Goal: Ask a question: Seek information or help from site administrators or community

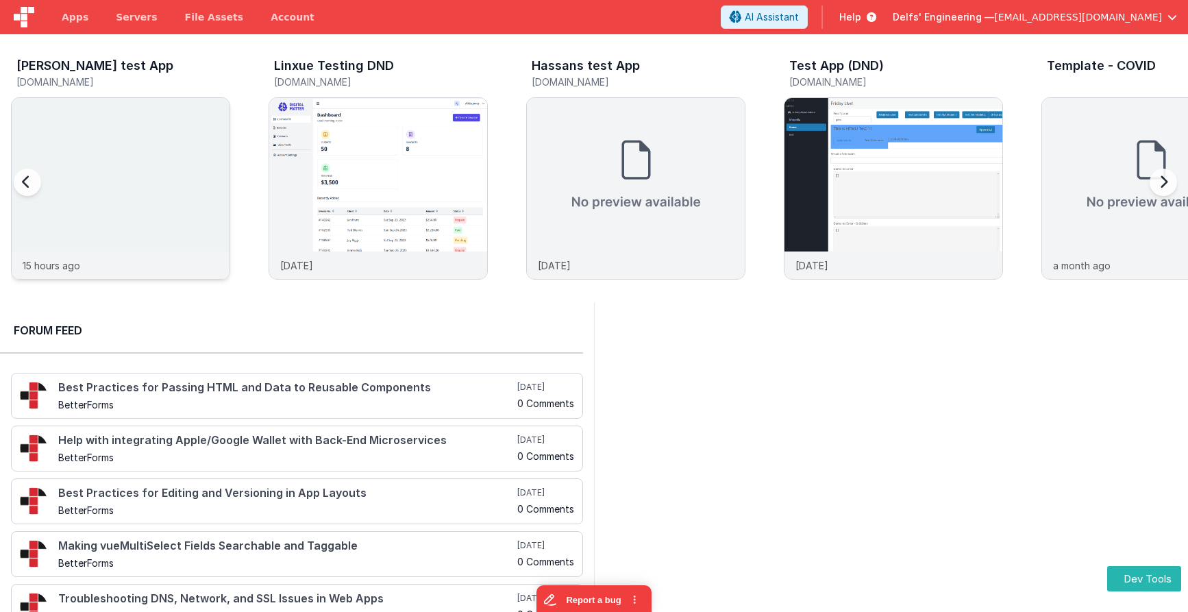
click at [124, 156] on img at bounding box center [121, 207] width 218 height 218
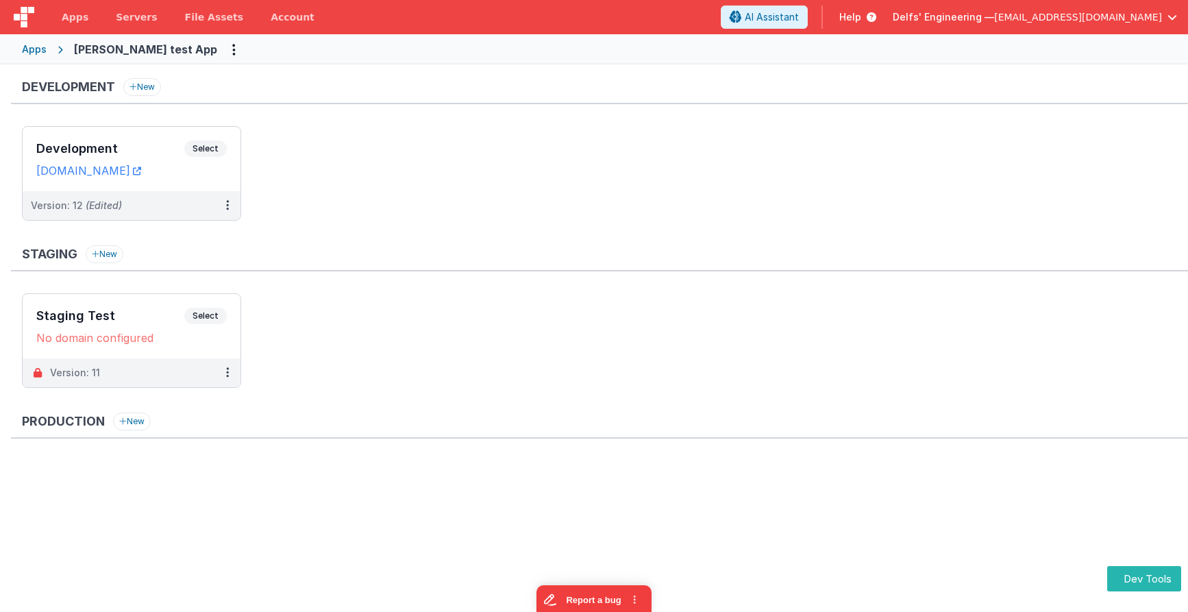
click at [495, 177] on ul "Development Select URLs [DOMAIN_NAME] Version: 12 (Edited)" at bounding box center [605, 180] width 1166 height 108
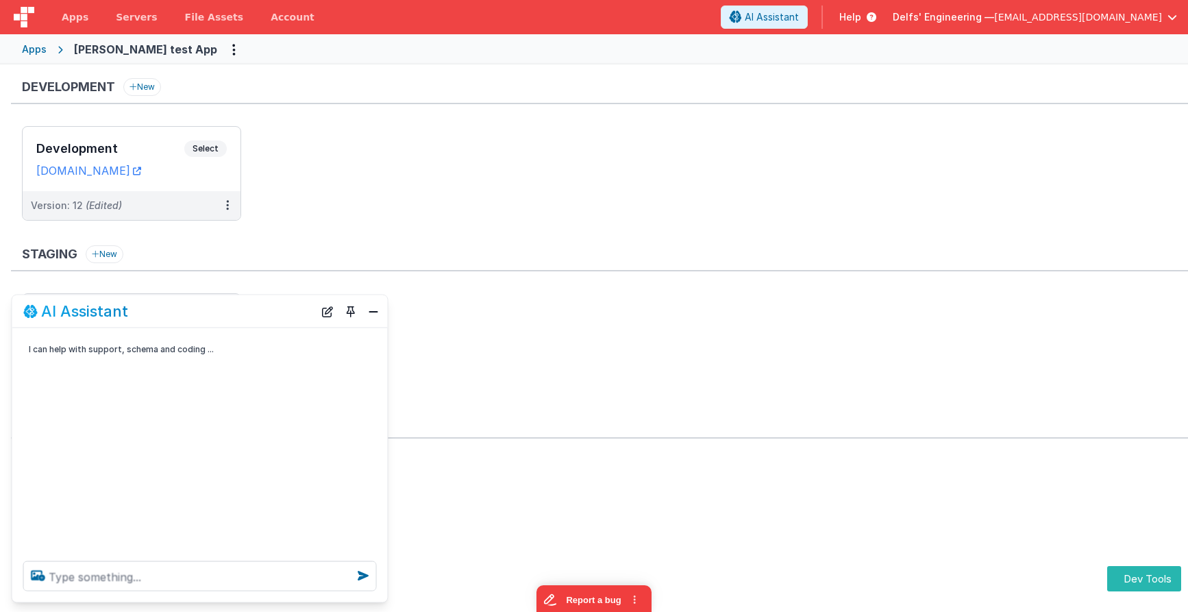
click at [935, 466] on ul at bounding box center [605, 504] width 1166 height 89
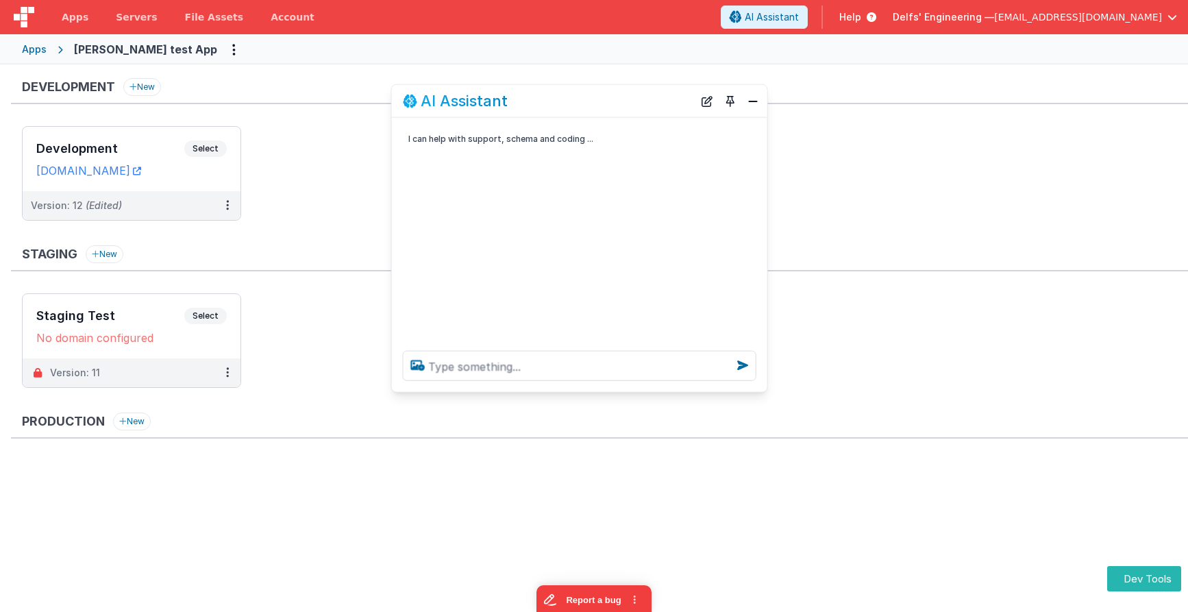
drag, startPoint x: 170, startPoint y: 317, endPoint x: 545, endPoint y: 108, distance: 430.1
click at [543, 106] on div "AI Assistant" at bounding box center [548, 101] width 291 height 16
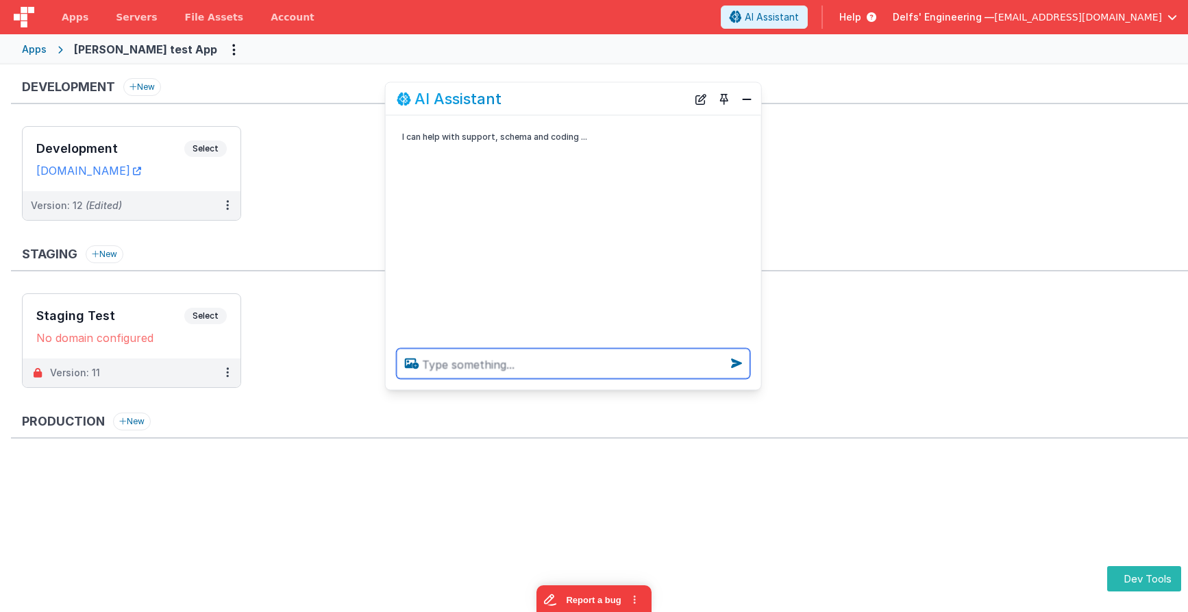
click at [524, 371] on textarea at bounding box center [574, 364] width 354 height 30
type textarea "hello"
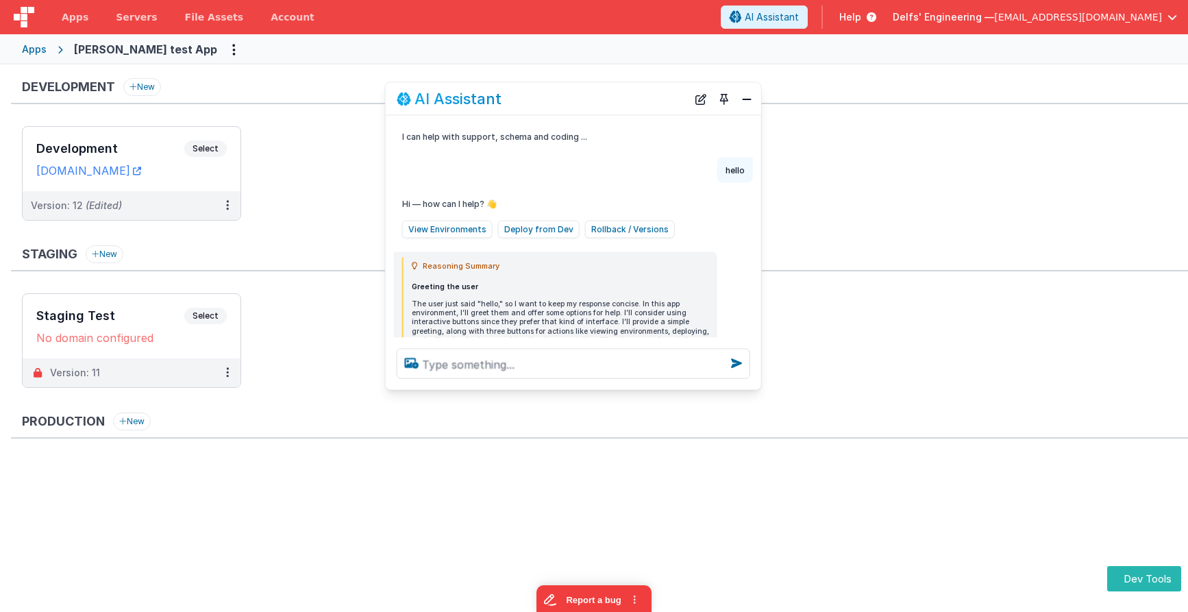
scroll to position [93, 0]
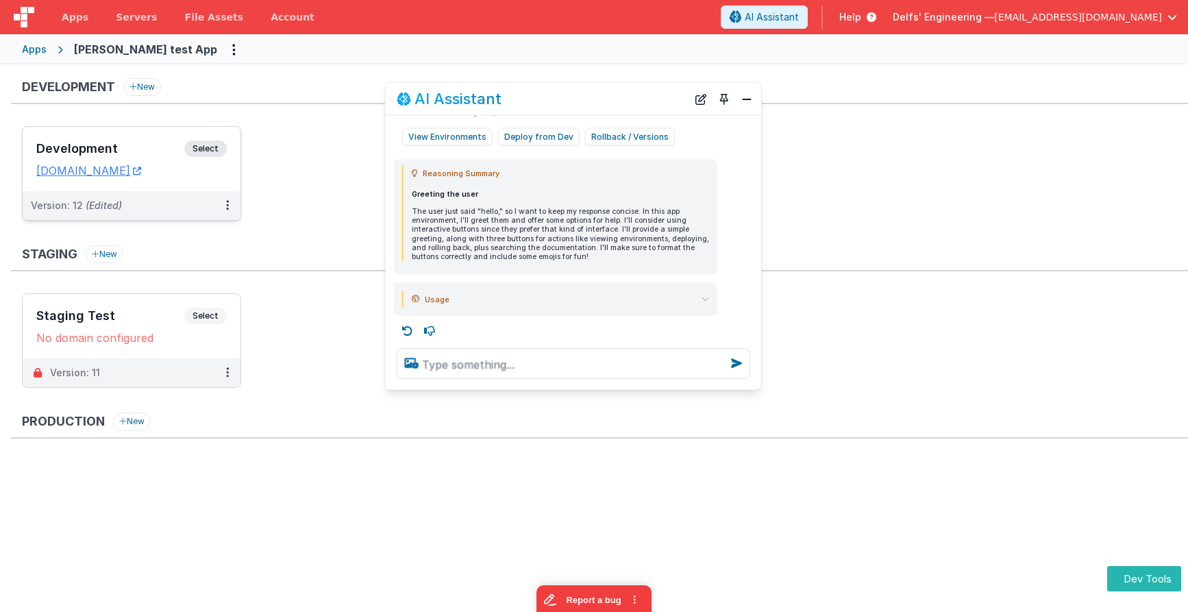
click at [216, 148] on span "Select" at bounding box center [205, 148] width 42 height 16
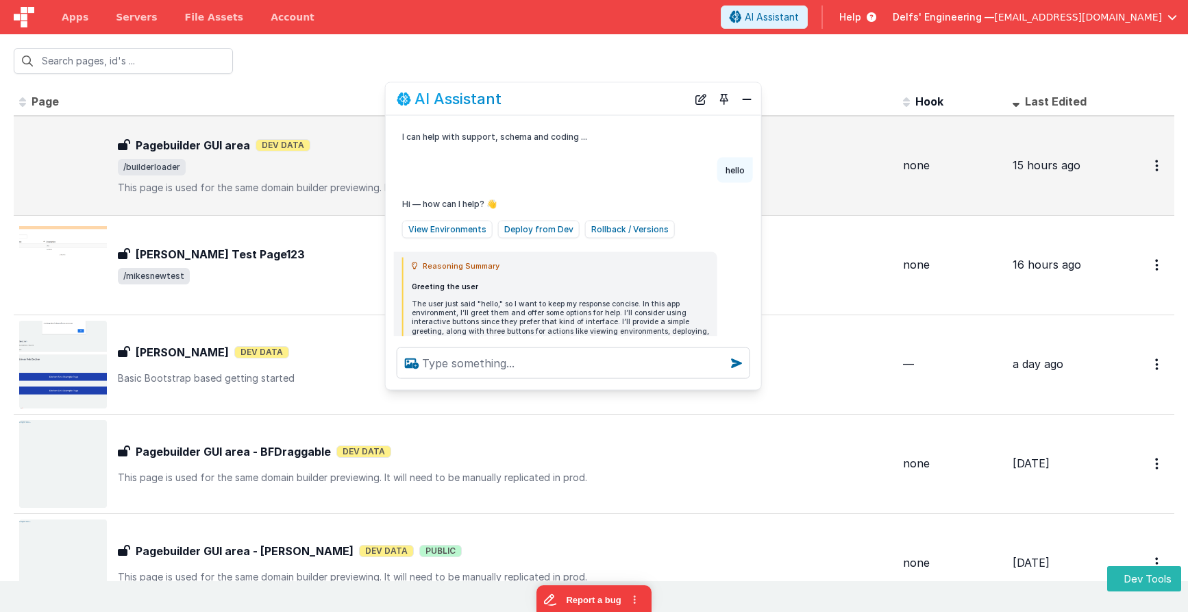
click at [149, 198] on div "Pagebuilder GUI area Pagebuilder GUI area Dev Data /builderloader This page is …" at bounding box center [455, 166] width 873 height 88
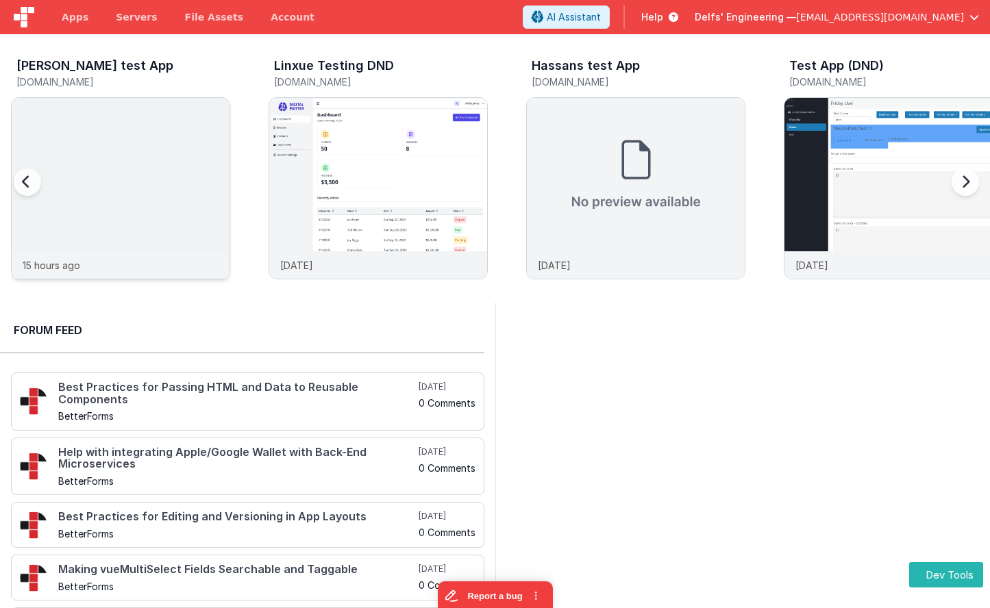
click at [102, 194] on img at bounding box center [121, 207] width 218 height 218
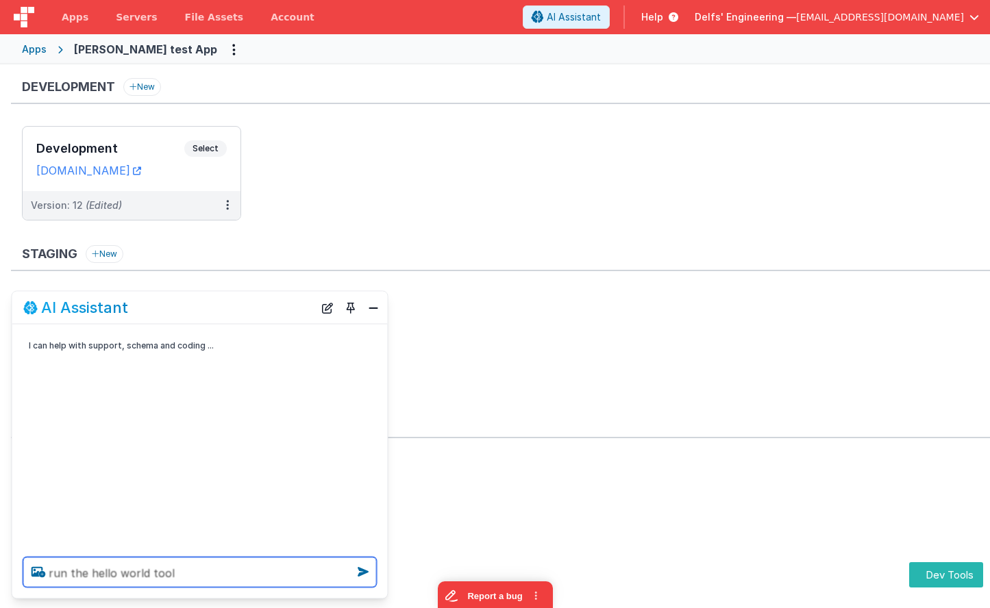
type textarea "run the hello world tool"
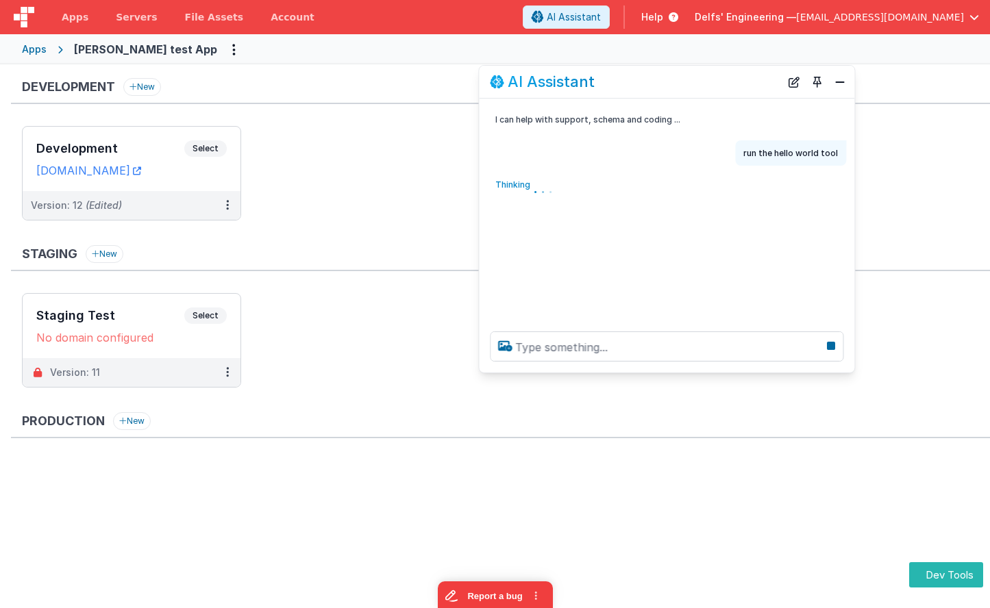
drag, startPoint x: 245, startPoint y: 309, endPoint x: 713, endPoint y: 84, distance: 518.9
click at [713, 84] on div "AI Assistant" at bounding box center [635, 81] width 291 height 16
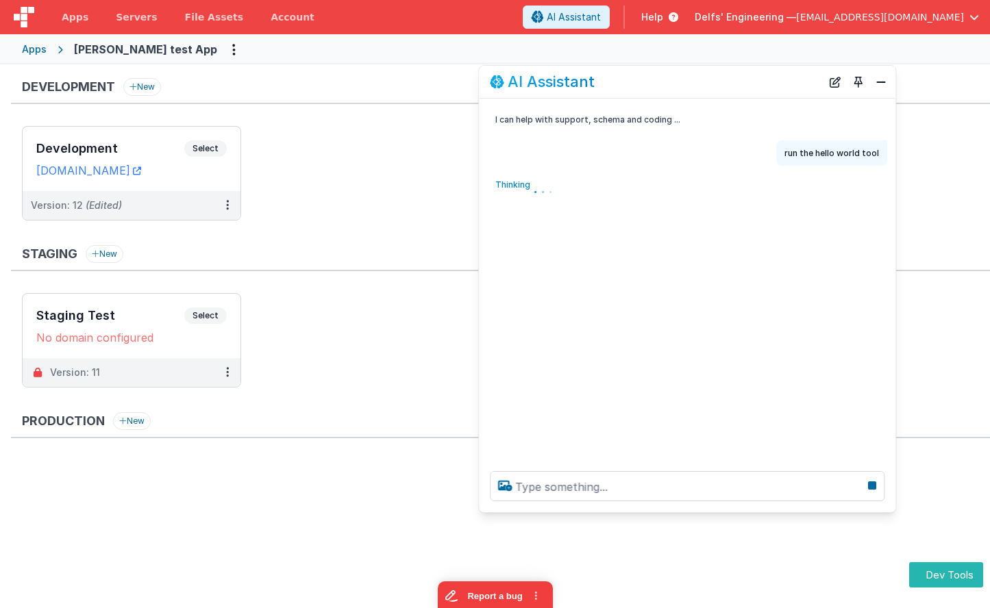
drag, startPoint x: 851, startPoint y: 368, endPoint x: 892, endPoint y: 508, distance: 145.7
click at [892, 508] on div at bounding box center [687, 486] width 417 height 52
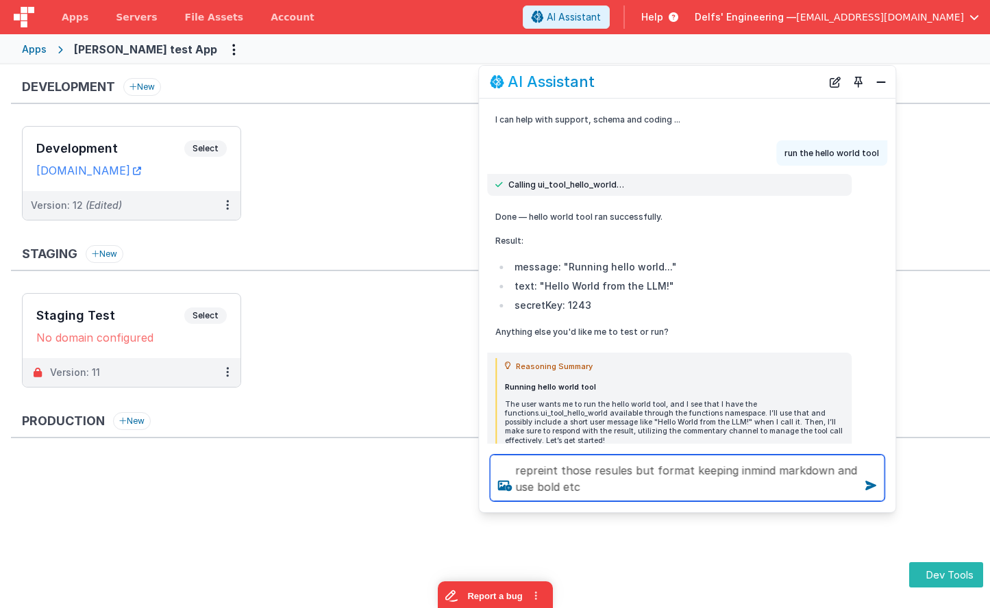
type textarea "repreint those resules but format keeping inmind markdown and use bold etc"
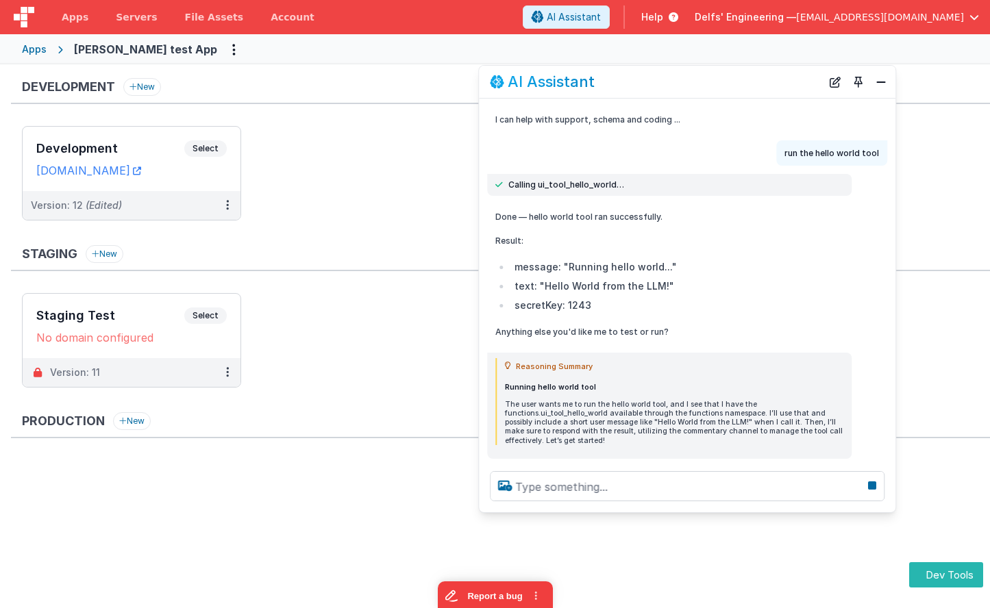
scroll to position [111, 0]
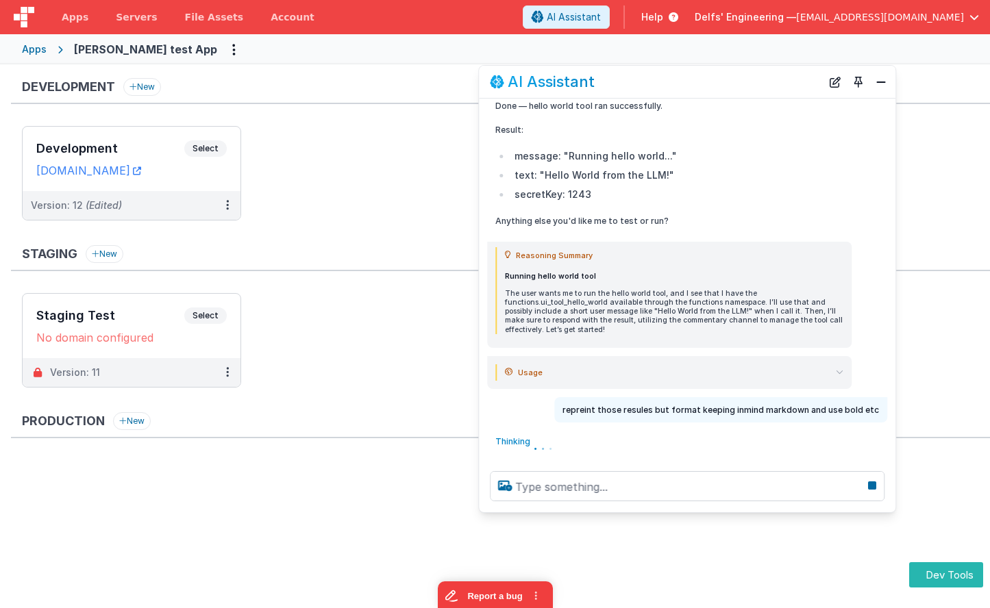
click at [833, 369] on summary "Usage" at bounding box center [674, 373] width 339 height 16
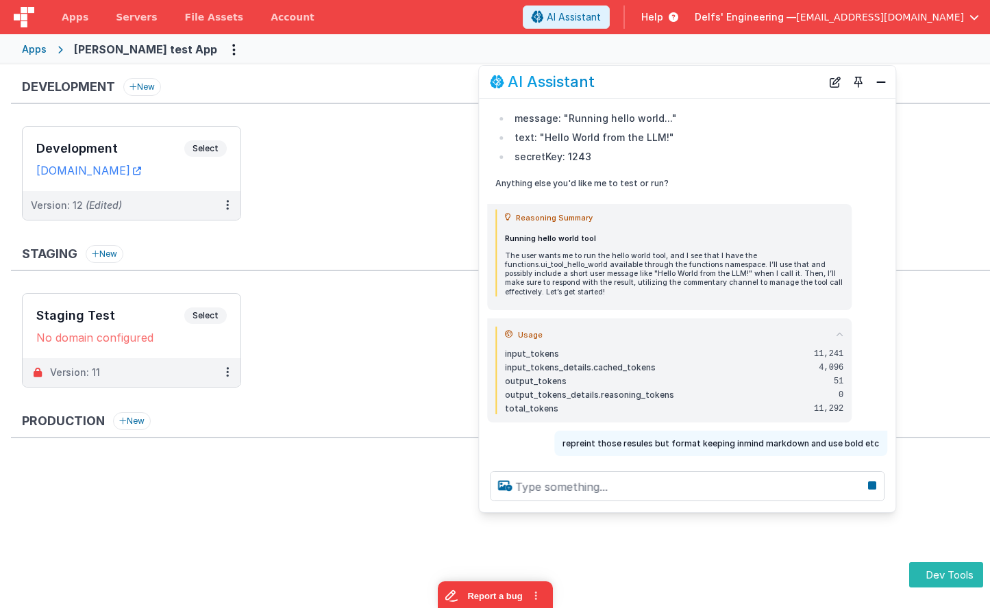
scroll to position [151, 0]
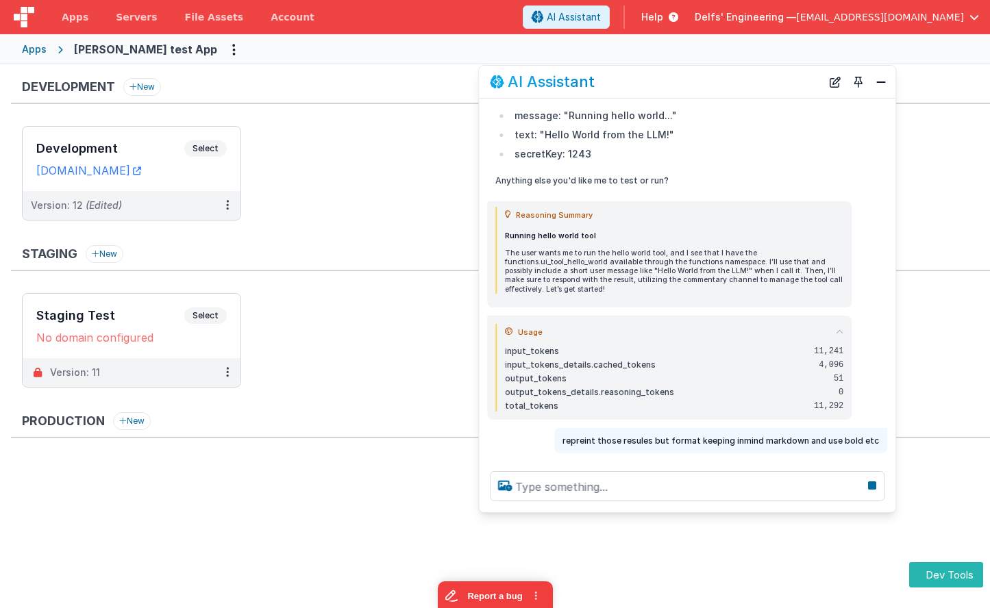
click at [844, 328] on div "Usage input_tokens 11,241 input_tokens_details.cached_tokens 4,096 output_token…" at bounding box center [669, 368] width 365 height 104
click at [840, 330] on icon at bounding box center [840, 332] width 8 height 8
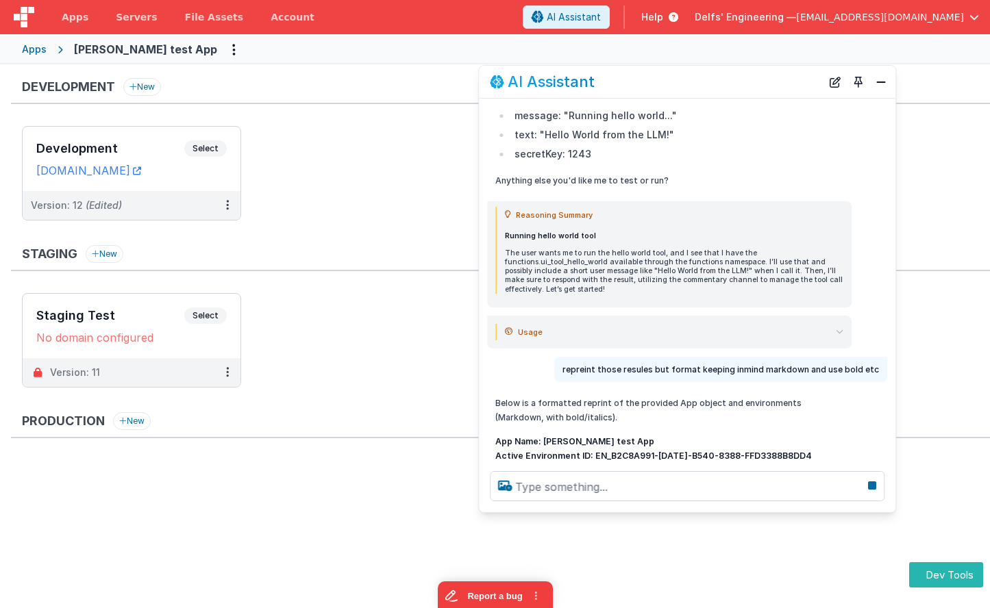
click at [624, 331] on summary "Usage" at bounding box center [674, 332] width 339 height 16
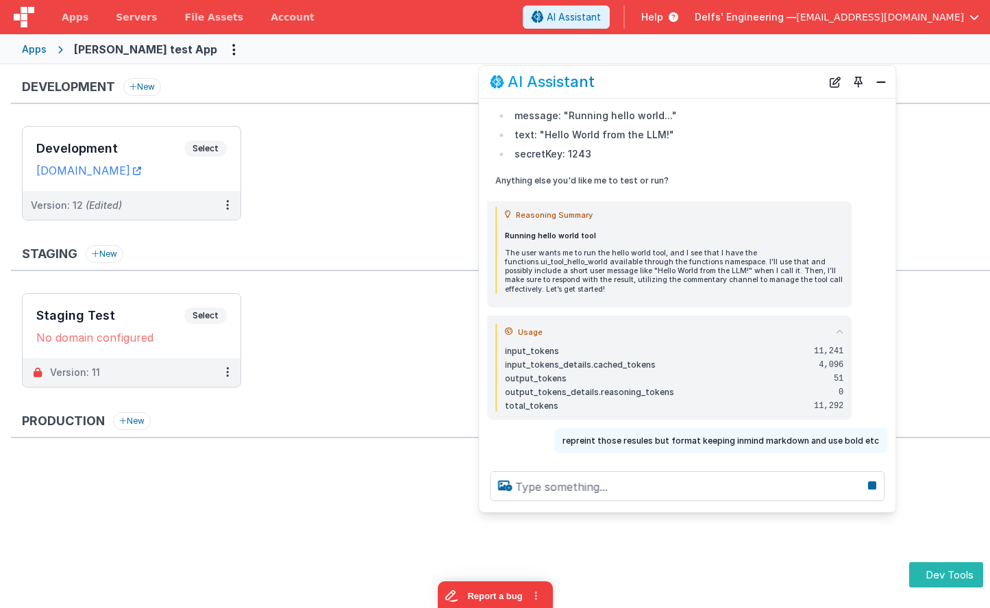
click at [624, 331] on summary "Usage" at bounding box center [674, 332] width 339 height 16
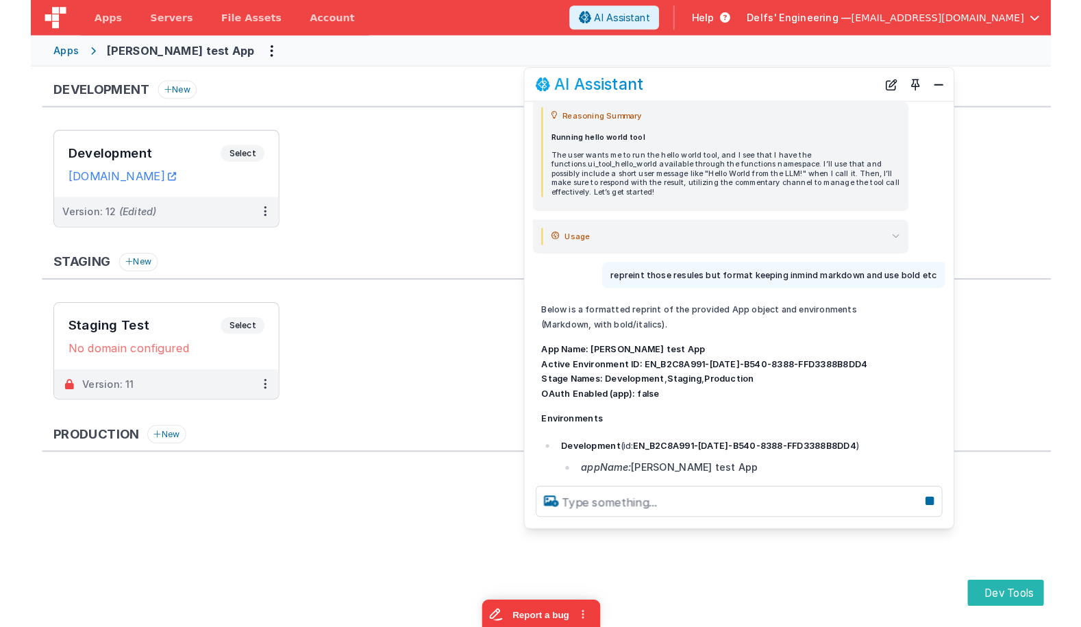
scroll to position [204, 0]
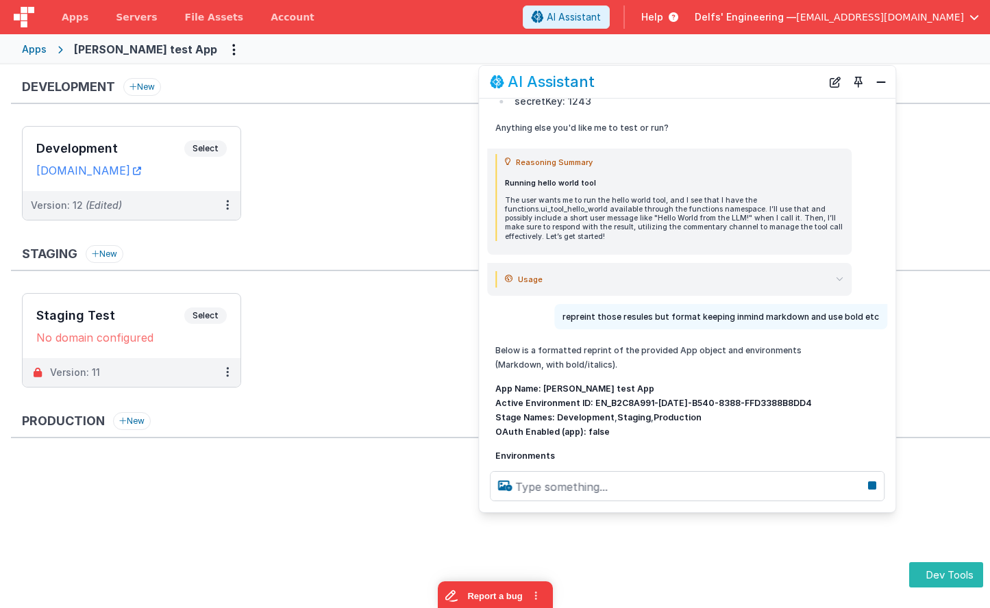
click at [460, 228] on ul "Development Select URLs charlesguidev.fmbetterforms.com Version: 12 (Edited)" at bounding box center [506, 180] width 968 height 108
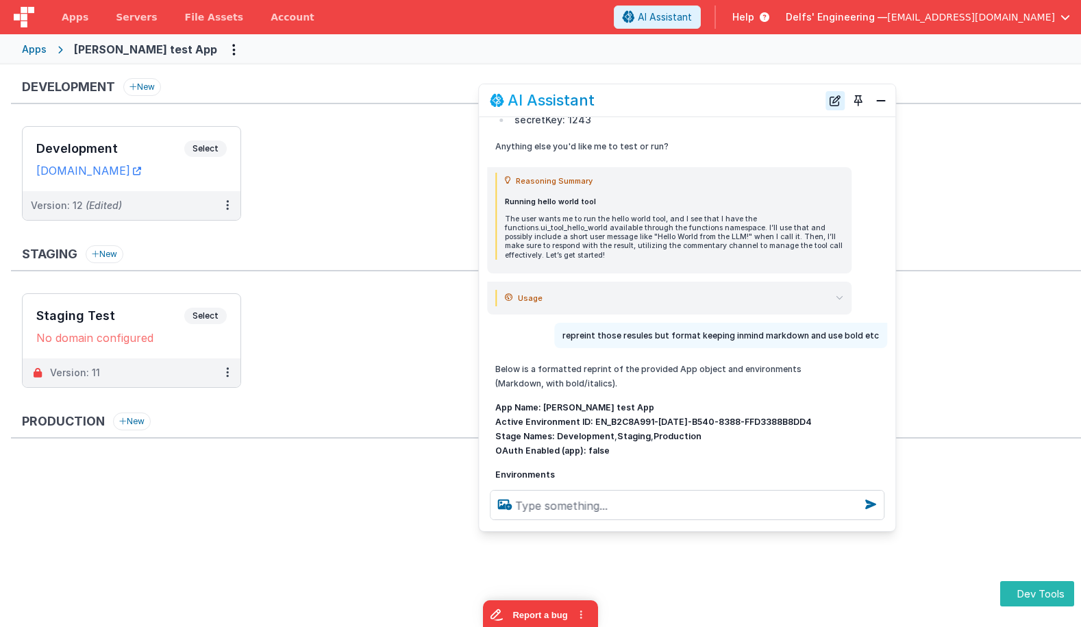
click at [840, 102] on button "New Chat" at bounding box center [835, 100] width 19 height 19
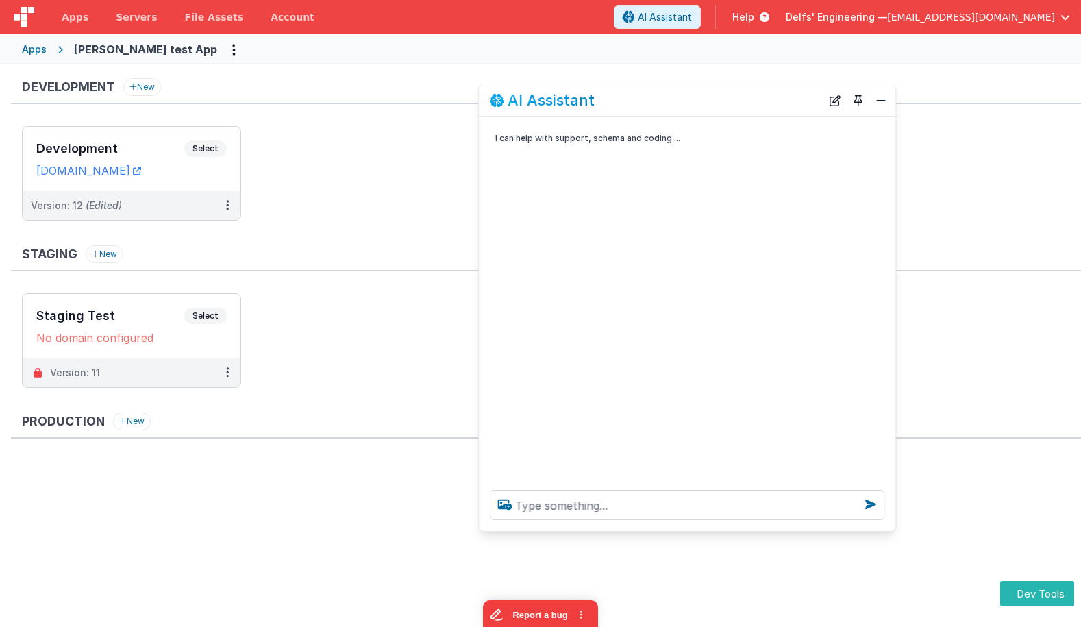
scroll to position [0, 0]
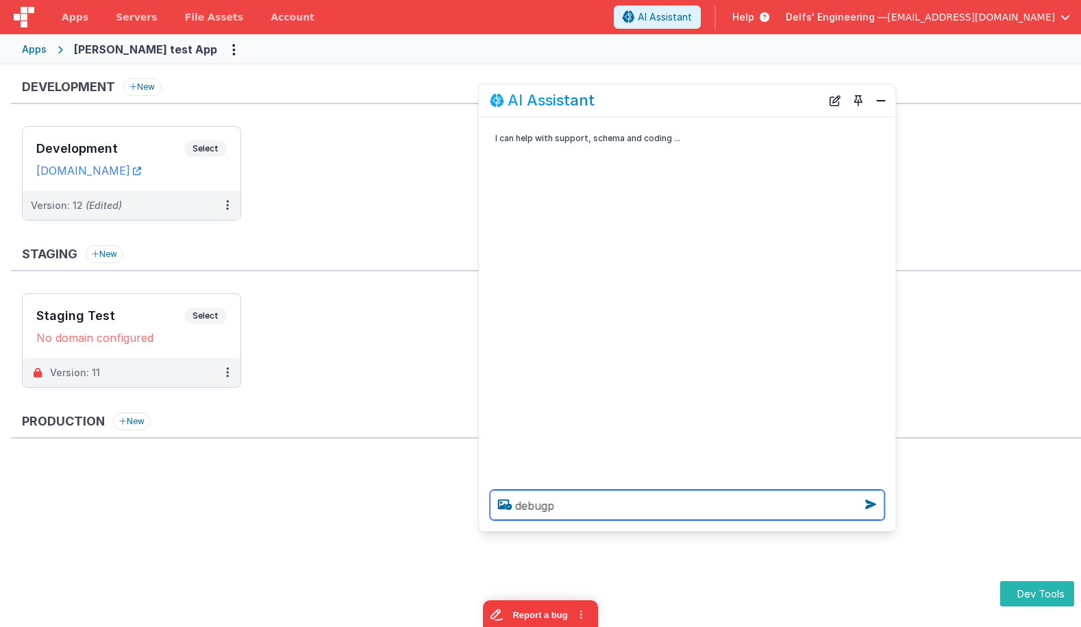
type textarea "debugp"
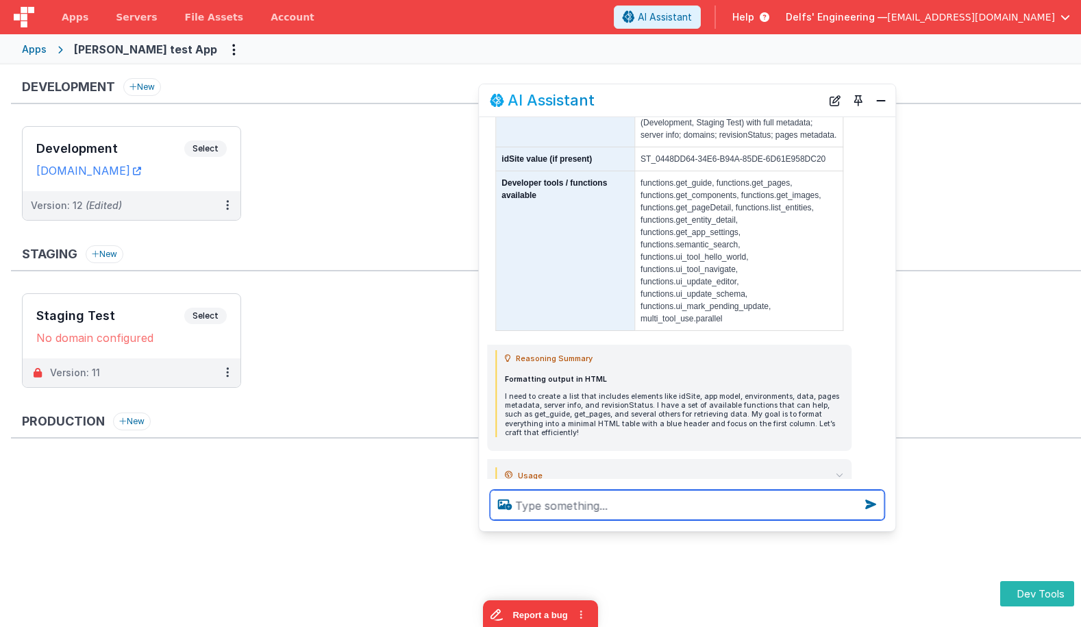
scroll to position [274, 0]
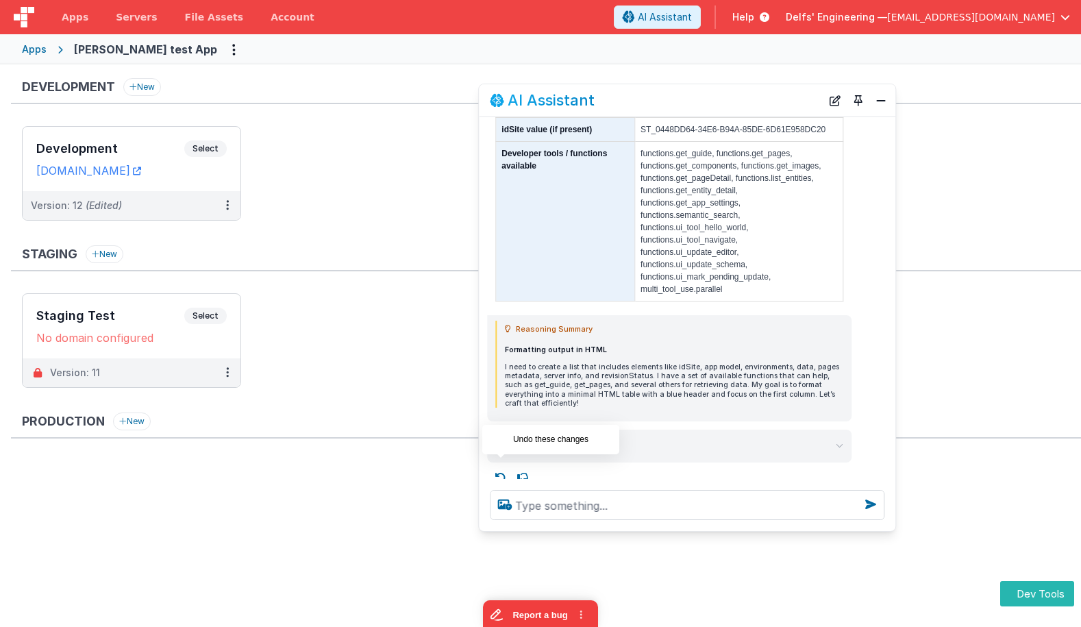
click at [504, 467] on icon at bounding box center [501, 478] width 22 height 22
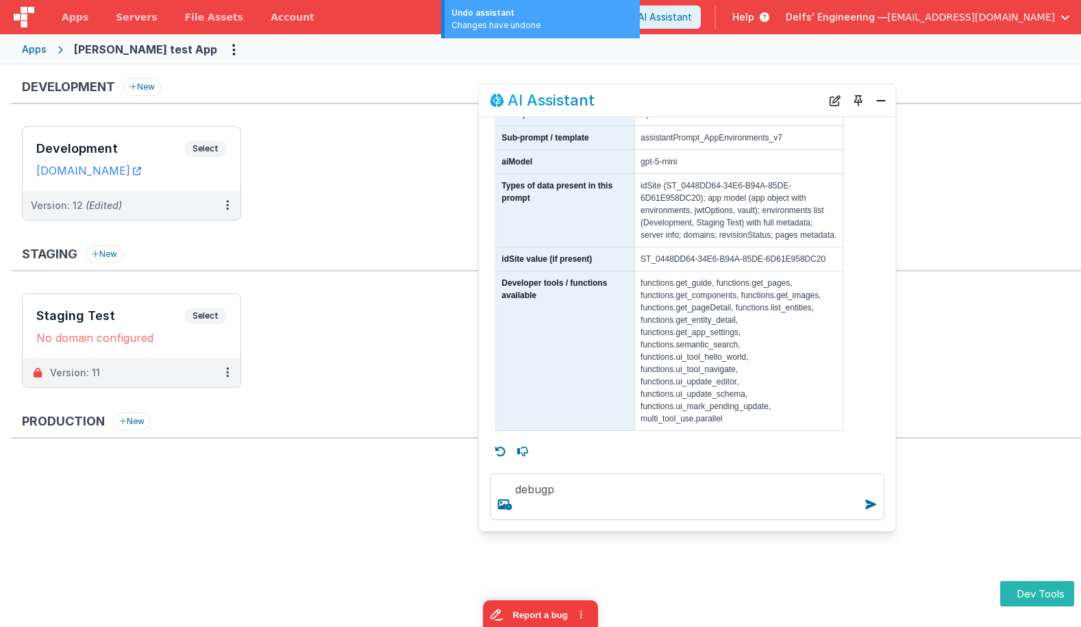
scroll to position [145, 0]
click at [576, 486] on textarea "debugp" at bounding box center [687, 497] width 395 height 47
type textarea "debugp"
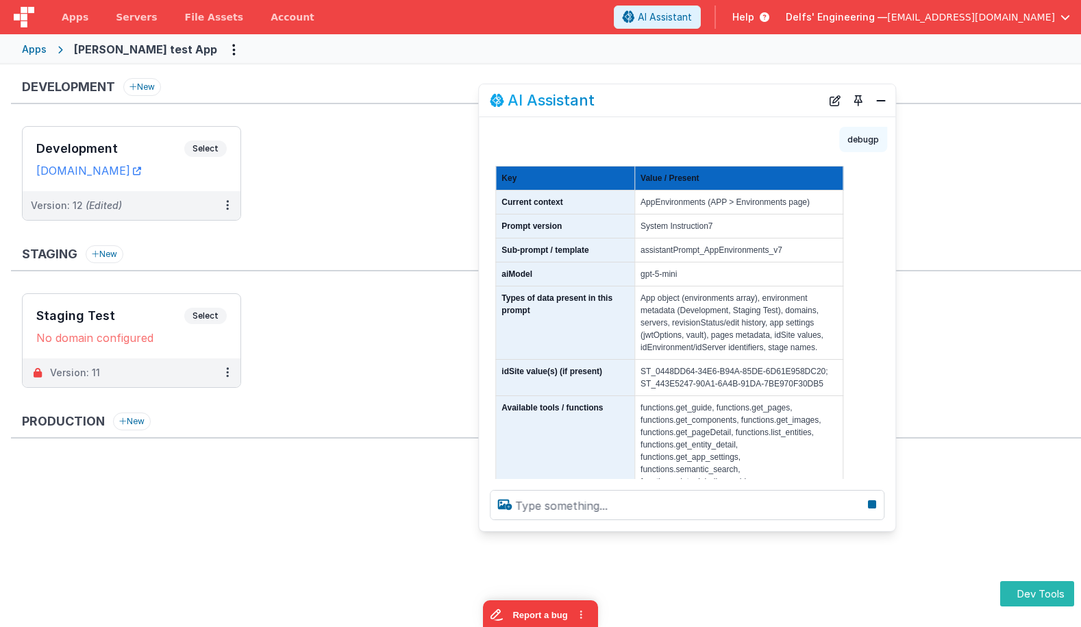
scroll to position [471, 0]
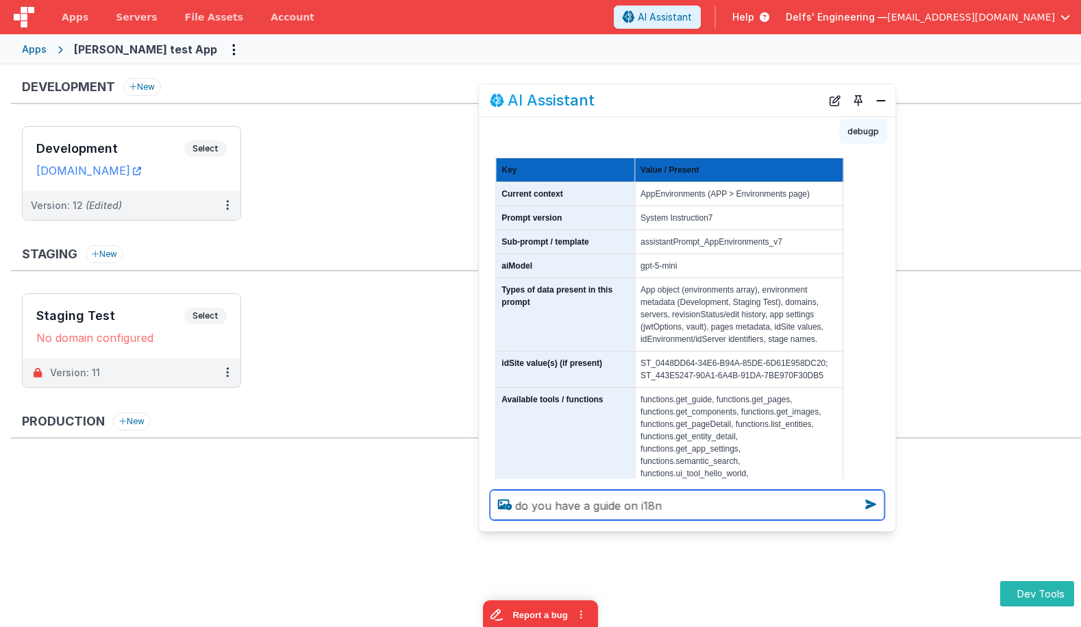
type textarea "do you have a guide on i18n"
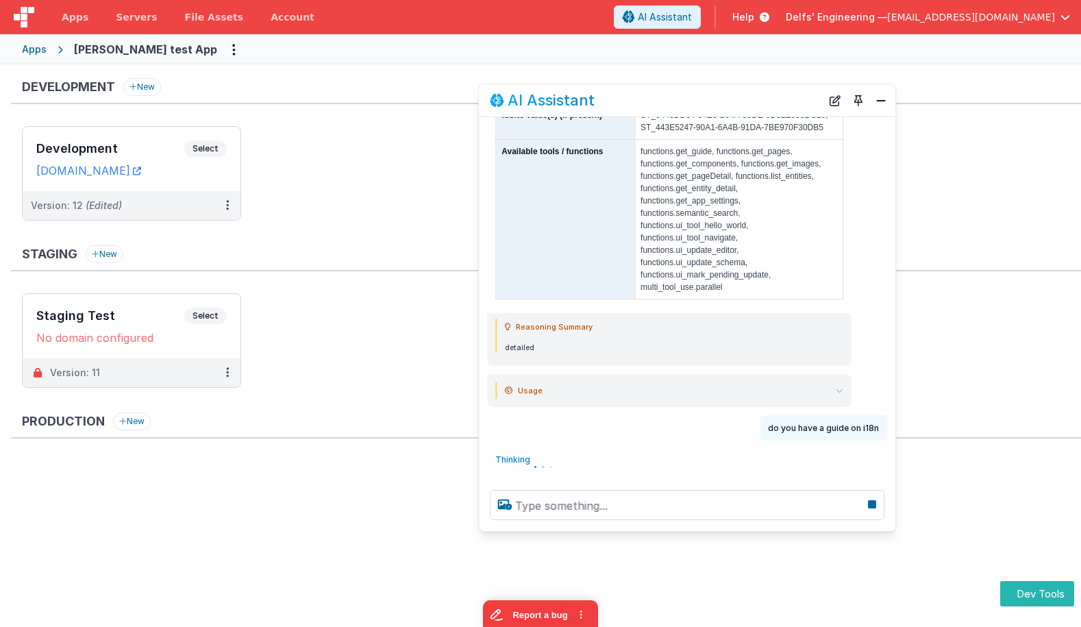
scroll to position [719, 0]
drag, startPoint x: 836, startPoint y: 381, endPoint x: 837, endPoint y: 393, distance: 11.7
click at [837, 384] on div "Usage input_tokens 11,783 input_tokens_details.cached_tokens 3,840 output_token…" at bounding box center [669, 390] width 365 height 33
click at [837, 393] on icon at bounding box center [840, 391] width 8 height 8
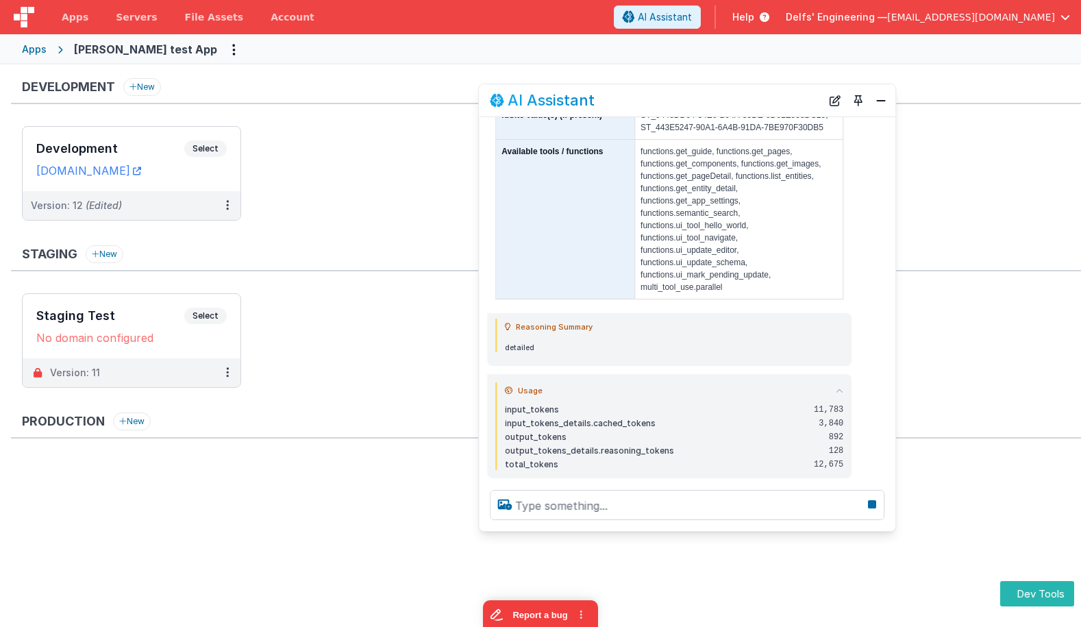
click at [838, 391] on icon at bounding box center [840, 391] width 8 height 8
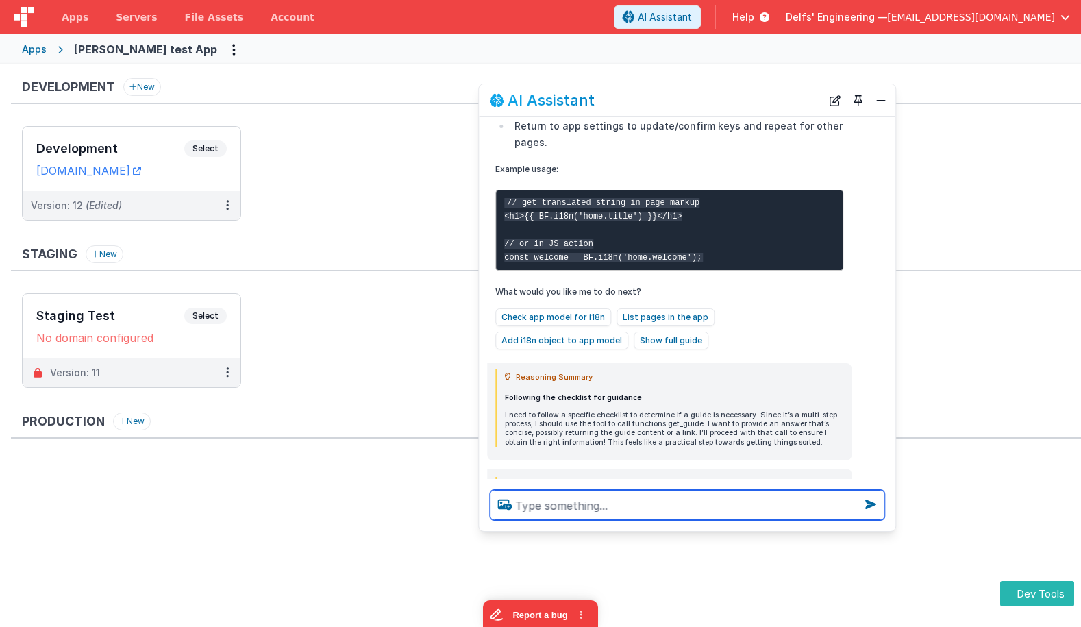
scroll to position [1279, 0]
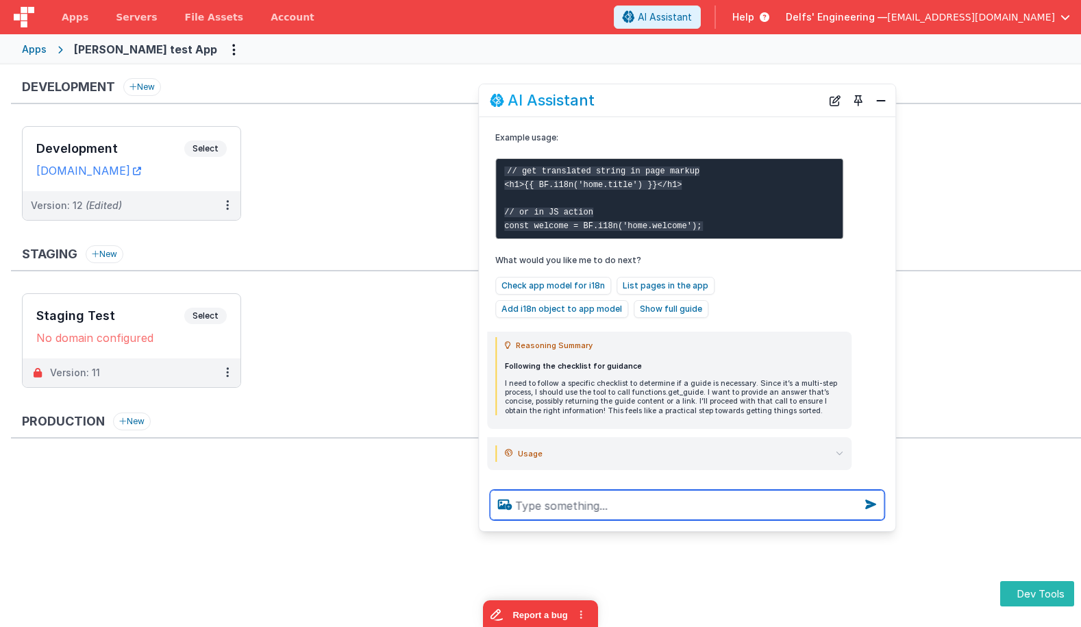
click at [680, 509] on textarea at bounding box center [687, 505] width 395 height 30
type textarea "walk me through the steps to add french to this all"
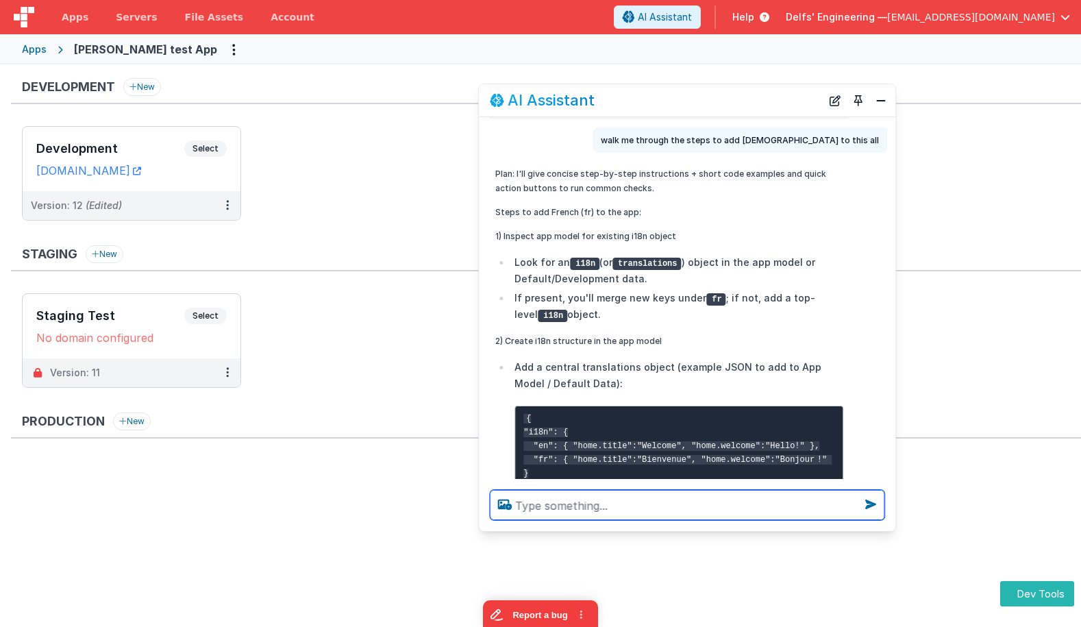
scroll to position [1628, 0]
click at [668, 496] on textarea at bounding box center [687, 505] width 395 height 30
type textarea "can you see teh app model"
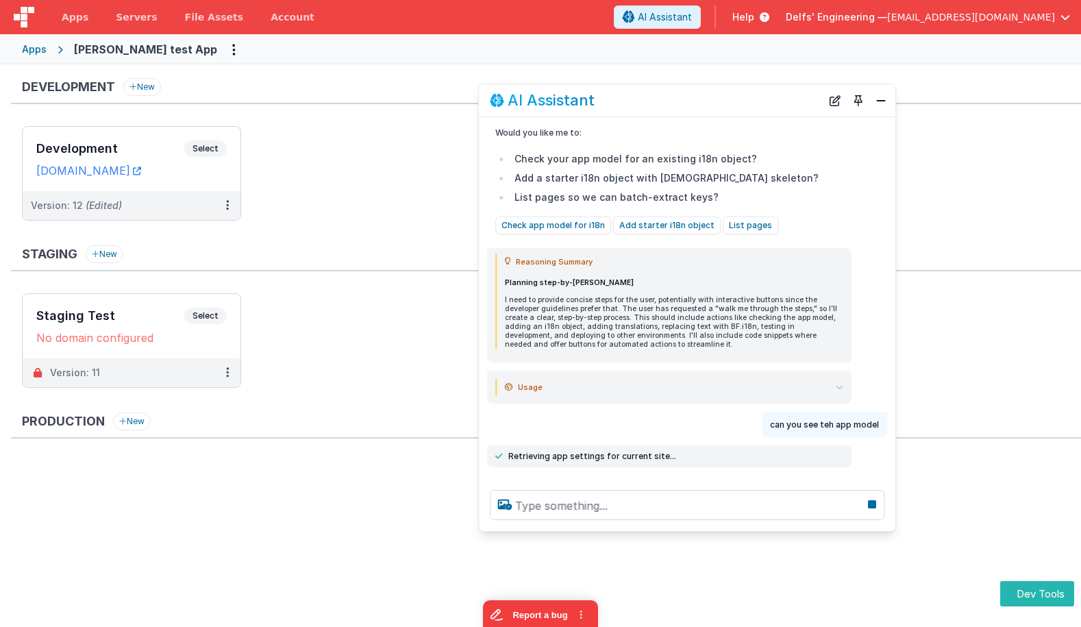
scroll to position [2878, 0]
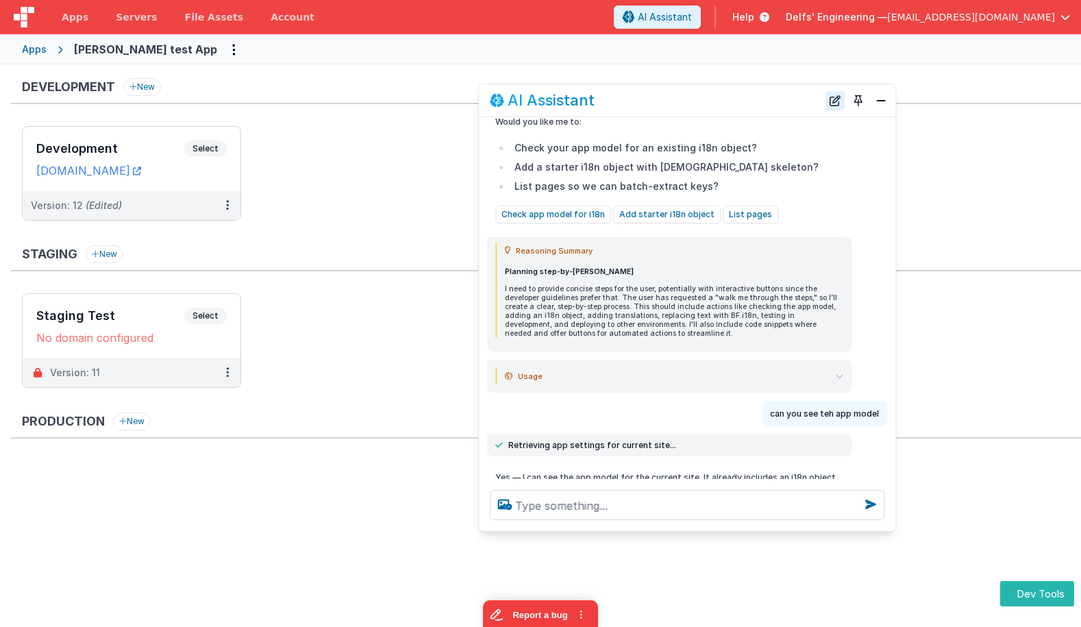
click at [839, 100] on button "New Chat" at bounding box center [835, 100] width 19 height 19
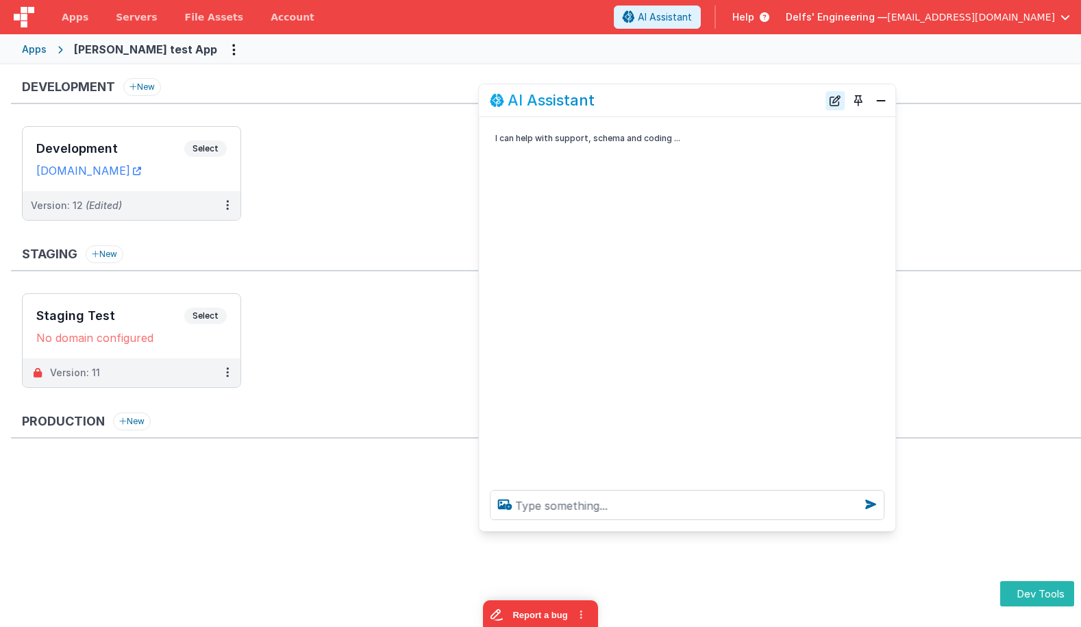
scroll to position [0, 0]
type textarea "g"
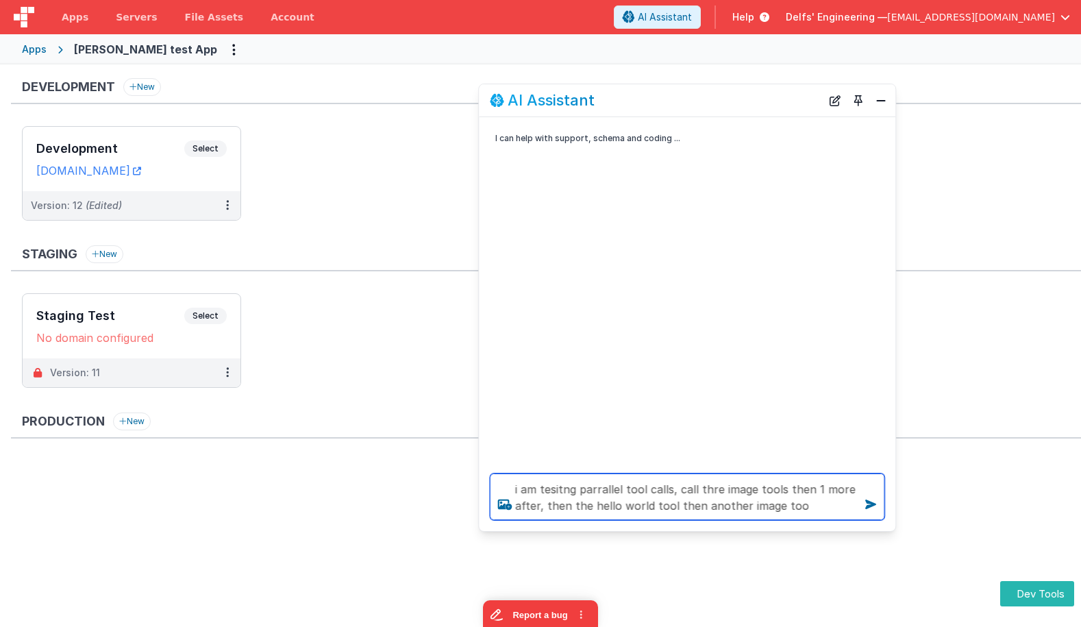
type textarea "i am tesitng parrallel tool calls, call thre image tools then 1 more after, the…"
paste textarea "i am tesitng parrallel tool calls, call thre image tools then 1 more after, the…"
type textarea "i am tesitng parrallel tool calls, call thre image tools then 1 more after, the…"
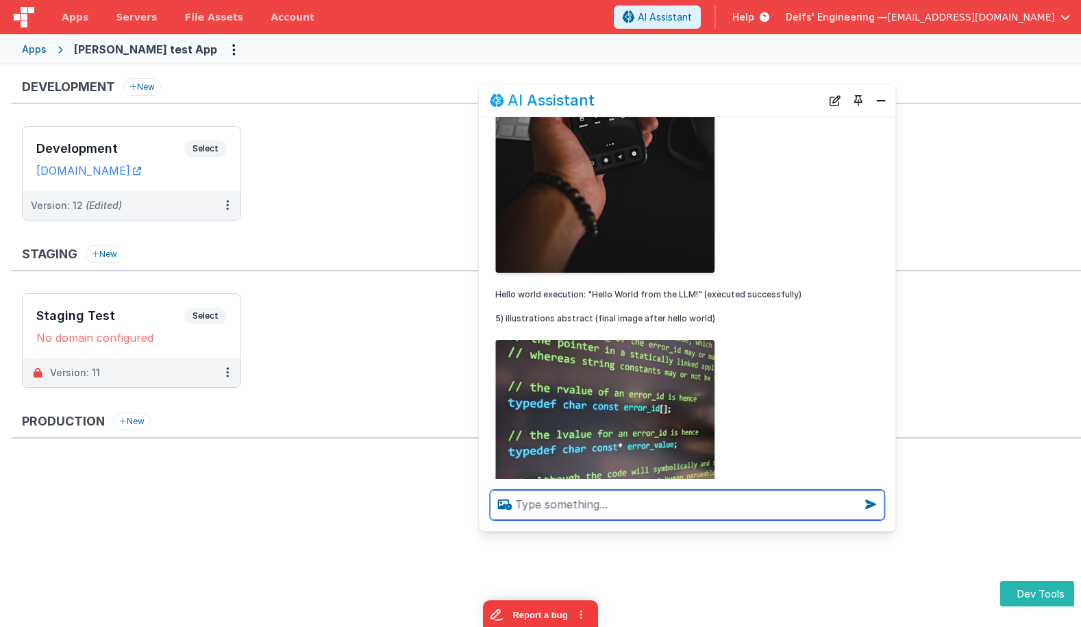
scroll to position [1281, 0]
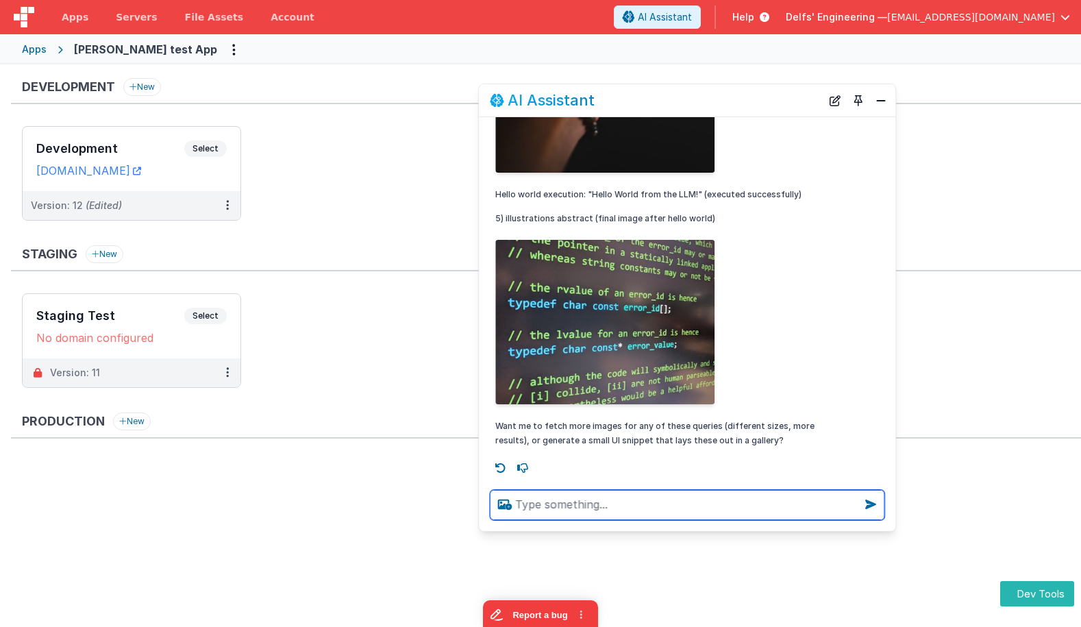
click at [625, 515] on textarea at bounding box center [687, 505] width 395 height 30
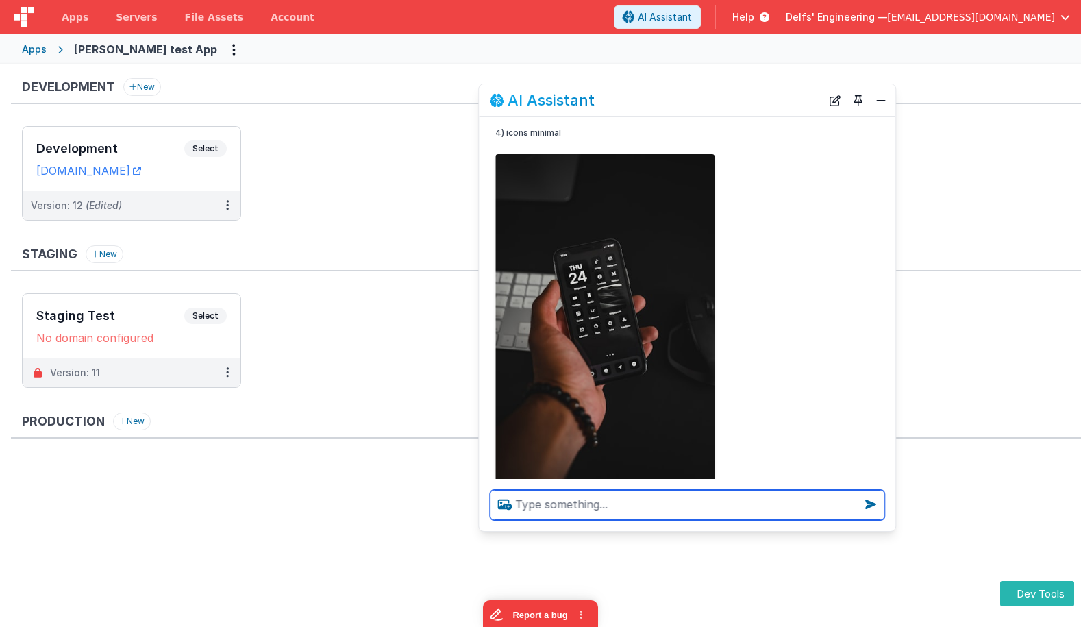
scroll to position [973, 0]
click at [649, 503] on textarea at bounding box center [687, 505] width 395 height 30
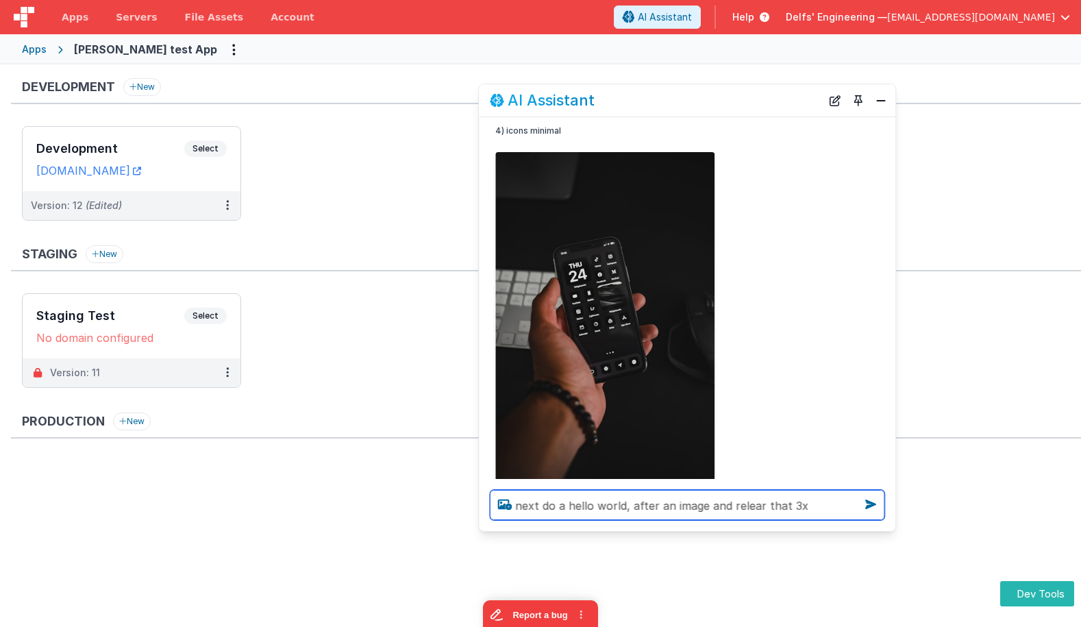
type textarea "next do a hello world, after an image and relear that 3x"
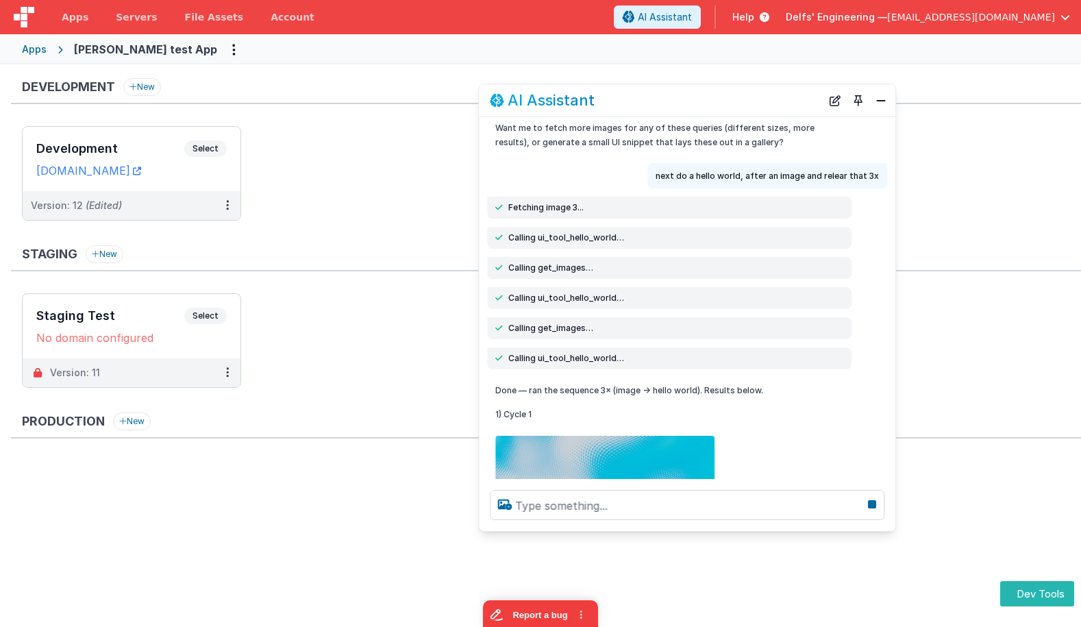
scroll to position [1579, 0]
drag, startPoint x: 635, startPoint y: 327, endPoint x: 504, endPoint y: 328, distance: 130.9
click at [504, 328] on div "Calling get_images…" at bounding box center [669, 328] width 348 height 11
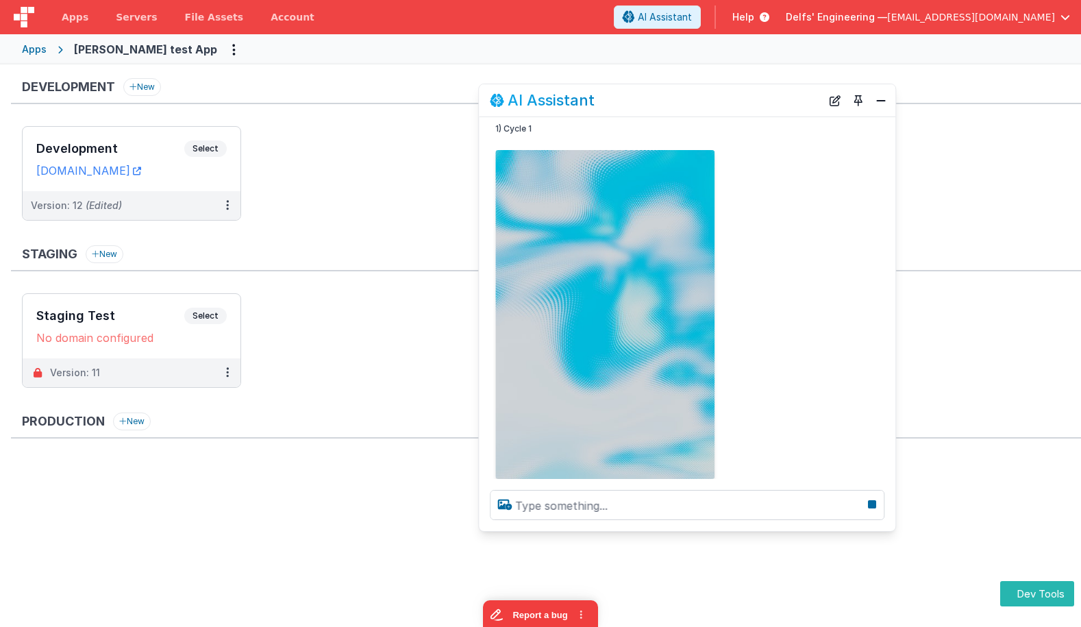
scroll to position [1869, 0]
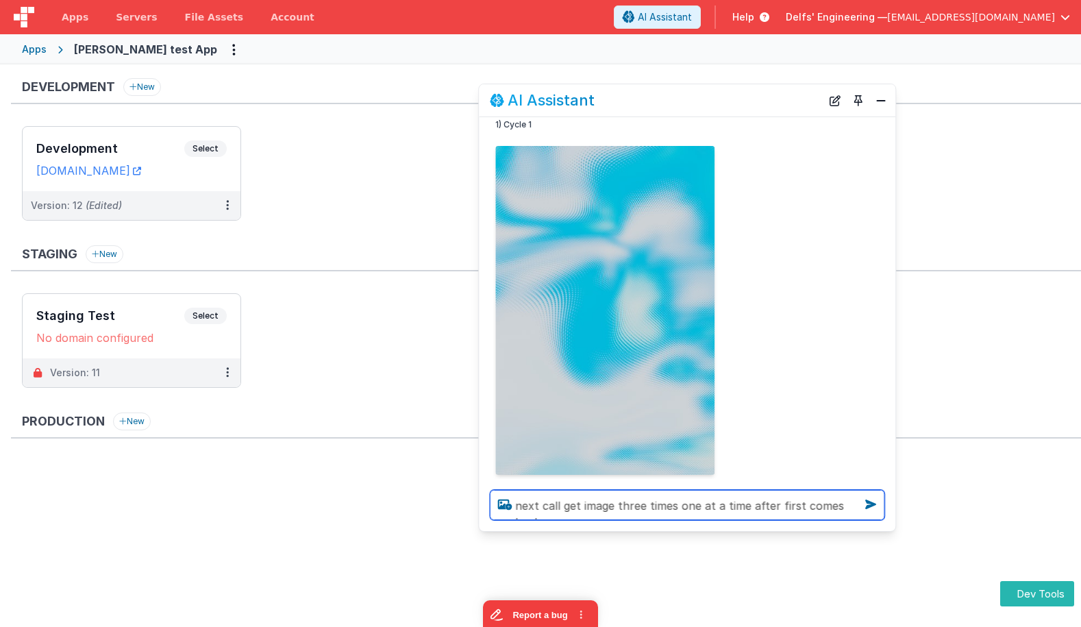
type textarea "next call get image three times one at a time after first comes bacl"
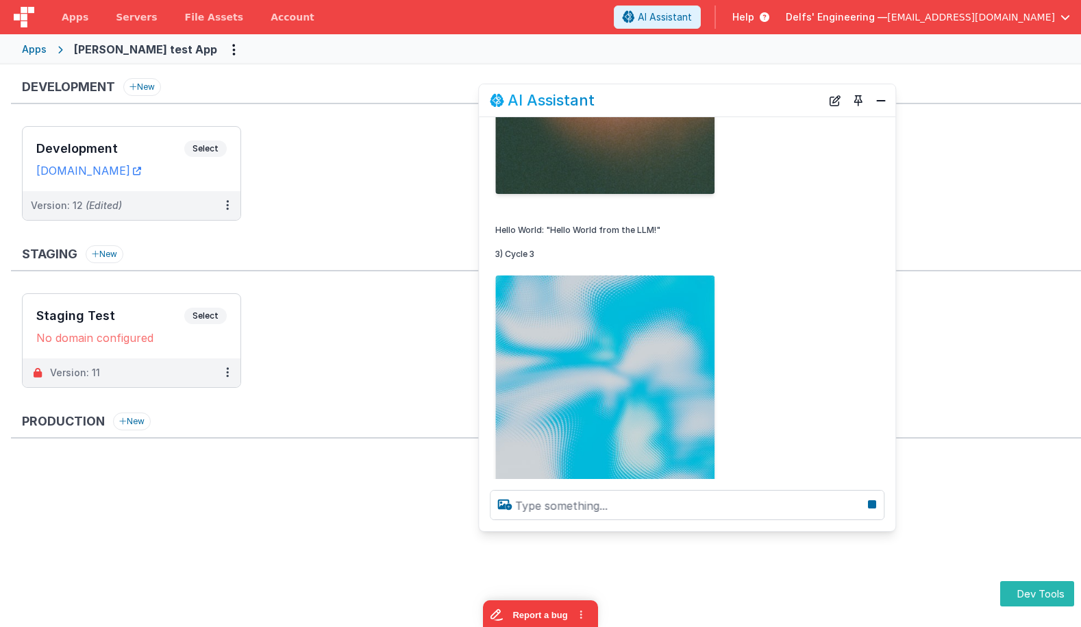
scroll to position [2949, 0]
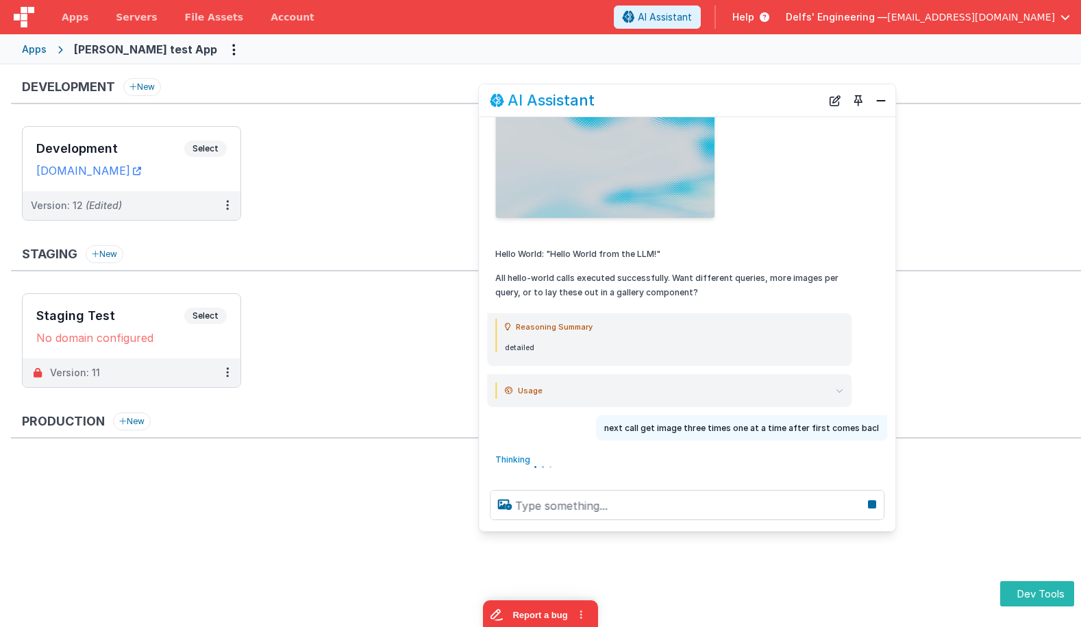
click at [837, 385] on summary "Usage" at bounding box center [674, 390] width 339 height 16
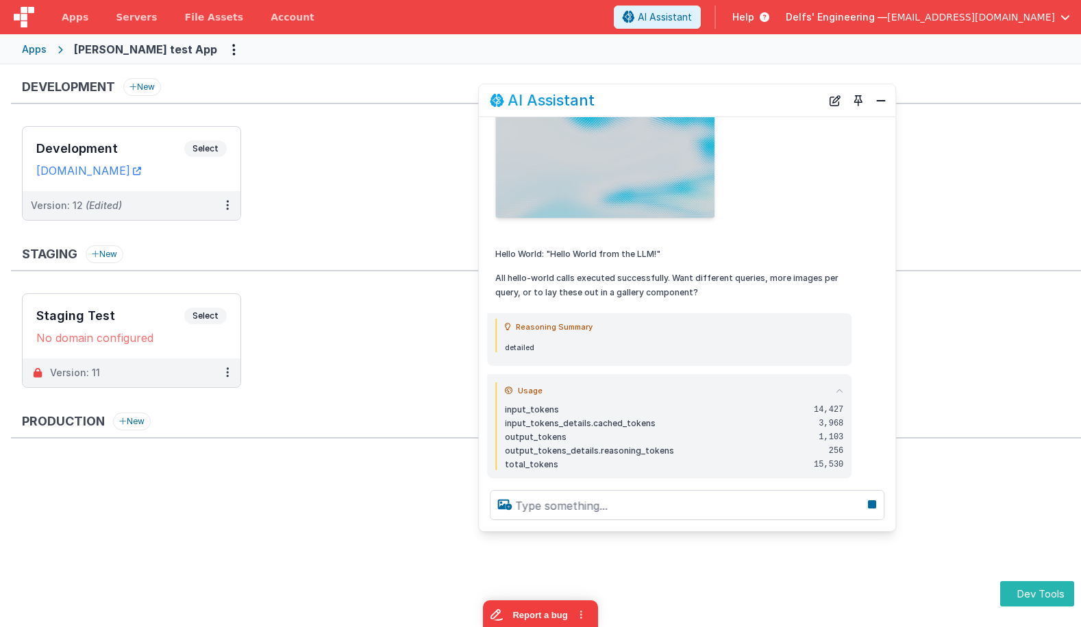
click at [837, 385] on summary "Usage" at bounding box center [674, 390] width 339 height 16
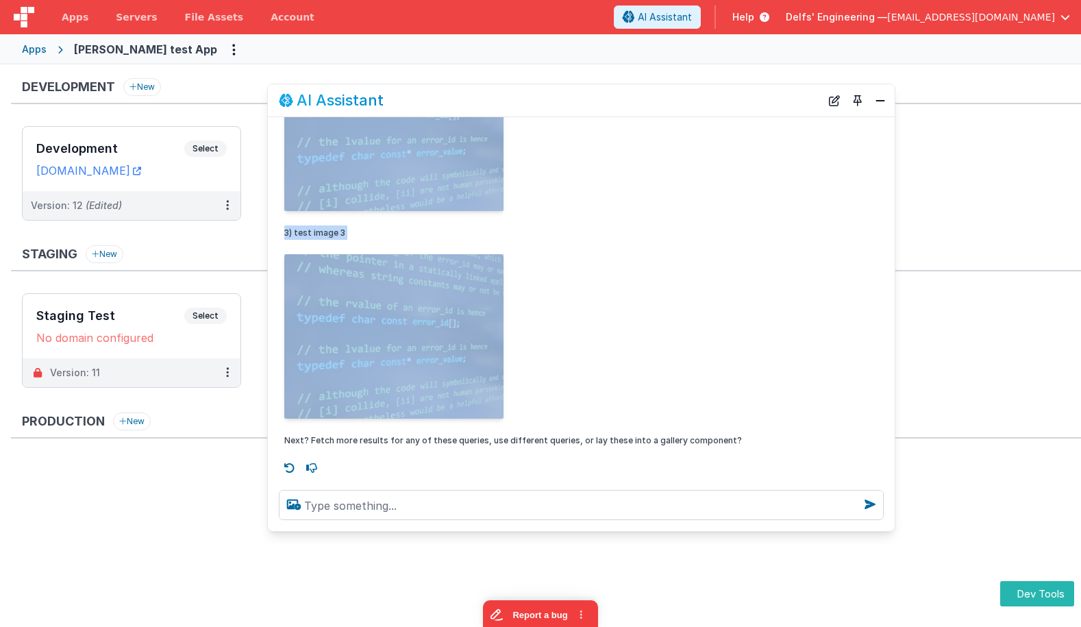
scroll to position [3857, 0]
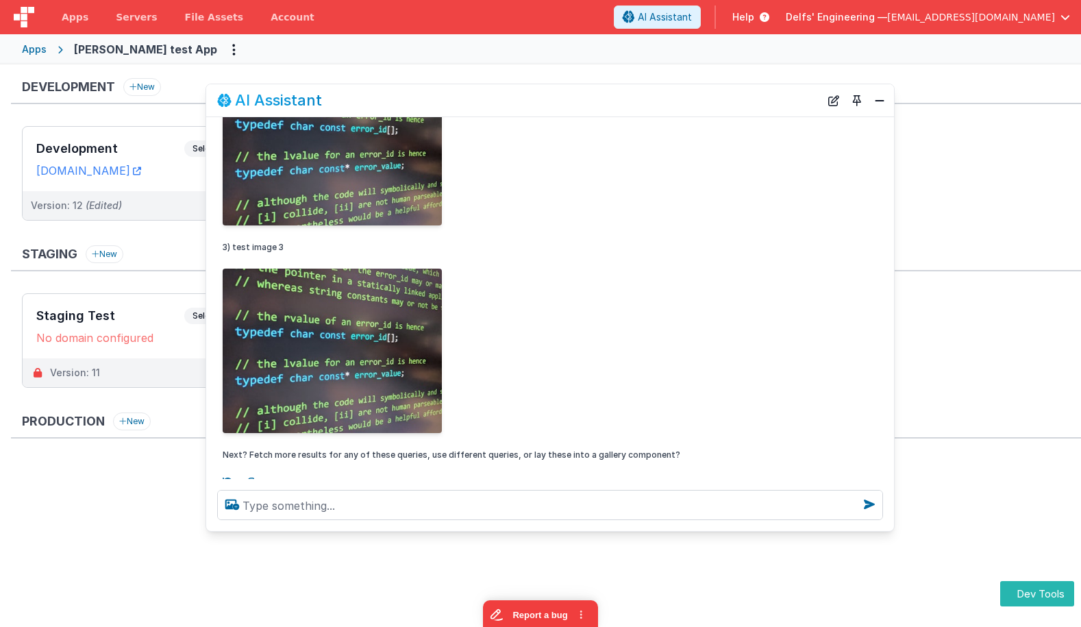
drag, startPoint x: 480, startPoint y: 294, endPoint x: 247, endPoint y: 304, distance: 233.9
click at [208, 304] on div "Done — called get_images three times sequentially (queries: "test image 1", "te…" at bounding box center [550, 41] width 688 height 851
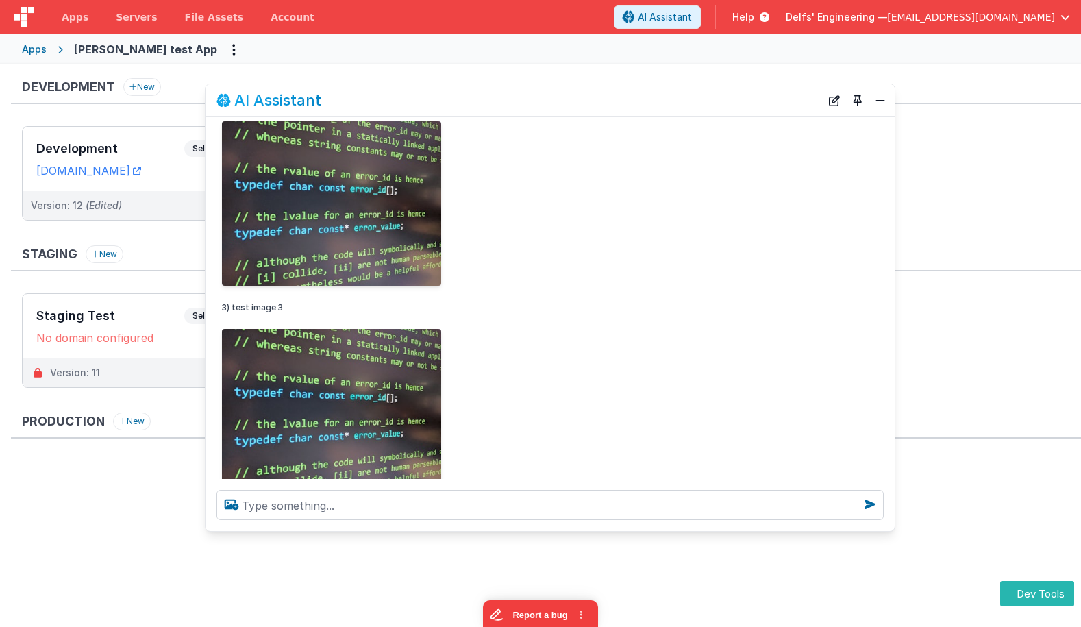
scroll to position [3758, 0]
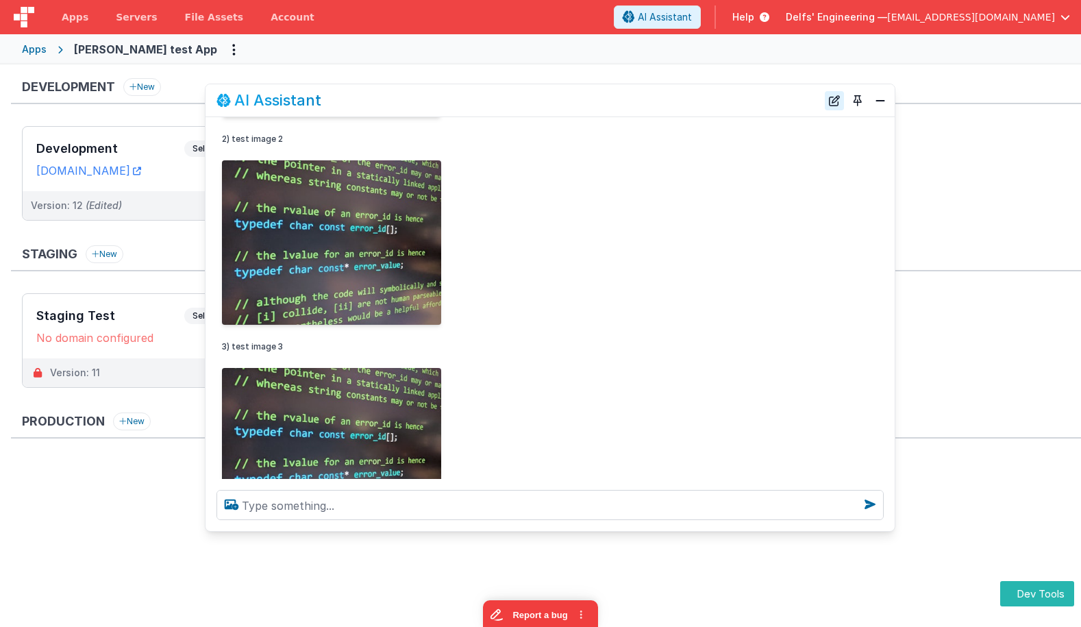
click at [831, 100] on button "New Chat" at bounding box center [834, 100] width 19 height 19
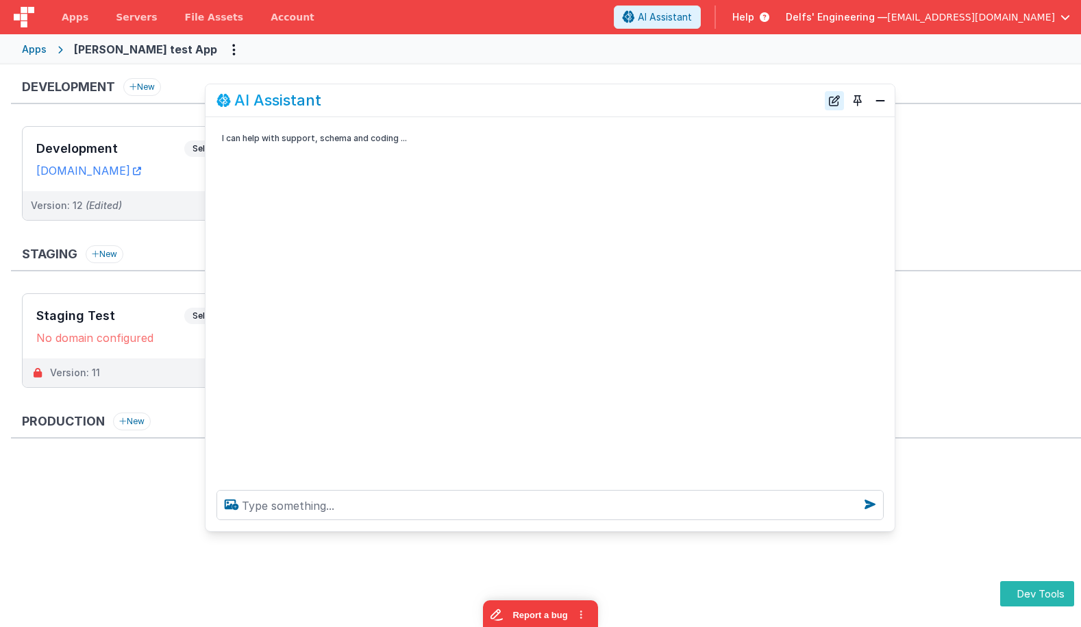
click at [831, 100] on button "New Chat" at bounding box center [834, 100] width 19 height 19
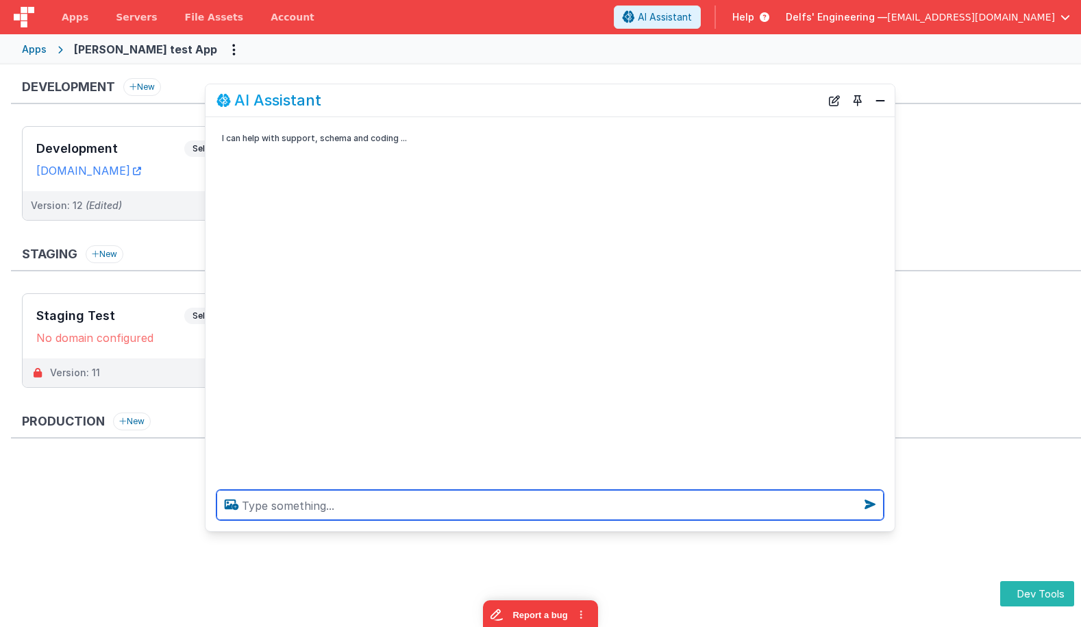
click at [484, 513] on textarea at bounding box center [550, 505] width 667 height 30
type textarea "get one dog pic and one cat pic"
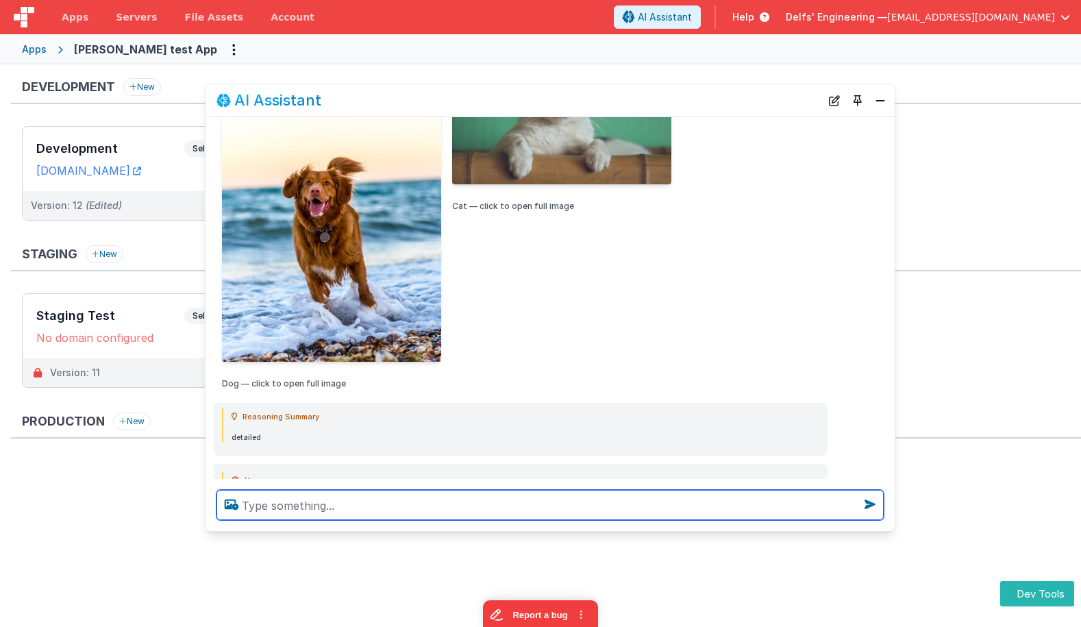
scroll to position [309, 0]
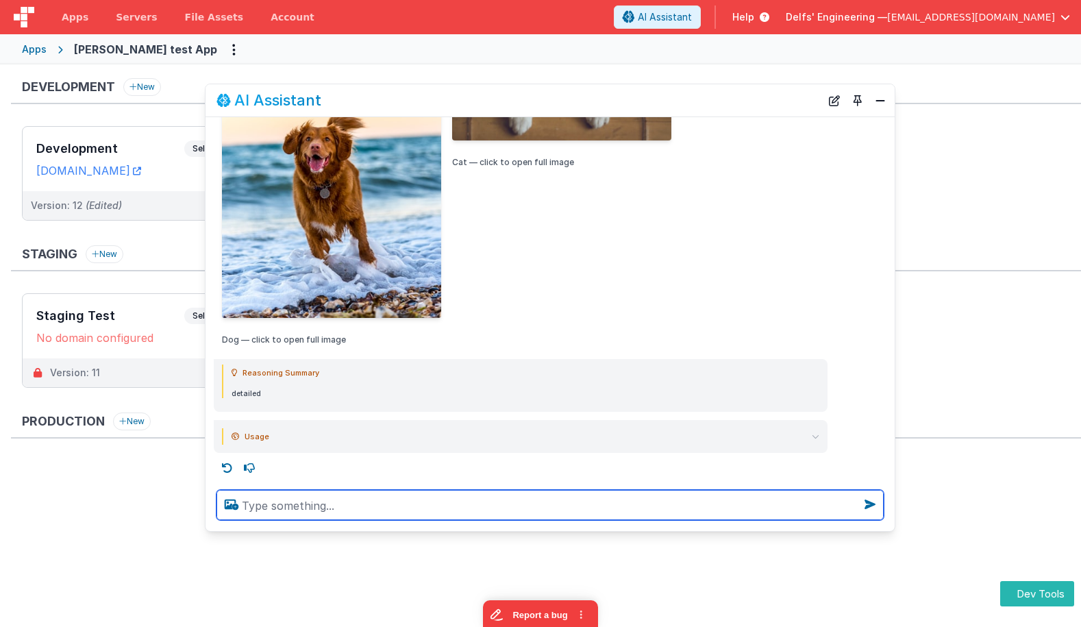
click at [444, 508] on textarea at bounding box center [550, 505] width 667 height 30
type textarea "a shepard and a hairless cat"
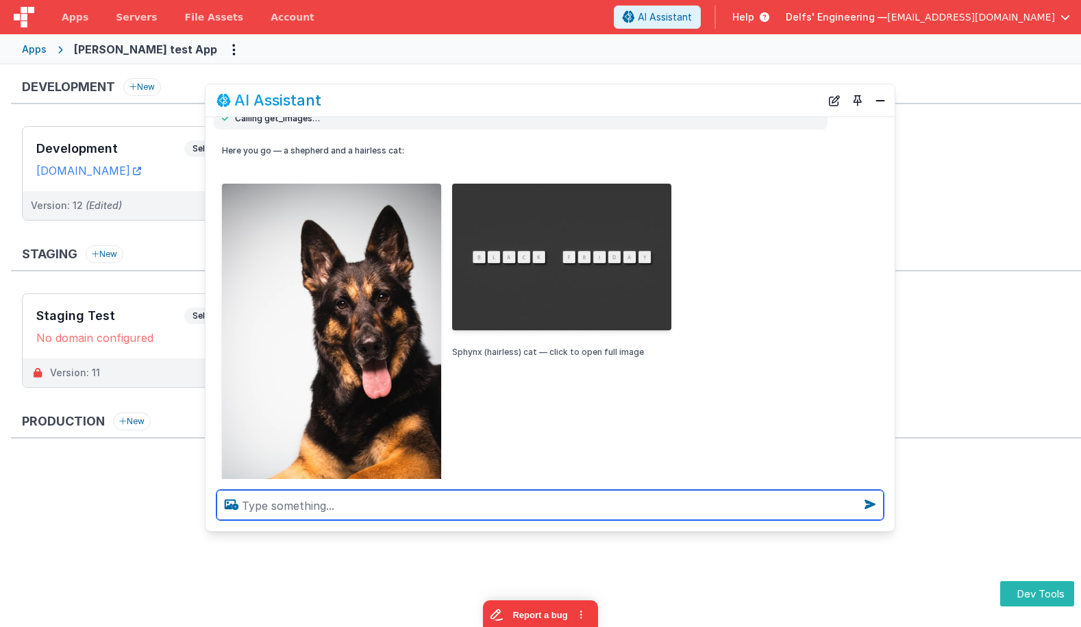
scroll to position [707, 0]
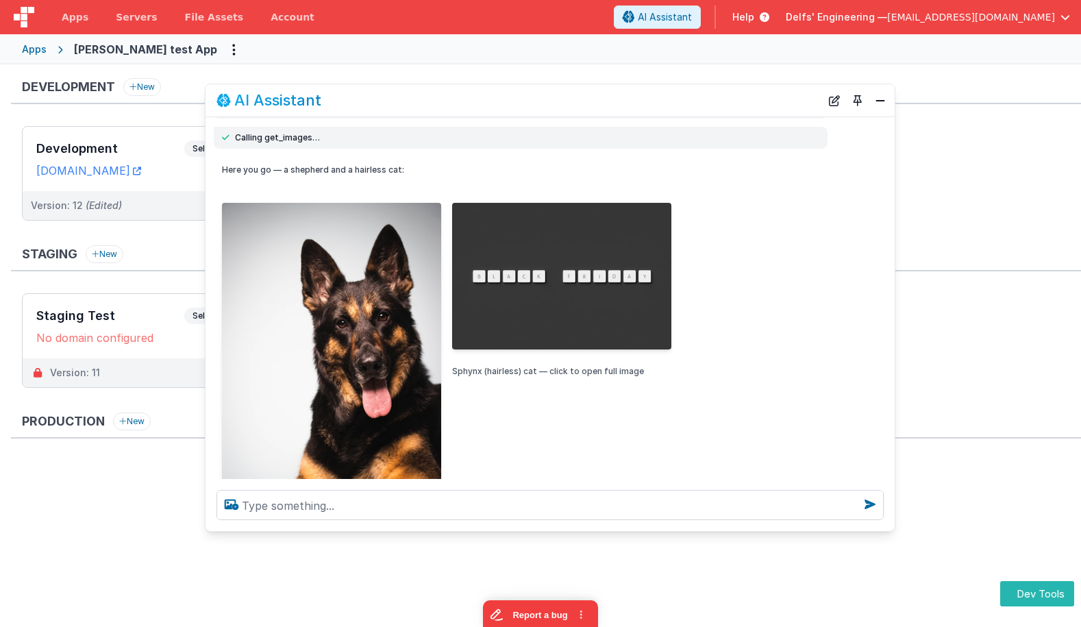
click at [765, 199] on div "German Shepherd — click to open full image Sphynx (hairless) cat — click to ope…" at bounding box center [521, 372] width 598 height 373
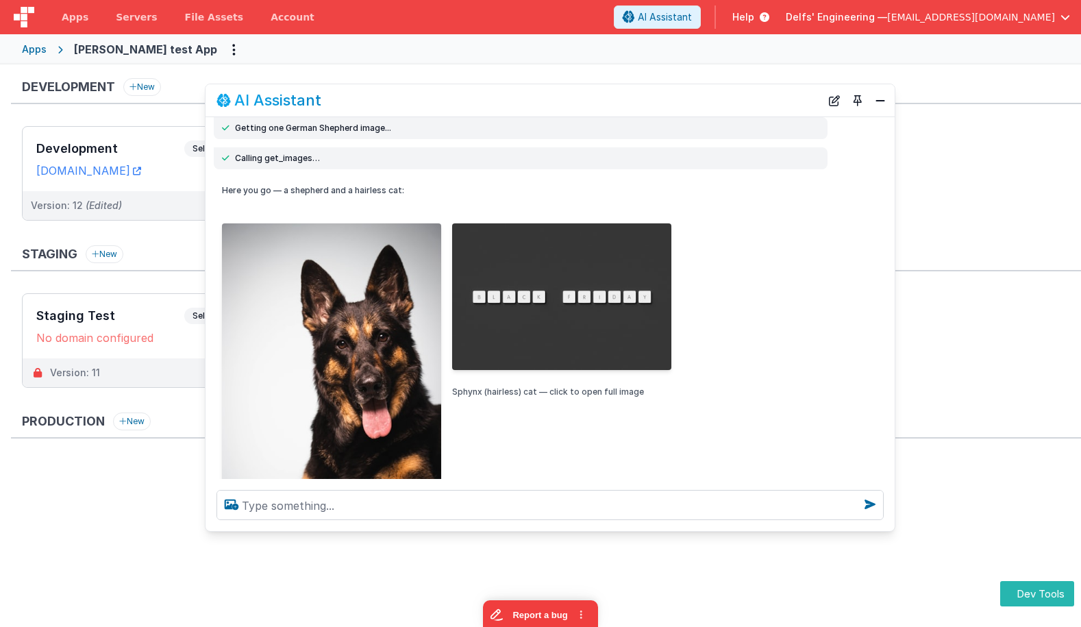
scroll to position [689, 0]
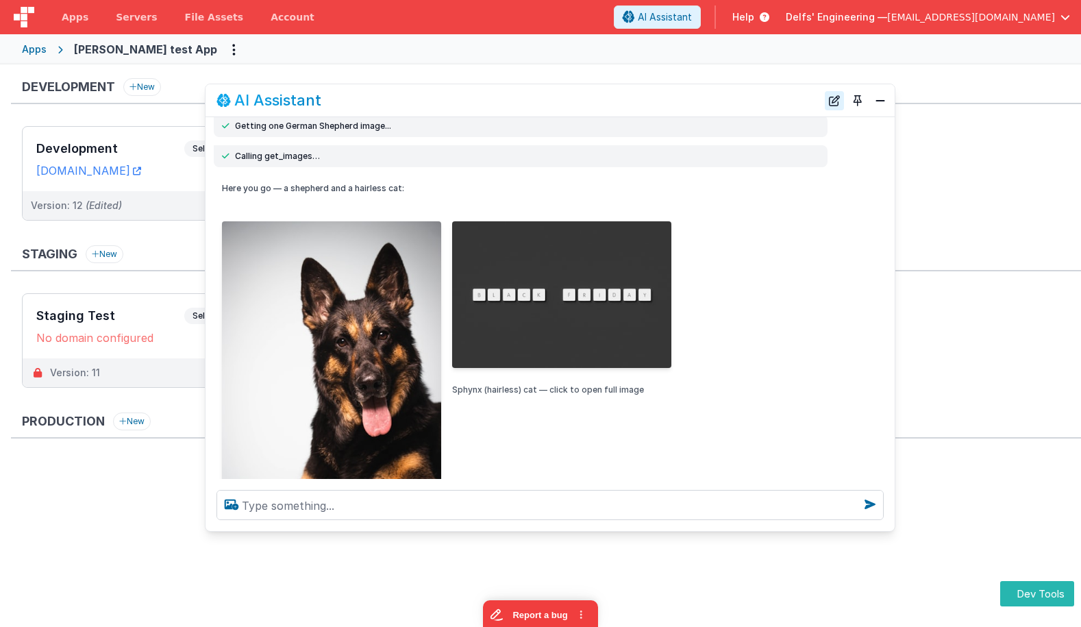
click at [833, 100] on button "New Chat" at bounding box center [834, 100] width 19 height 19
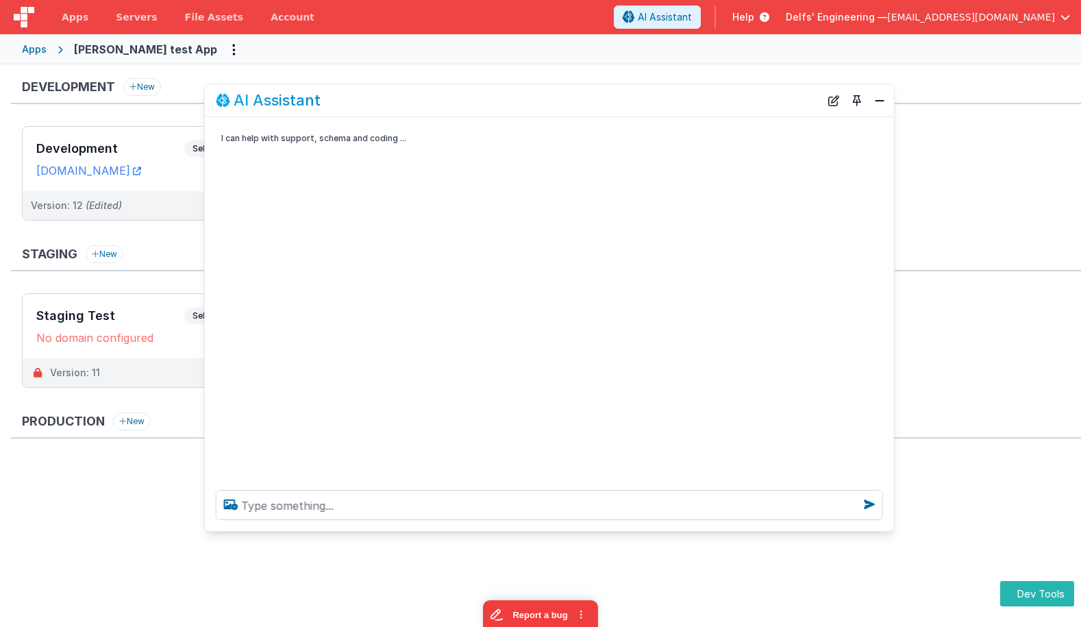
scroll to position [0, 0]
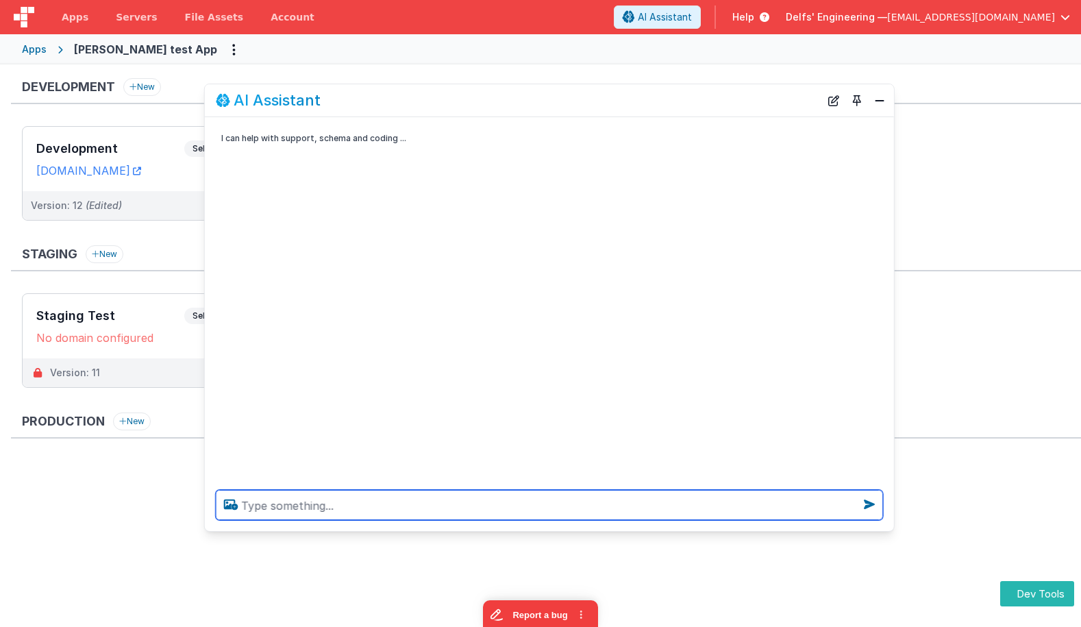
click at [541, 502] on textarea at bounding box center [549, 505] width 667 height 30
type textarea "get a dog pic then respond 'got it' only"
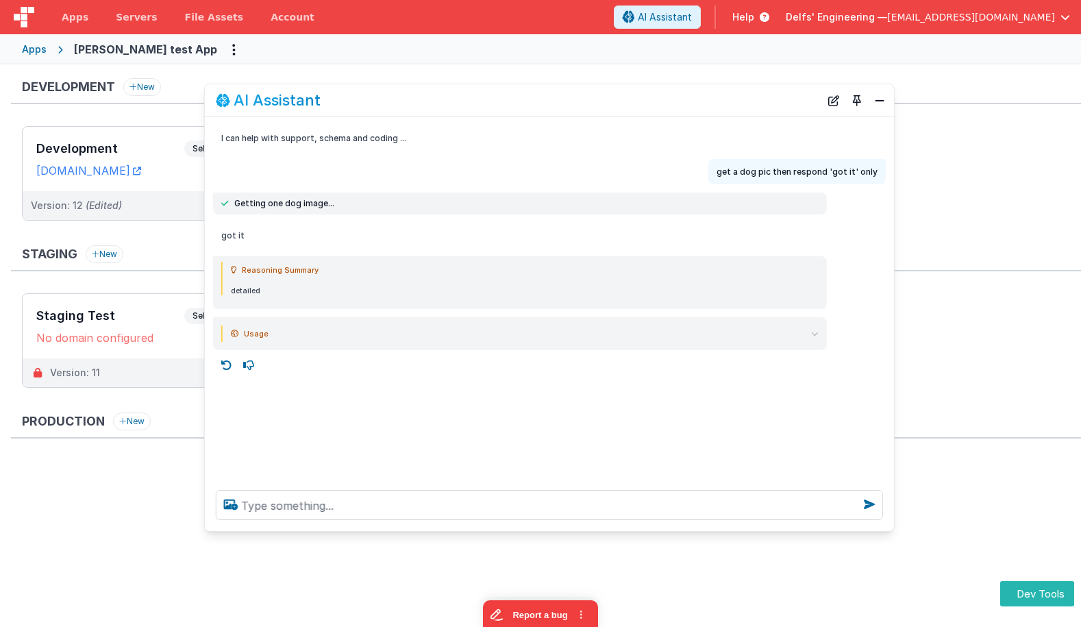
click at [227, 361] on icon at bounding box center [227, 365] width 22 height 22
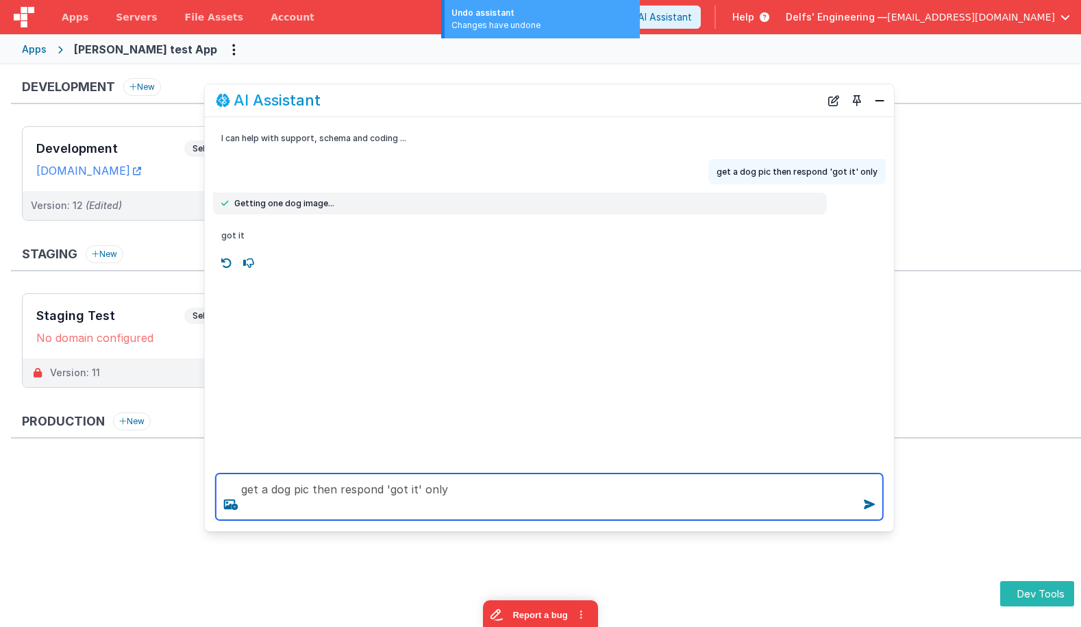
drag, startPoint x: 486, startPoint y: 504, endPoint x: 484, endPoint y: 480, distance: 24.7
click at [484, 480] on textarea "get a dog pic then respond 'got it' only" at bounding box center [549, 497] width 667 height 47
click at [698, 497] on textarea "get a dog pic then respond 'got it' only" at bounding box center [549, 497] width 667 height 47
type textarea "get a dog pic then respond 'got it' only"
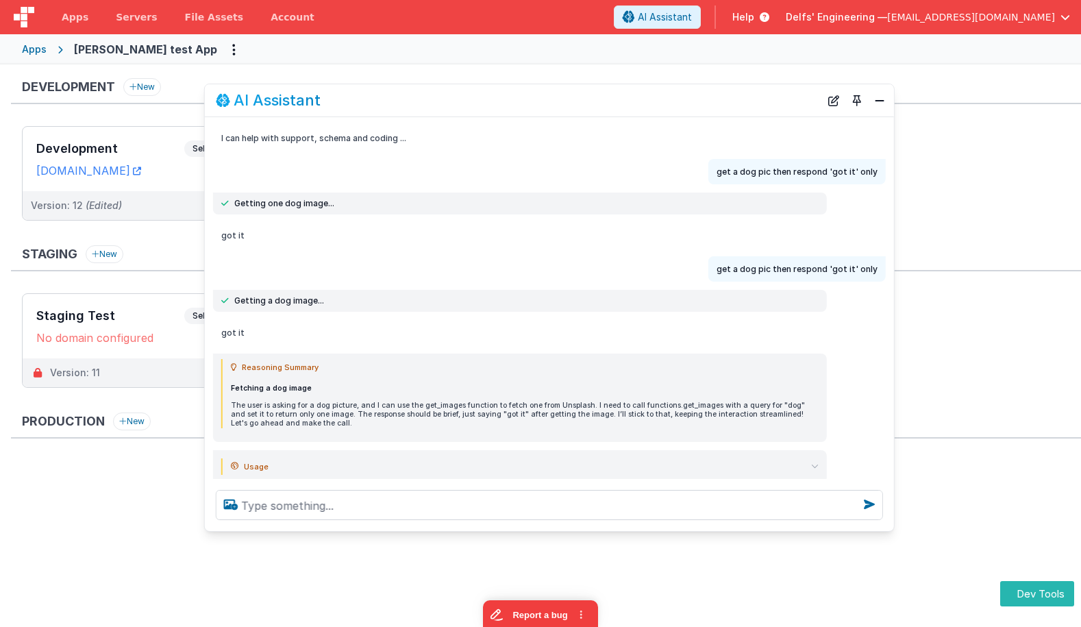
scroll to position [29, 0]
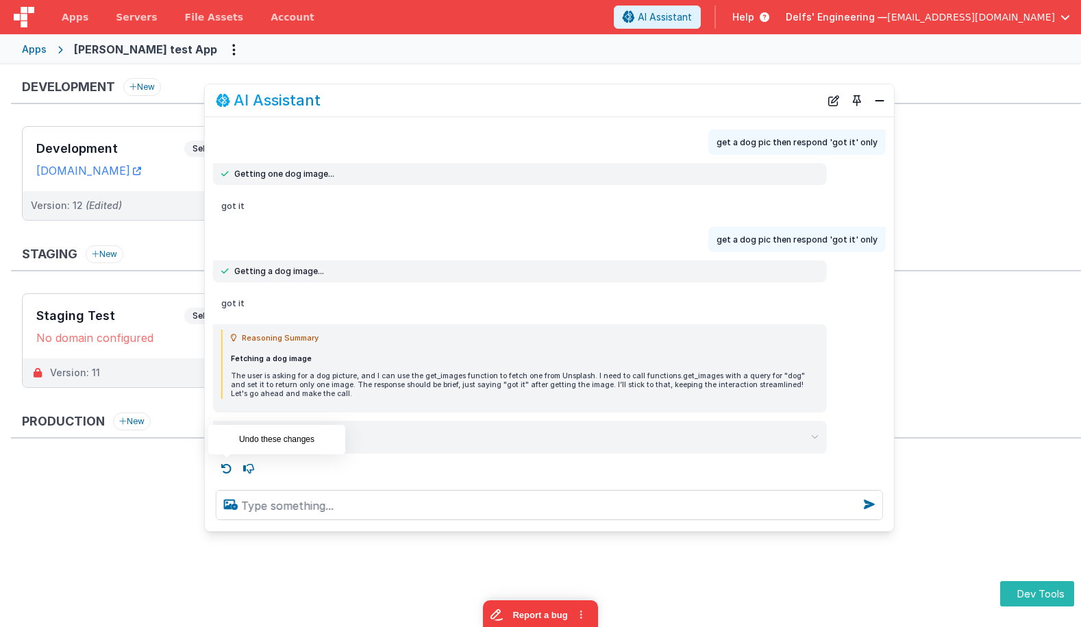
click at [226, 464] on icon at bounding box center [227, 469] width 22 height 22
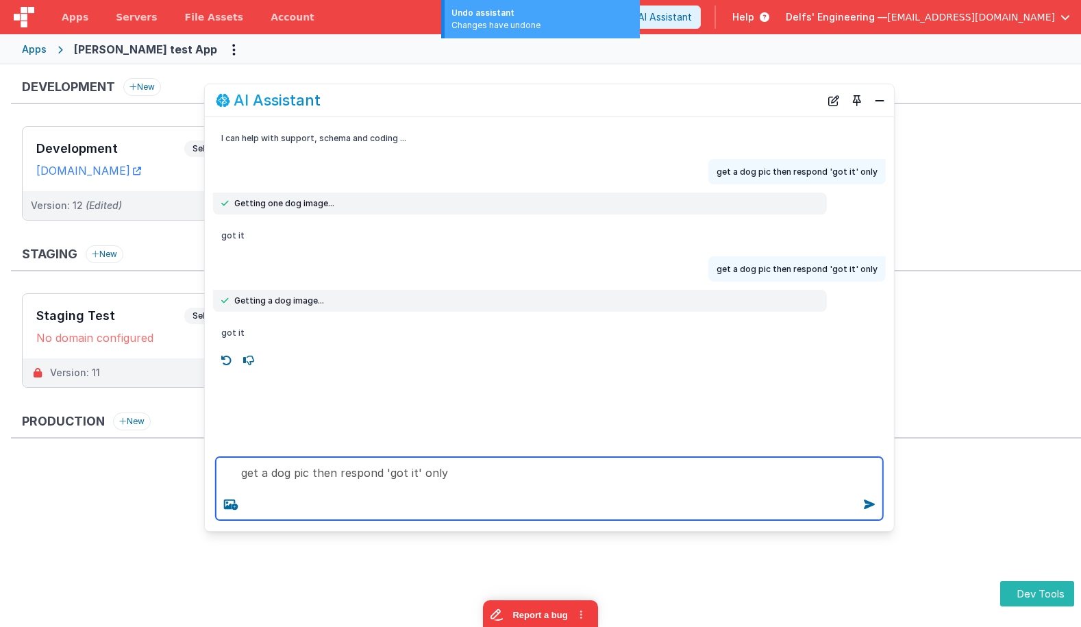
click at [315, 471] on textarea "get a dog pic then respond 'got it' only" at bounding box center [549, 488] width 667 height 63
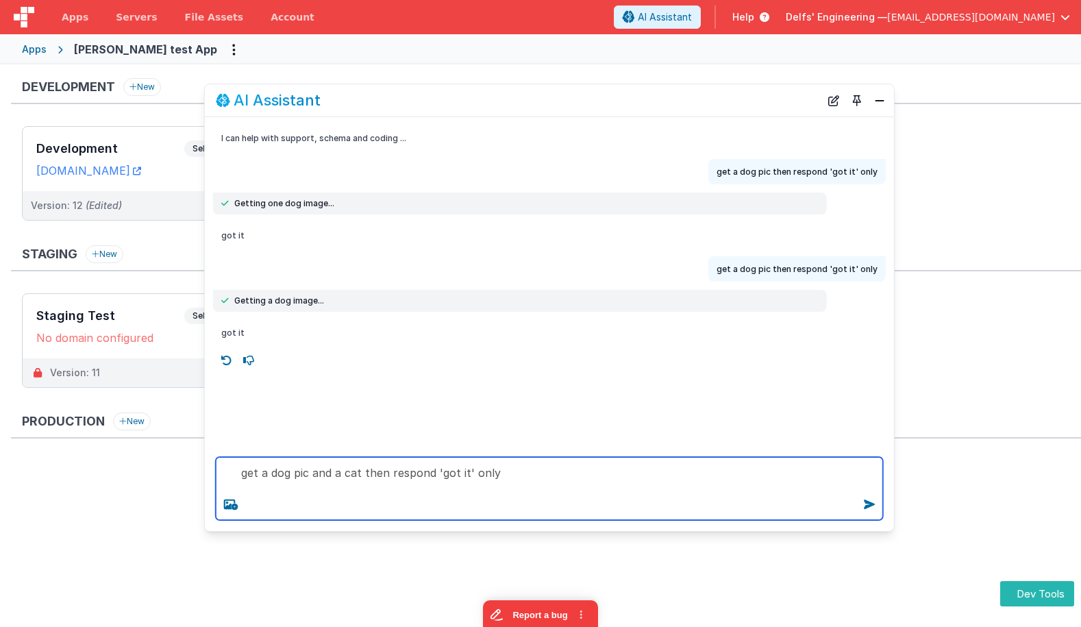
scroll to position [1, 0]
type textarea "get a dog pic and a cat then respond 'got it' only"
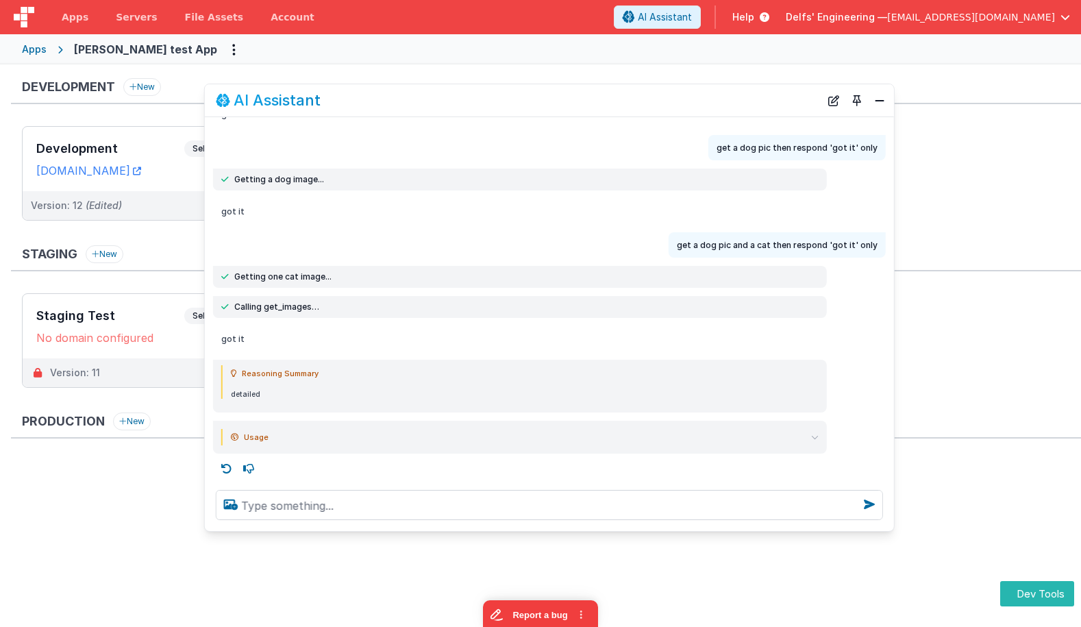
scroll to position [122, 0]
click at [817, 434] on icon at bounding box center [815, 437] width 8 height 8
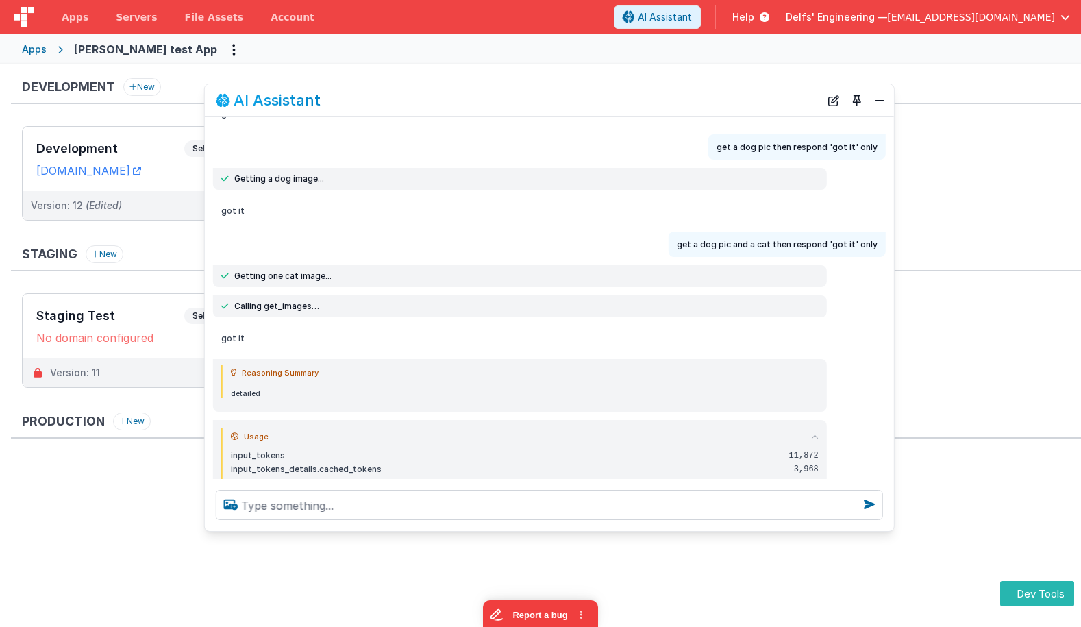
click at [817, 434] on icon at bounding box center [815, 437] width 8 height 8
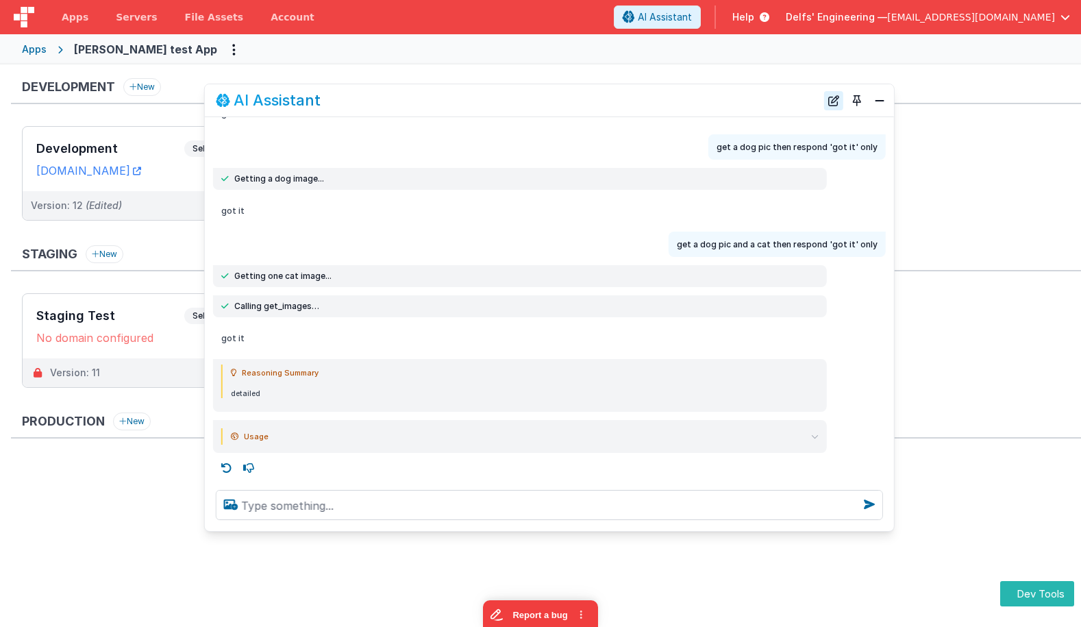
click at [841, 106] on button "New Chat" at bounding box center [833, 100] width 19 height 19
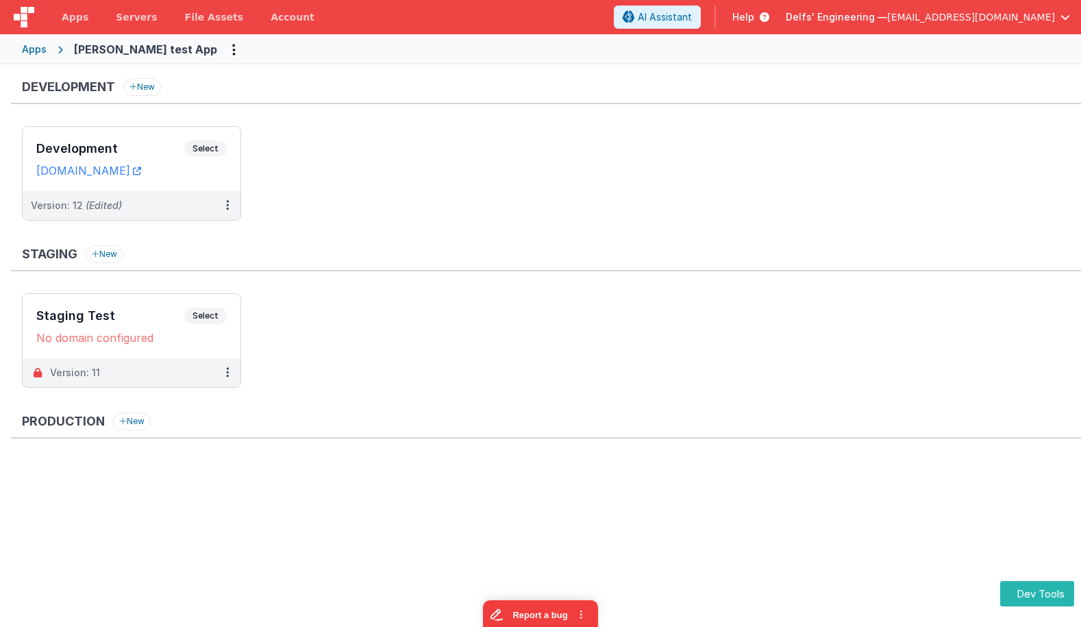
click at [740, 171] on ul "Development Select URLs charlesguidev.fmbetterforms.com Version: 12 (Edited)" at bounding box center [551, 180] width 1059 height 108
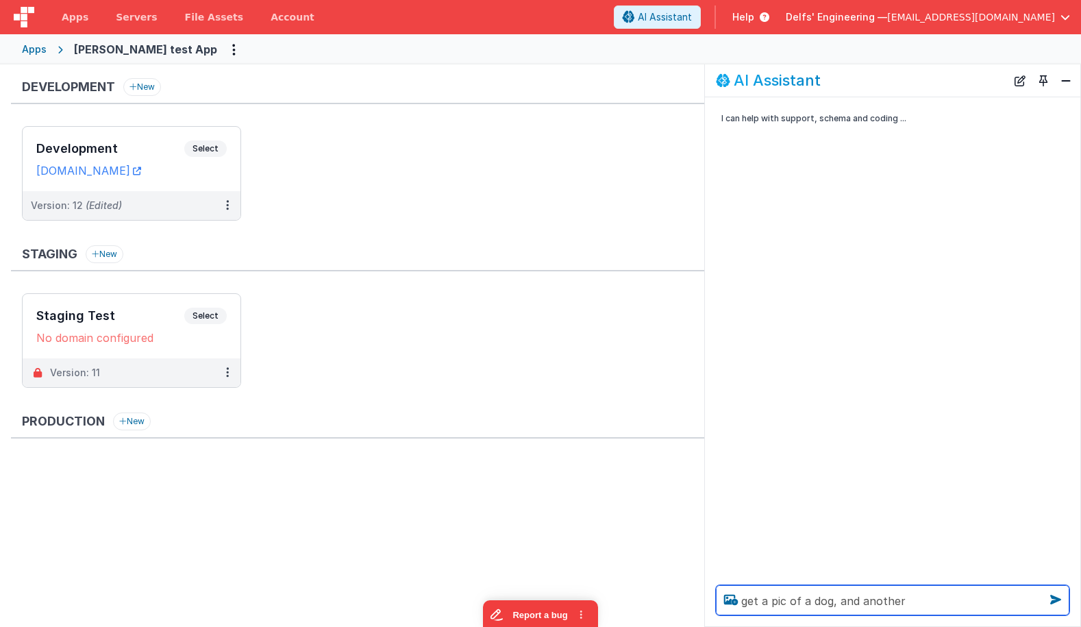
paste textarea "// Front-end Stream Handler (draft, plain JS) // - Consumes normalized provider…"
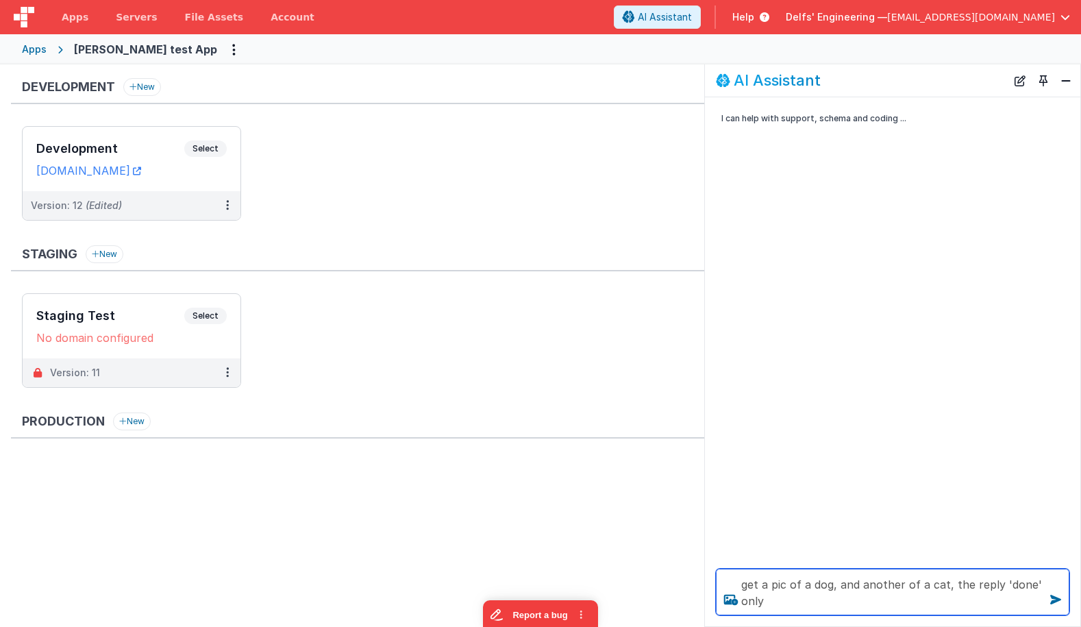
type textarea "get a pic of a dog, and another of a cat, the reply 'done' only"
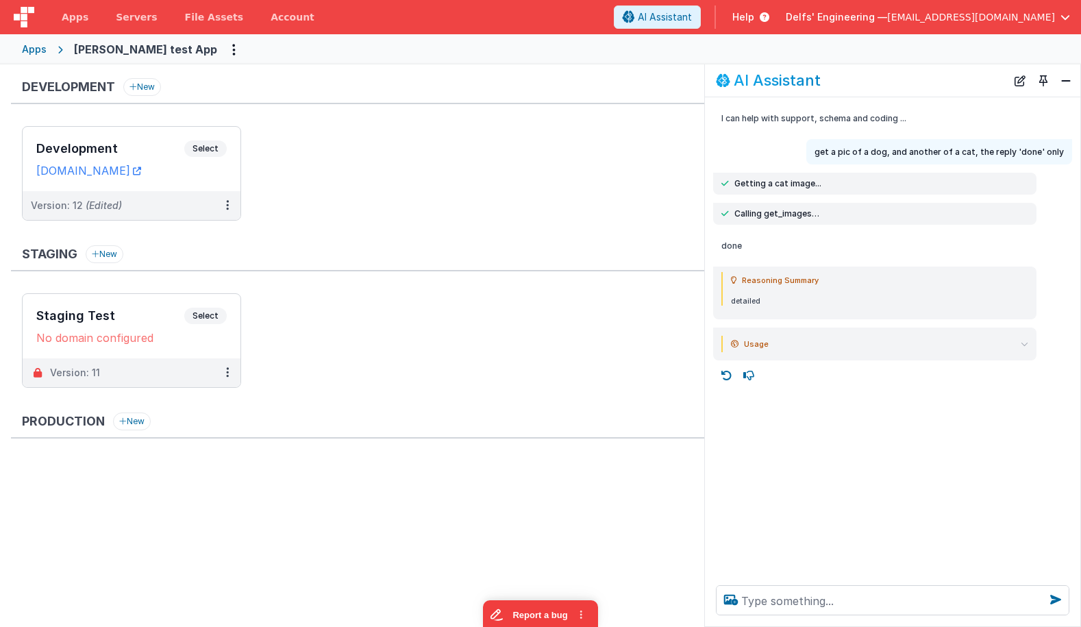
click at [461, 121] on div "Development New Development Select URLs charlesguidev.fmbetterforms.com Version…" at bounding box center [357, 156] width 693 height 156
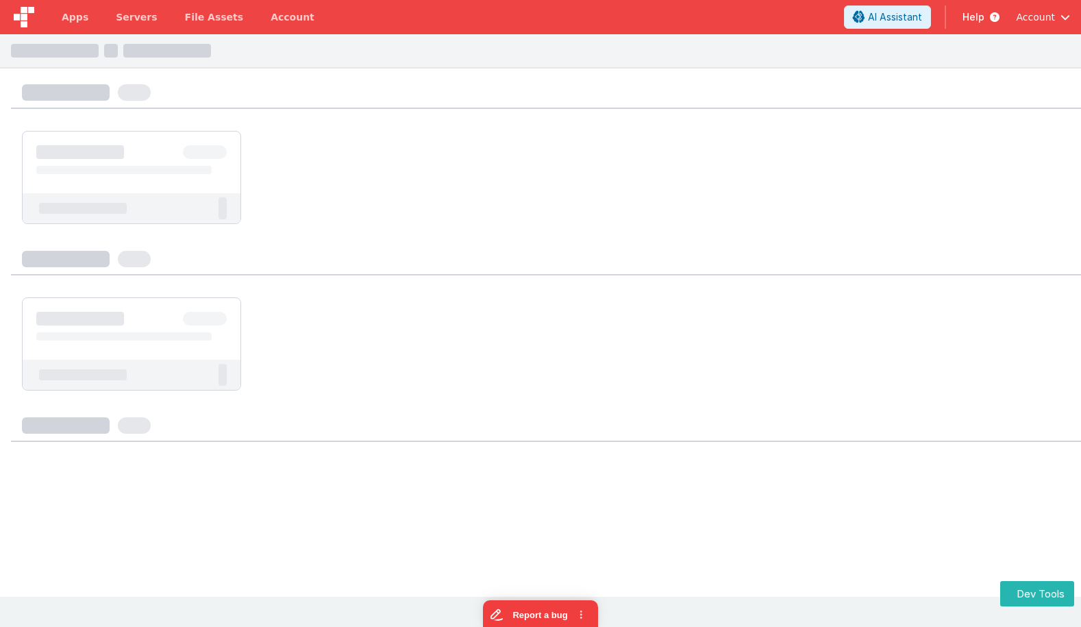
click at [461, 121] on div at bounding box center [540, 177] width 1081 height 115
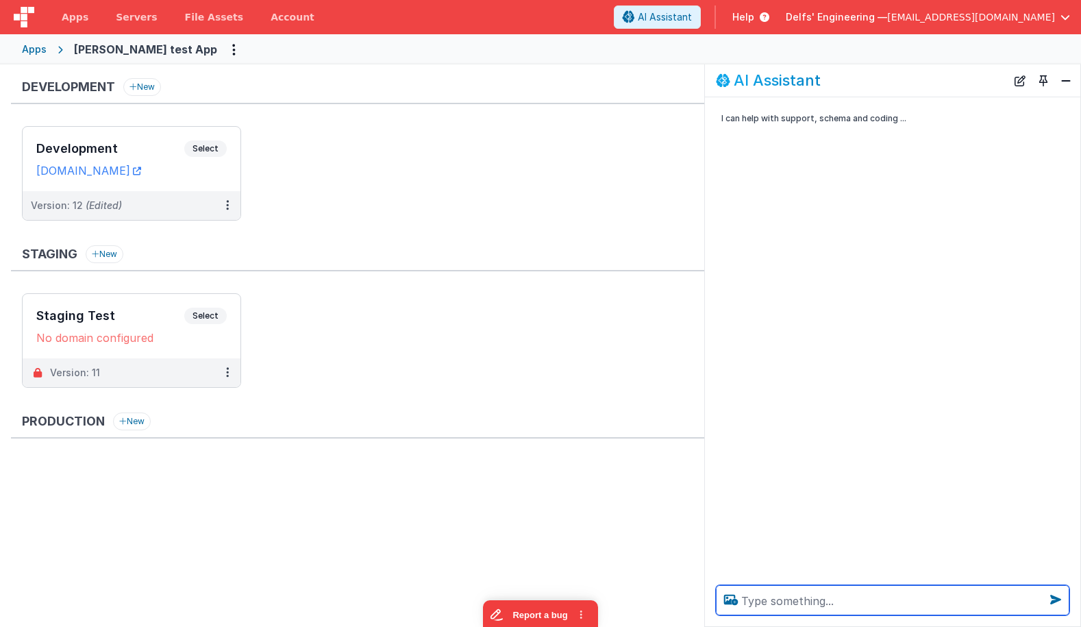
paste textarea "// Front-end Stream Handler (draft, plain JS) // - Consumes normalized provider…"
type textarea "// Front-end Stream Handler (draft, plain JS) // - Consumes normalized provider…"
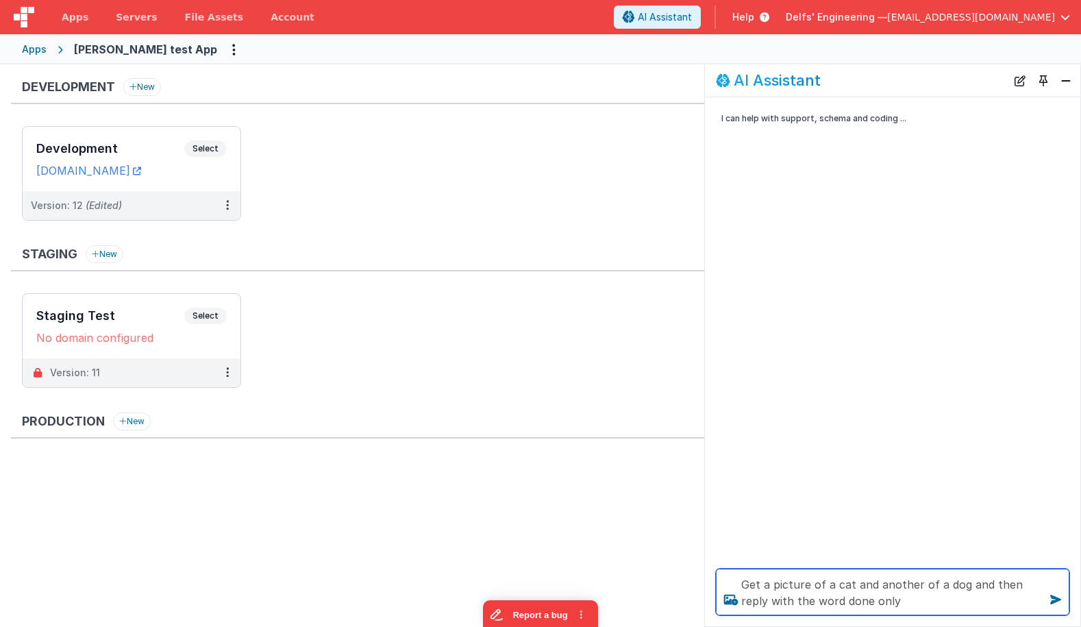
type textarea "Get a picture of a cat and another of a dog and then reply with the word done o…"
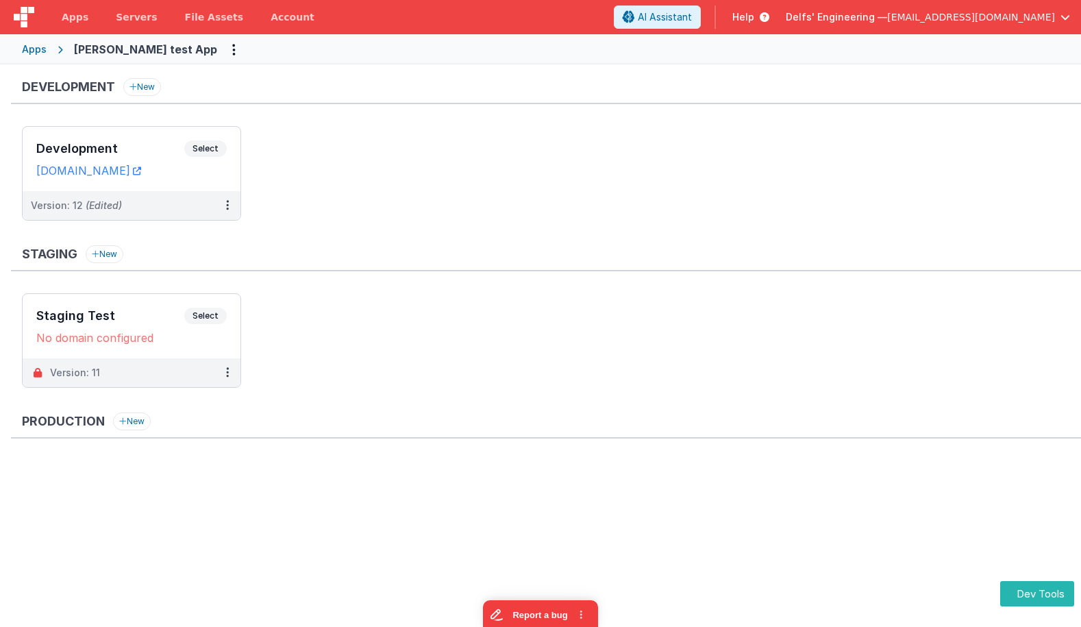
click at [471, 174] on ul "Development Select URLs [DOMAIN_NAME] Version: 12 (Edited)" at bounding box center [551, 180] width 1059 height 108
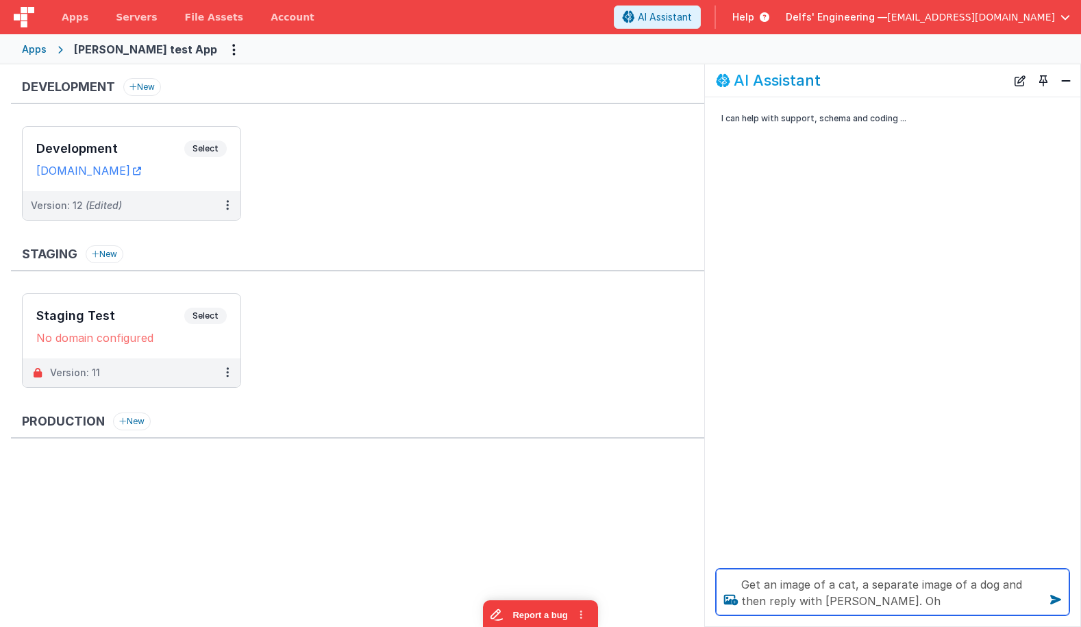
type textarea "Get an image of a cat, a separate image of a dog and then reply with Dunn. Oh"
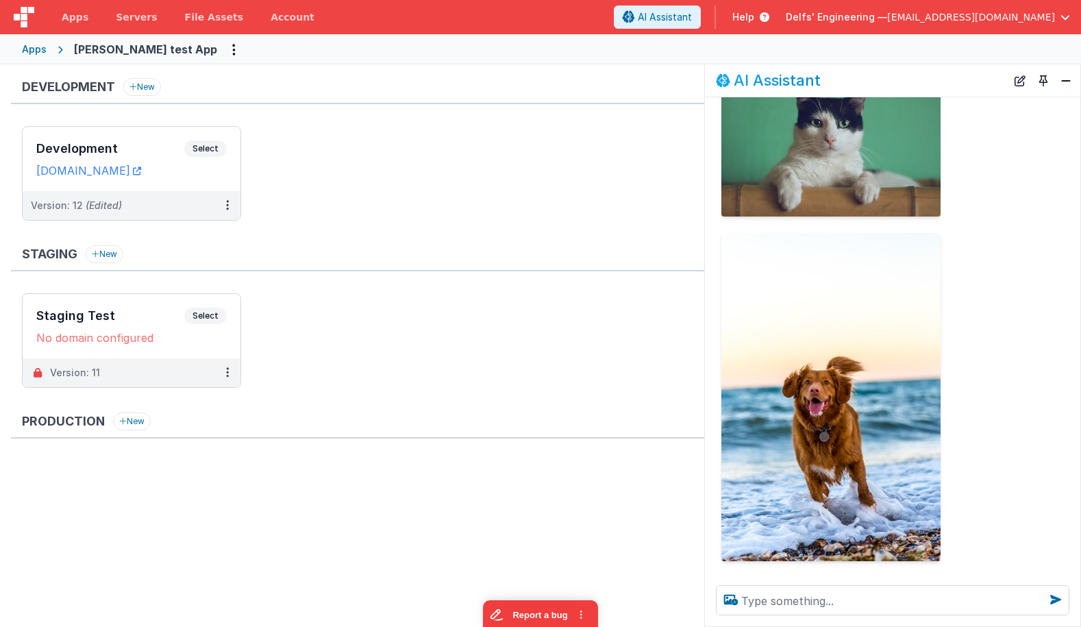
scroll to position [227, 0]
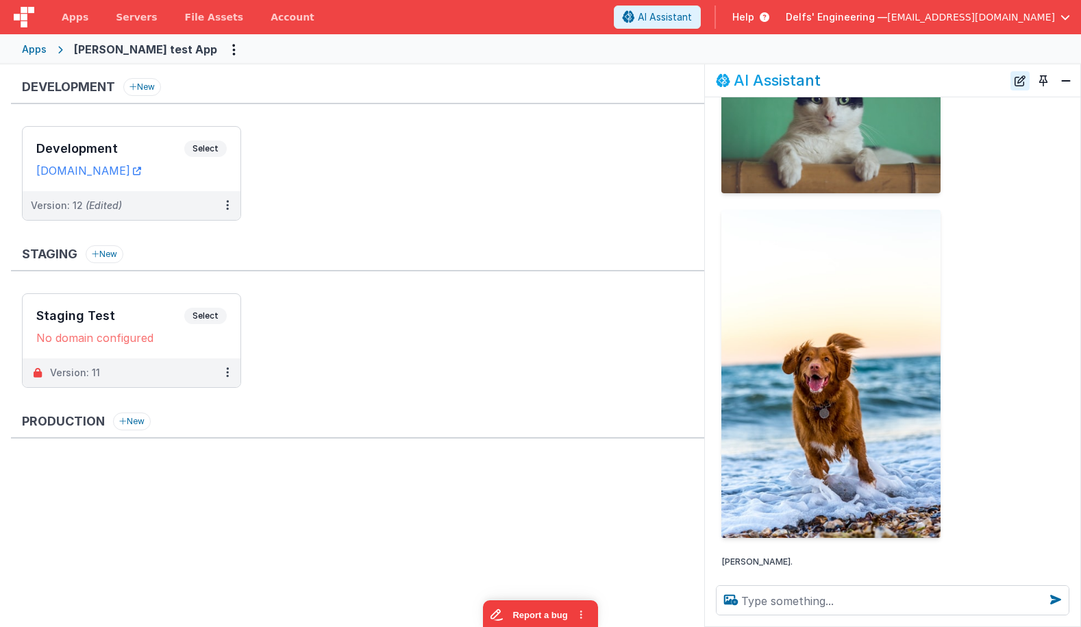
click at [1019, 80] on button "New Chat" at bounding box center [1020, 80] width 19 height 19
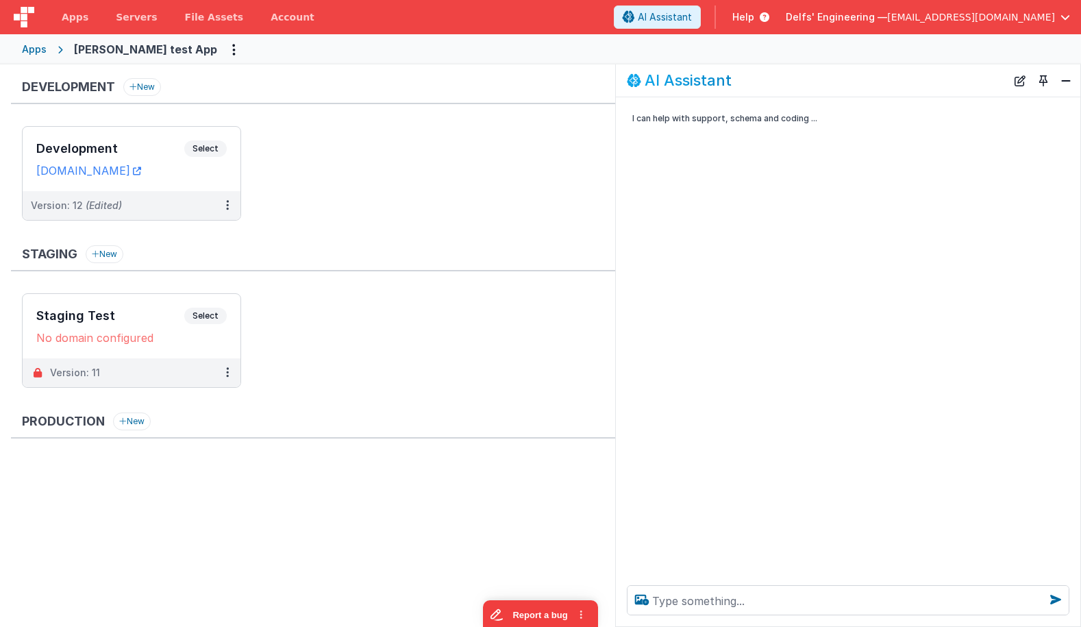
drag, startPoint x: 706, startPoint y: 481, endPoint x: 630, endPoint y: 500, distance: 78.3
click at [616, 476] on div "I can help with support, schema and coding ..." at bounding box center [848, 335] width 465 height 477
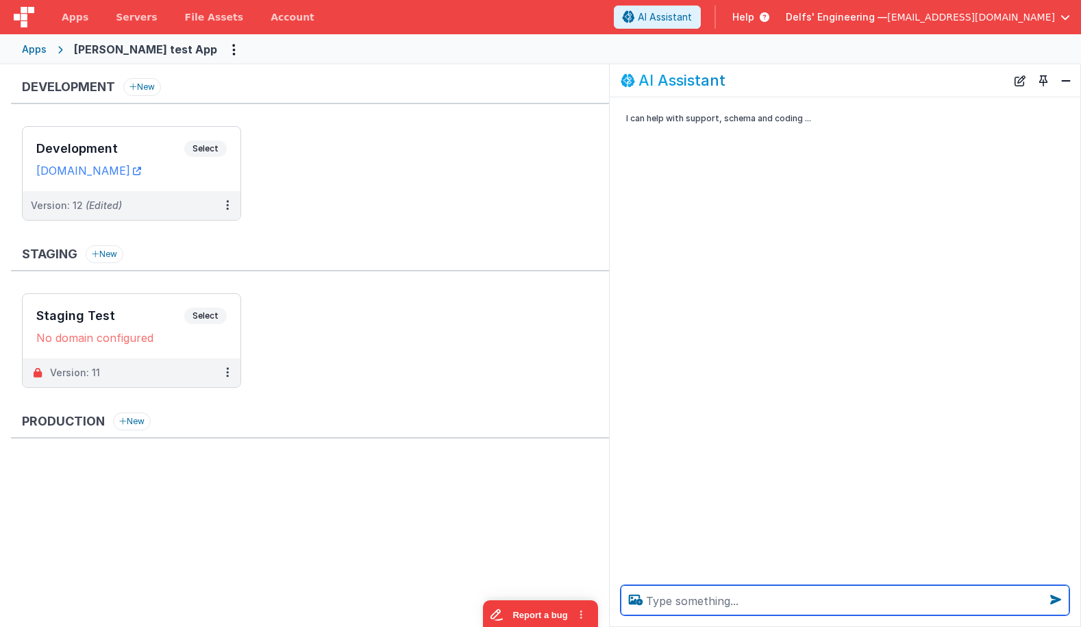
click at [669, 606] on textarea at bounding box center [845, 600] width 449 height 30
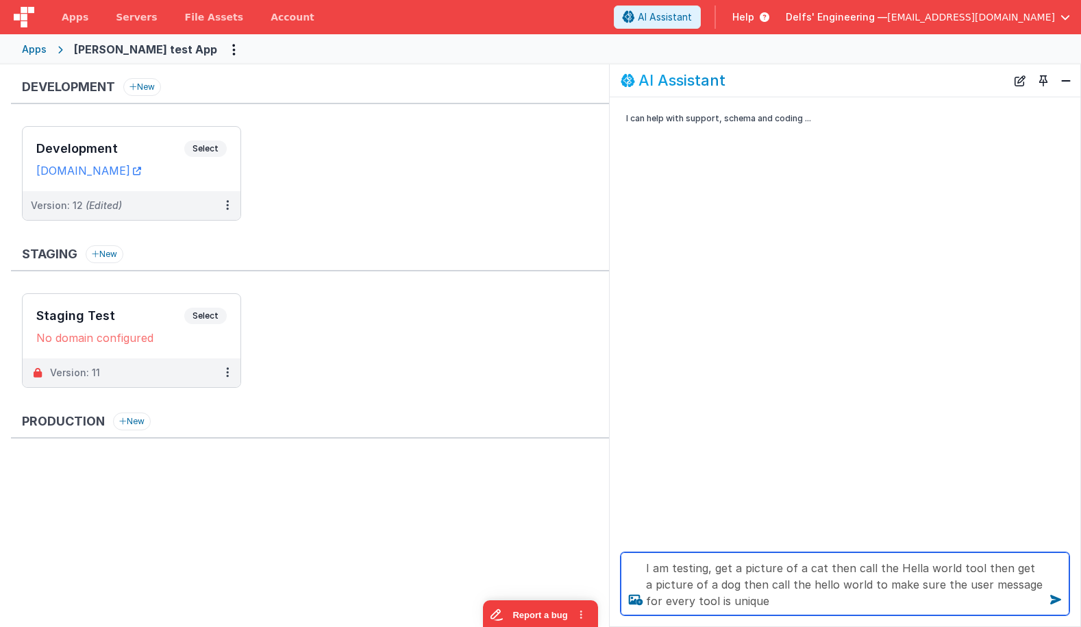
type textarea "I am testing, get a picture of a cat then call the Hella world tool then get a …"
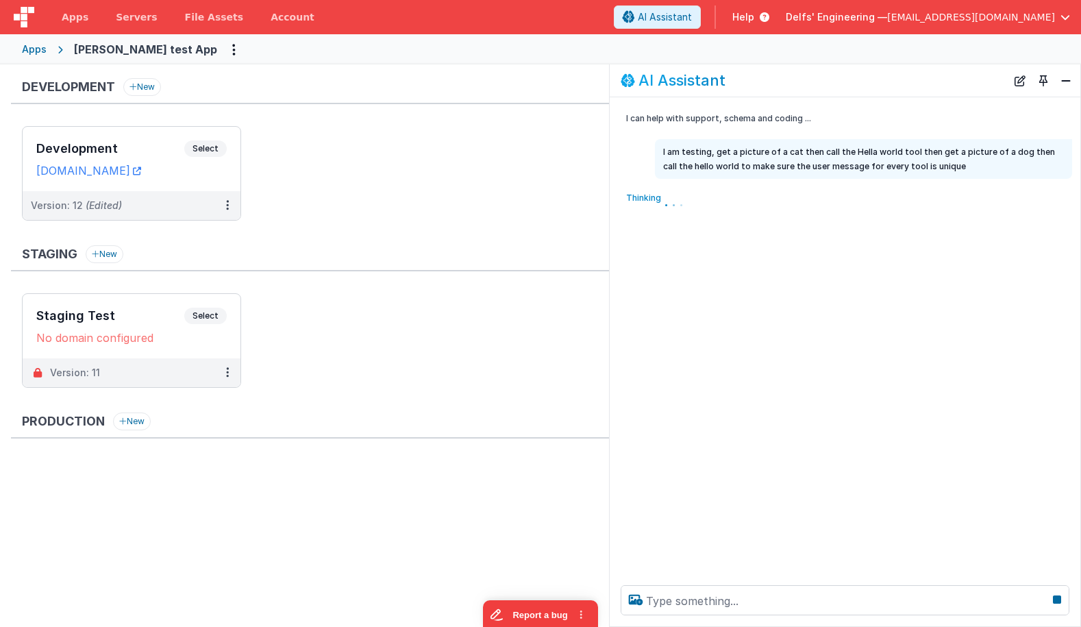
click at [885, 190] on div "Thinking . . ." at bounding box center [827, 202] width 419 height 30
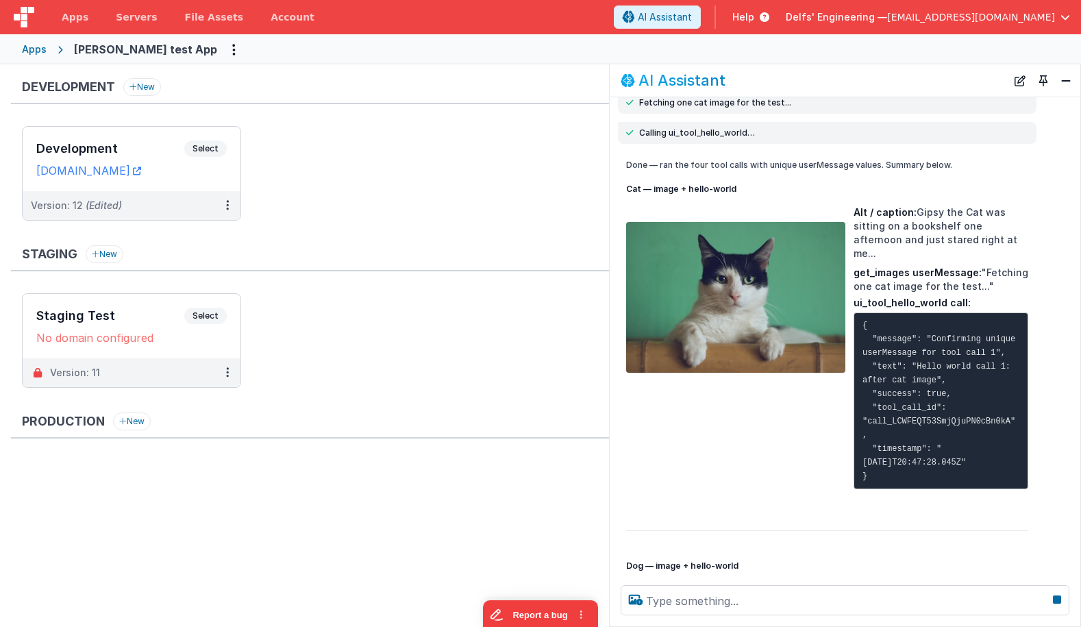
scroll to position [188, 0]
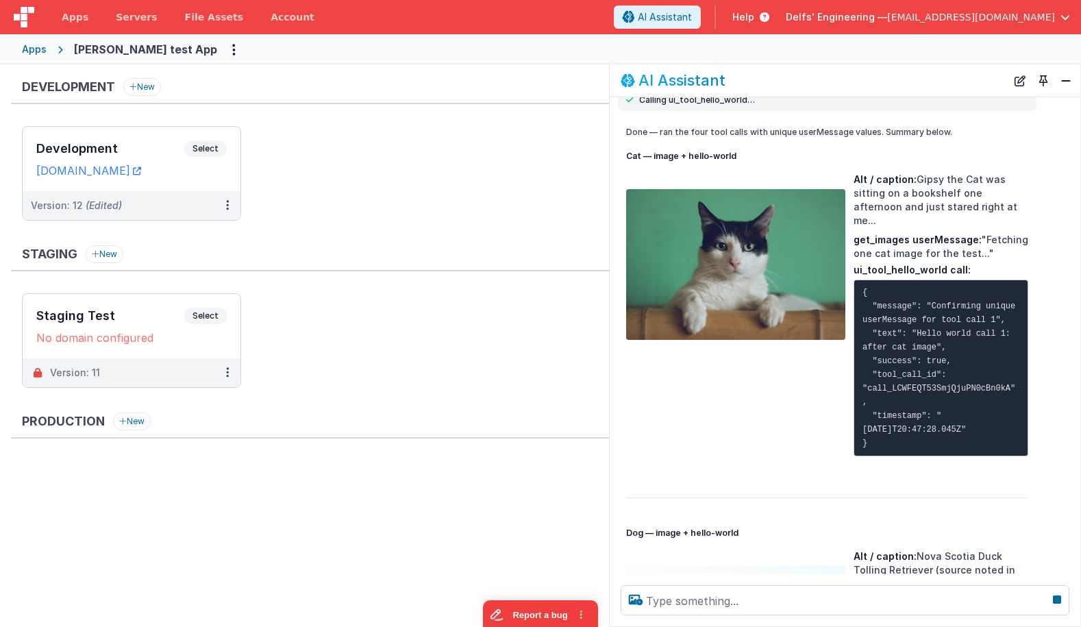
drag, startPoint x: 608, startPoint y: 312, endPoint x: 569, endPoint y: 313, distance: 39.1
click at [569, 313] on ul "Staging Test Select URLs No domain configured Version: 11" at bounding box center [315, 347] width 587 height 108
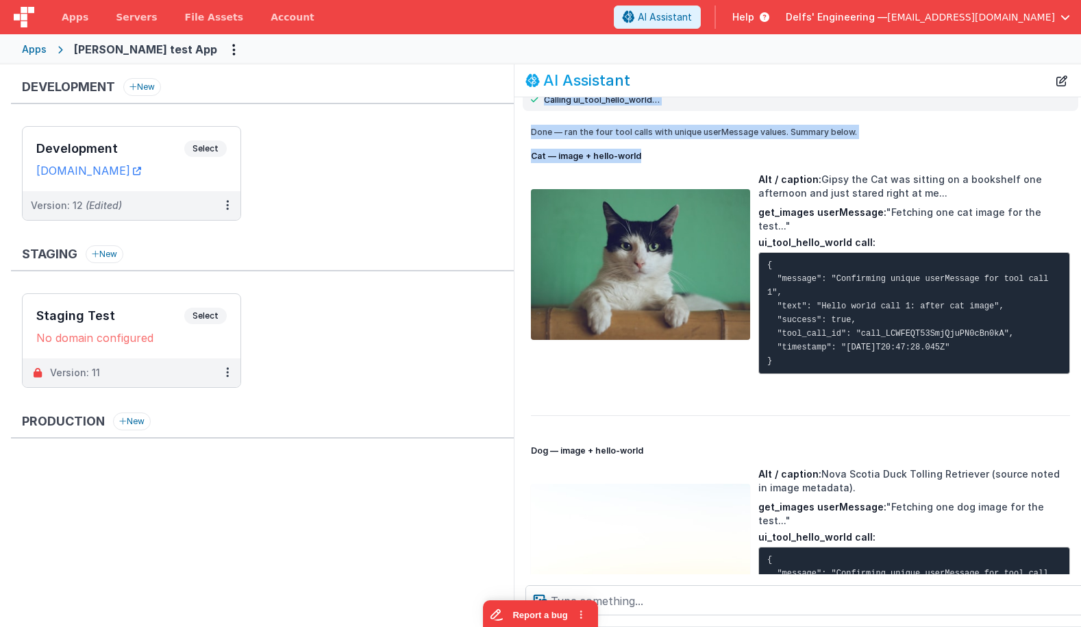
drag, startPoint x: 611, startPoint y: 312, endPoint x: 474, endPoint y: 305, distance: 136.5
click at [474, 305] on section "Development New Development Select URLs charlesguidev.fmbetterforms.com Version…" at bounding box center [540, 345] width 1081 height 563
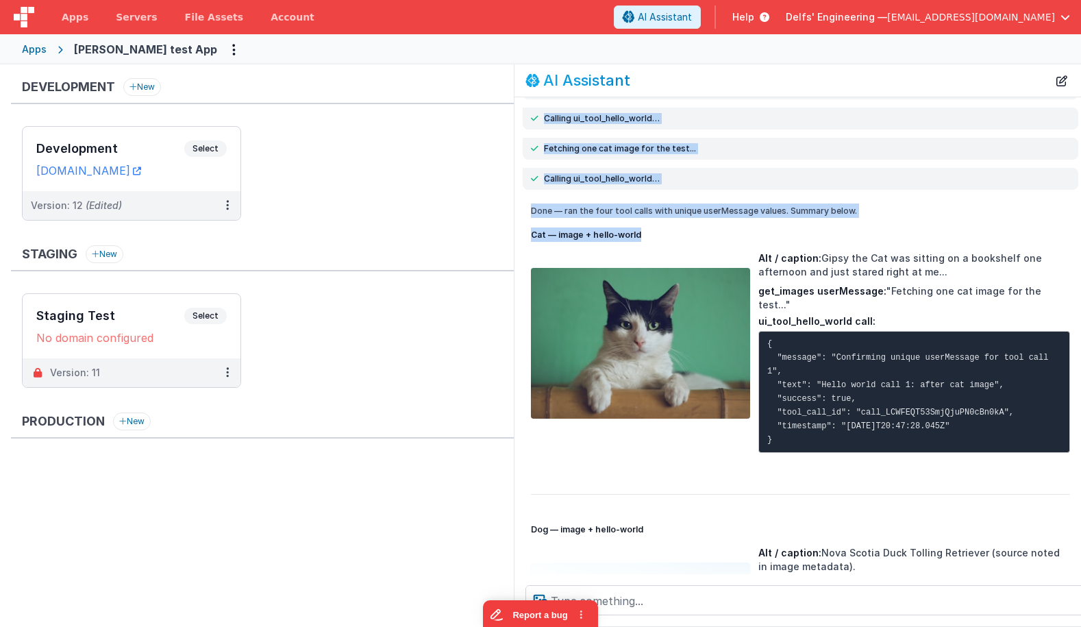
scroll to position [88, 0]
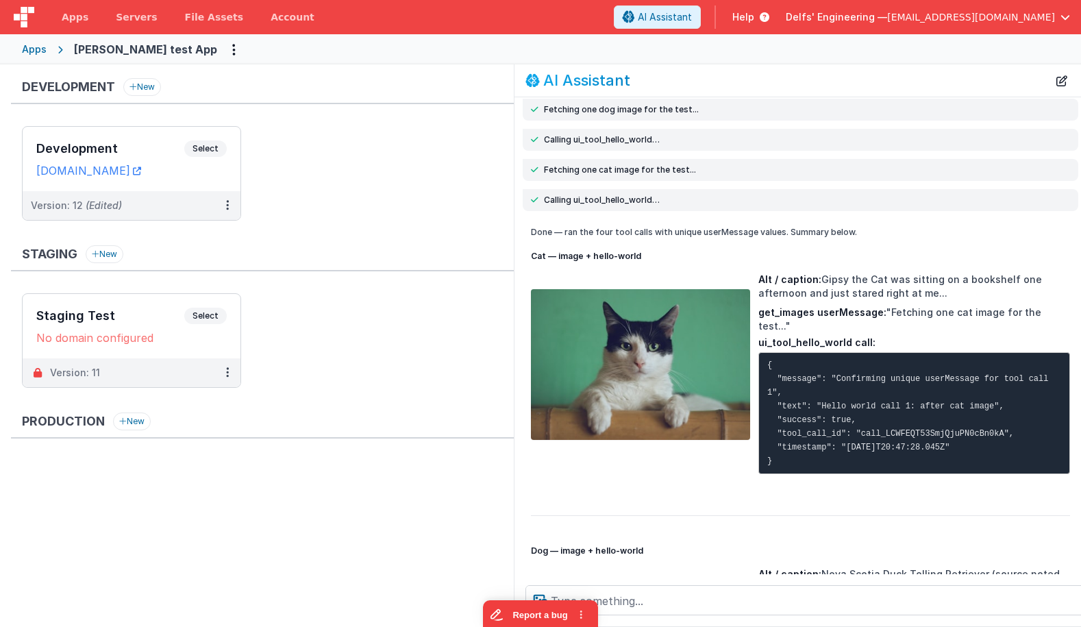
click at [907, 321] on div "Alt / caption: Gipsy the Cat was sitting on a bookshelf one afternoon and just …" at bounding box center [915, 380] width 312 height 215
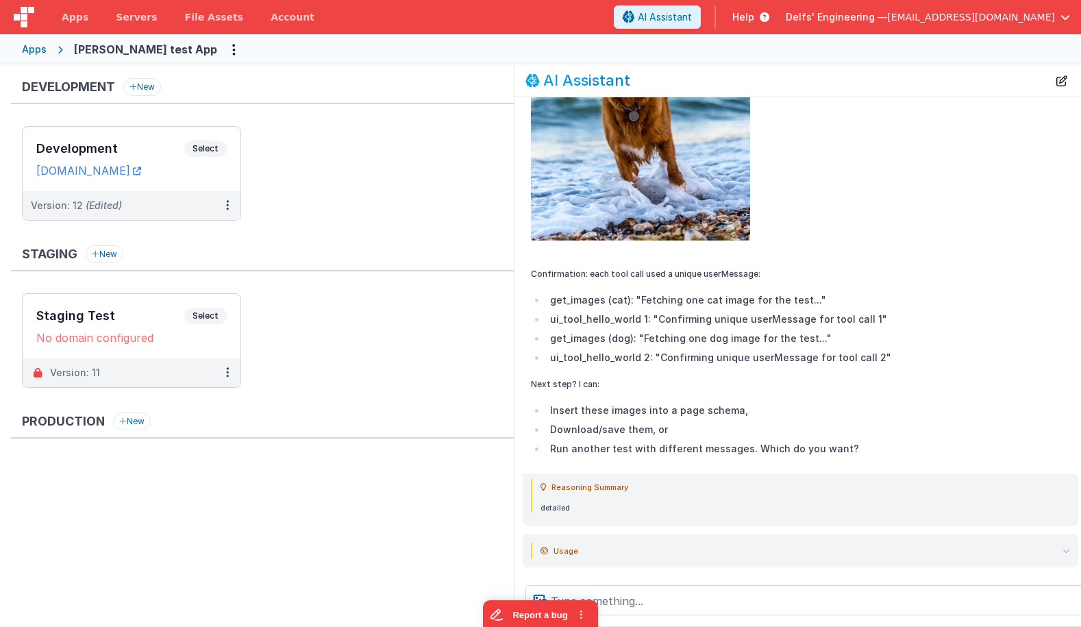
scroll to position [765, 0]
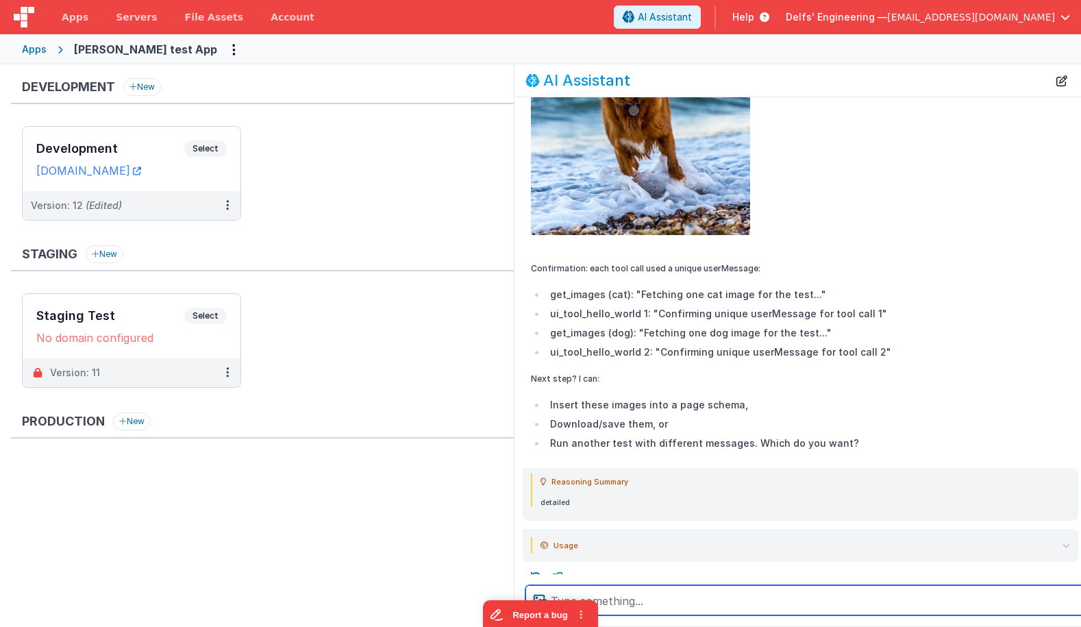
click at [674, 602] on textarea at bounding box center [819, 600] width 586 height 30
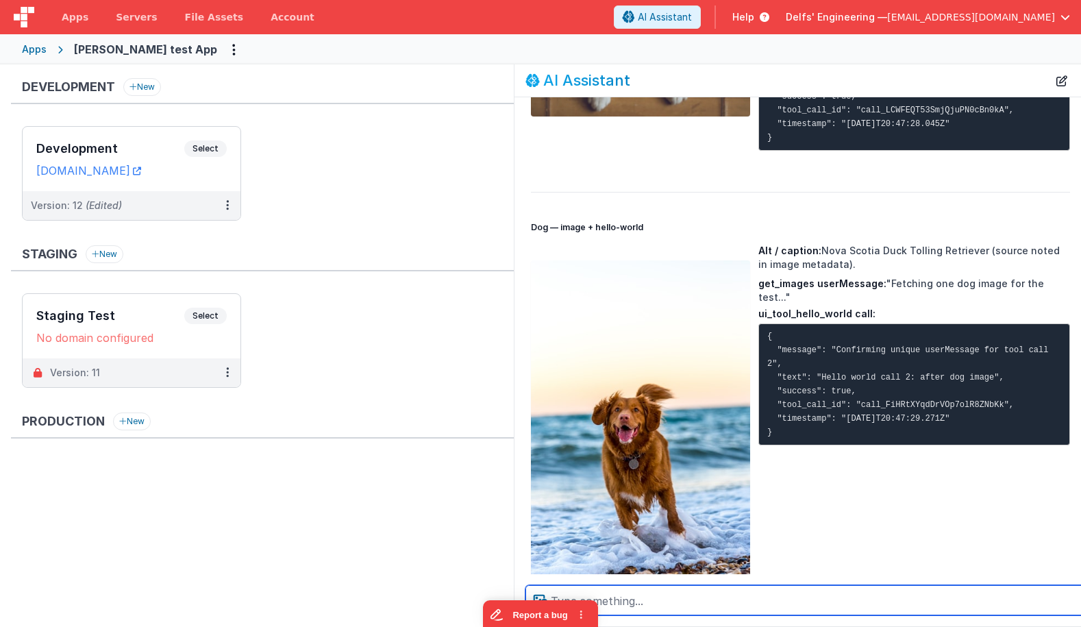
scroll to position [0, 0]
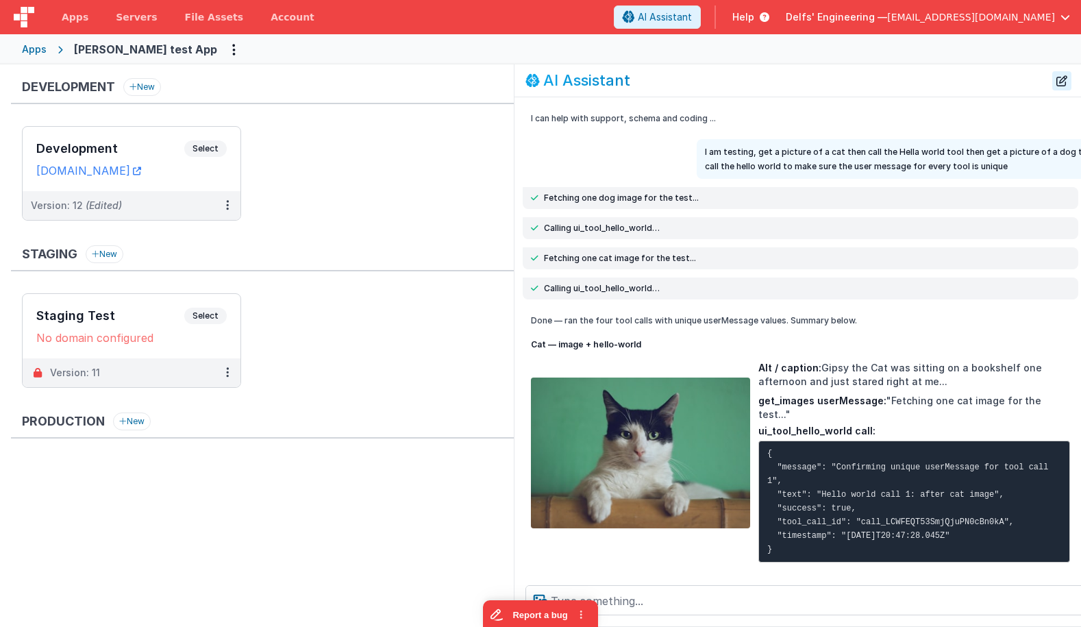
click at [1062, 80] on button "New Chat" at bounding box center [1062, 80] width 19 height 19
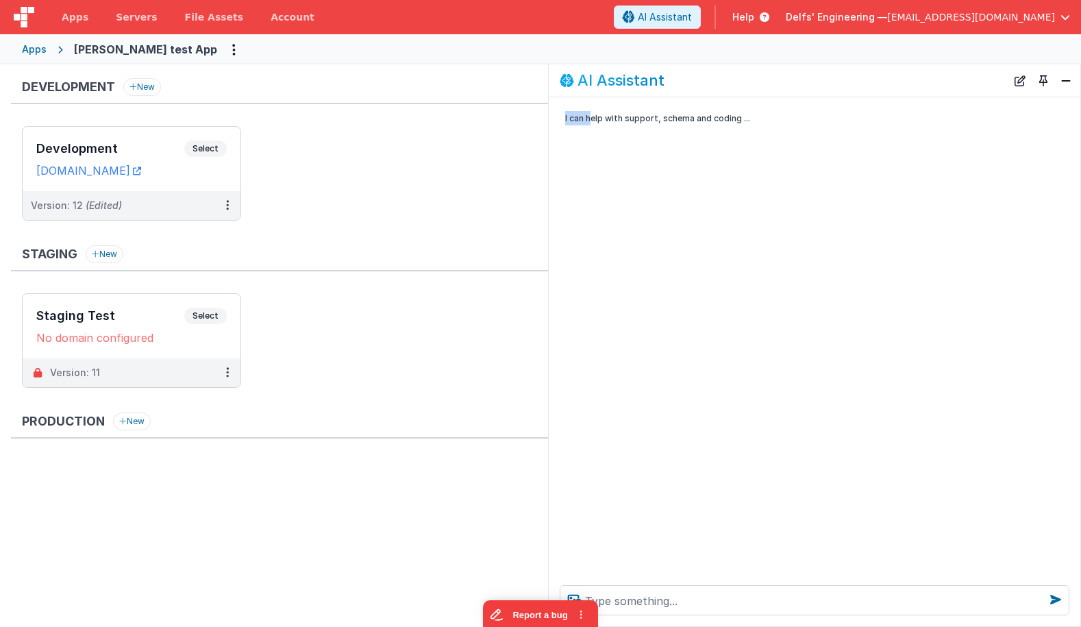
drag, startPoint x: 514, startPoint y: 119, endPoint x: 590, endPoint y: 121, distance: 76.1
click at [590, 121] on div "AI Assistant I can help with support, schema and coding ..." at bounding box center [814, 345] width 533 height 563
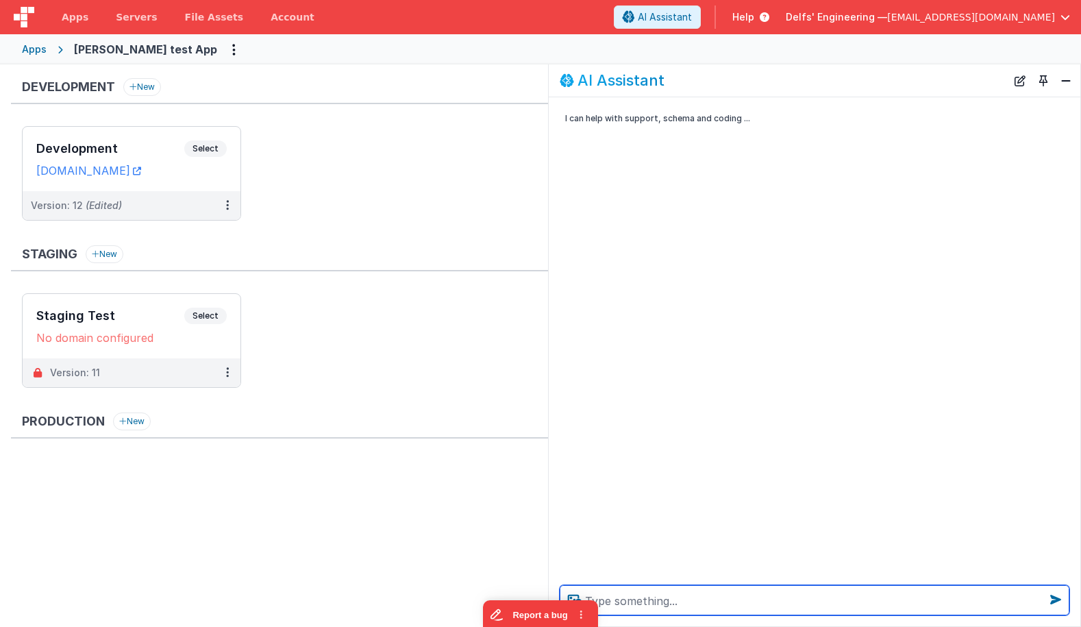
click at [765, 606] on textarea at bounding box center [815, 600] width 510 height 30
click at [831, 600] on textarea "Call the Hella world twice and make sure you use the user message so that it is…" at bounding box center [815, 600] width 510 height 30
click at [887, 600] on textarea "Call the Hella world twice and make sure you set the user message so that it is…" at bounding box center [815, 600] width 510 height 30
type textarea "Call the Hella world twice and make sure you set the userM essage so that it is…"
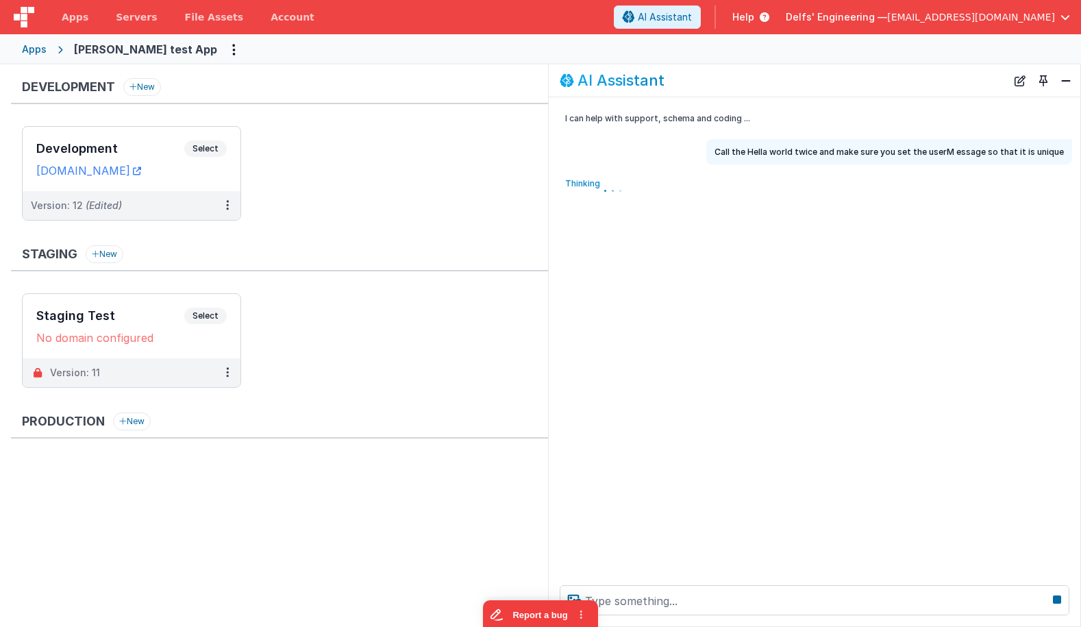
click at [872, 254] on div "I can help with support, schema and coding ... Call the Hella world twice and m…" at bounding box center [815, 335] width 532 height 477
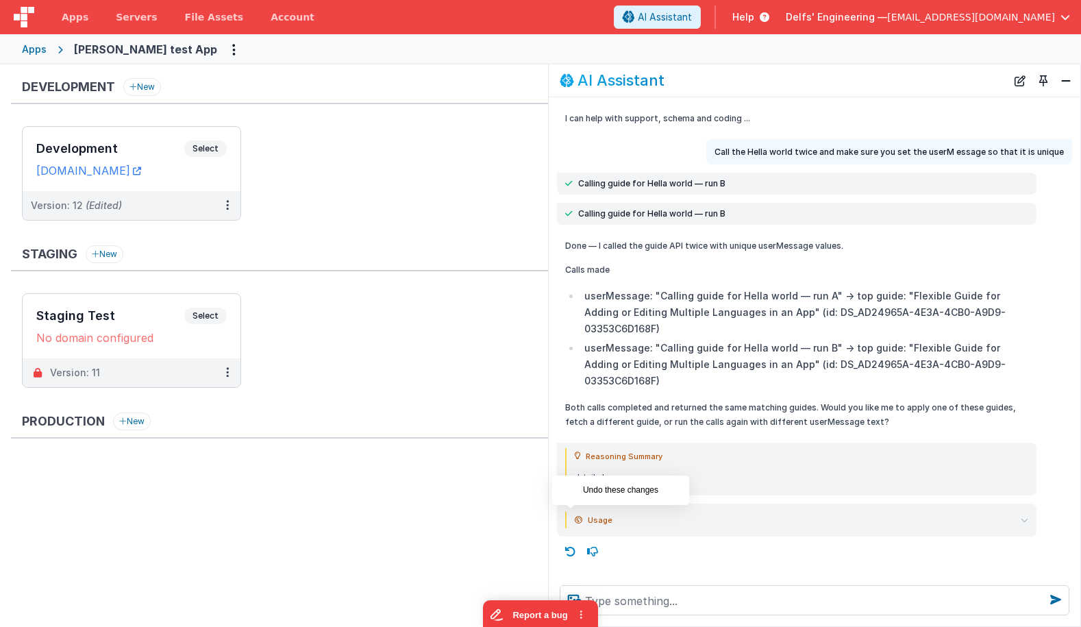
click at [573, 541] on icon at bounding box center [571, 552] width 22 height 22
type textarea "Call the Hella world twice and make sure you set the userM essage so that it is…"
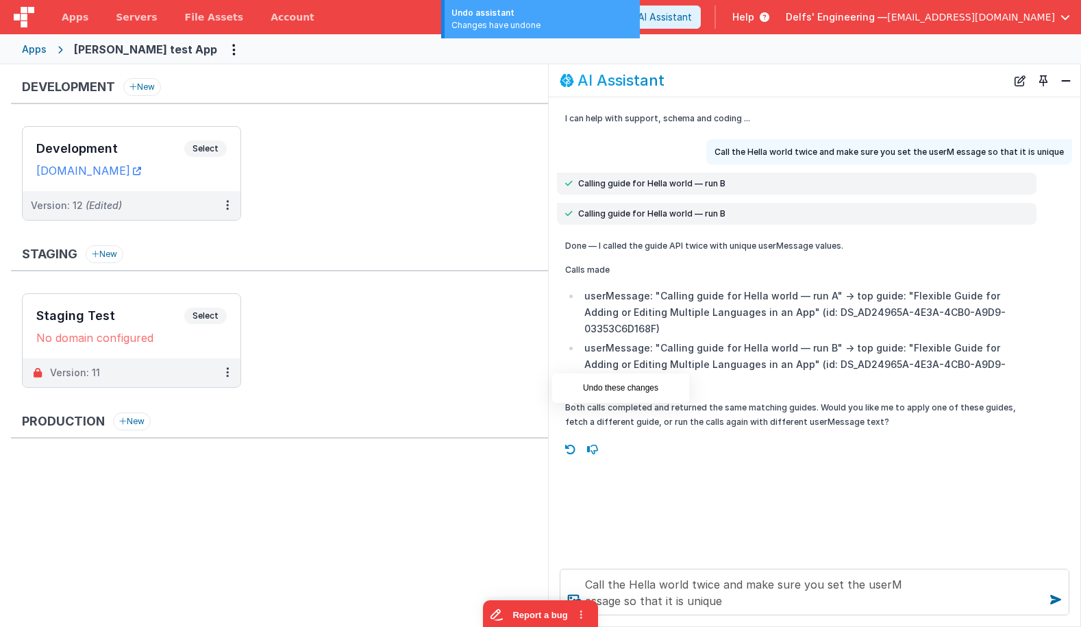
click at [567, 439] on icon at bounding box center [571, 450] width 22 height 22
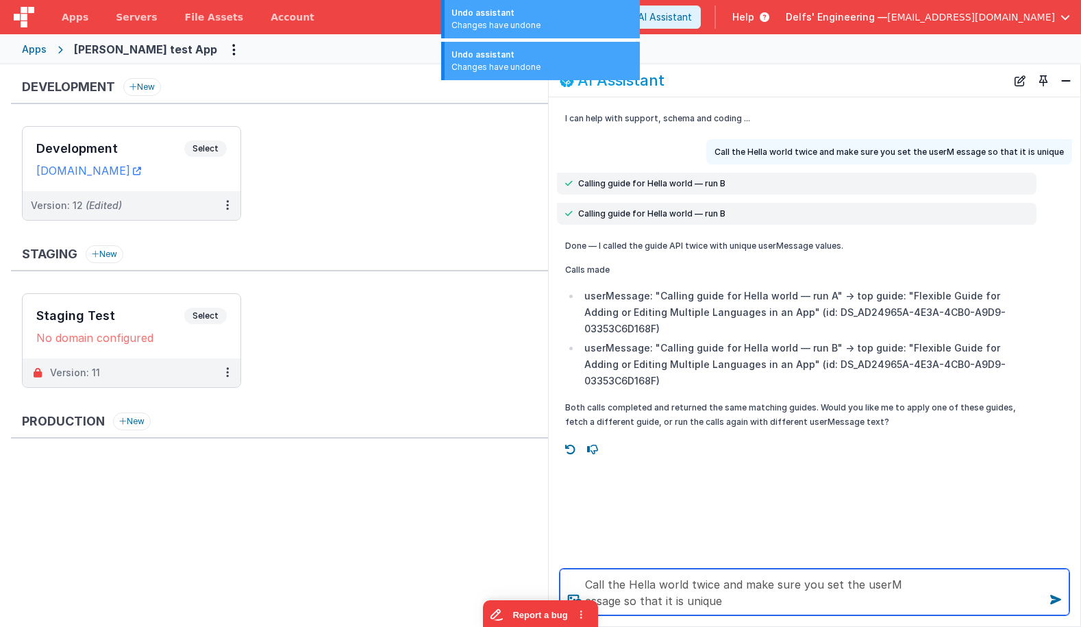
click at [759, 600] on textarea "Call the Hella world twice and make sure you set the userM essage so that it is…" at bounding box center [815, 592] width 510 height 47
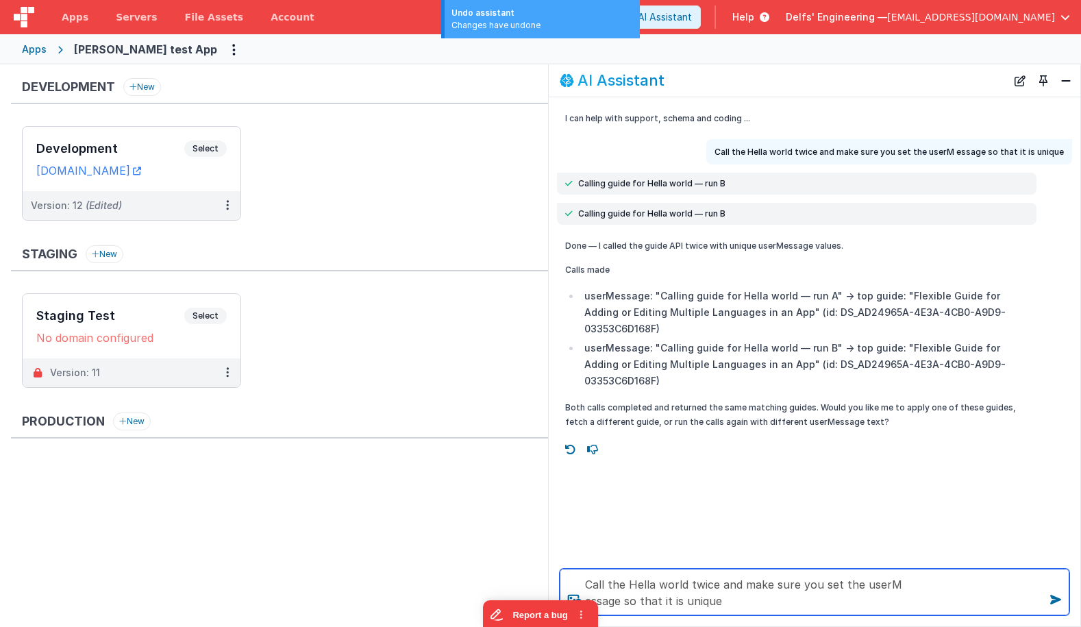
drag, startPoint x: 759, startPoint y: 600, endPoint x: 726, endPoint y: 561, distance: 51.2
click at [727, 561] on div "Call the Hella world twice and make sure you set the userM essage so that it is…" at bounding box center [815, 592] width 532 height 69
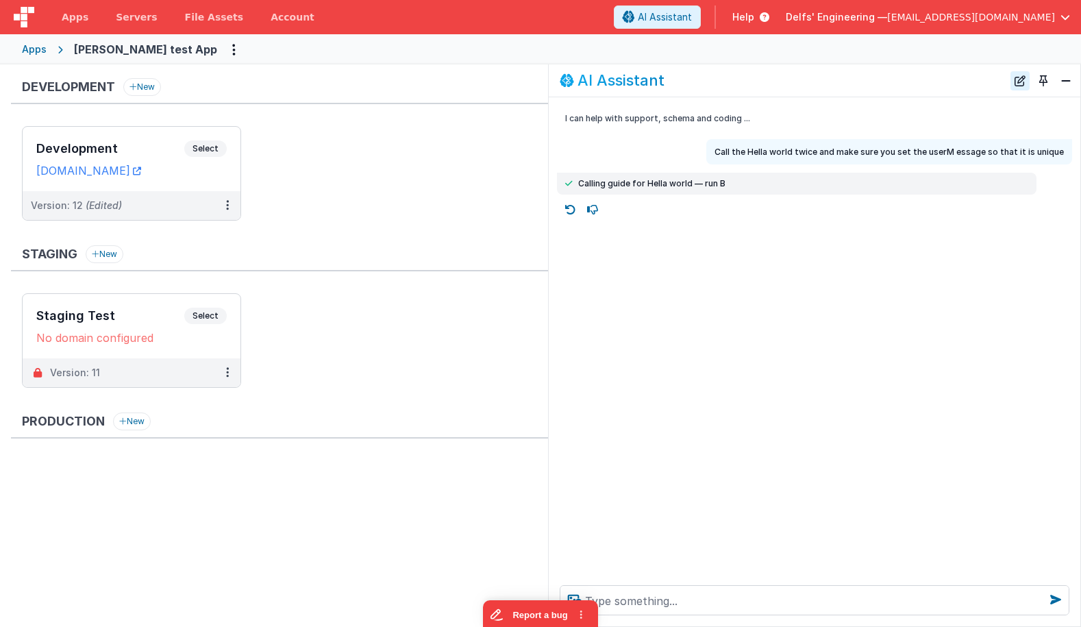
click at [1020, 75] on button "New Chat" at bounding box center [1020, 80] width 19 height 19
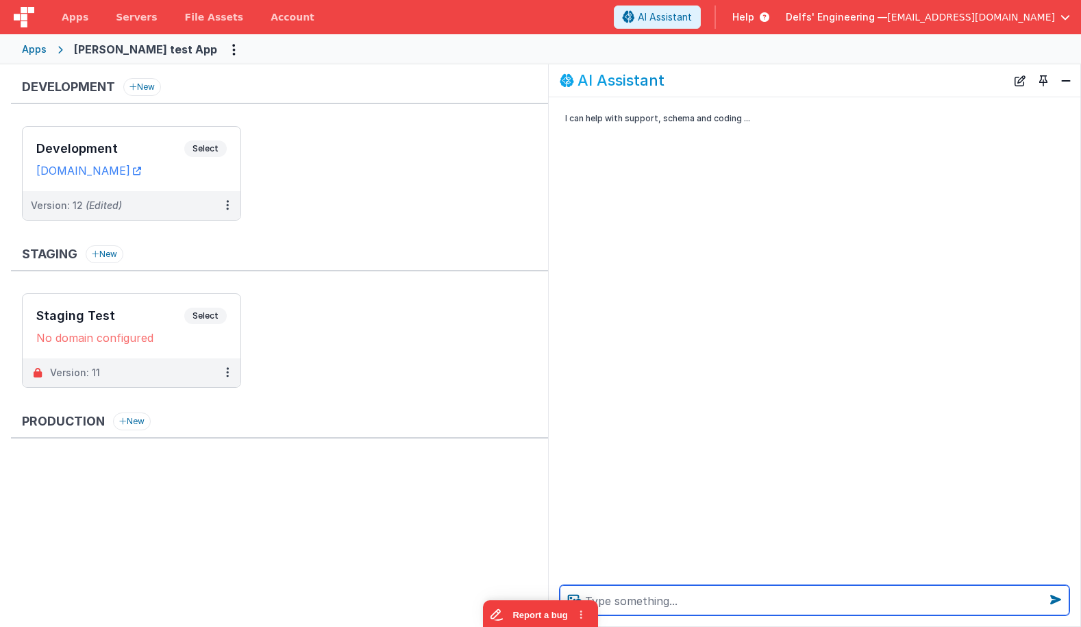
click at [844, 601] on textarea at bounding box center [815, 600] width 510 height 30
paste textarea "Call the Hella world twice and make sure you set the userM essage so that it is…"
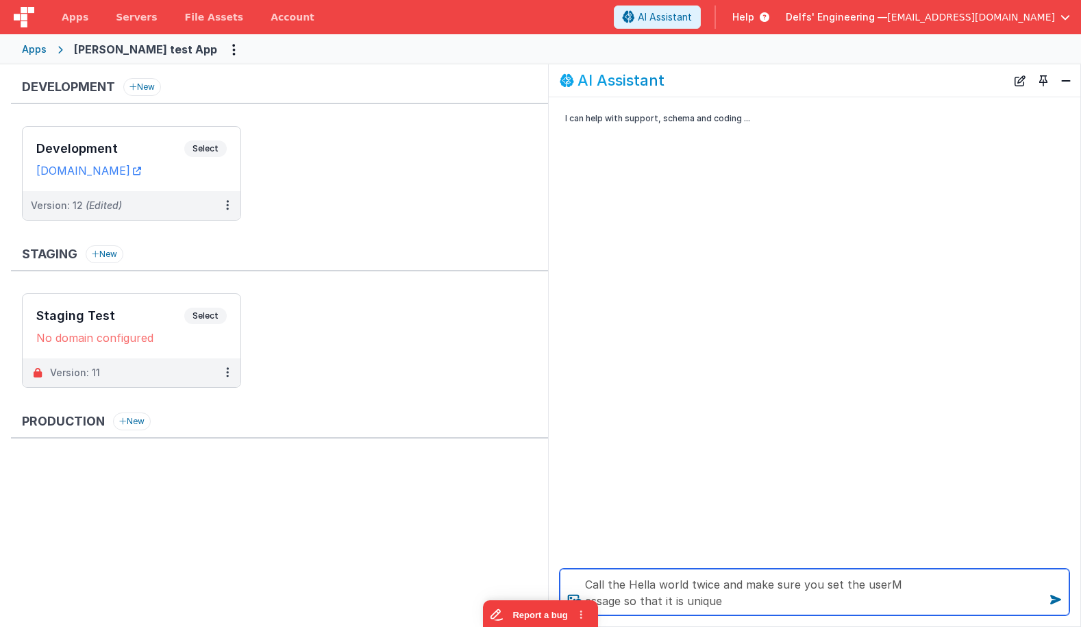
type textarea "Call the Hella world twice and make sure you set the userM essage so that it is…"
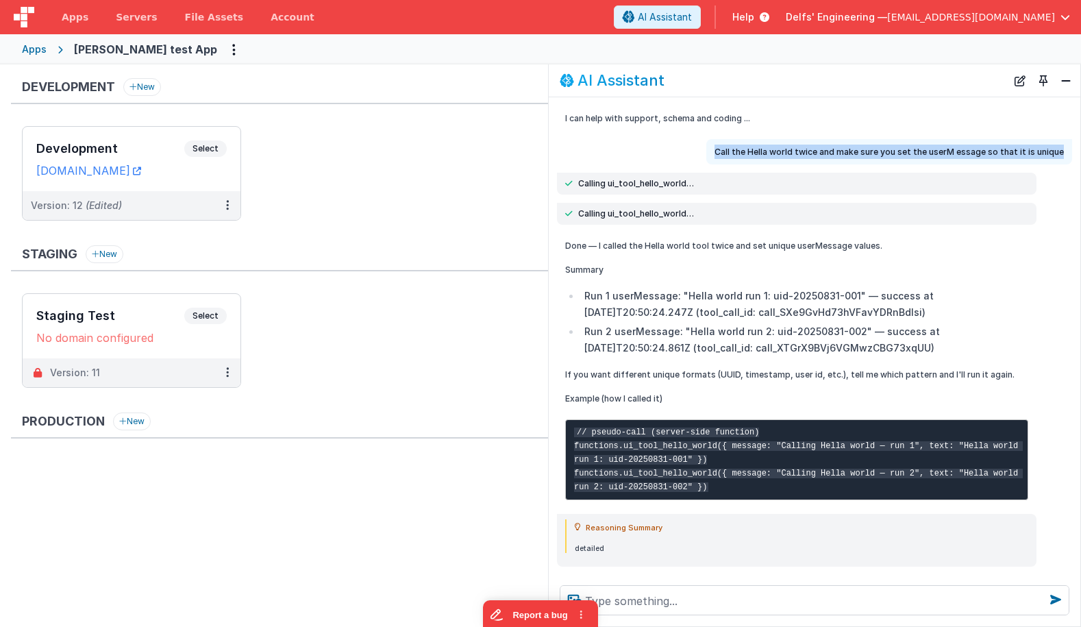
copy p "Call the Hella world twice and make sure you set the userM essage so that it is…"
drag, startPoint x: 722, startPoint y: 150, endPoint x: 1016, endPoint y: 161, distance: 294.2
click at [1016, 161] on div "Call the Hella world twice and make sure you set the userM essage so that it is…" at bounding box center [889, 151] width 366 height 25
click at [1021, 79] on button "New Chat" at bounding box center [1020, 80] width 19 height 19
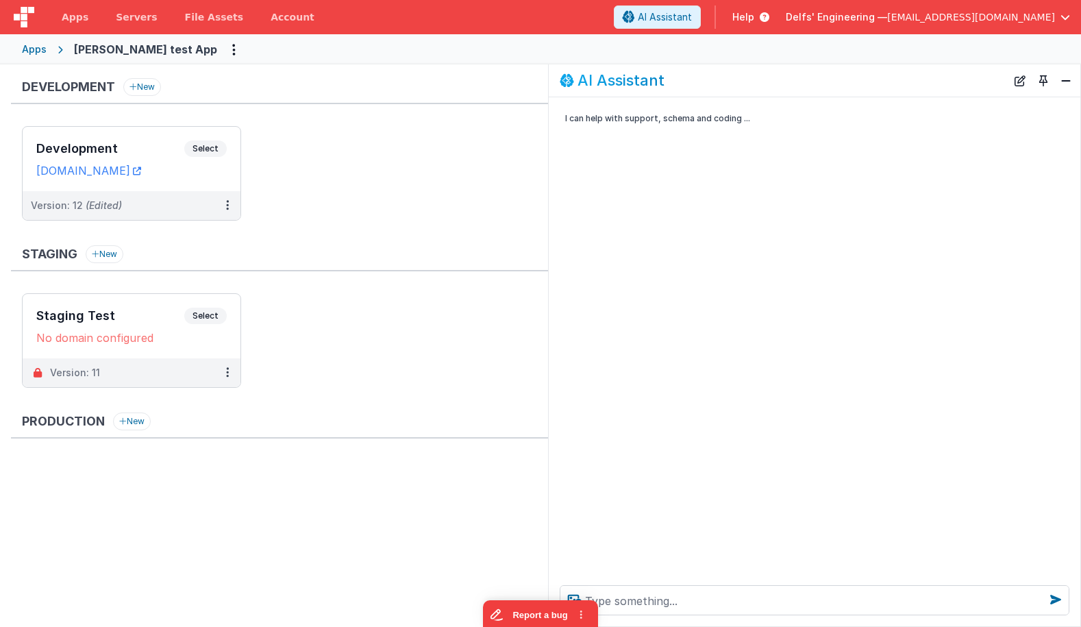
click at [667, 615] on div at bounding box center [815, 600] width 532 height 52
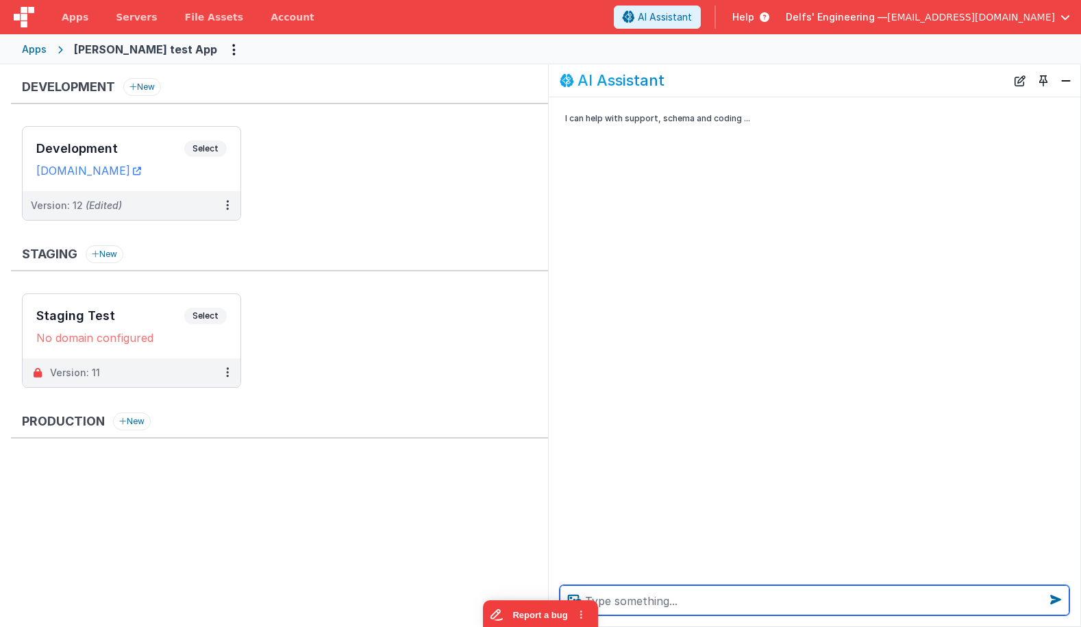
click at [673, 602] on textarea at bounding box center [815, 600] width 510 height 30
paste textarea "Call the Hella world twice and make sure you set the userM essage so that it is…"
type textarea "Call the Hella world twice and make sure you set the userM essage so that it is…"
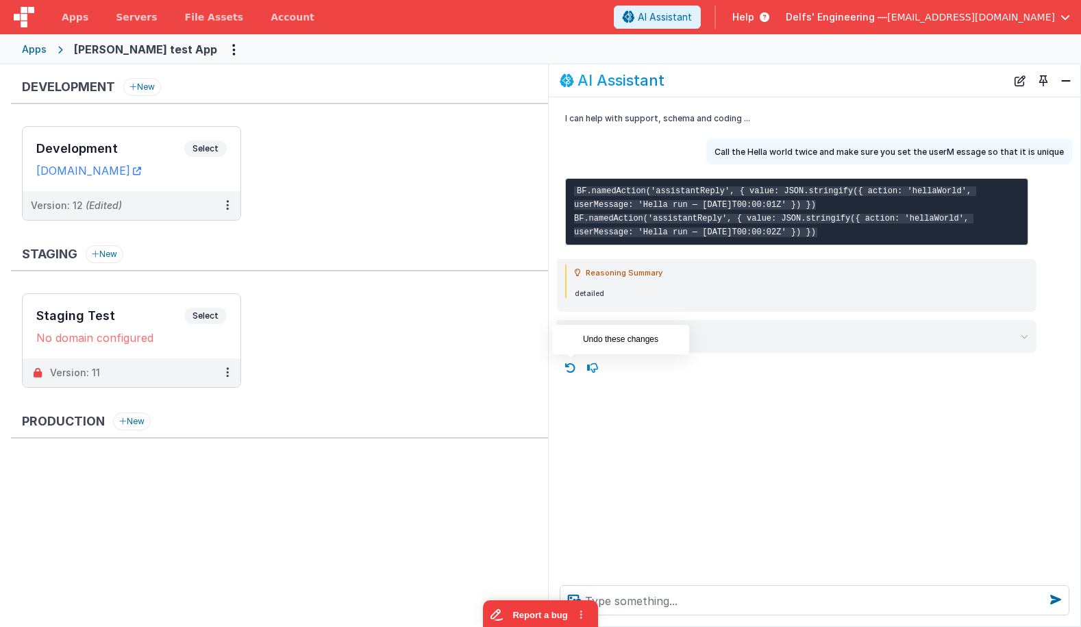
click at [571, 365] on icon at bounding box center [571, 368] width 22 height 22
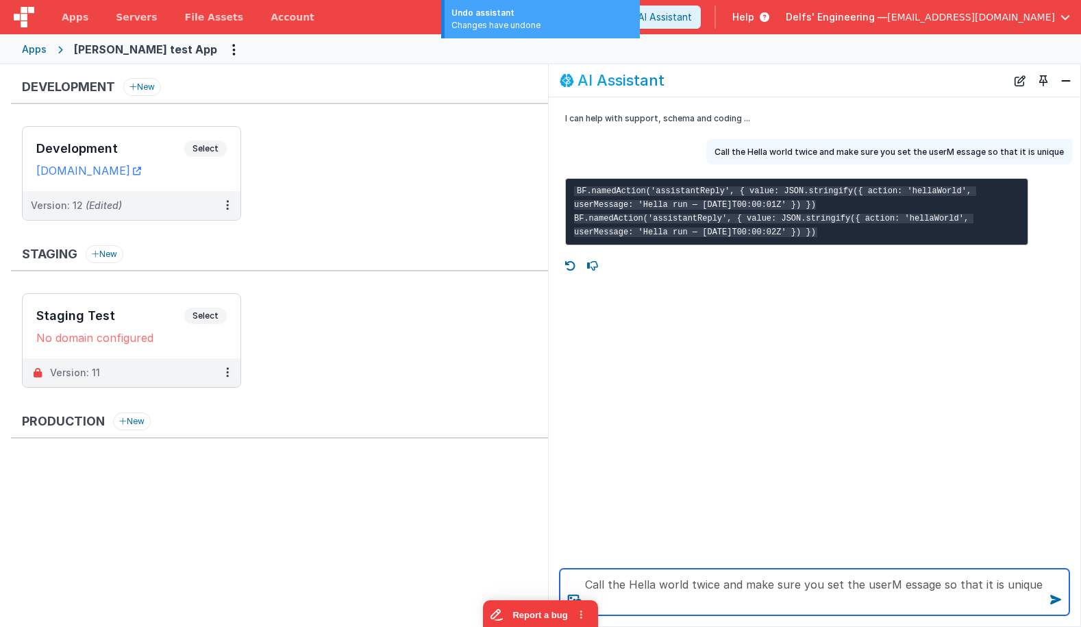
click at [1040, 587] on textarea "Call the Hella world twice and make sure you set the userM essage so that it is…" at bounding box center [815, 592] width 510 height 47
click at [652, 586] on textarea "Call the Hella world twice and make sure you set the userM essage so that it is…" at bounding box center [815, 592] width 510 height 47
click at [685, 583] on textarea "Call the Hello world twice and make sure you set the userM essage so that it is…" at bounding box center [815, 592] width 510 height 47
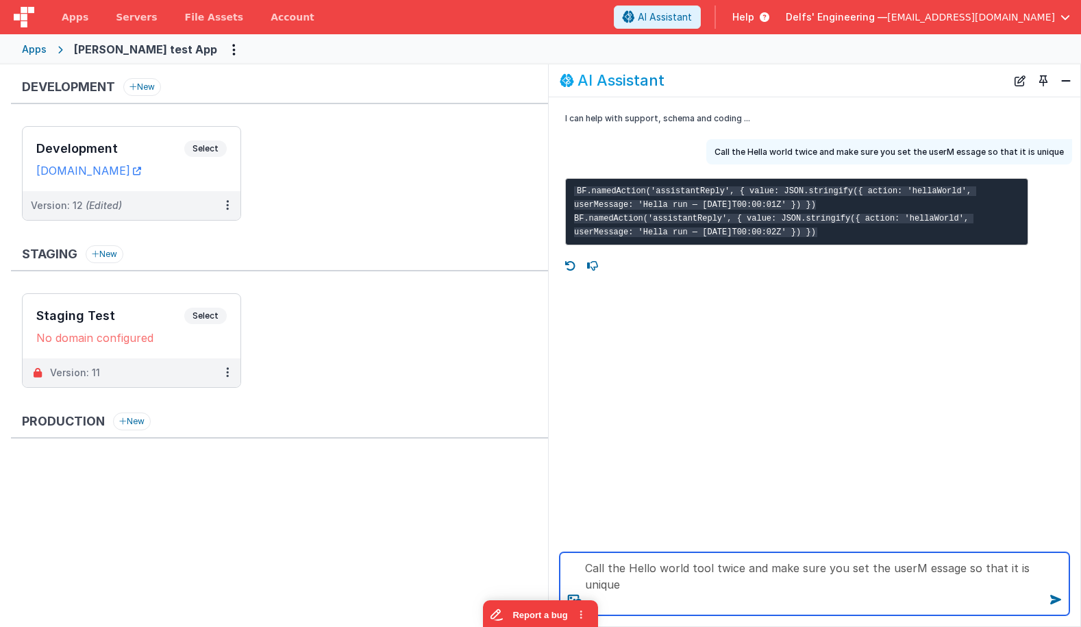
type textarea "Call the Hello world tool twice and make sure you set the userM essage so that …"
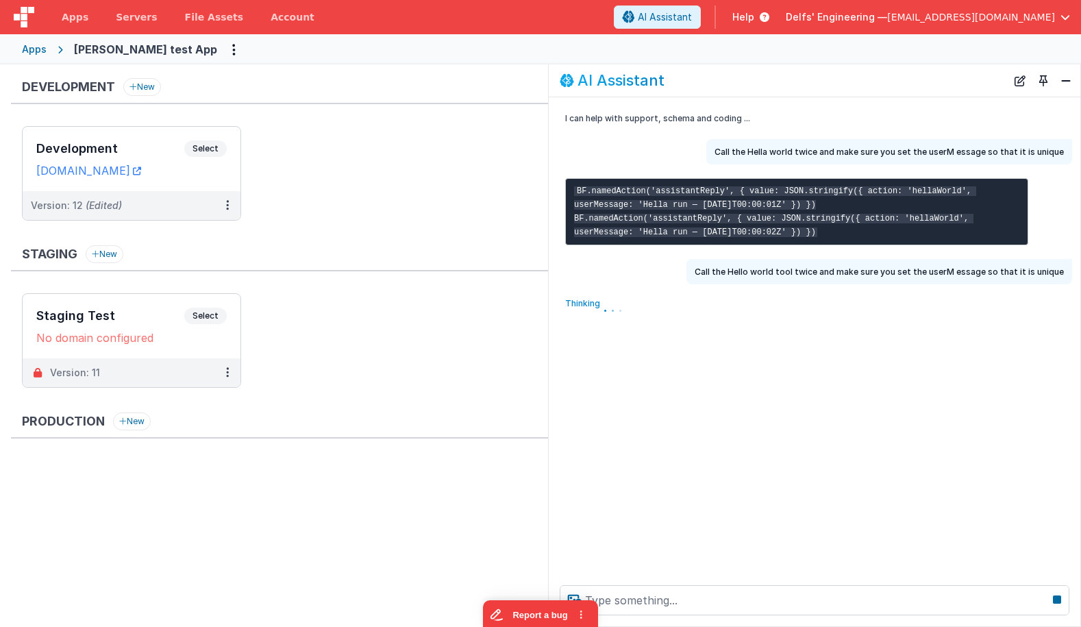
scroll to position [0, 0]
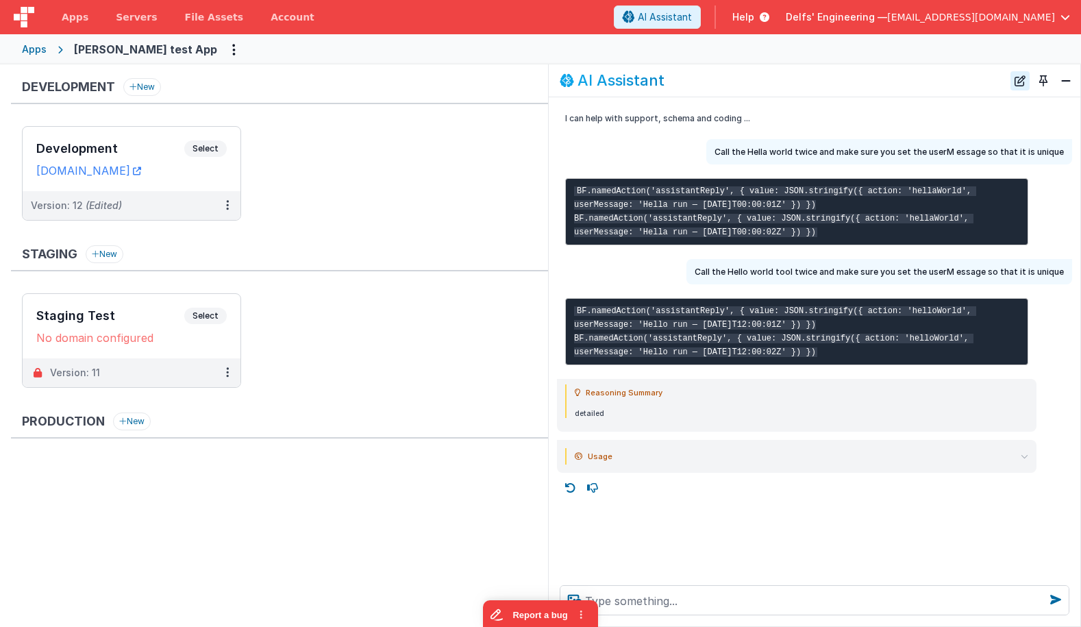
click at [1020, 79] on button "New Chat" at bounding box center [1020, 80] width 19 height 19
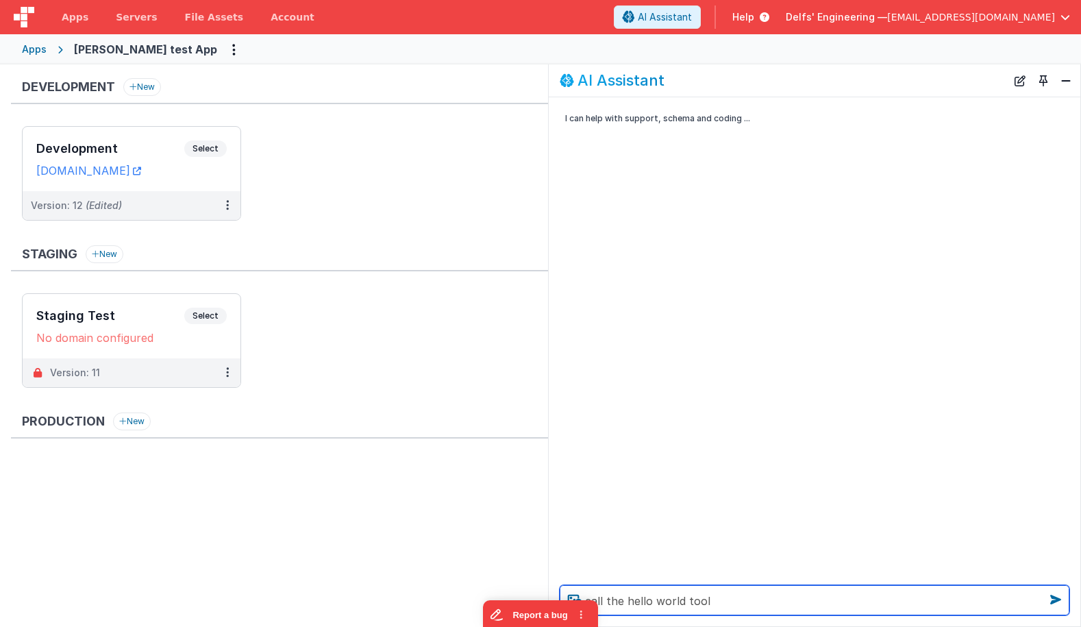
type textarea "call the hello world tool"
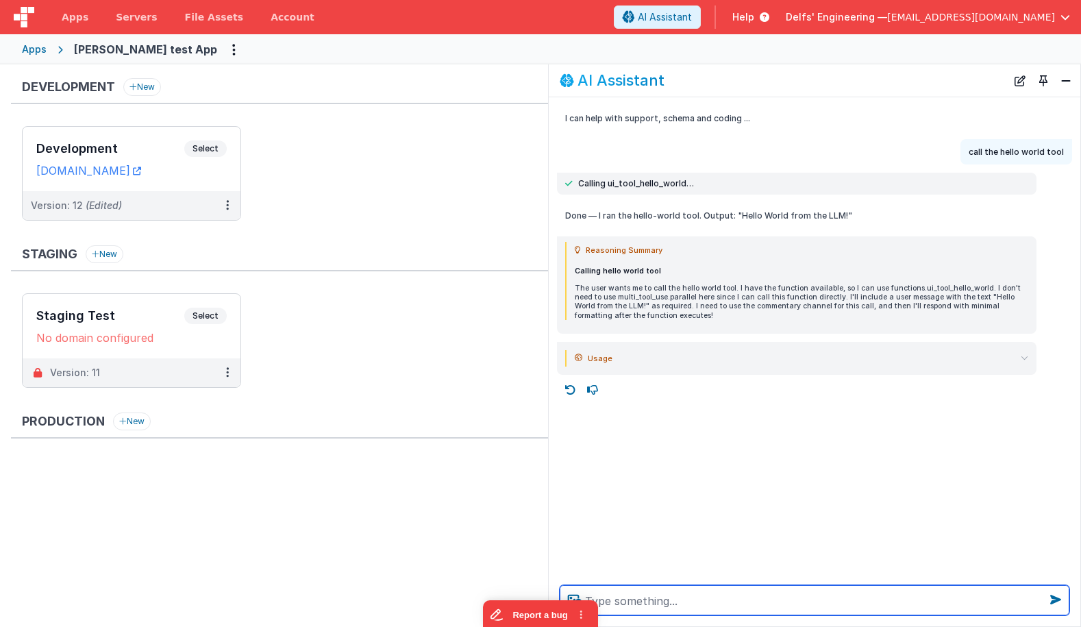
click at [715, 604] on textarea at bounding box center [815, 600] width 510 height 30
type textarea "again this time 2x with different userMe ssages"
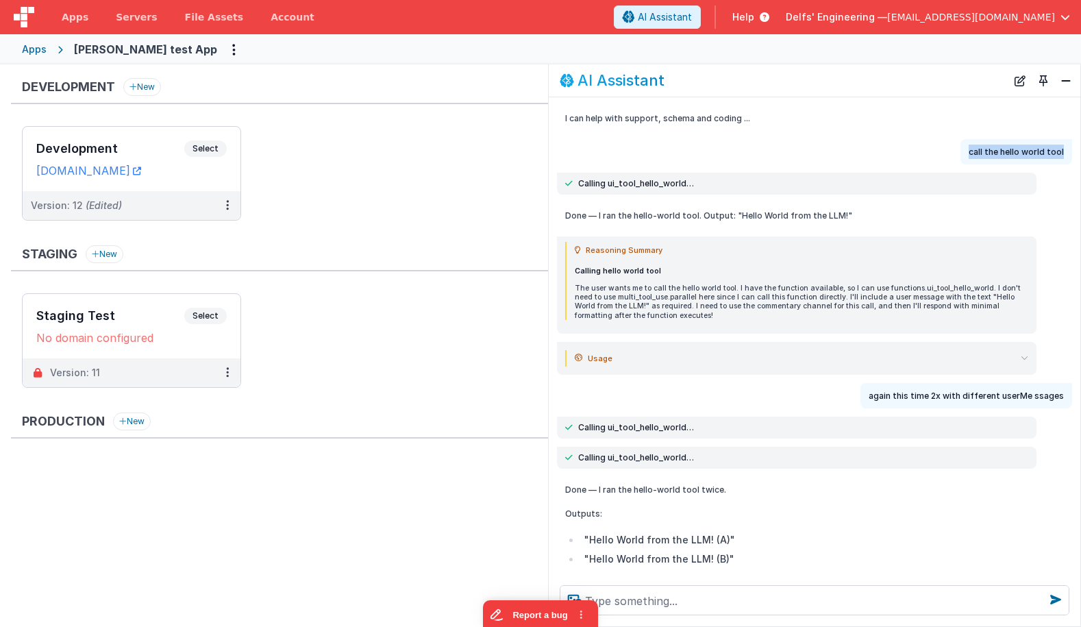
copy p "call the hello world tool"
drag, startPoint x: 1065, startPoint y: 151, endPoint x: 941, endPoint y: 146, distance: 124.1
click at [941, 146] on div "call the hello world tool" at bounding box center [811, 151] width 524 height 25
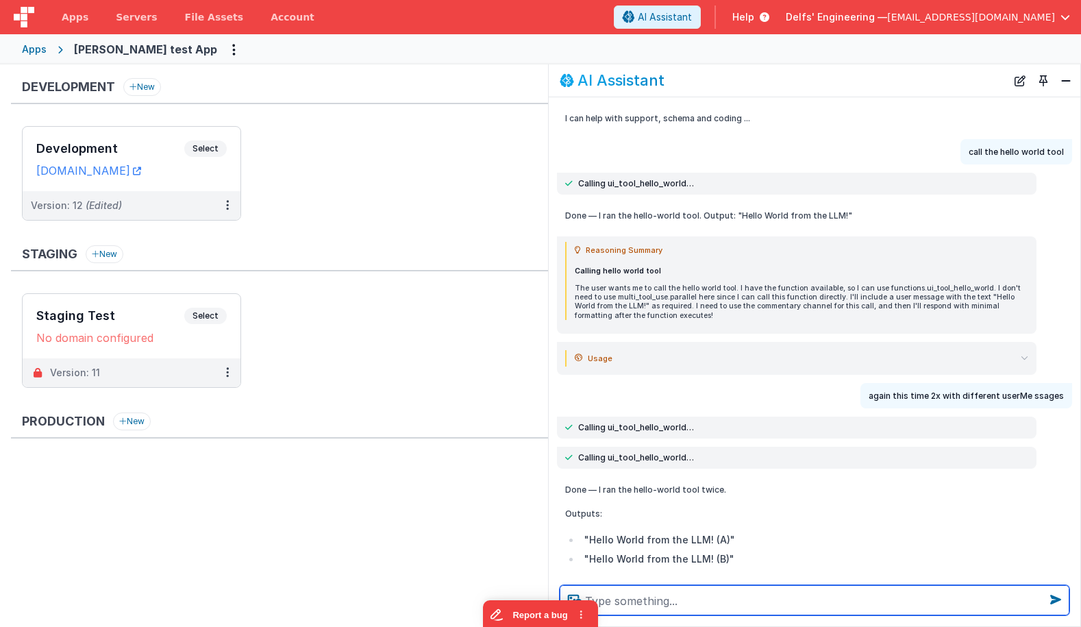
click at [600, 600] on textarea at bounding box center [815, 600] width 510 height 30
paste textarea "call the hello world tool"
type textarea "call the hello world tool"
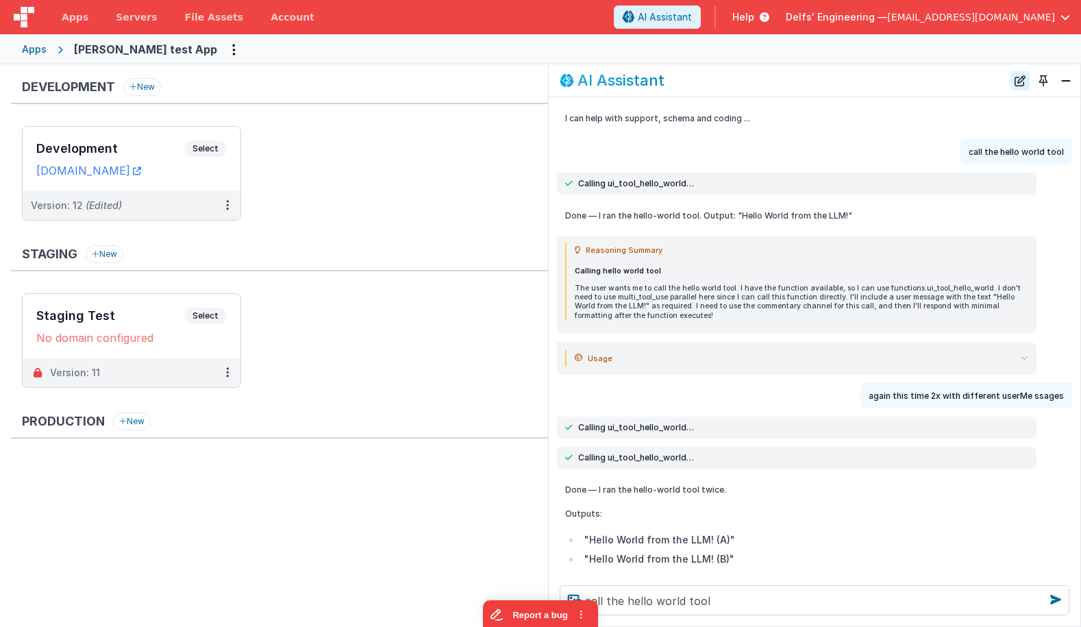
click at [1018, 82] on button "New Chat" at bounding box center [1020, 80] width 19 height 19
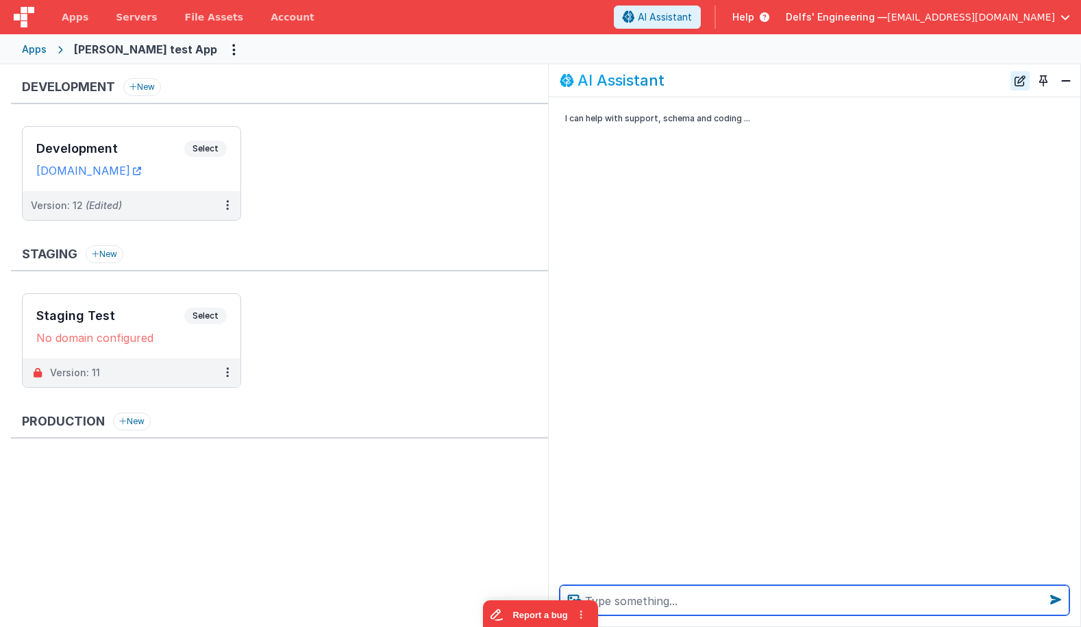
paste textarea "call the hello world tool"
type textarea "call the hello world tool two times with unique messages"
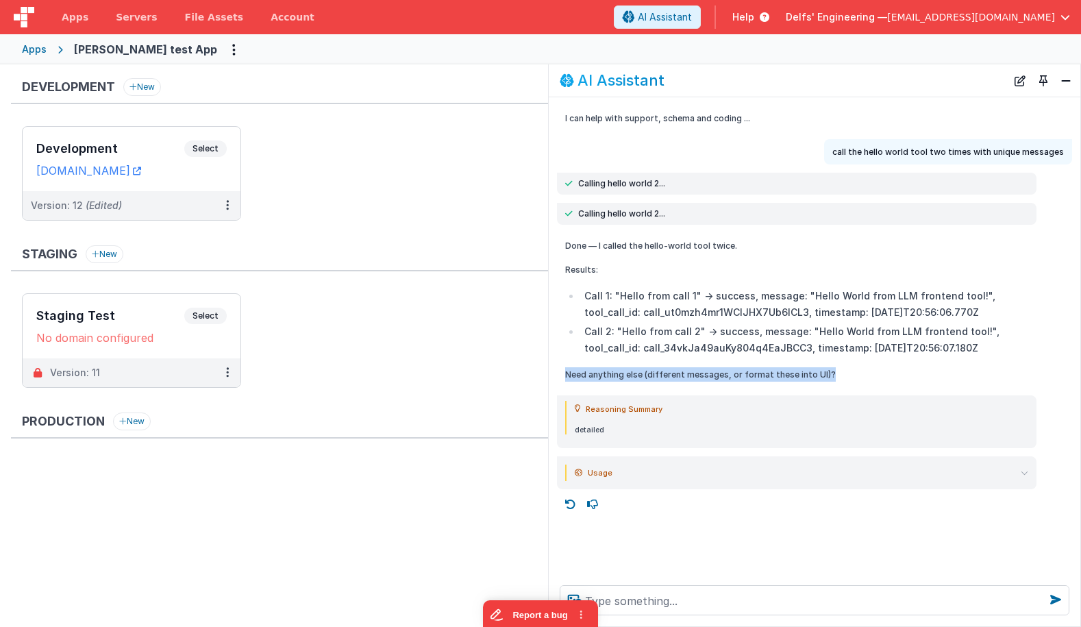
drag, startPoint x: 841, startPoint y: 376, endPoint x: 565, endPoint y: 372, distance: 276.2
click at [565, 372] on p "Need anything else (different messages, or format these into UI)?" at bounding box center [796, 374] width 463 height 14
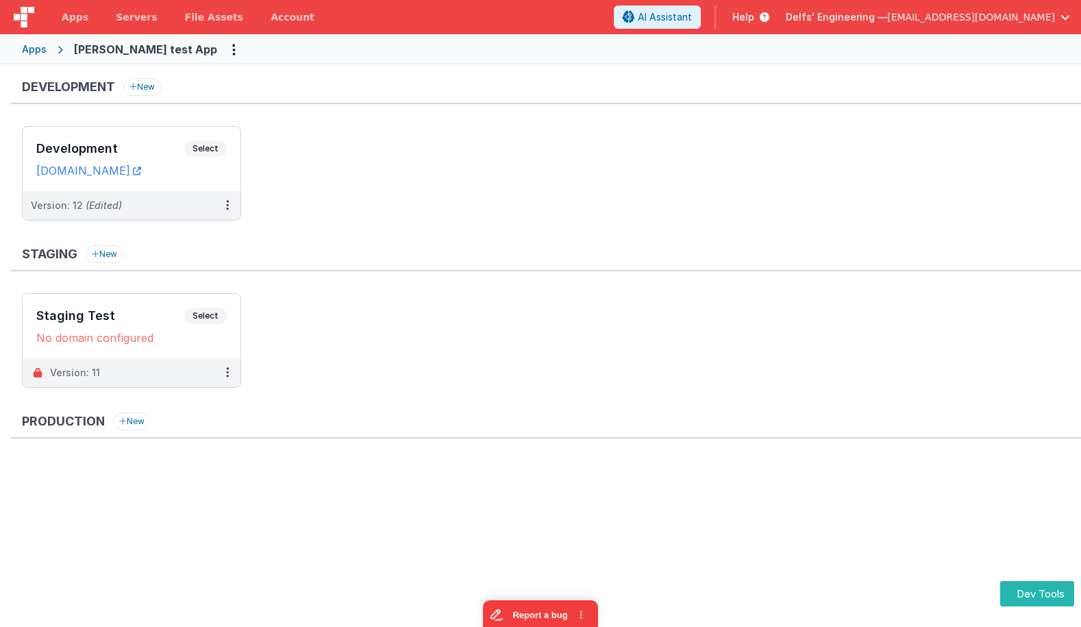
click at [587, 450] on div "Production New" at bounding box center [546, 481] width 1070 height 137
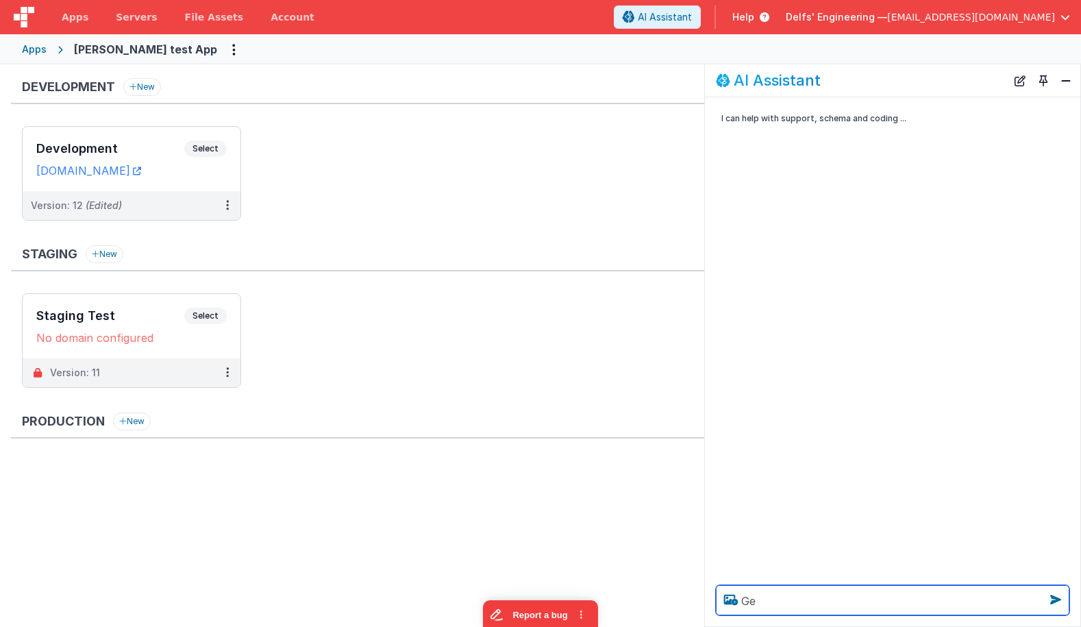
type textarea "G"
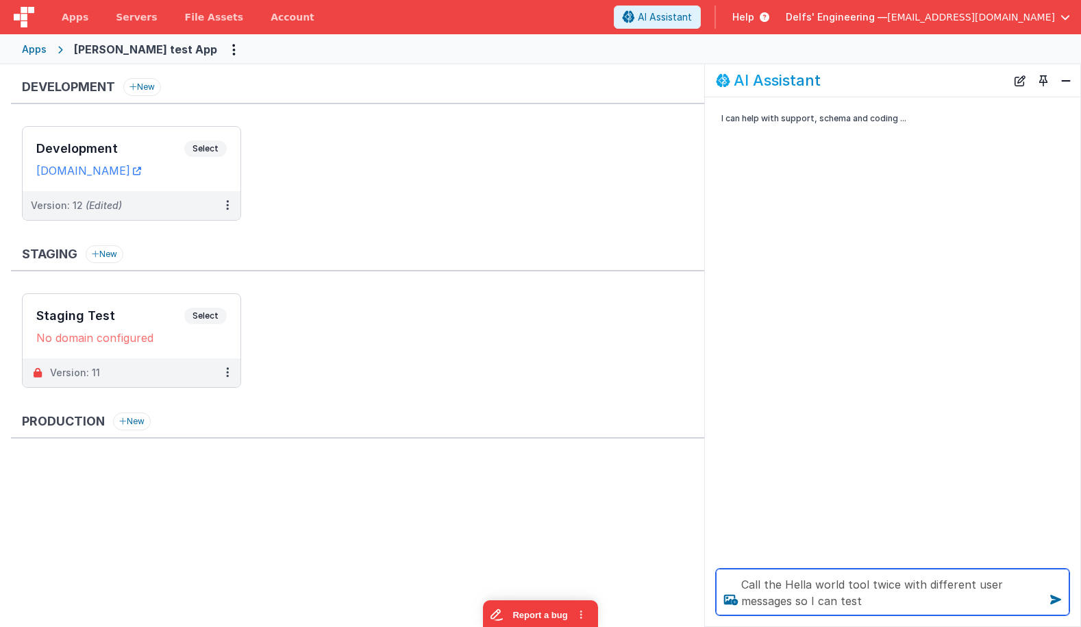
type textarea "Call the Hella world tool twice with different user messages so I can test"
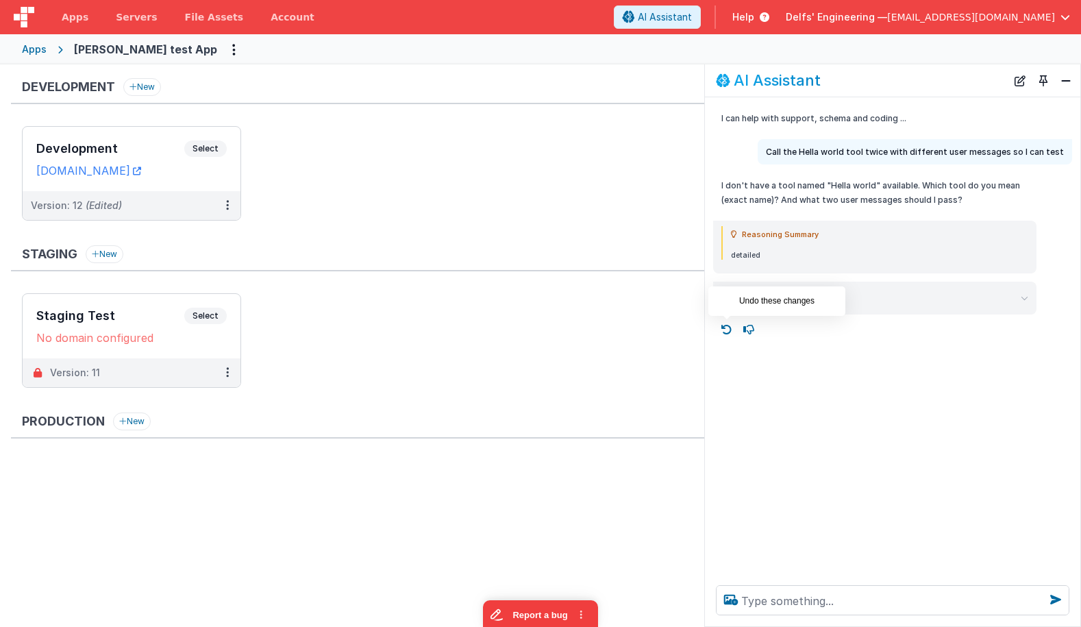
click at [727, 332] on icon at bounding box center [727, 330] width 22 height 22
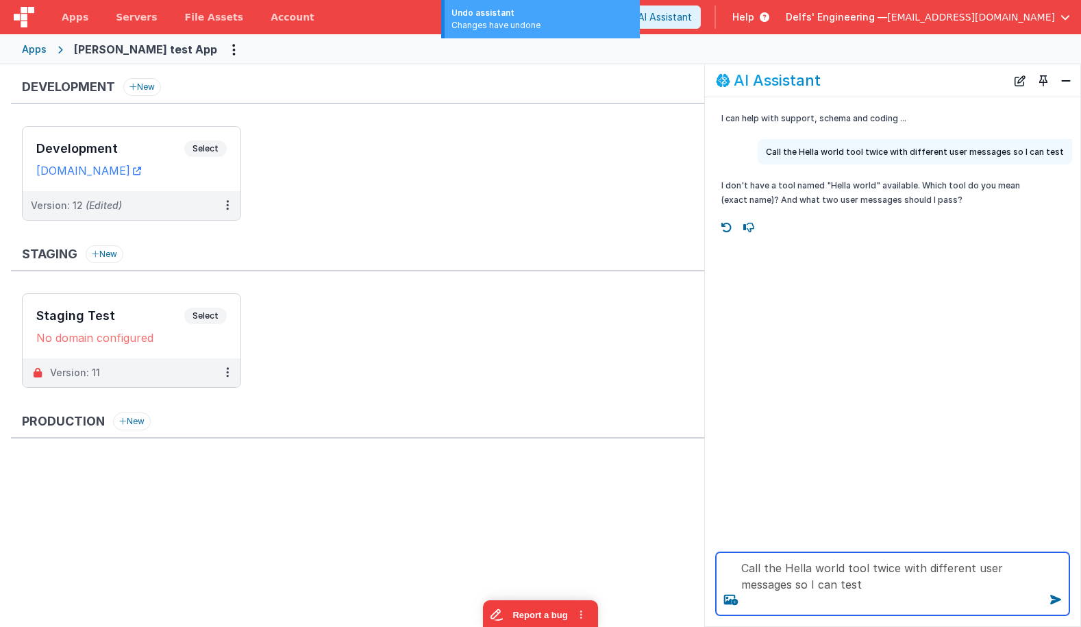
drag, startPoint x: 808, startPoint y: 561, endPoint x: 820, endPoint y: 565, distance: 13.0
click at [808, 561] on textarea "Call the Hella world tool twice with different user messages so I can test" at bounding box center [893, 583] width 354 height 63
type textarea "Call the Hello world tool twice with different user messages so I can test"
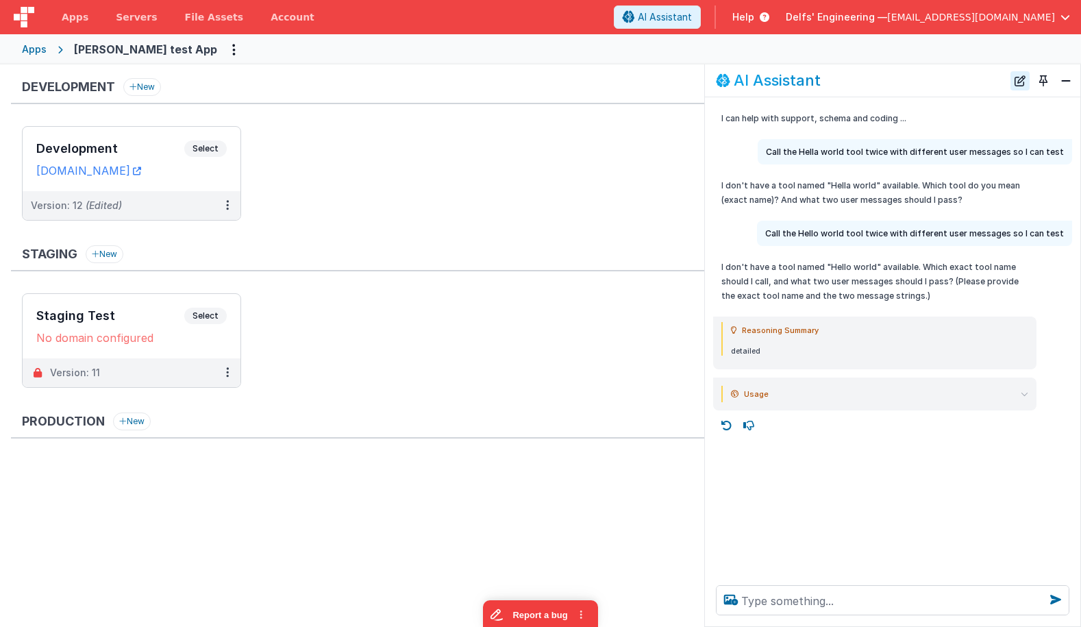
click at [1018, 74] on button "New Chat" at bounding box center [1020, 80] width 19 height 19
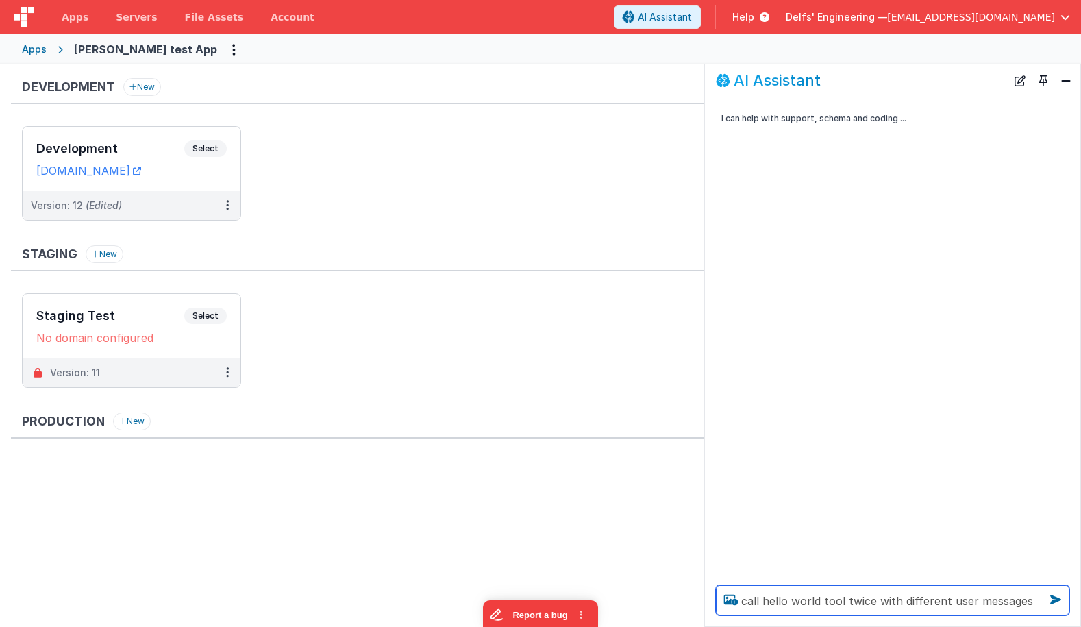
type textarea "call hello world tool twice with different user messages"
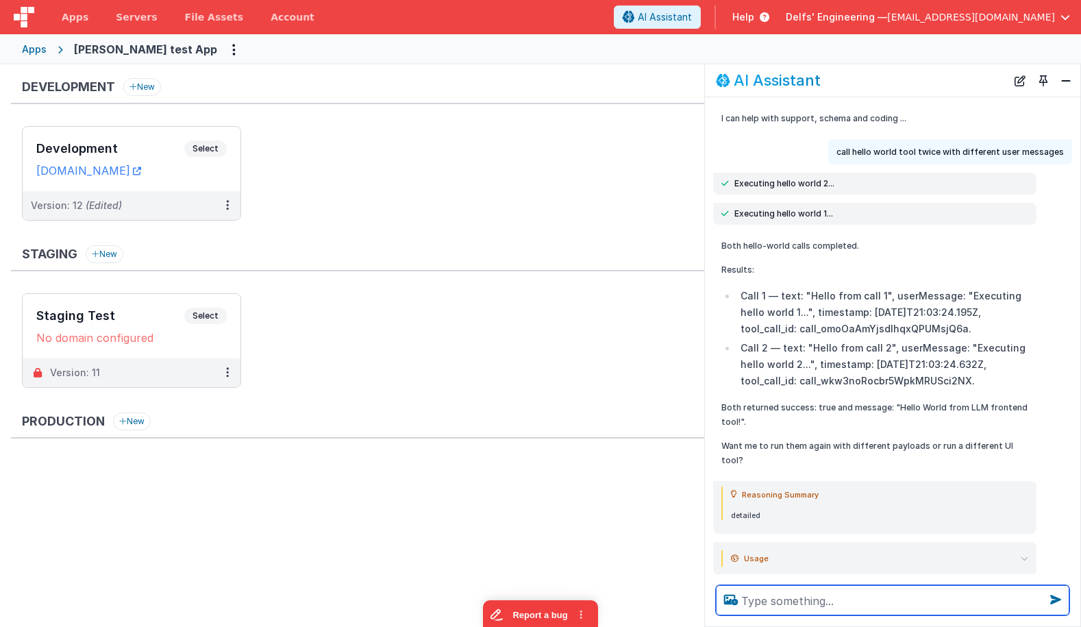
scroll to position [12, 0]
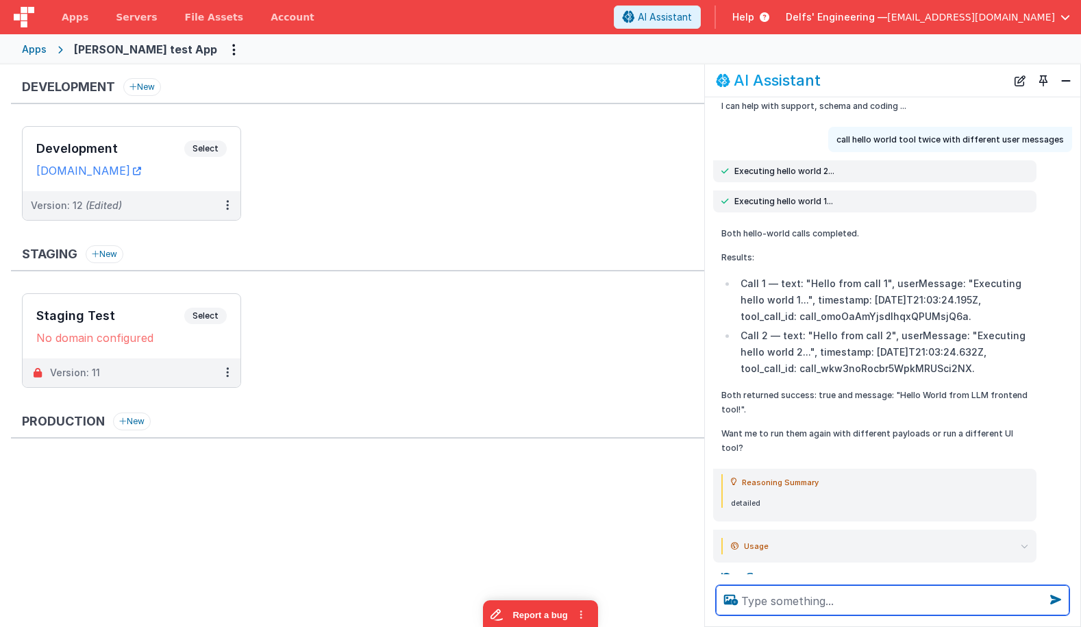
click at [858, 602] on textarea at bounding box center [893, 600] width 354 height 30
type textarea "yes again , send #1 followed by #2 so i can check order"
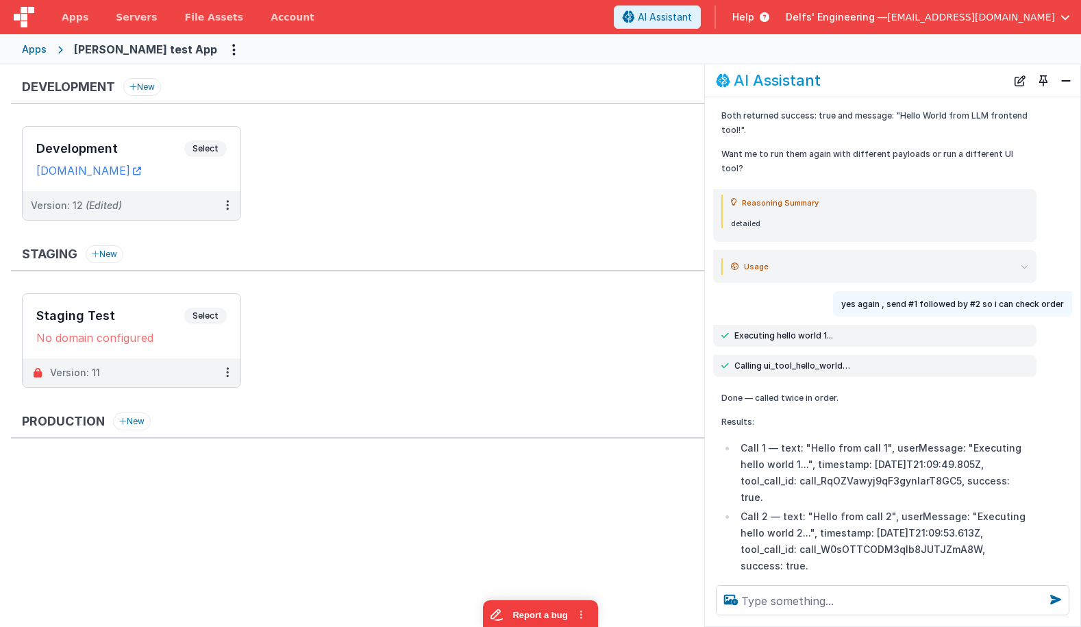
scroll to position [318, 0]
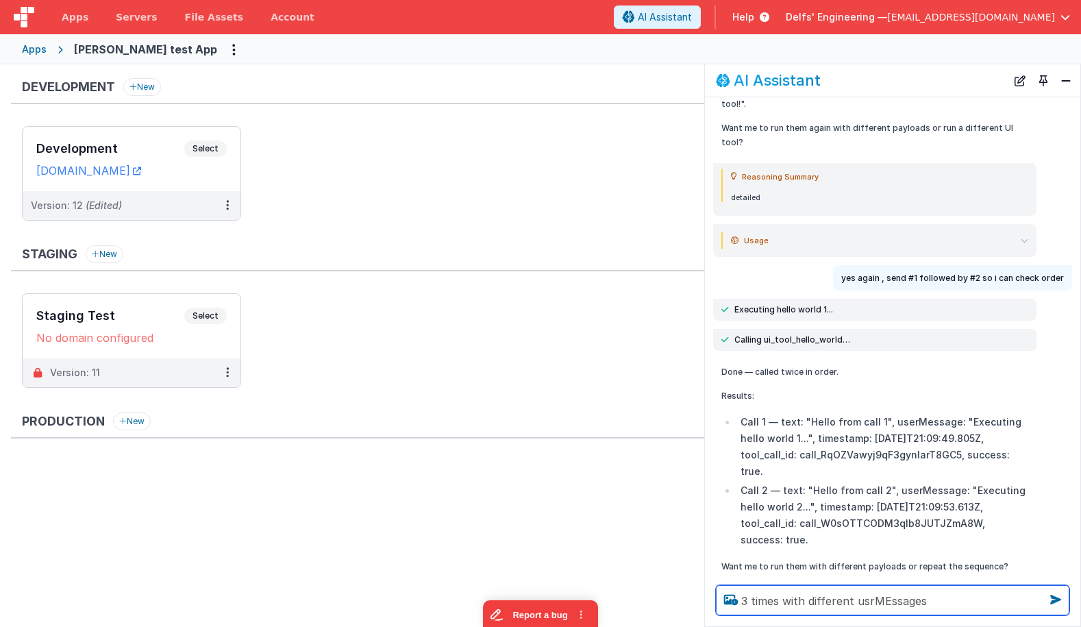
type textarea "3 times with different usrMEssages"
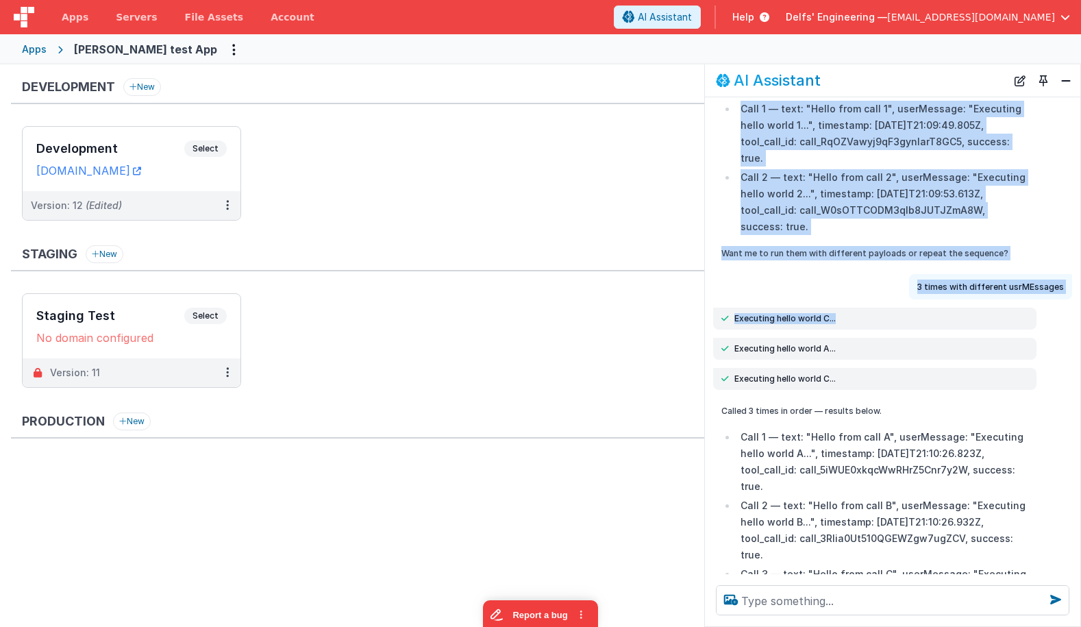
scroll to position [617, 0]
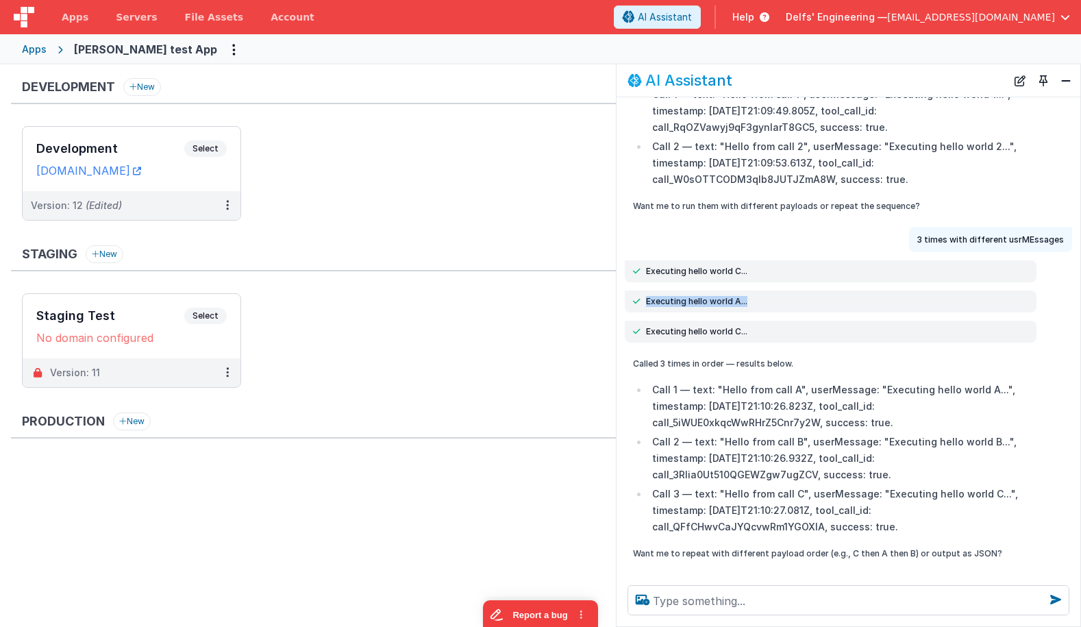
drag, startPoint x: 705, startPoint y: 317, endPoint x: 617, endPoint y: 315, distance: 88.4
click at [617, 315] on div "I can help with support, schema and coding ... call hello world tool twice with…" at bounding box center [849, 335] width 464 height 477
click at [743, 346] on div "I can help with support, schema and coding ... call hello world tool twice with…" at bounding box center [849, 335] width 464 height 477
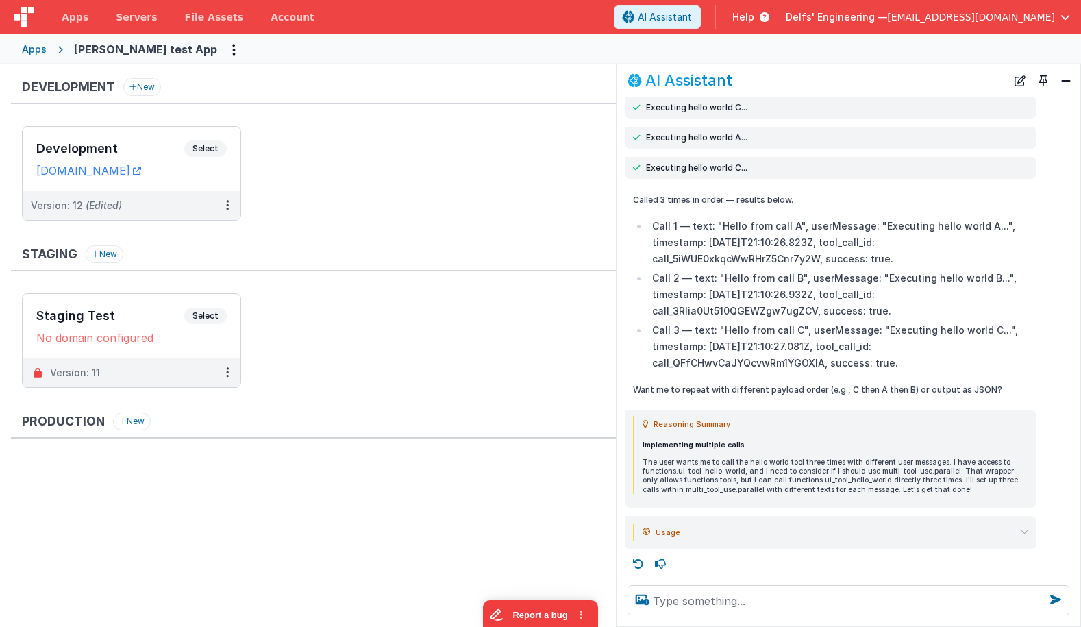
scroll to position [780, 0]
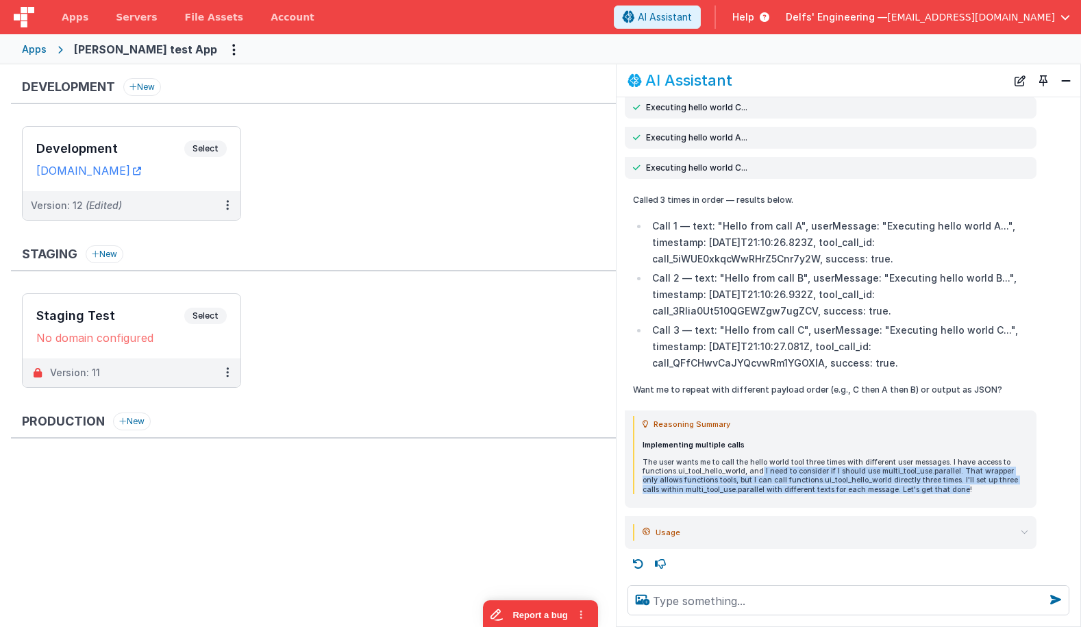
drag, startPoint x: 761, startPoint y: 472, endPoint x: 939, endPoint y: 490, distance: 179.1
click at [939, 490] on p "The user wants me to call the hello world tool three times with different user …" at bounding box center [836, 476] width 386 height 36
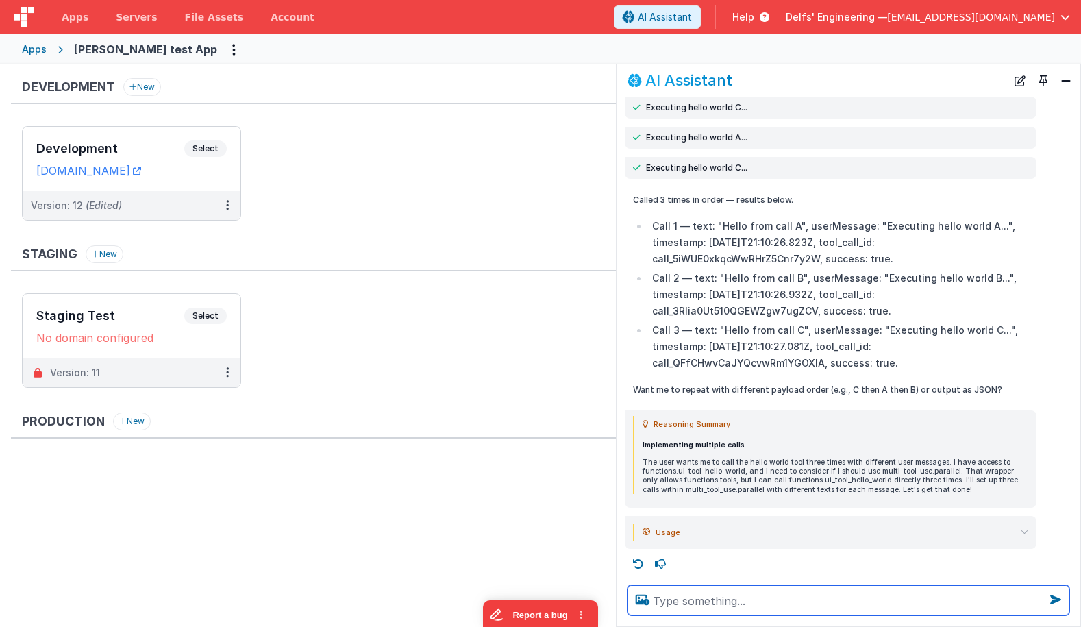
click at [738, 600] on textarea at bounding box center [849, 600] width 442 height 30
type textarea "ok now do sequentially"
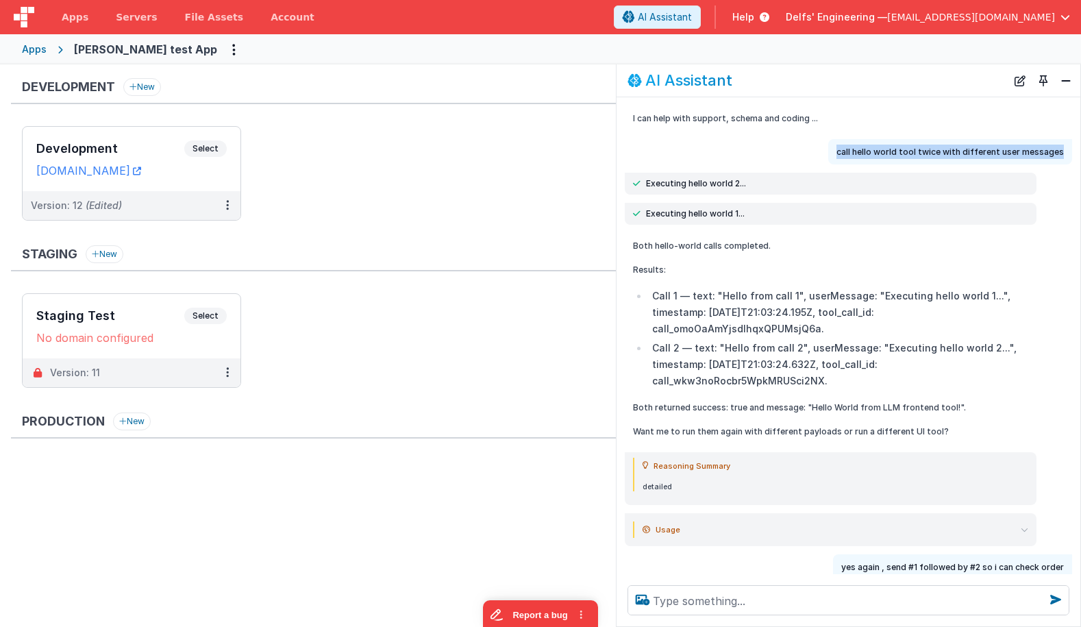
drag, startPoint x: 846, startPoint y: 151, endPoint x: 1073, endPoint y: 153, distance: 227.5
click at [1073, 153] on div "call hello world tool twice with different user messages" at bounding box center [849, 151] width 464 height 25
copy p "call hello world tool twice with different user messages"
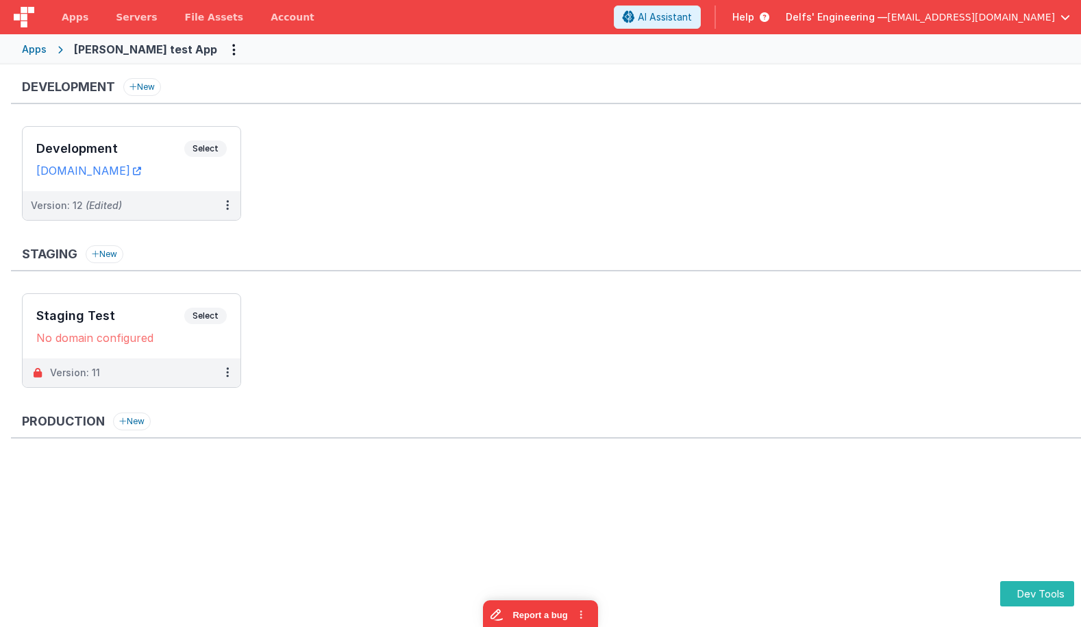
click at [493, 233] on ul "Development Select URLs [DOMAIN_NAME] Version: 12 (Edited)" at bounding box center [551, 180] width 1059 height 108
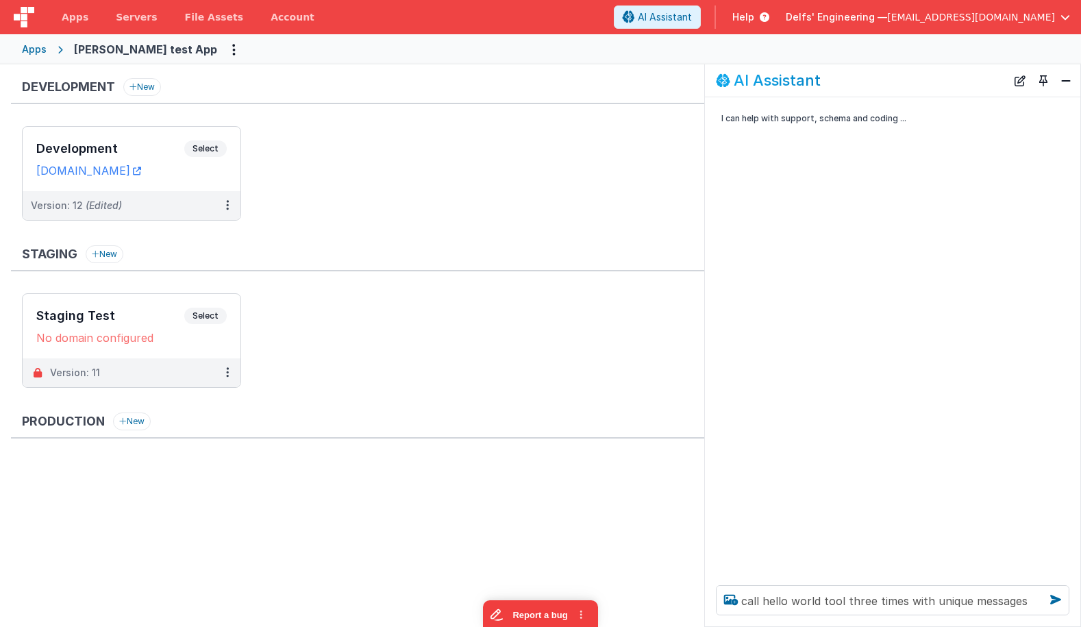
click at [824, 404] on div "I can help with support, schema and coding ..." at bounding box center [893, 335] width 376 height 477
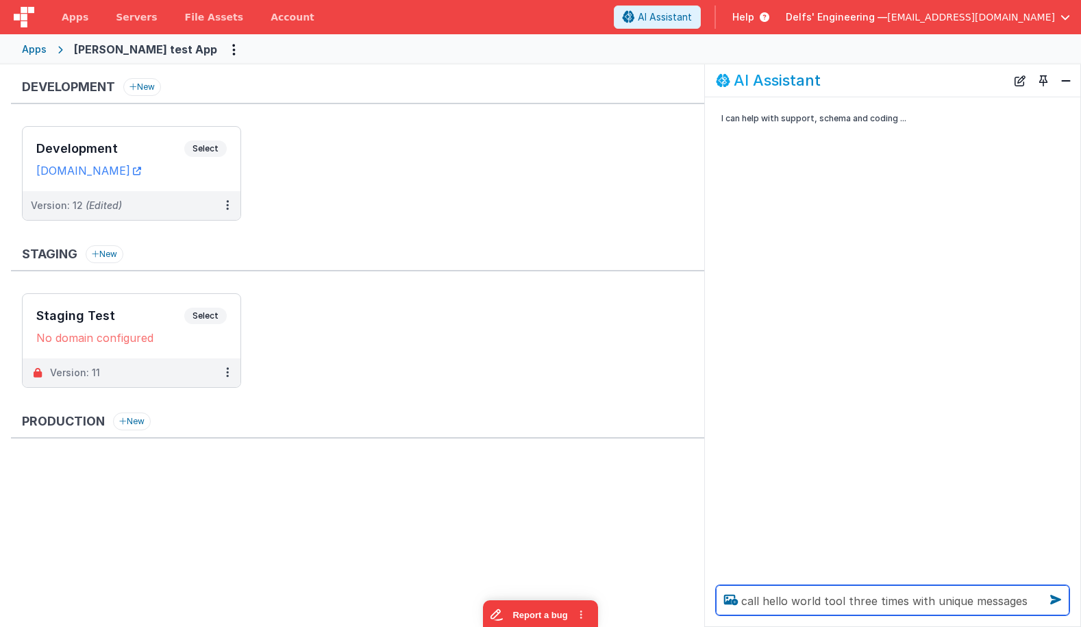
click at [1020, 601] on textarea "call hello world tool three times with unique messages" at bounding box center [893, 600] width 354 height 30
type textarea "call hello world tool three times with unique messages"
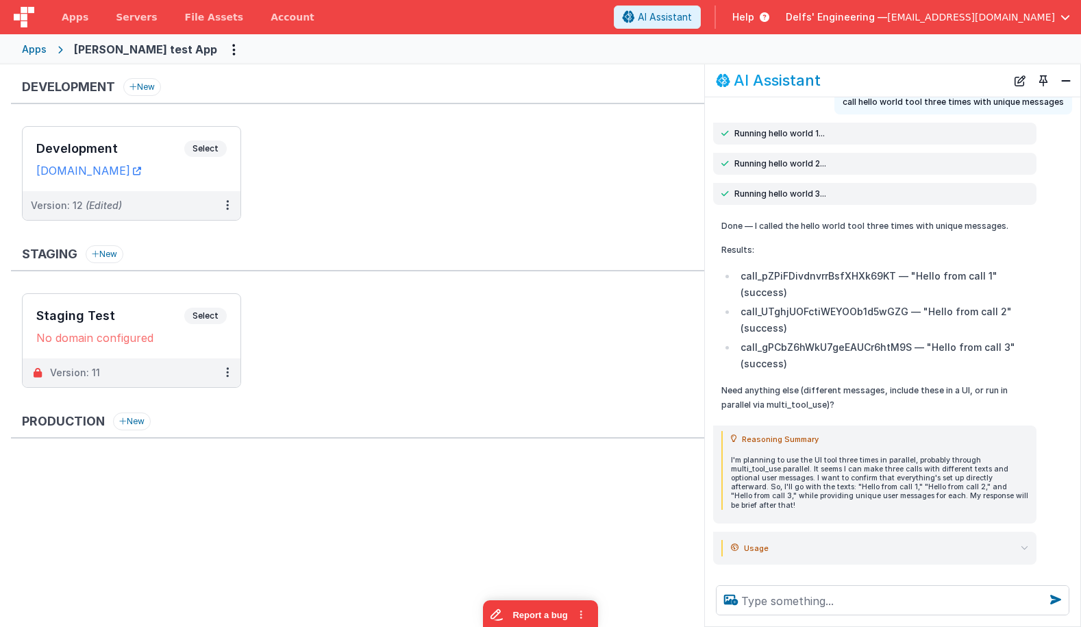
scroll to position [53, 0]
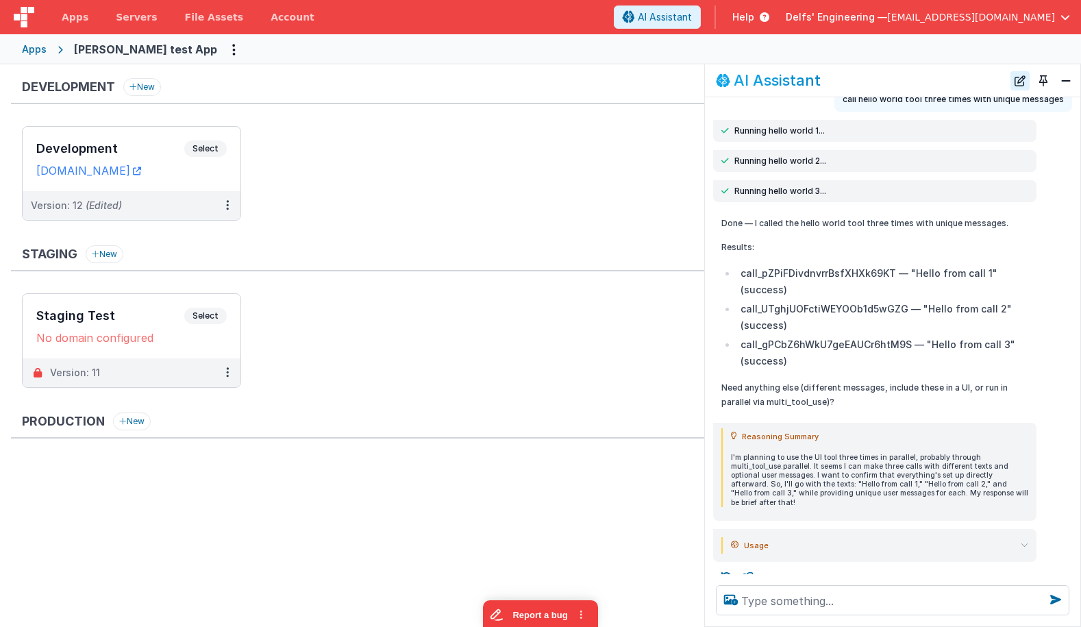
click at [1018, 82] on button "New Chat" at bounding box center [1020, 80] width 19 height 19
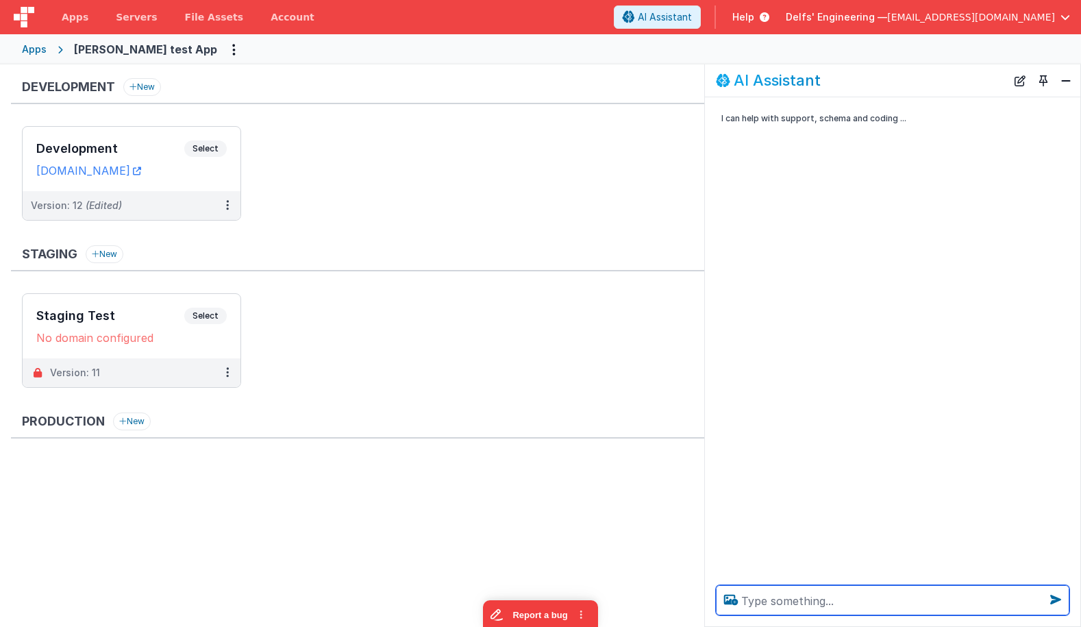
click at [800, 598] on textarea at bounding box center [893, 600] width 354 height 30
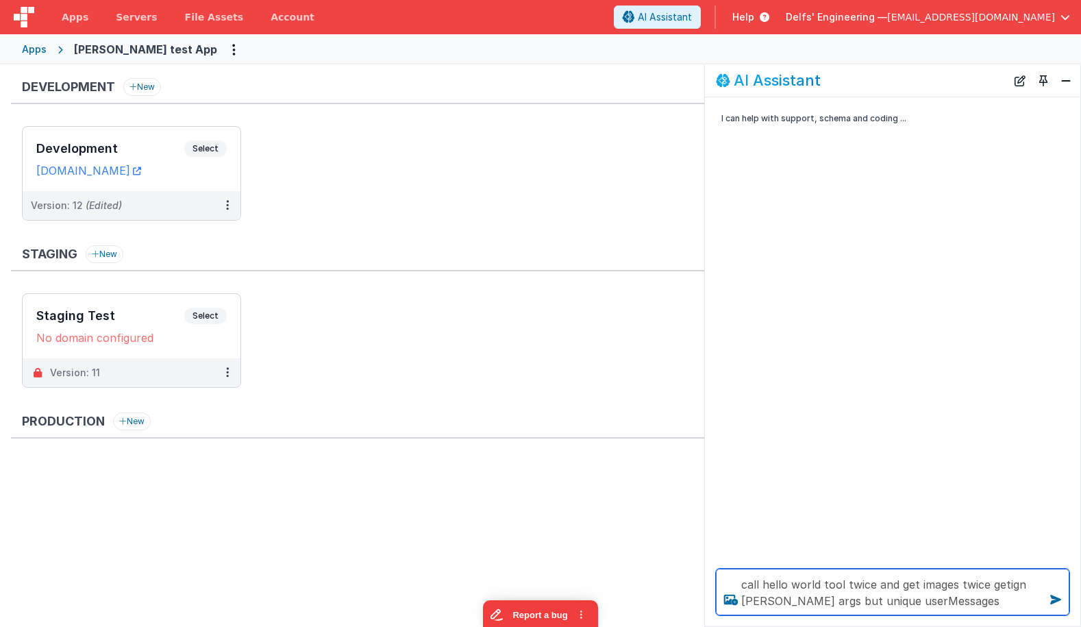
type textarea "call hello world tool twice and get images twice getign [PERSON_NAME] args but …"
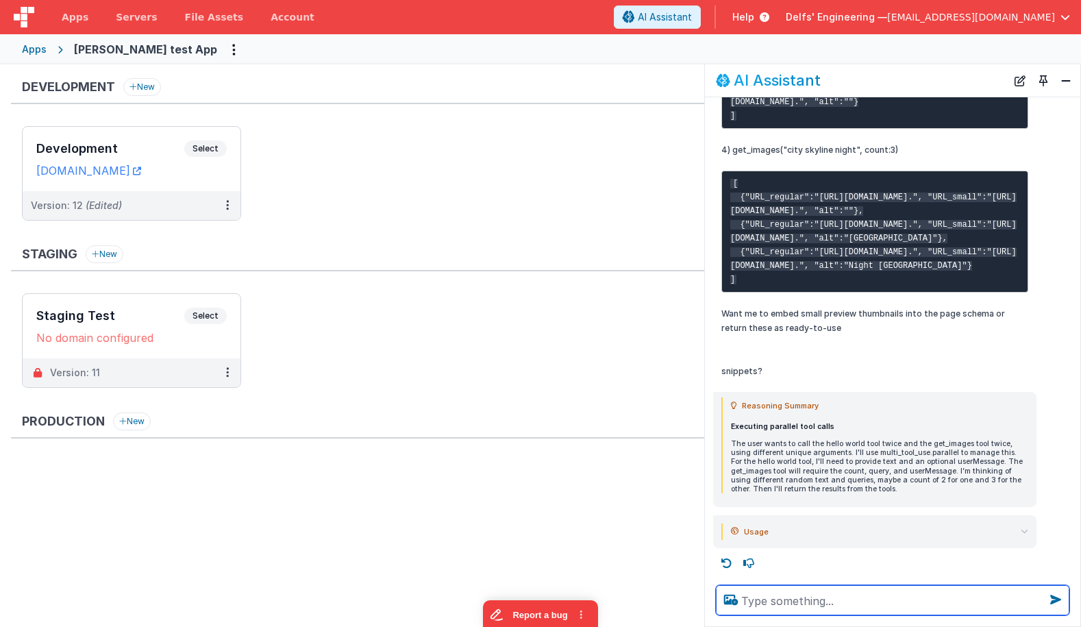
scroll to position [796, 0]
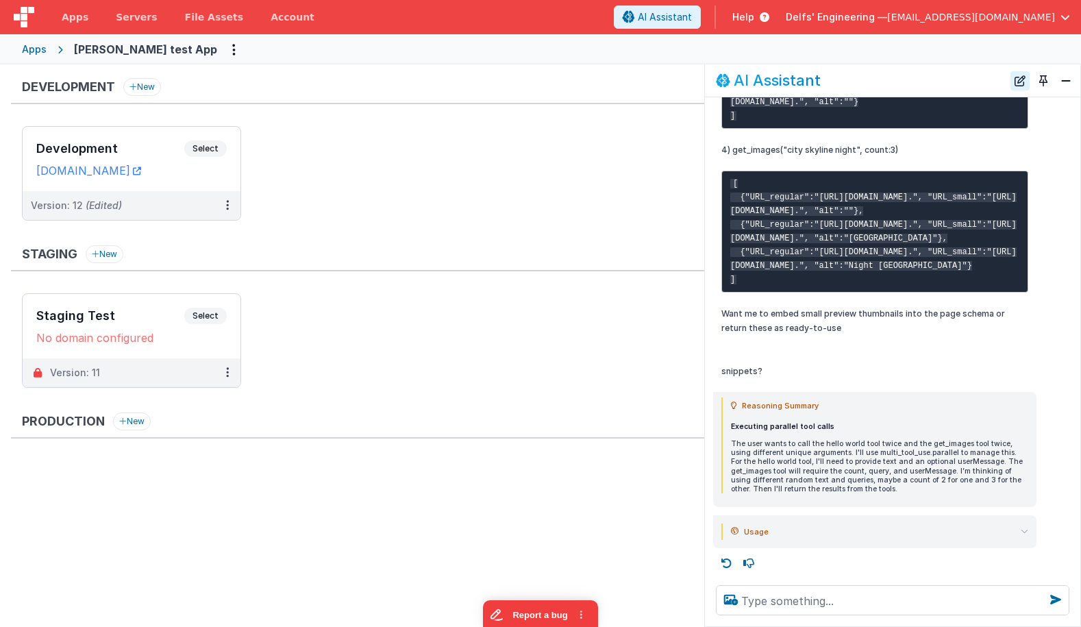
click at [1018, 84] on button "New Chat" at bounding box center [1020, 80] width 19 height 19
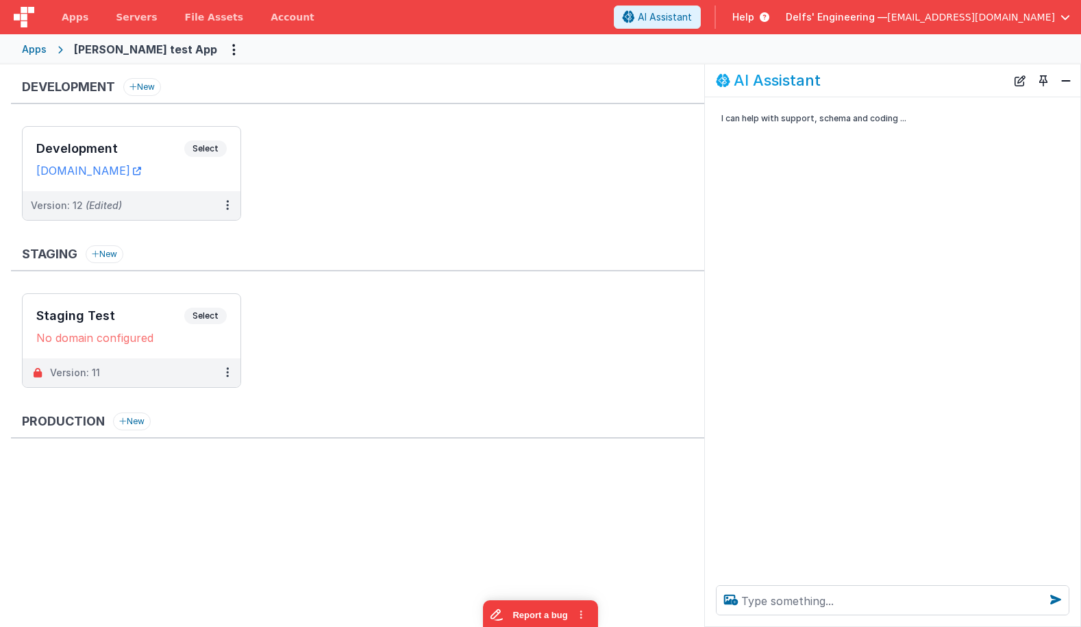
scroll to position [0, 0]
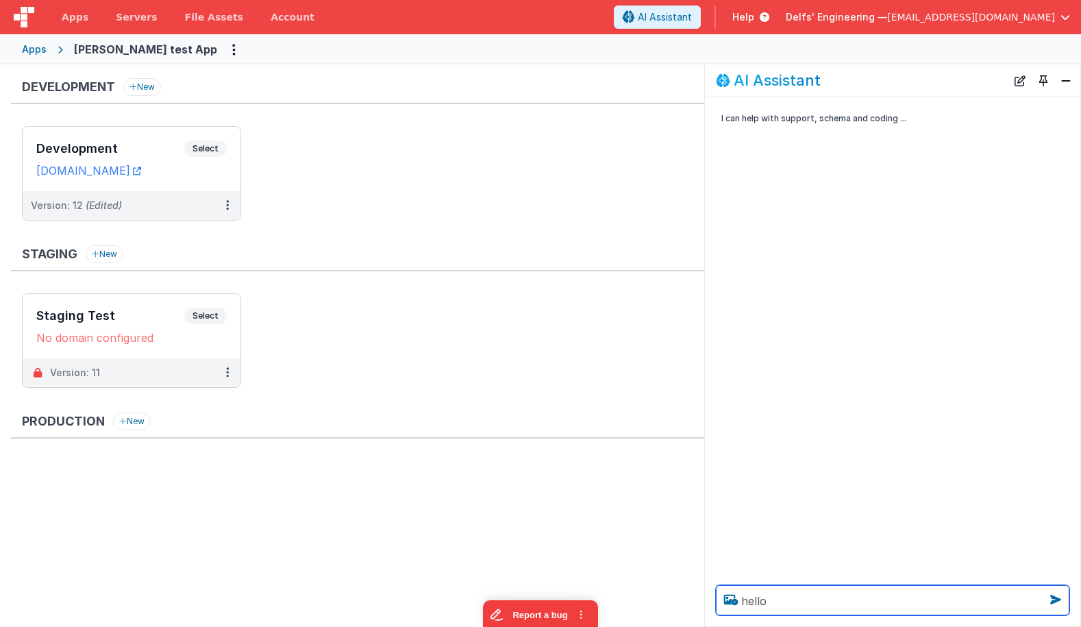
type textarea "hello"
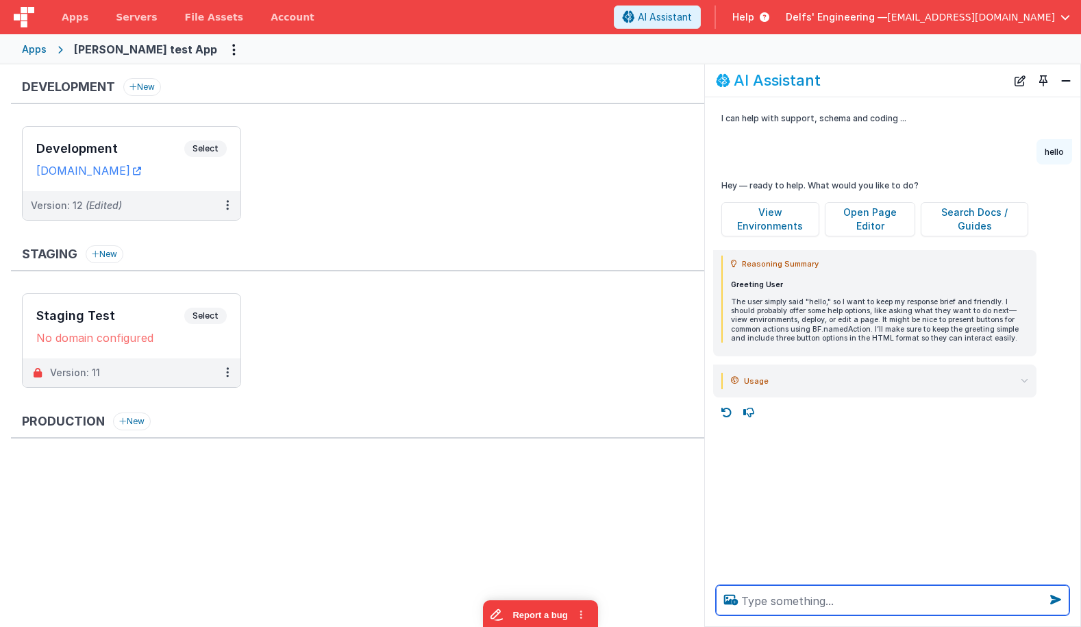
click at [757, 598] on textarea at bounding box center [893, 600] width 354 height 30
type textarea "show me various animal pics"
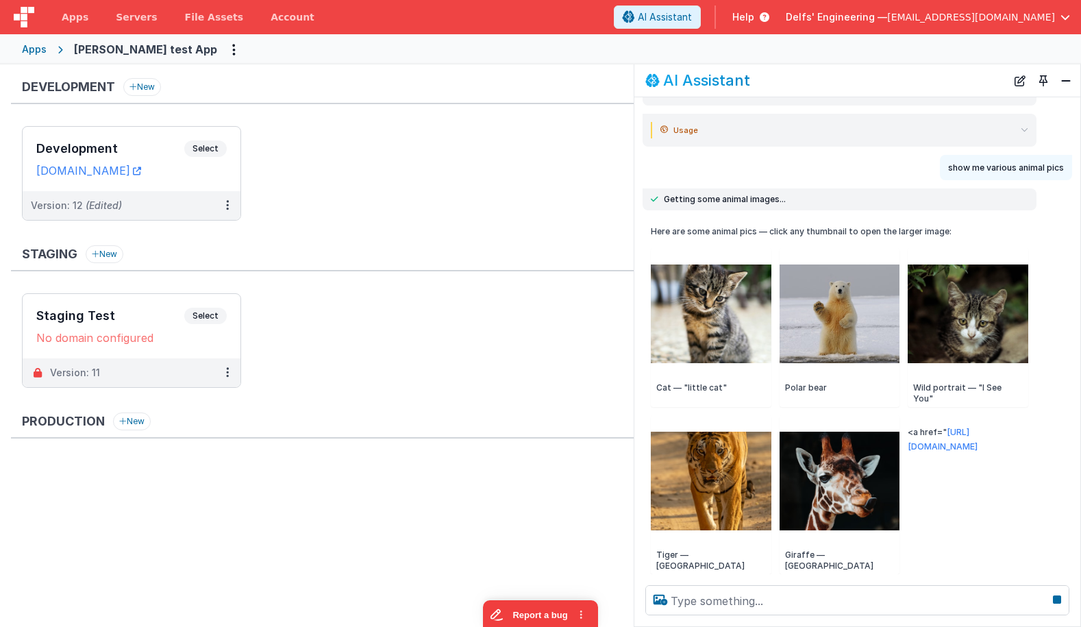
scroll to position [211, 0]
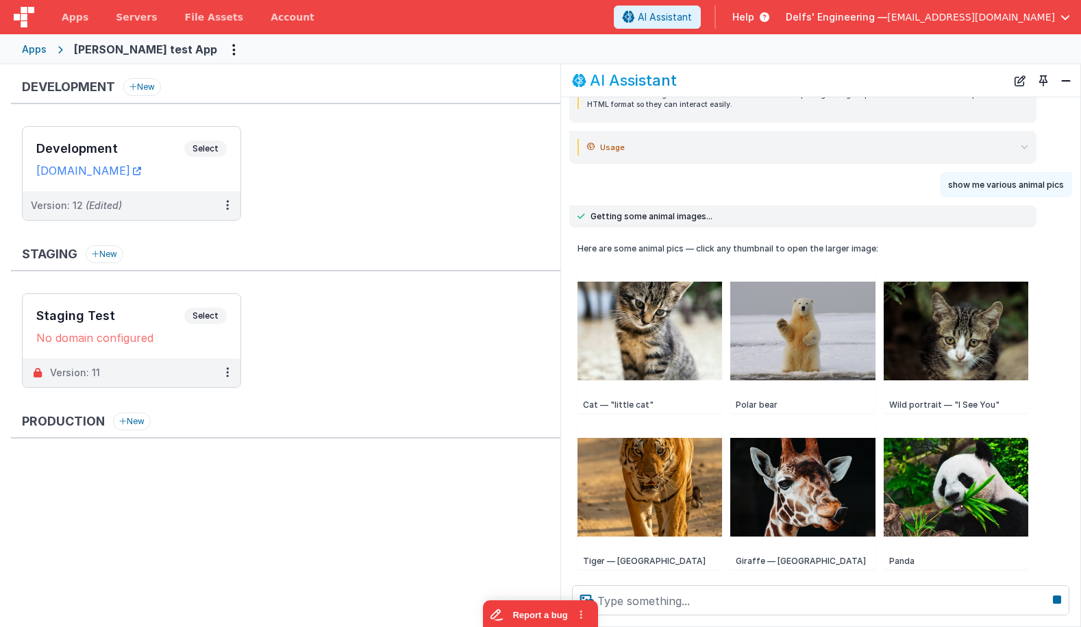
drag, startPoint x: 704, startPoint y: 280, endPoint x: 563, endPoint y: 251, distance: 144.7
click at [563, 251] on div "Here are some animal pics — click any thumbnail to open the larger image: Cat —…" at bounding box center [820, 405] width 519 height 339
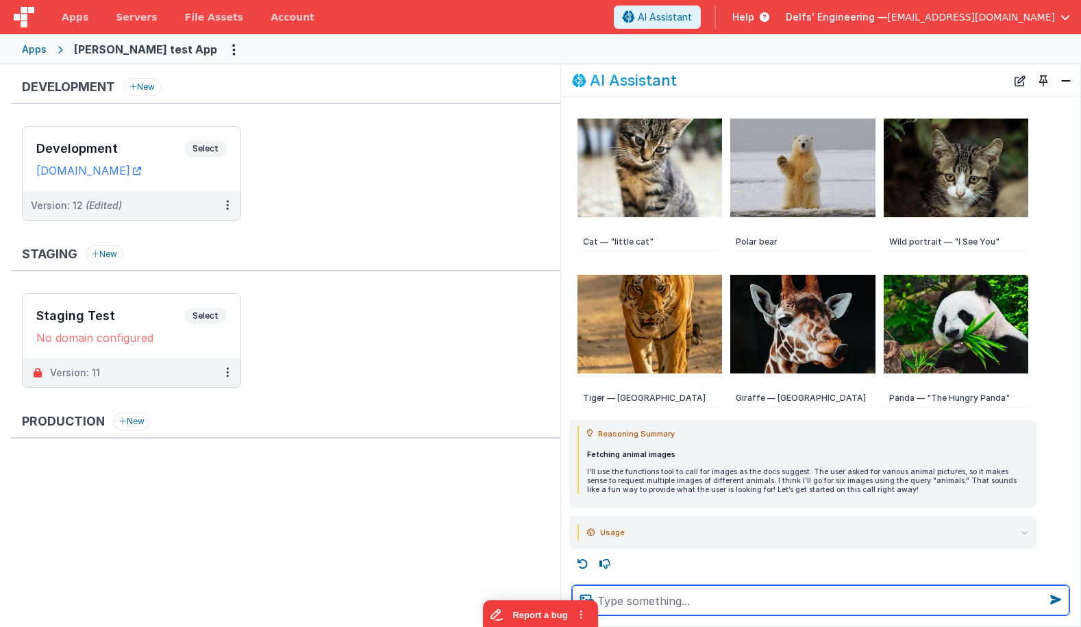
scroll to position [375, 0]
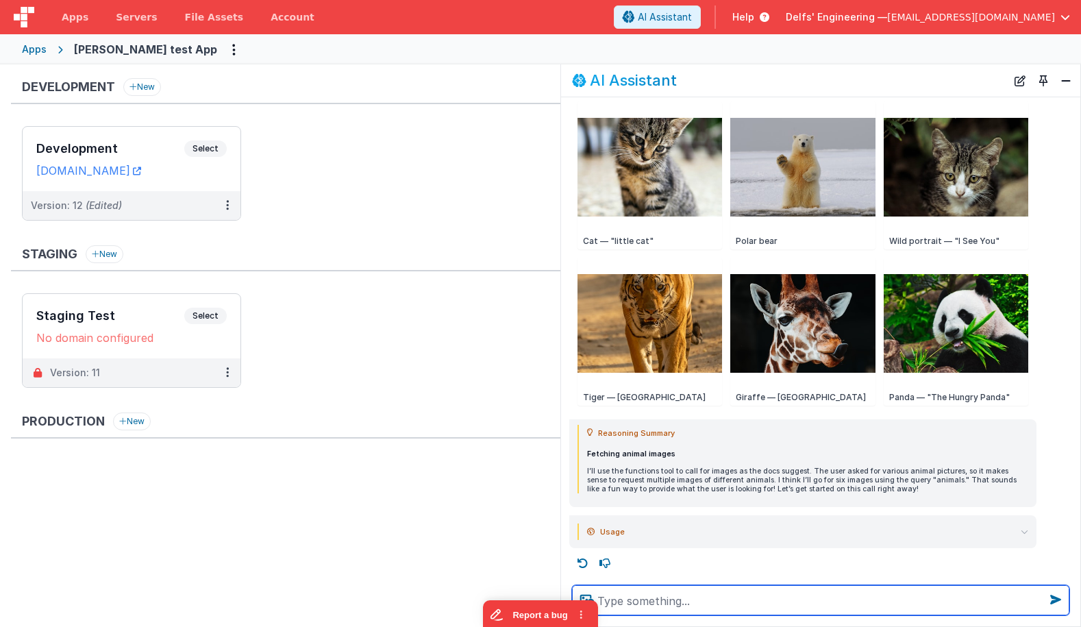
click at [764, 602] on textarea at bounding box center [820, 600] width 497 height 30
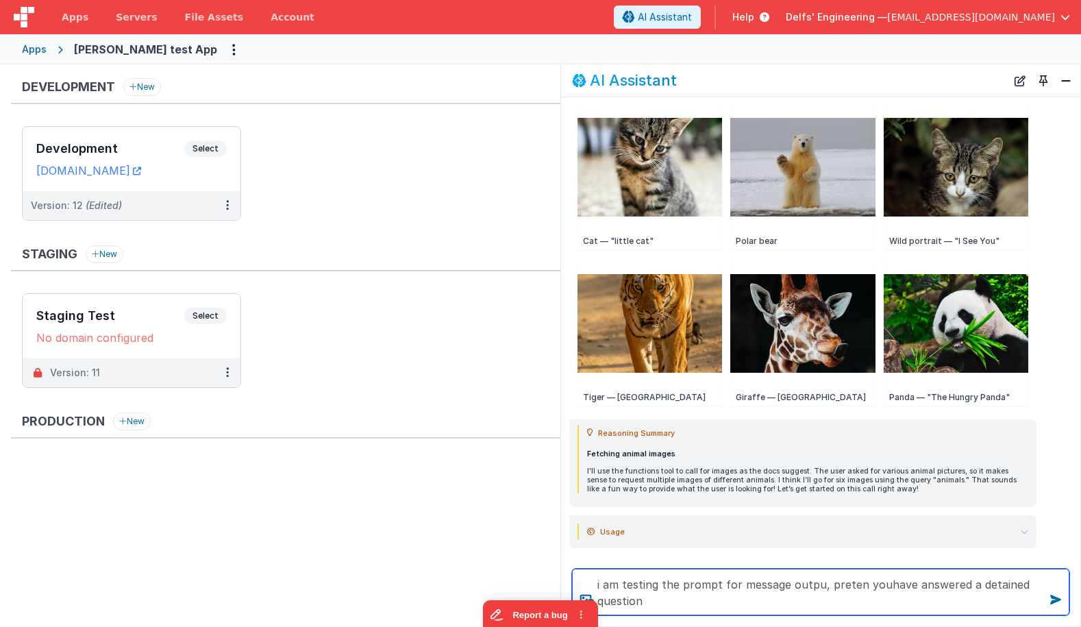
type textarea "i am testing the prompt for message outpu, preten youhave answered a detained q…"
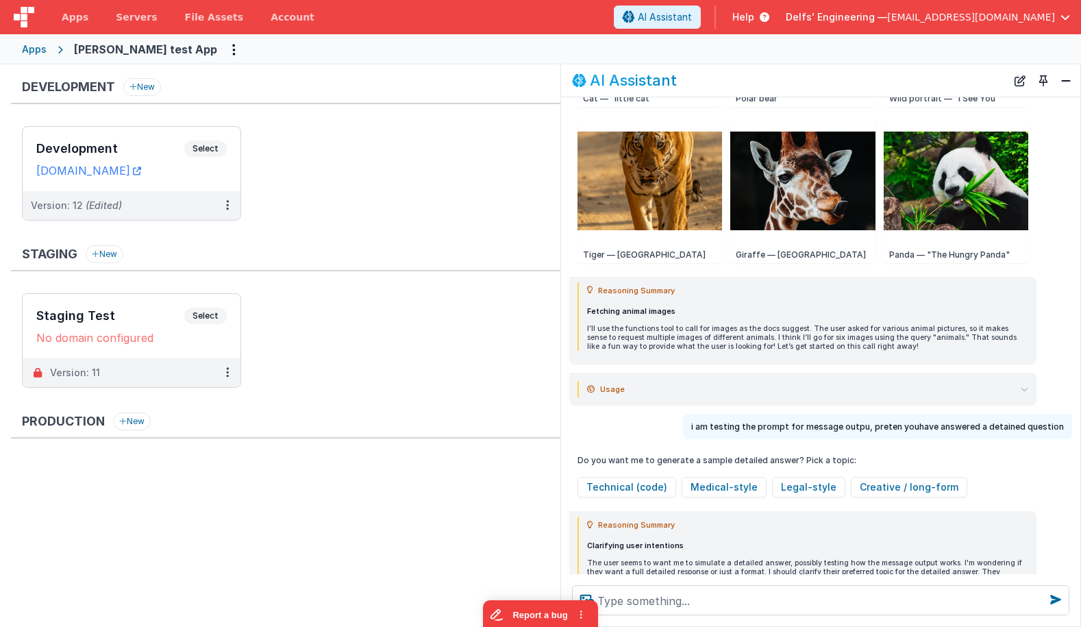
scroll to position [592, 0]
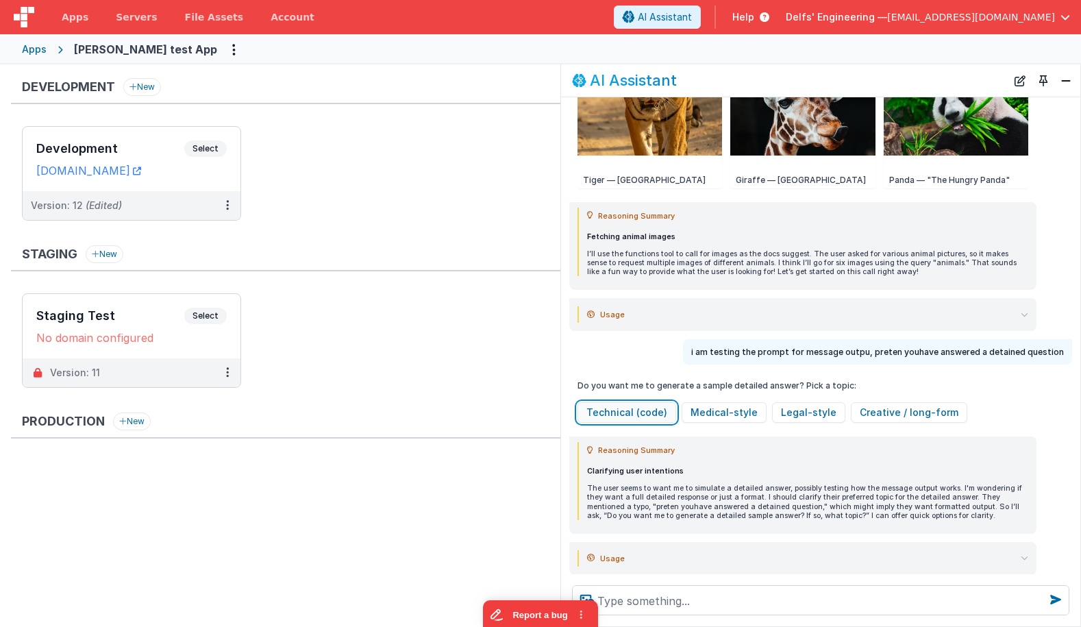
click at [653, 415] on button "Technical (code)" at bounding box center [627, 412] width 99 height 21
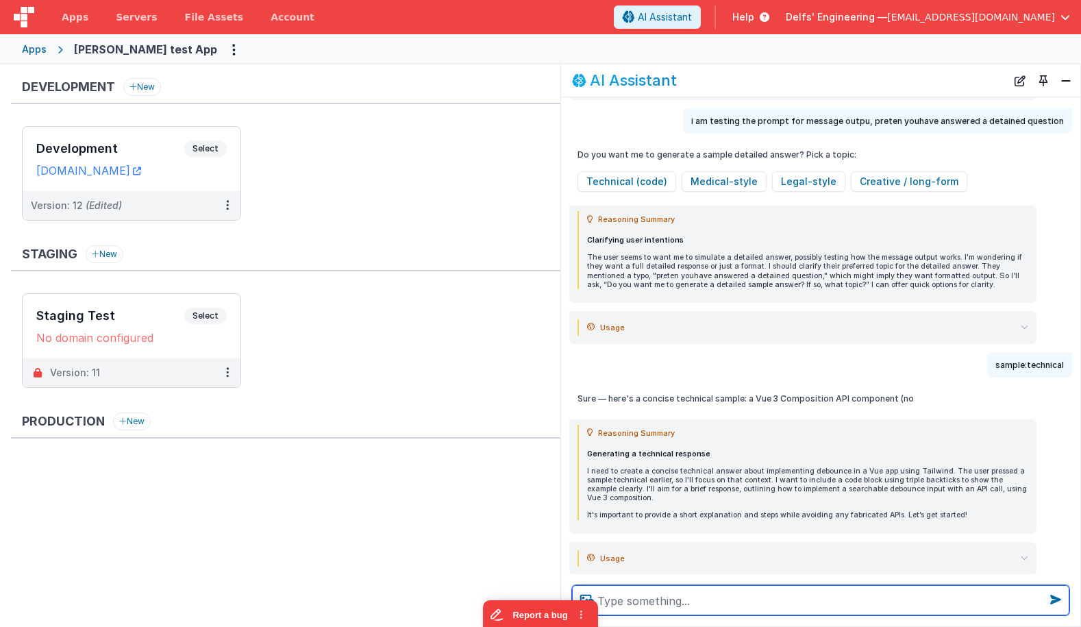
scroll to position [849, 0]
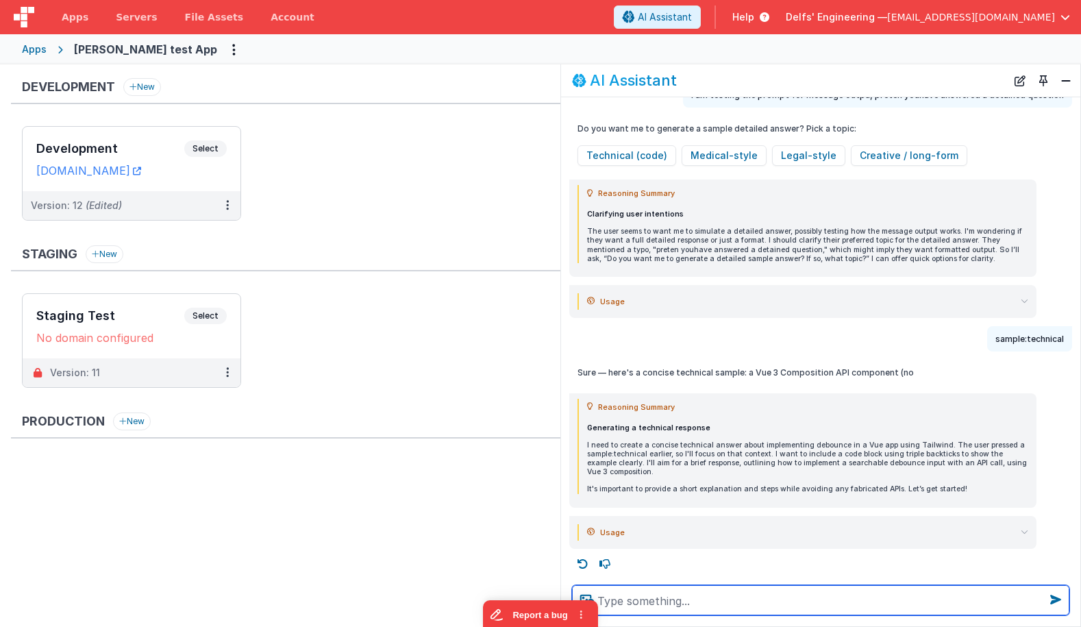
click at [699, 604] on textarea at bounding box center [820, 600] width 497 height 30
type textarea "i didnt see it, so I can tune prompt, why did you staop"
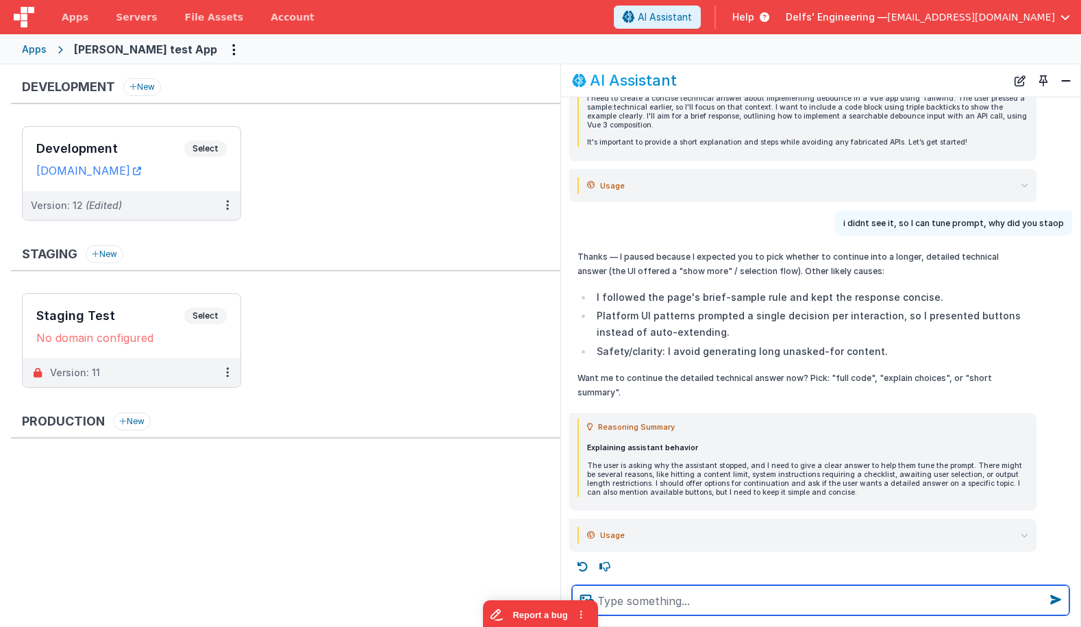
scroll to position [1199, 0]
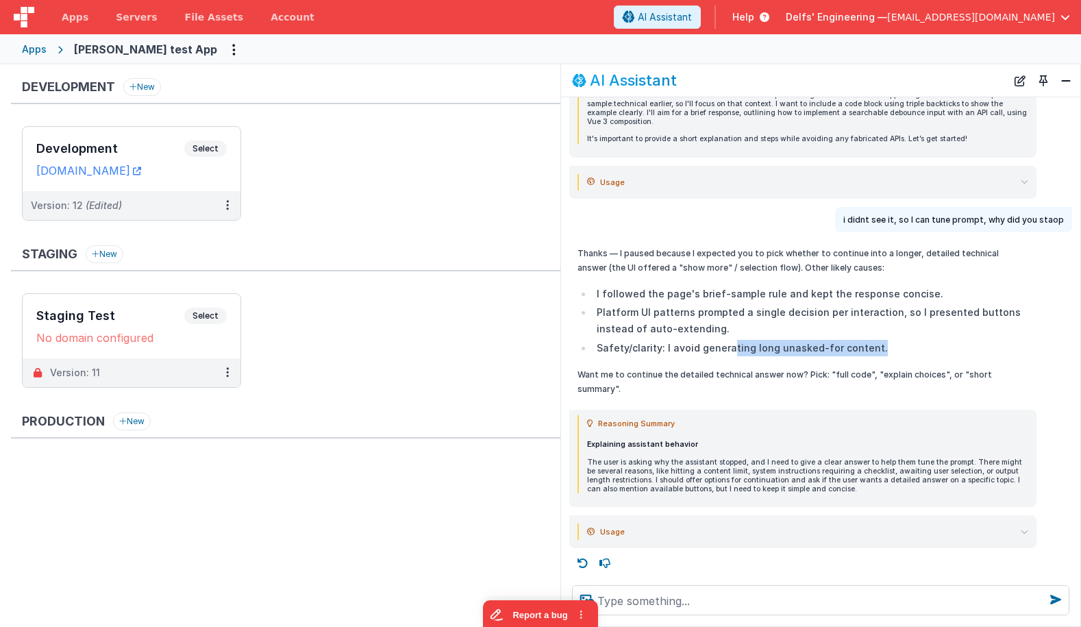
drag, startPoint x: 874, startPoint y: 349, endPoint x: 728, endPoint y: 351, distance: 146.0
click at [728, 351] on li "Safety/clarity: I avoid generating long unasked-for content." at bounding box center [811, 348] width 436 height 16
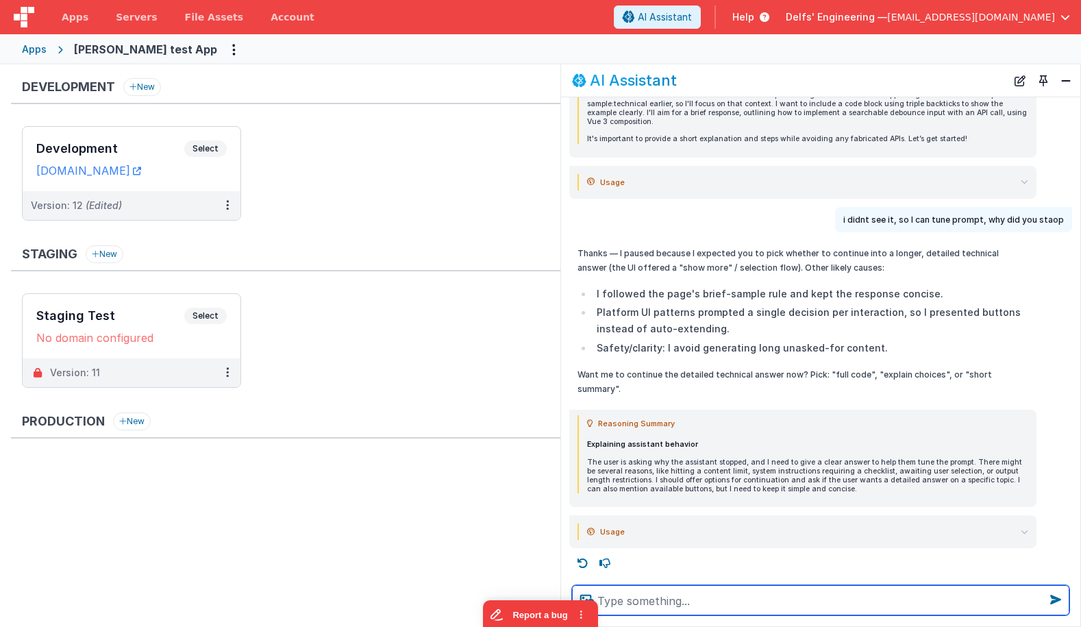
click at [698, 602] on textarea at bounding box center [820, 600] width 497 height 30
type textarea "yes, you can return big content now"
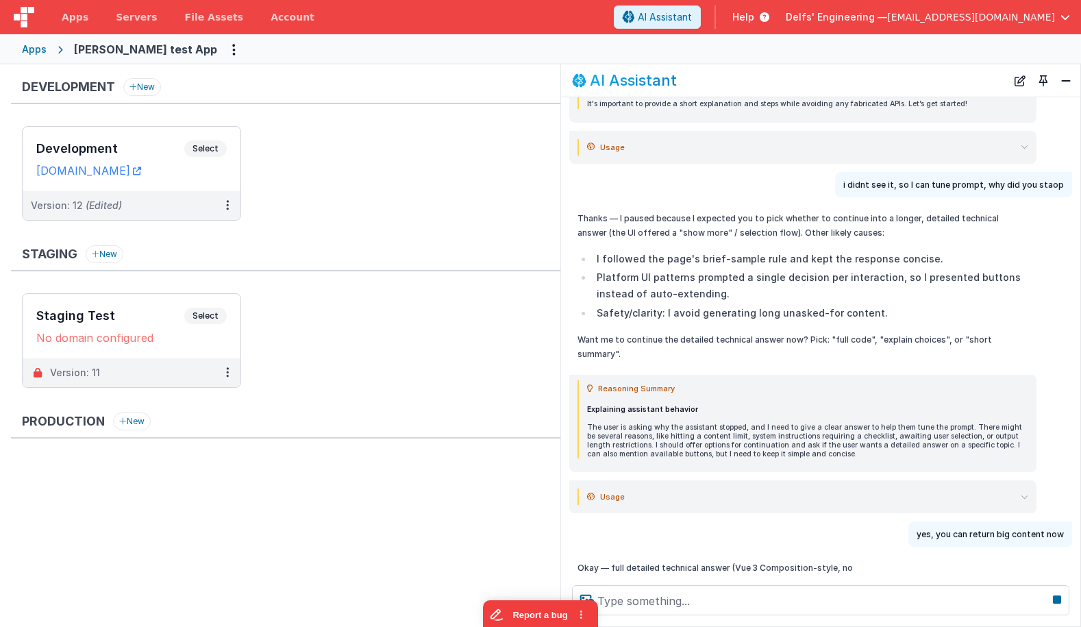
scroll to position [1240, 0]
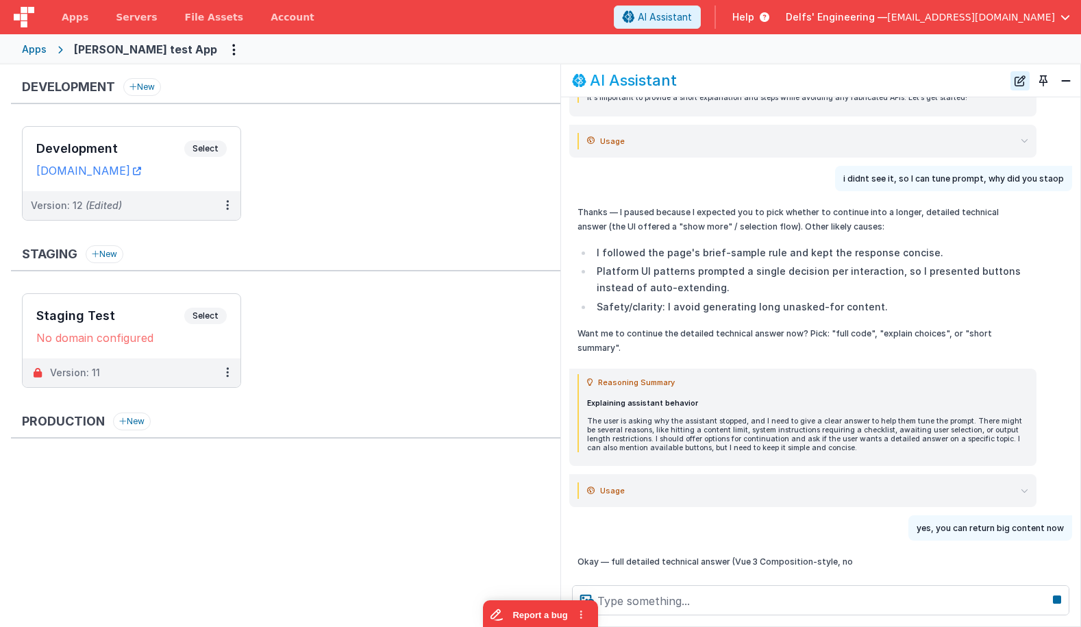
click at [1022, 80] on button "New Chat" at bounding box center [1020, 80] width 19 height 19
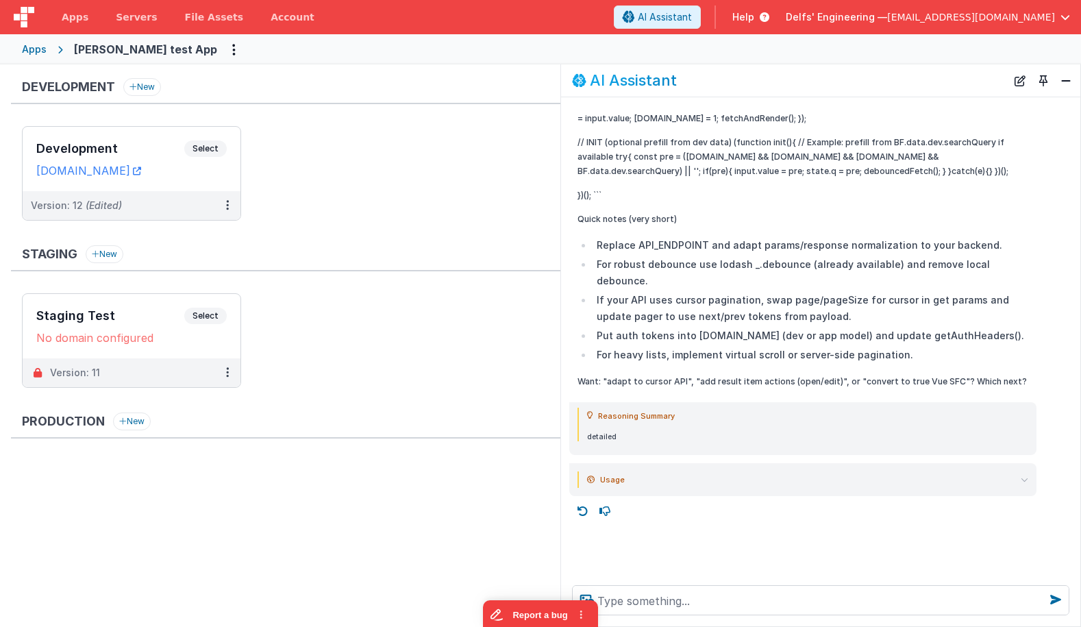
click at [890, 471] on summary "Usage" at bounding box center [807, 479] width 441 height 16
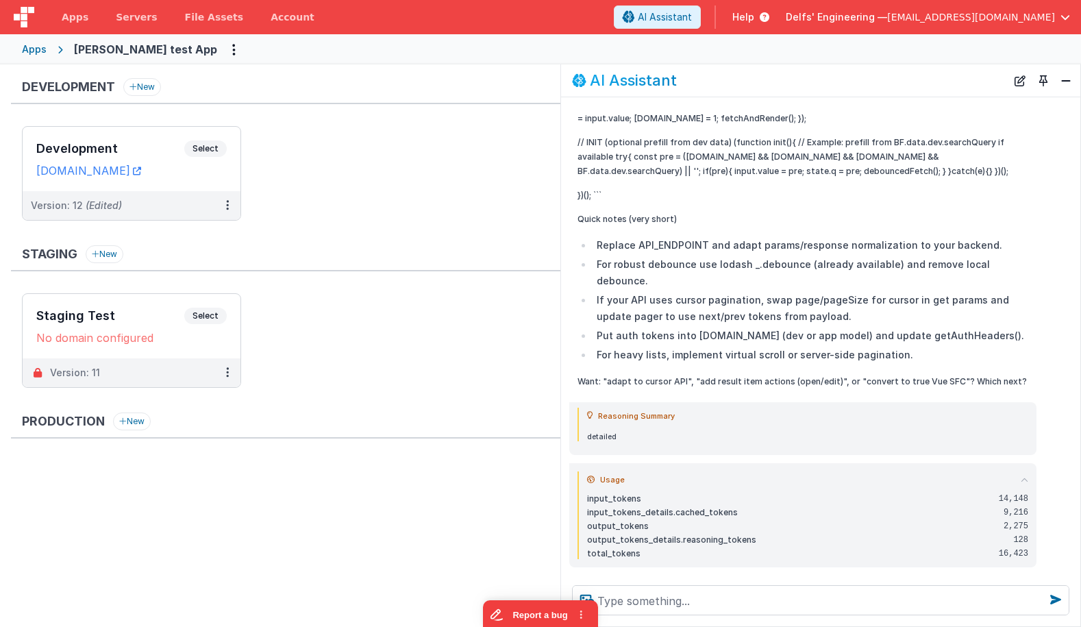
click at [890, 471] on summary "Usage" at bounding box center [807, 479] width 441 height 16
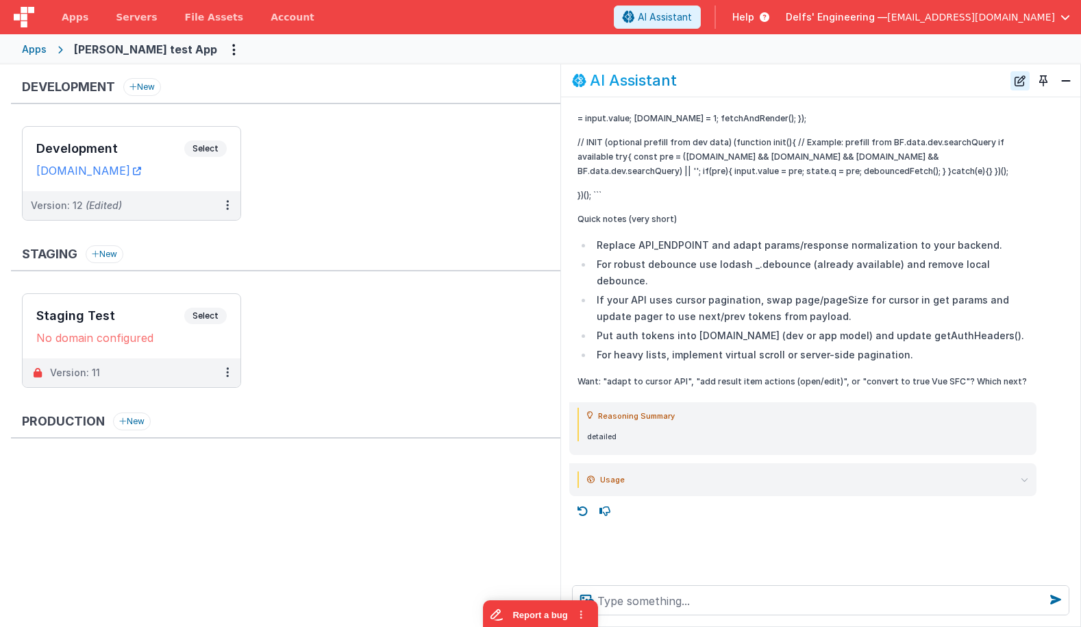
click at [1020, 77] on button "New Chat" at bounding box center [1020, 80] width 19 height 19
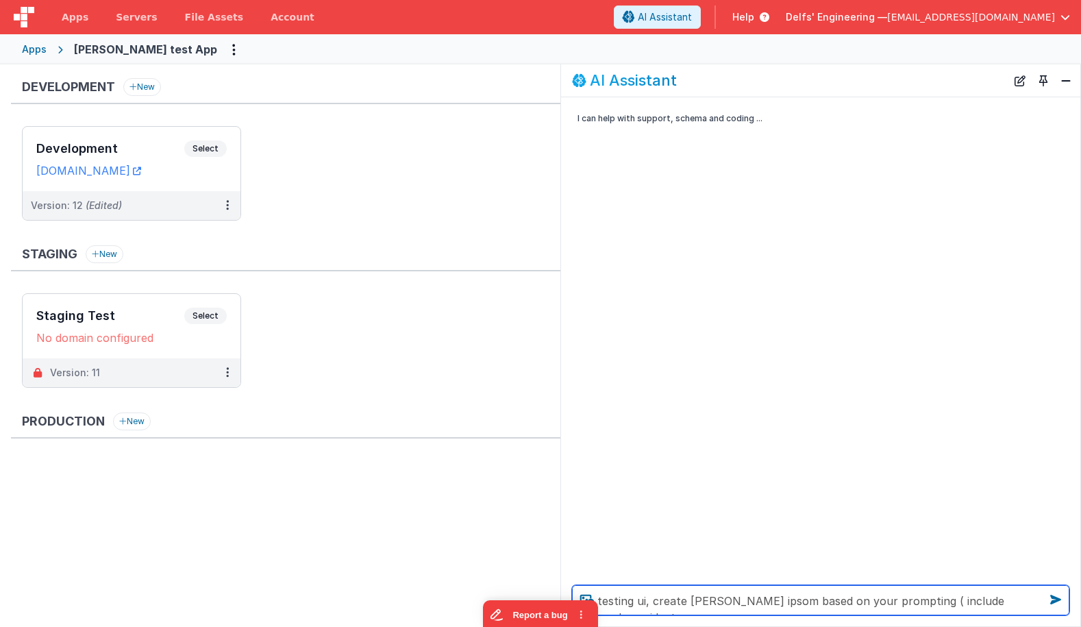
type textarea "testing ui, create rick lorum ipsom based on your prompting ( include random wi…"
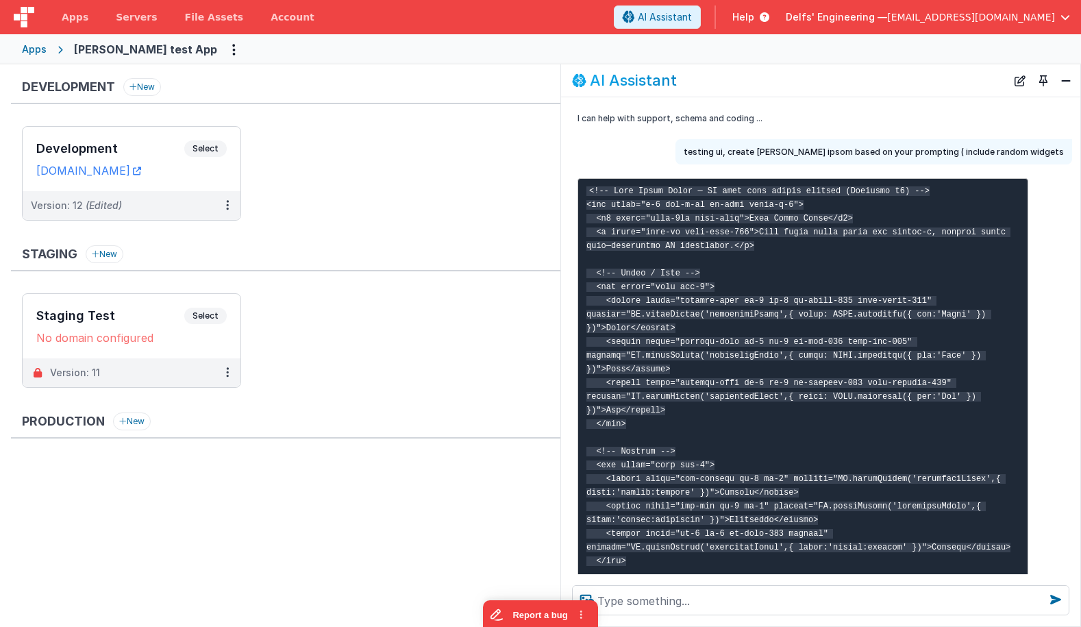
click at [1042, 79] on button "Toggle Pin" at bounding box center [1043, 80] width 19 height 19
click at [561, 79] on div "Development New" at bounding box center [286, 91] width 550 height 26
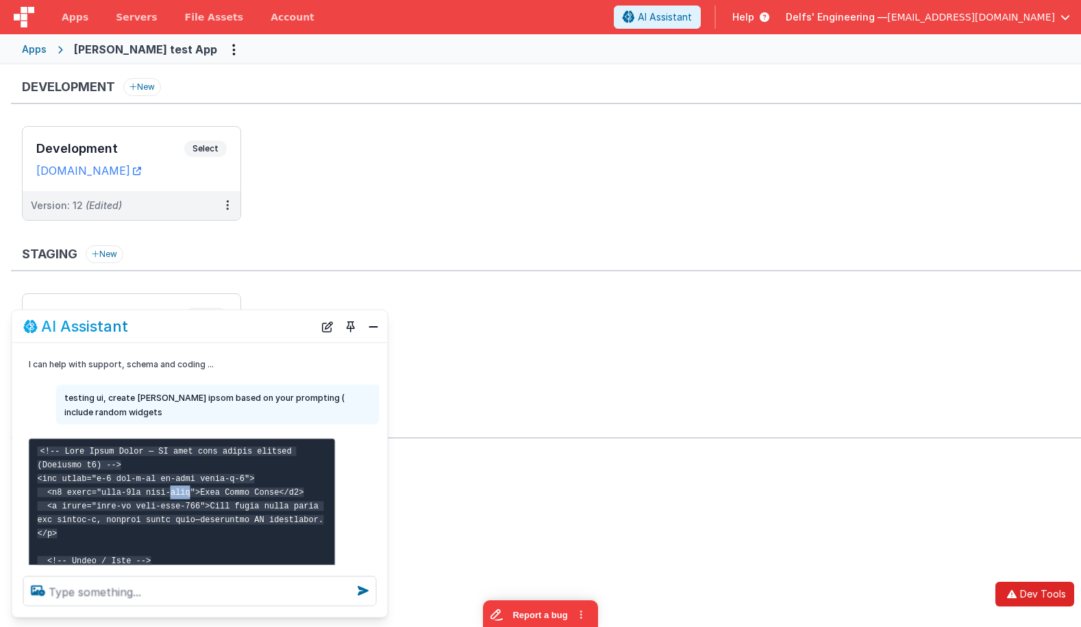
click at [1034, 600] on button "Dev Tools" at bounding box center [1035, 594] width 79 height 25
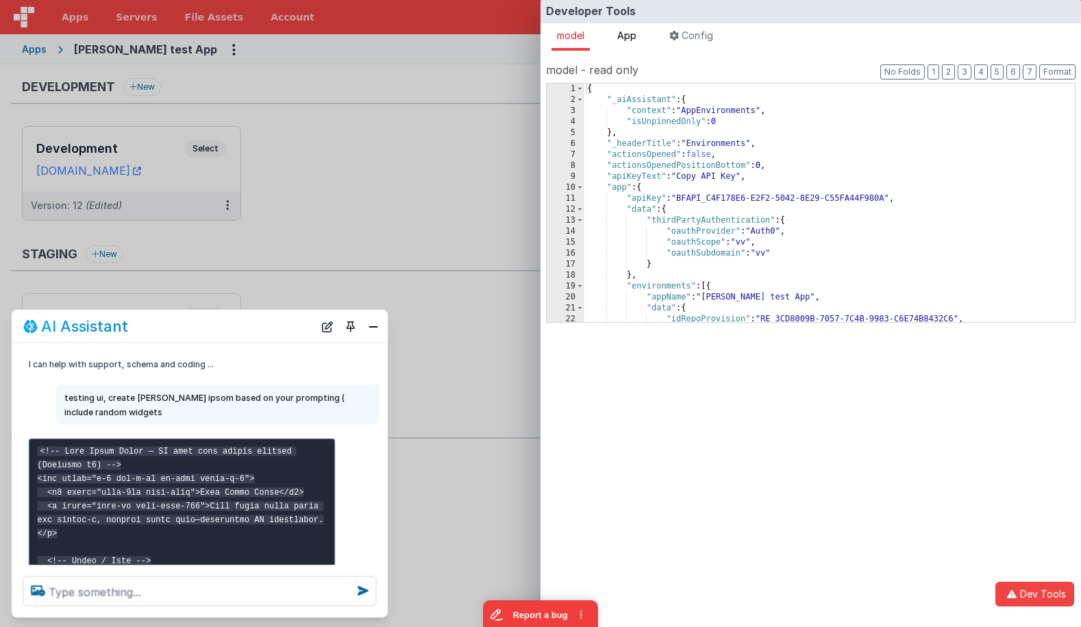
click at [642, 36] on li "App" at bounding box center [627, 36] width 30 height 27
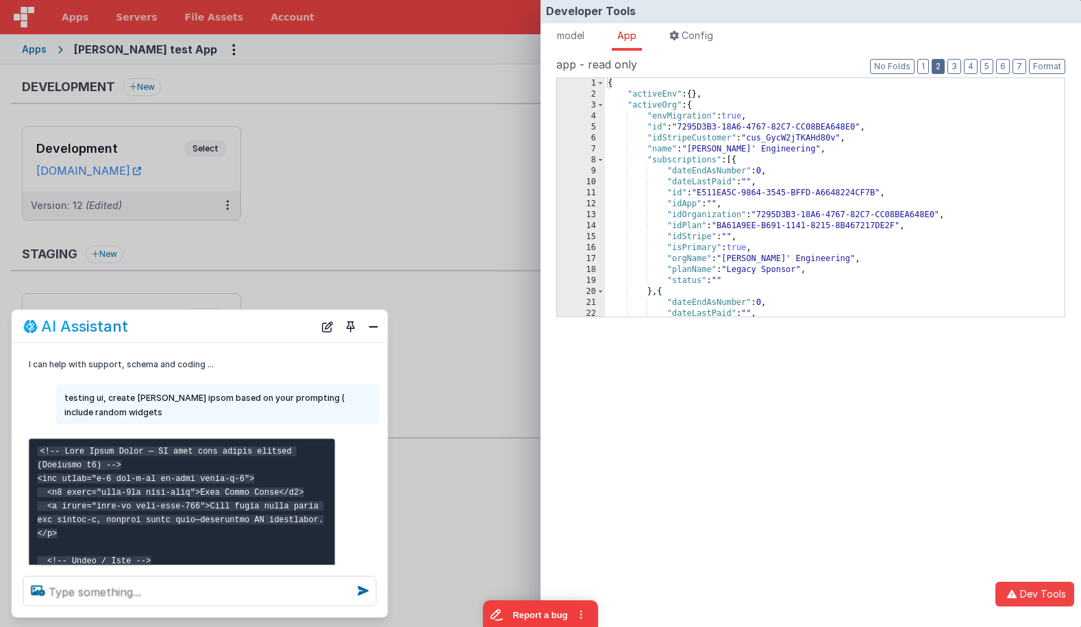
click at [942, 70] on button "2" at bounding box center [938, 66] width 13 height 15
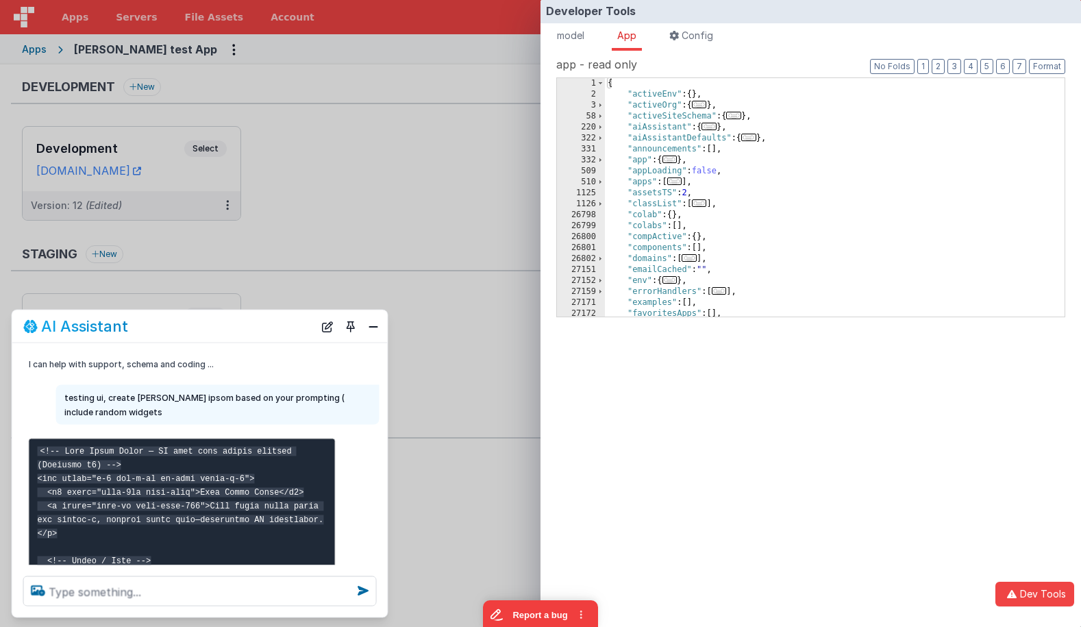
click at [713, 123] on div "{ "activeEnv" : { } , "activeOrg" : { ... } , "activeSiteSchema" : { ... } , "a…" at bounding box center [835, 208] width 460 height 260
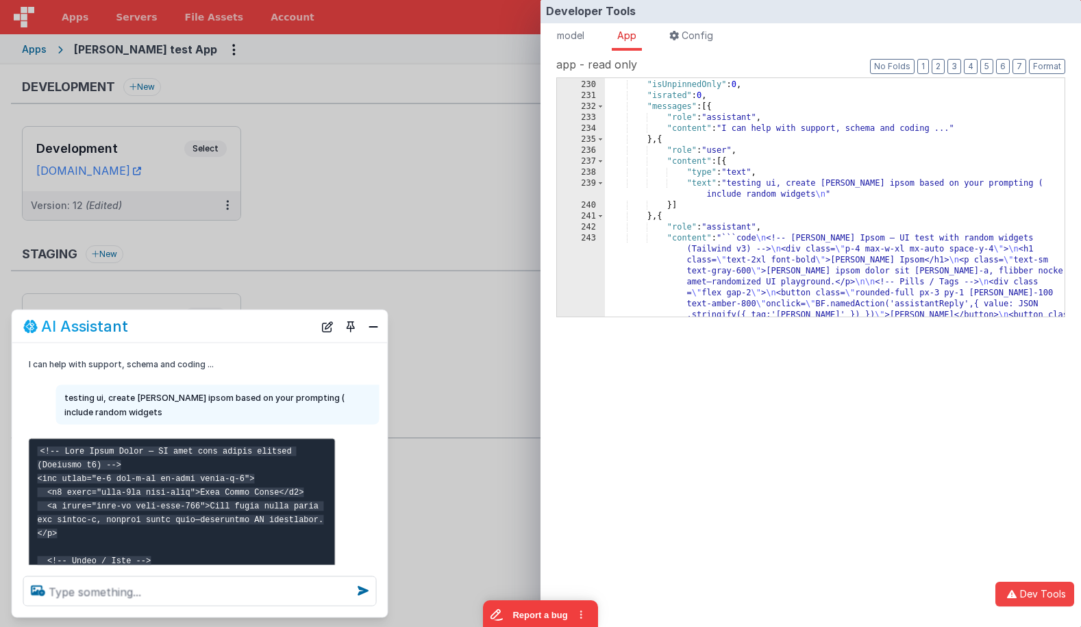
scroll to position [183, 0]
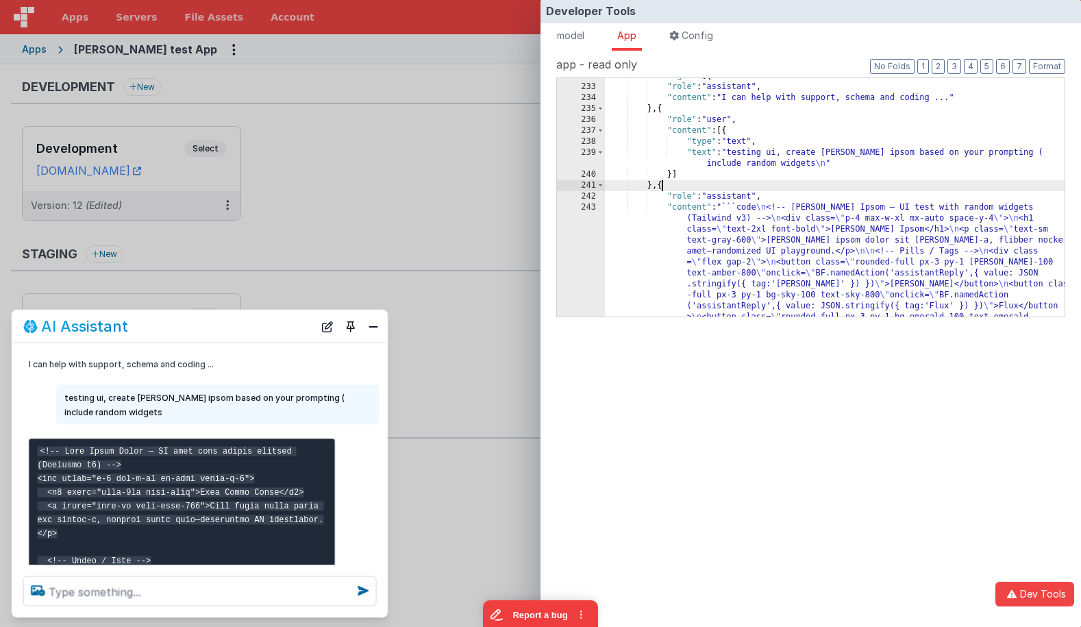
click at [663, 184] on div ""messages" : [{ "role" : "assistant" , "content" : "I can help with support, sc…" at bounding box center [835, 464] width 460 height 787
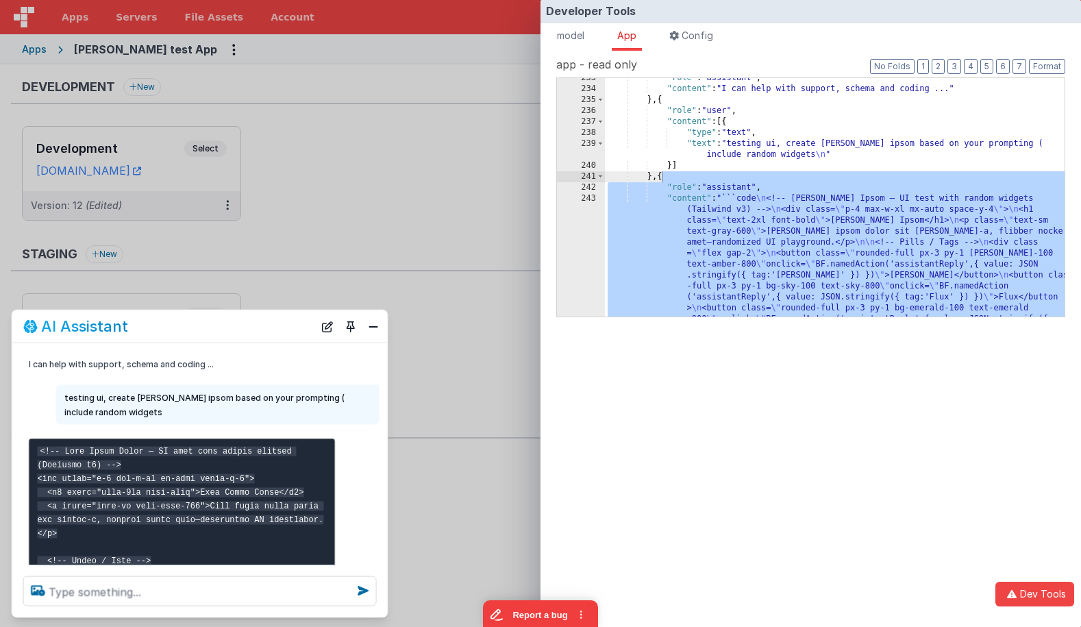
scroll to position [210, 0]
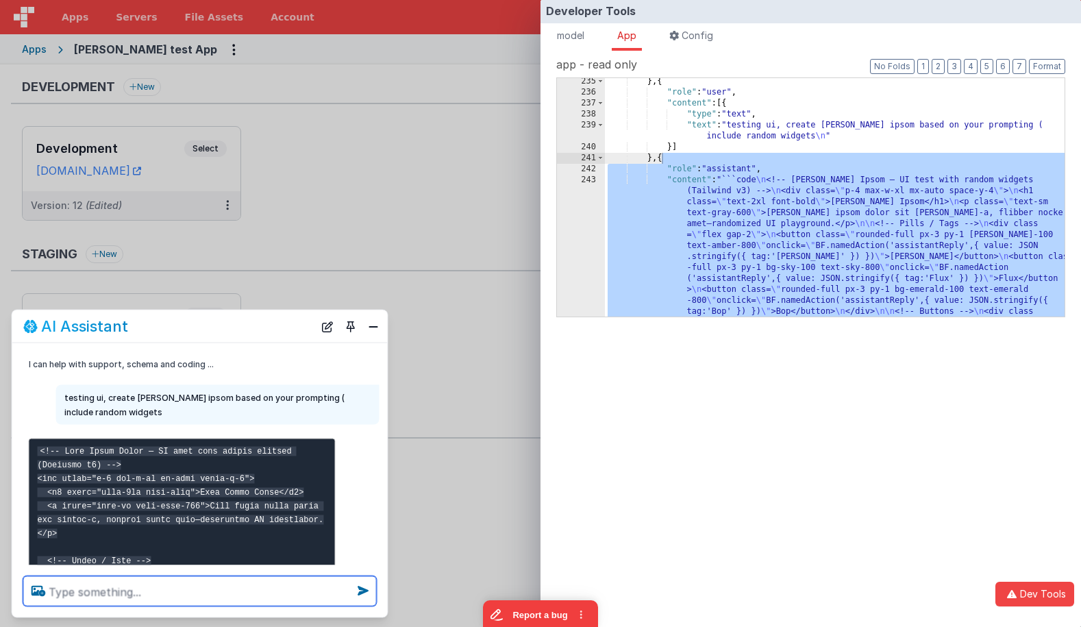
click at [234, 582] on textarea at bounding box center [200, 591] width 354 height 30
type textarea "send again, dont wrap in a code block"
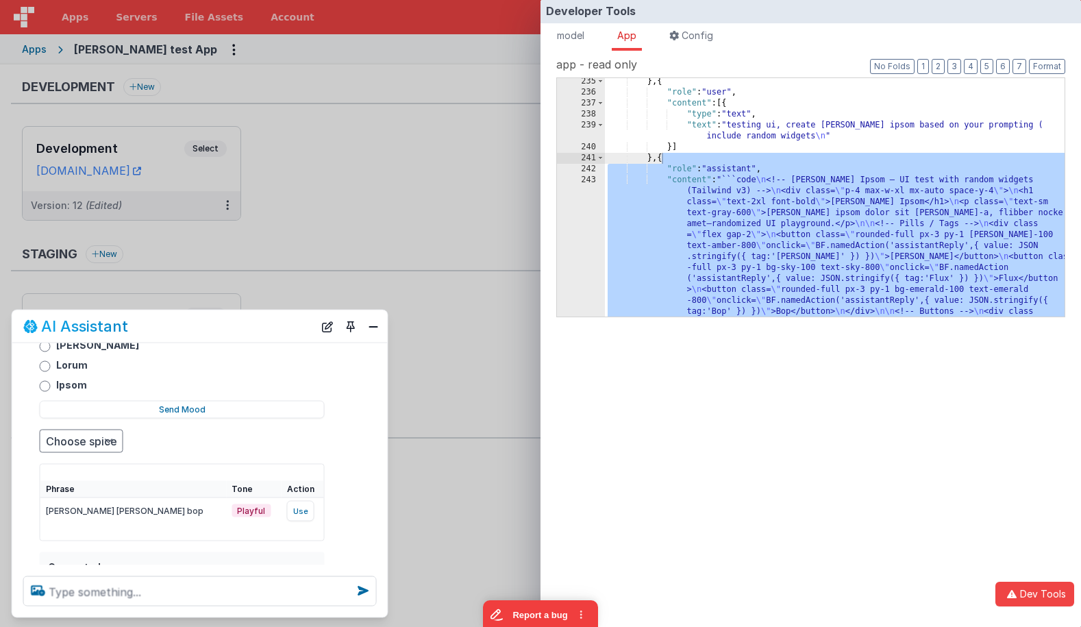
scroll to position [1745, 0]
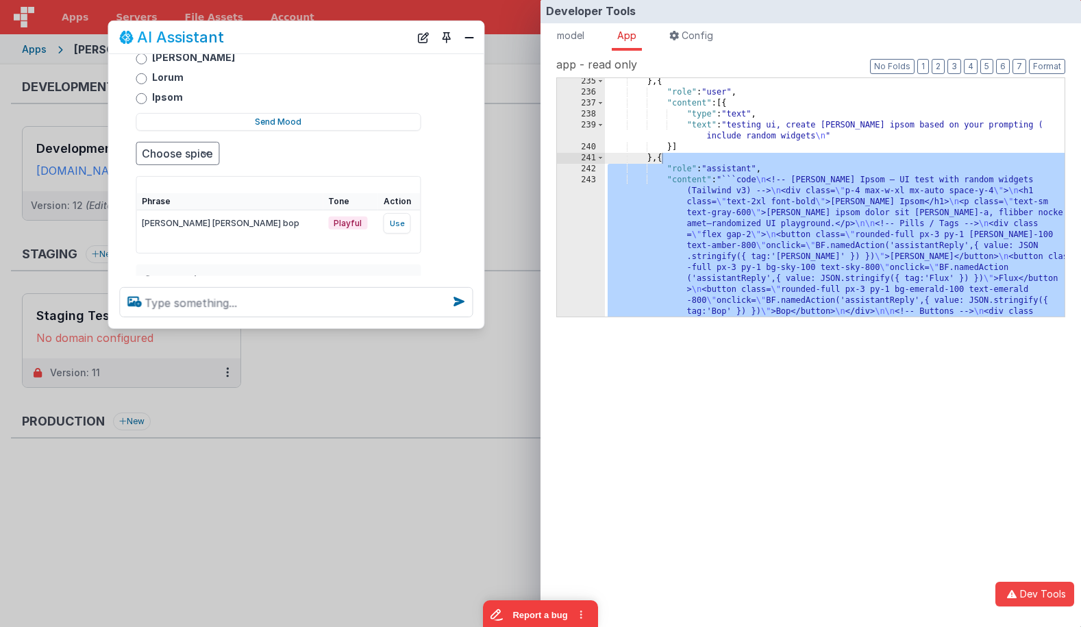
drag, startPoint x: 273, startPoint y: 325, endPoint x: 370, endPoint y: 36, distance: 304.9
click at [370, 36] on div "AI Assistant" at bounding box center [264, 37] width 291 height 16
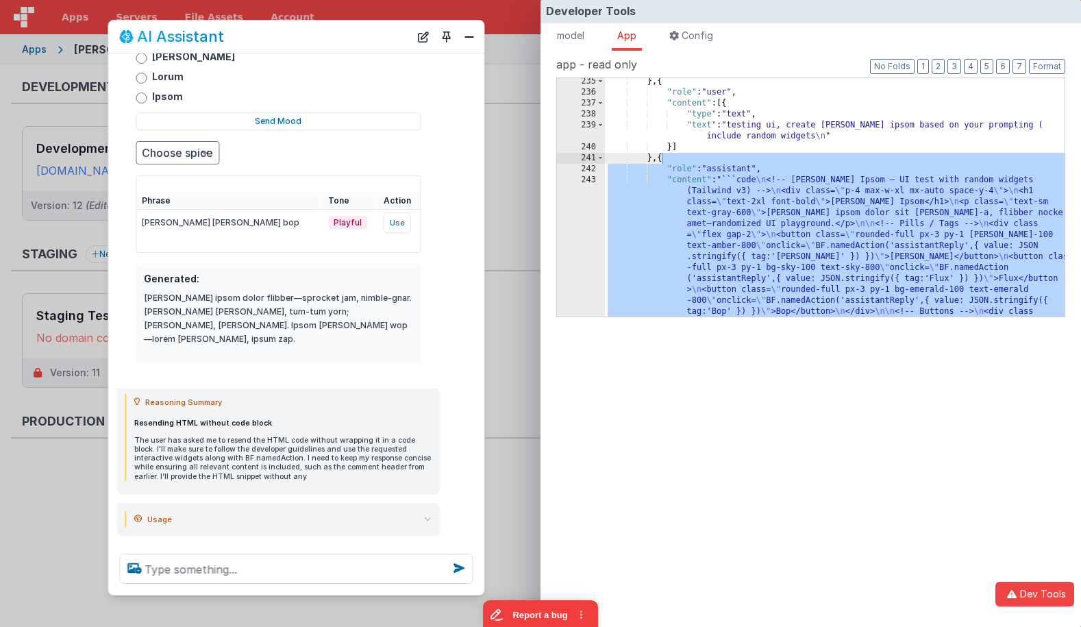
drag, startPoint x: 284, startPoint y: 572, endPoint x: 468, endPoint y: 365, distance: 277.2
click at [282, 592] on div at bounding box center [296, 569] width 376 height 52
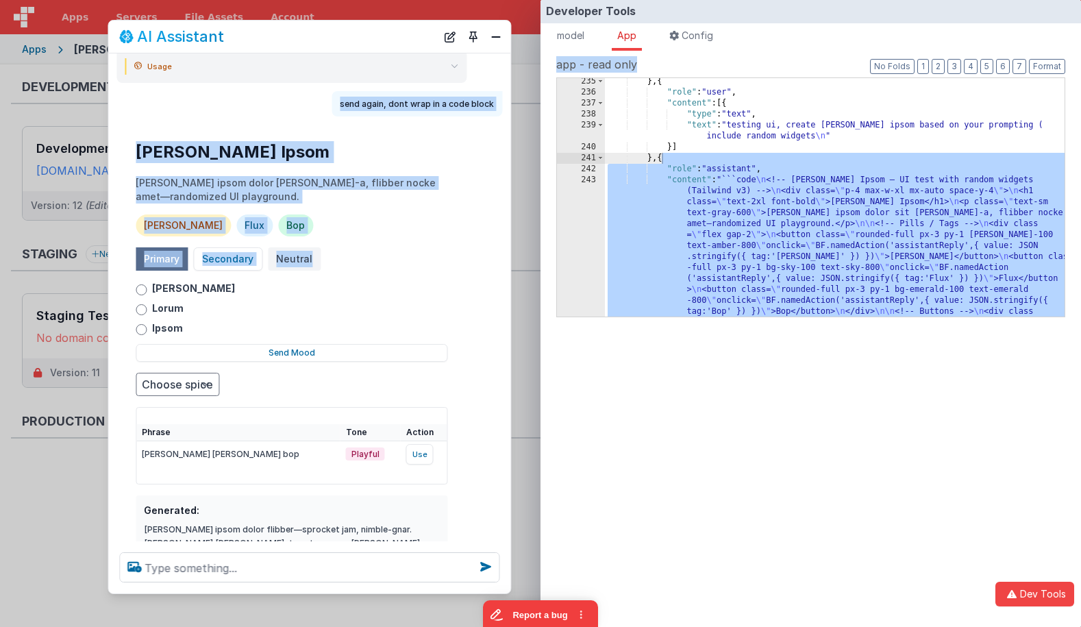
scroll to position [1431, 0]
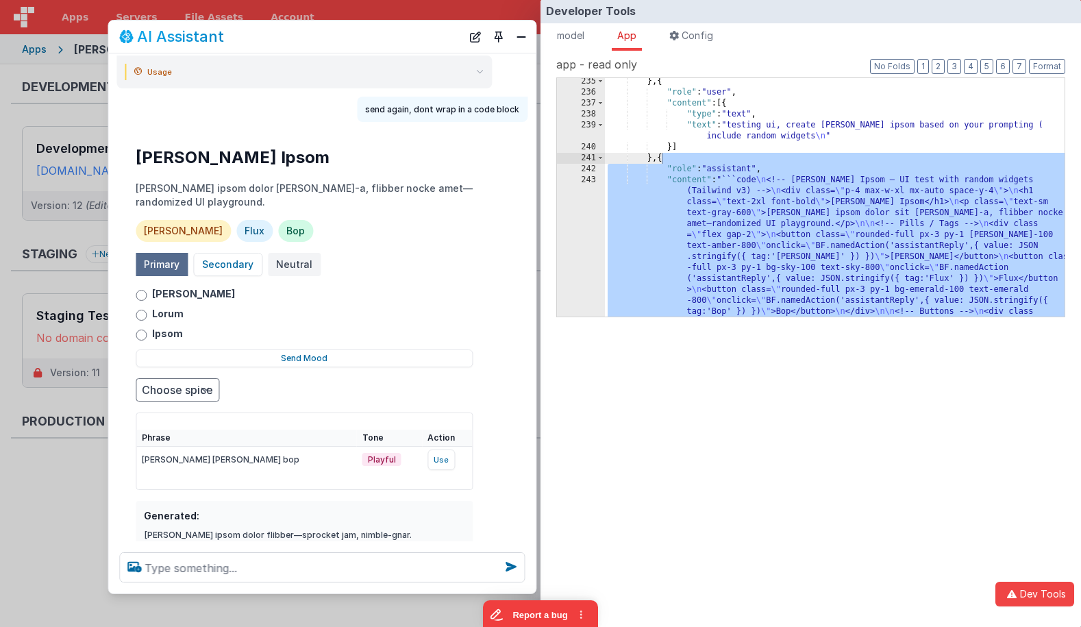
drag, startPoint x: 483, startPoint y: 251, endPoint x: 493, endPoint y: 244, distance: 12.7
click at [535, 251] on div "Rick Lorum Ipsom Rick lorum ipsom dolor ricket-a, flibber nocke amet—randomized…" at bounding box center [322, 373] width 428 height 487
click at [477, 242] on div "Rick Lorum Ipsom Rick lorum ipsom dolor ricket-a, flibber nocke amet—randomized…" at bounding box center [304, 374] width 359 height 476
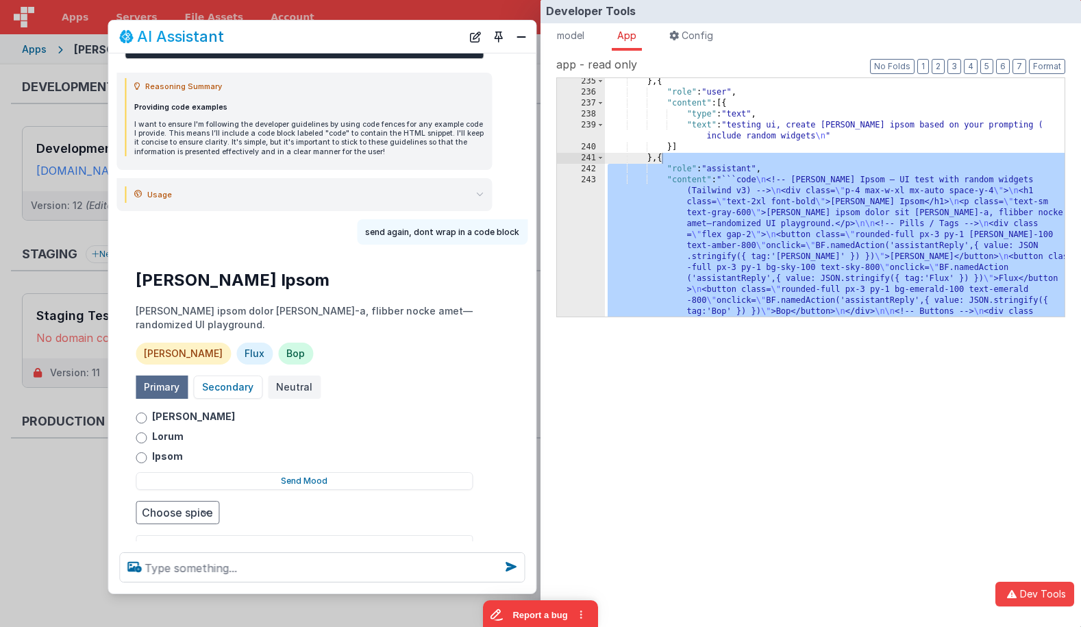
scroll to position [1307, 0]
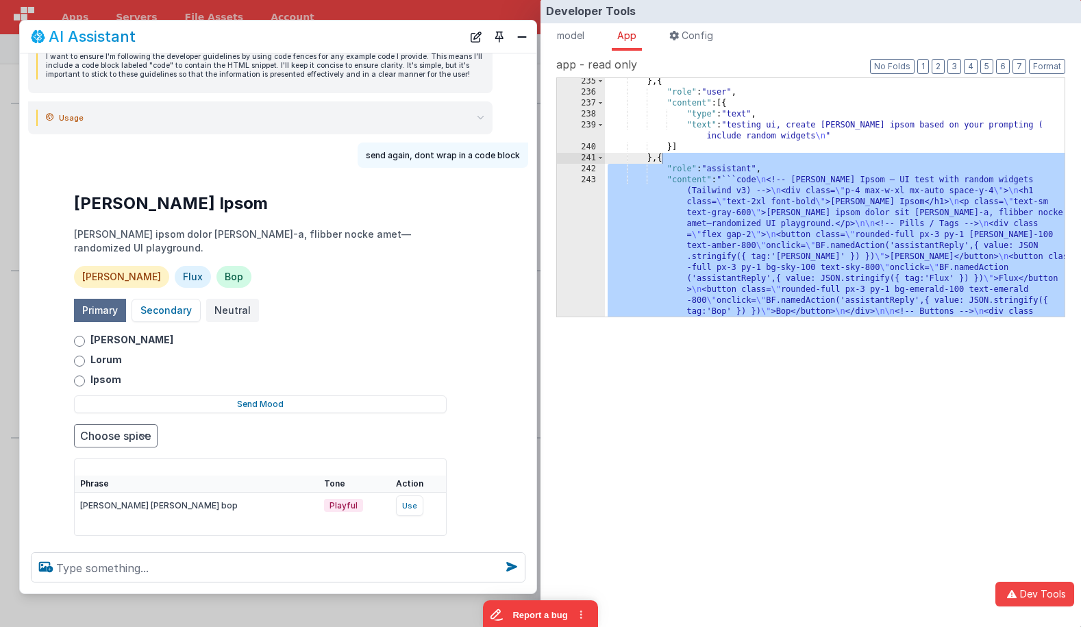
drag, startPoint x: 113, startPoint y: 236, endPoint x: 275, endPoint y: 251, distance: 163.2
click at [23, 235] on div "I can help with support, schema and coding ... testing ui, create rick lorum ip…" at bounding box center [278, 297] width 517 height 488
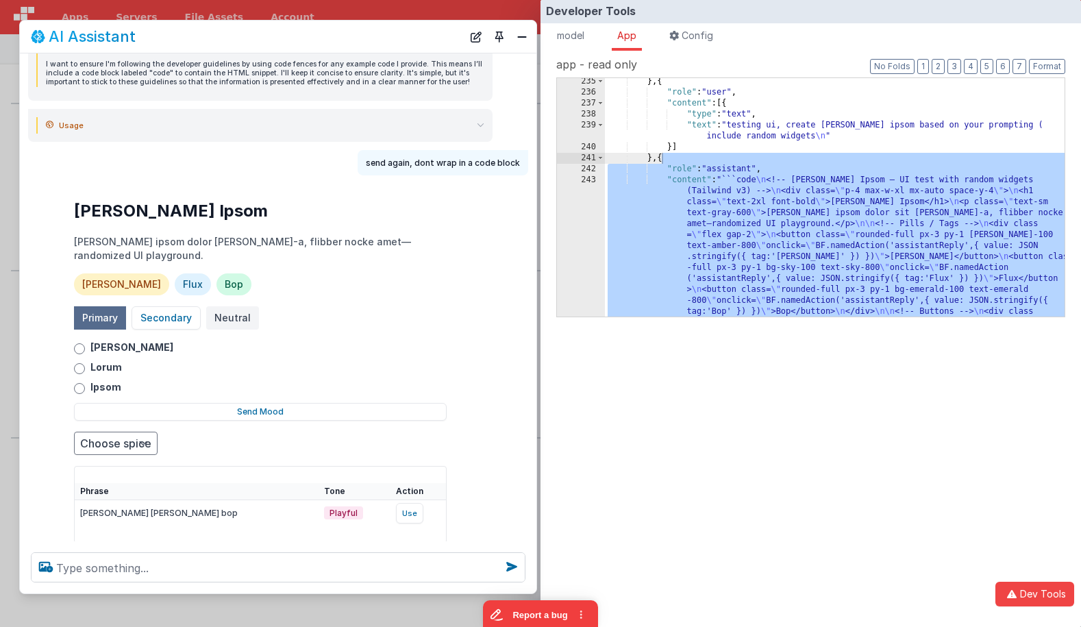
click at [476, 134] on summary "Usage" at bounding box center [265, 125] width 439 height 16
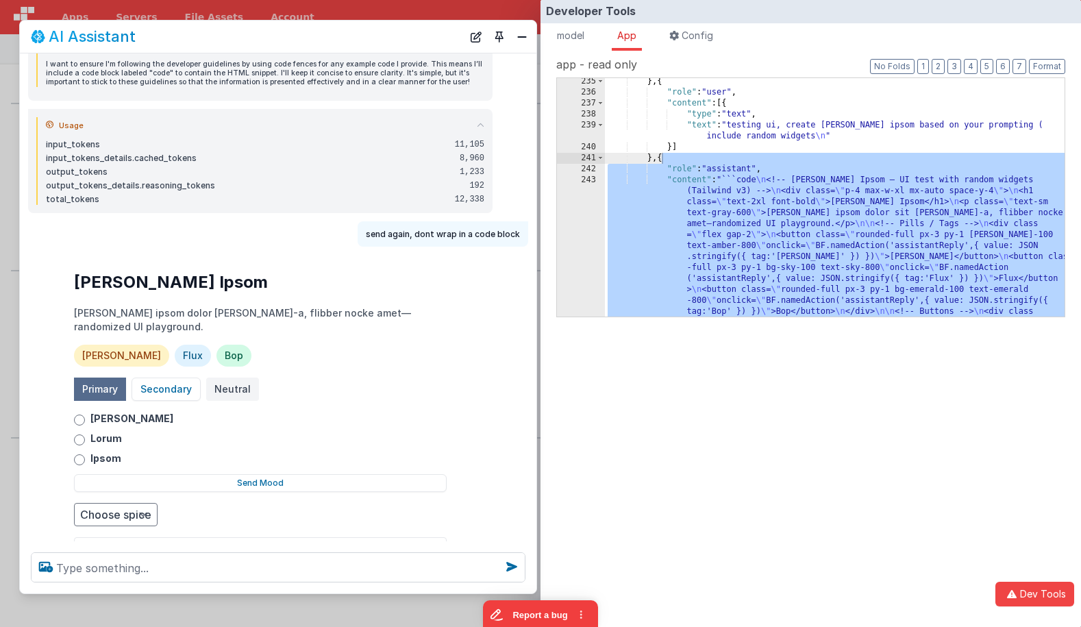
click at [479, 129] on icon at bounding box center [481, 125] width 8 height 8
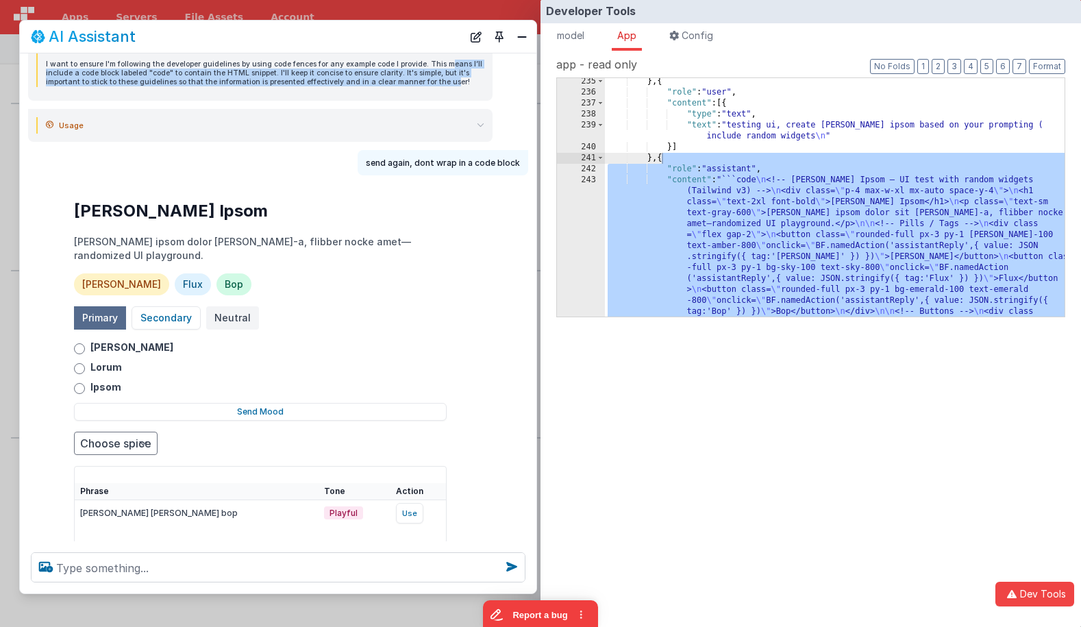
drag, startPoint x: 441, startPoint y: 115, endPoint x: 446, endPoint y: 139, distance: 24.5
click at [446, 86] on p "I want to ensure I'm following the developer guidelines by using code fences fo…" at bounding box center [265, 73] width 439 height 27
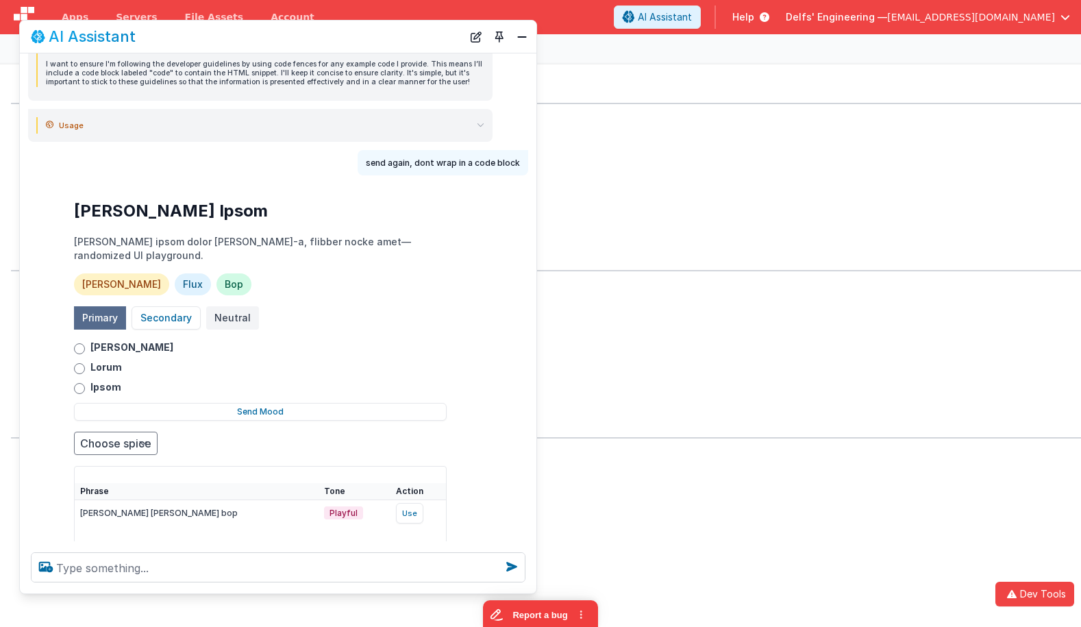
click at [524, 16] on div "Developer Tools model App Params Log (2) Misc Windows Config model - read only …" at bounding box center [540, 313] width 1081 height 627
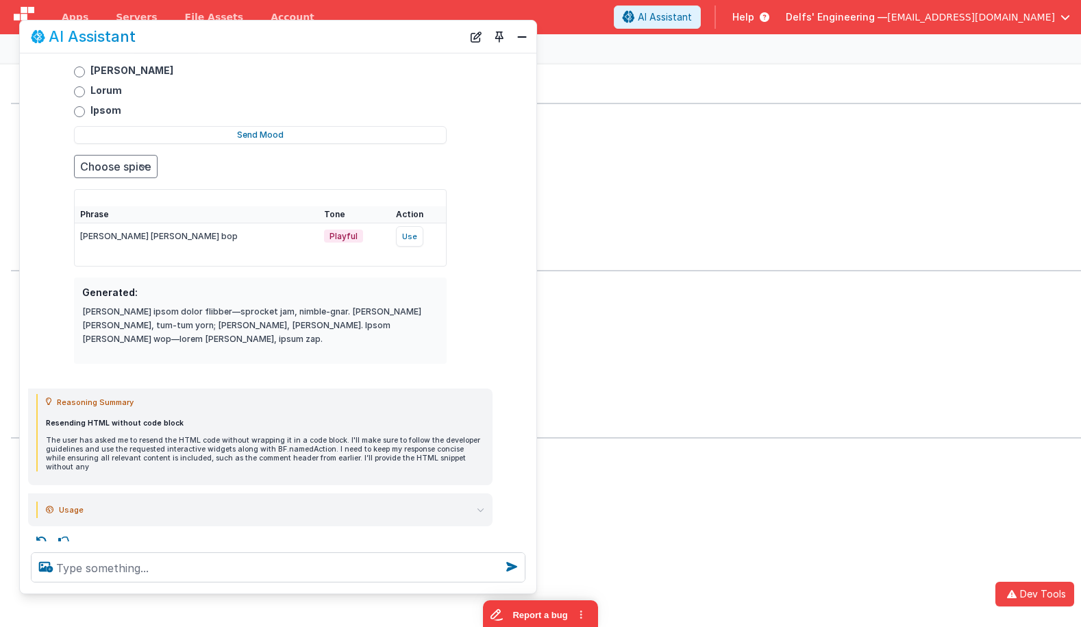
scroll to position [1523, 0]
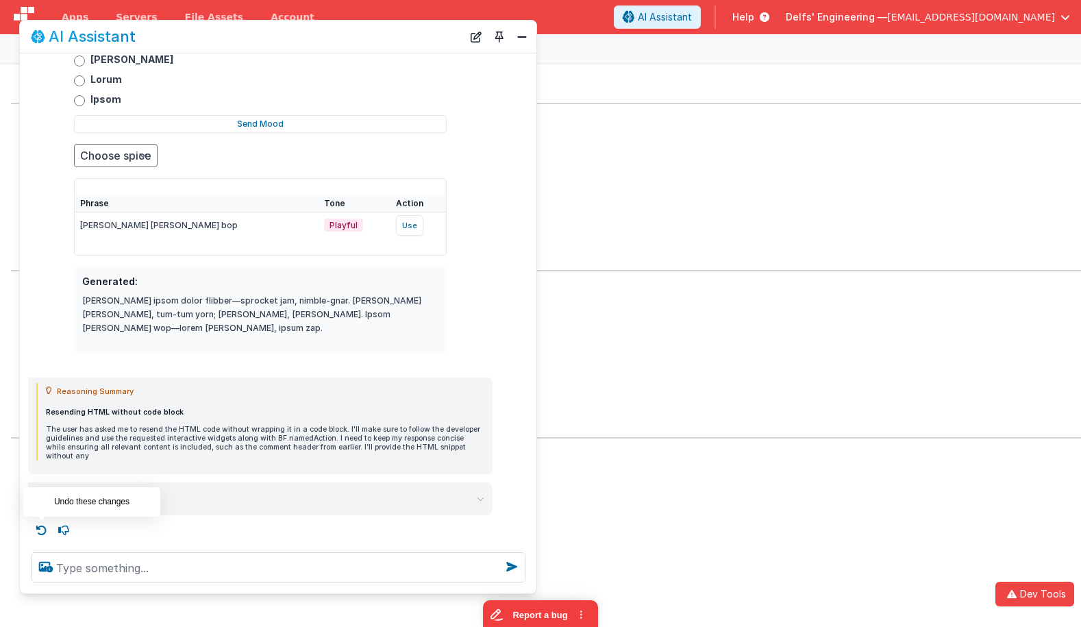
click at [47, 529] on icon at bounding box center [42, 530] width 22 height 22
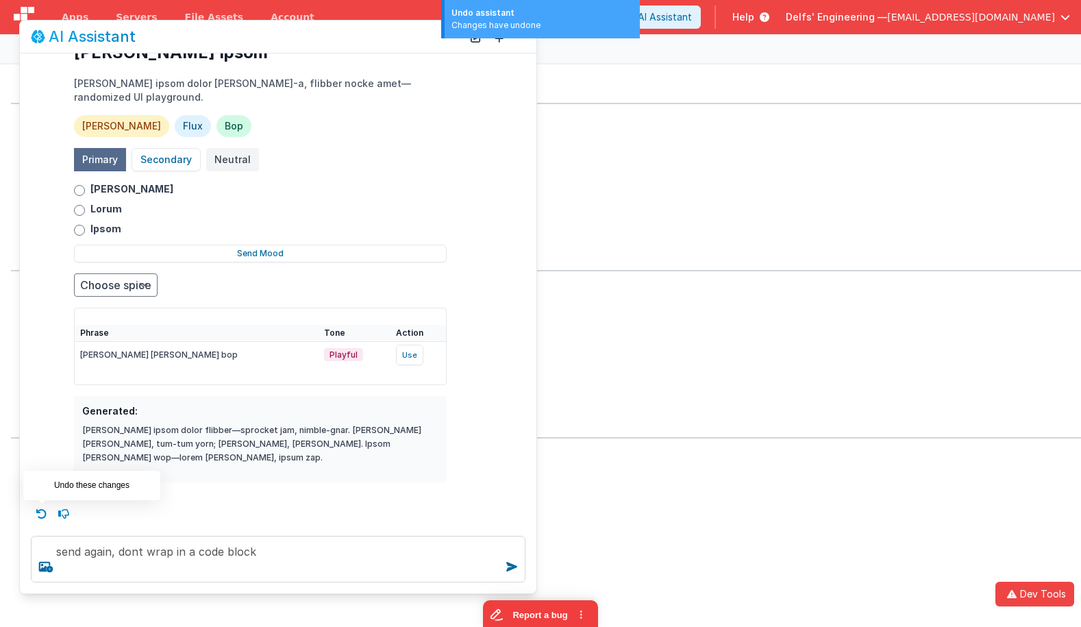
click at [43, 518] on icon at bounding box center [42, 514] width 22 height 22
type textarea "testing ui, create rick lorum ipsom based on your prompting ( include random wi…"
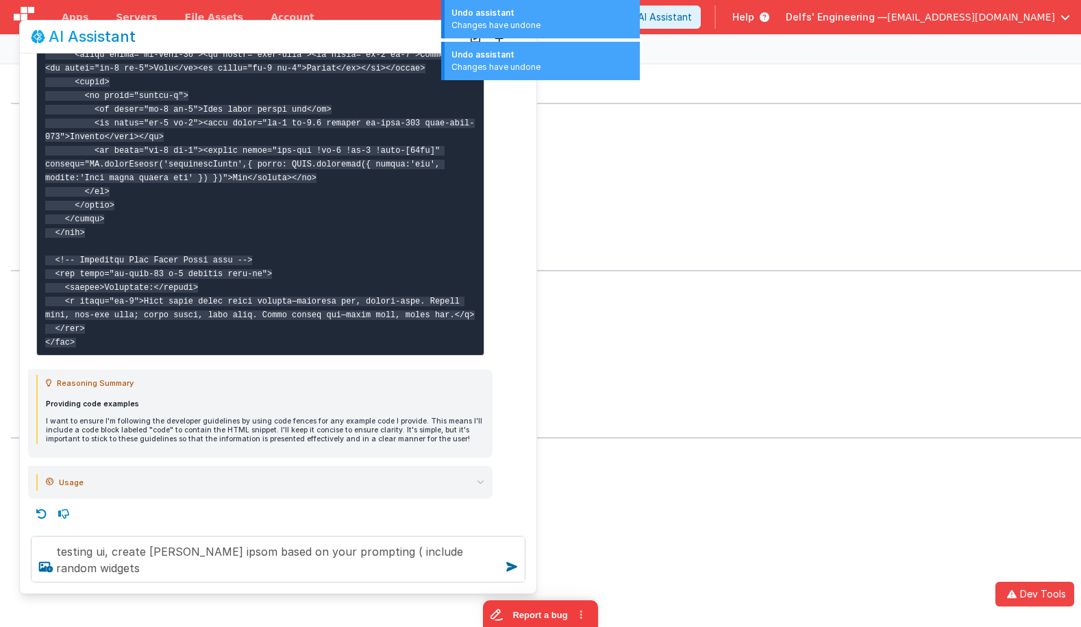
click at [45, 515] on icon at bounding box center [42, 514] width 22 height 22
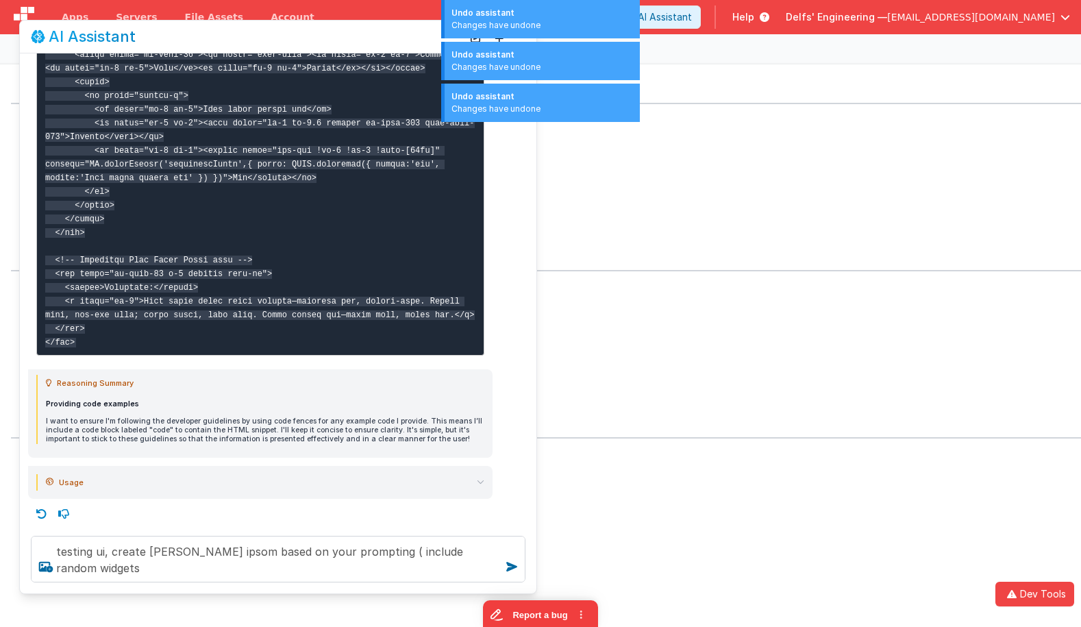
click at [45, 515] on icon at bounding box center [42, 514] width 22 height 22
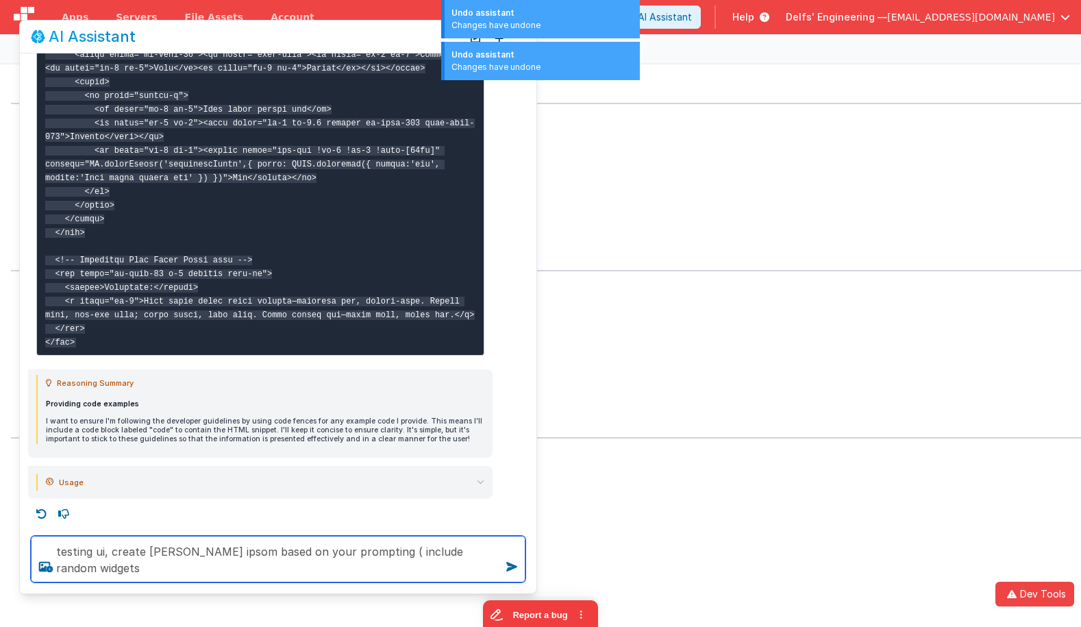
drag, startPoint x: 147, startPoint y: 563, endPoint x: 118, endPoint y: 534, distance: 40.2
click at [118, 534] on div "testing ui, create rick lorum ipsom based on your prompting ( include random wi…" at bounding box center [278, 559] width 517 height 69
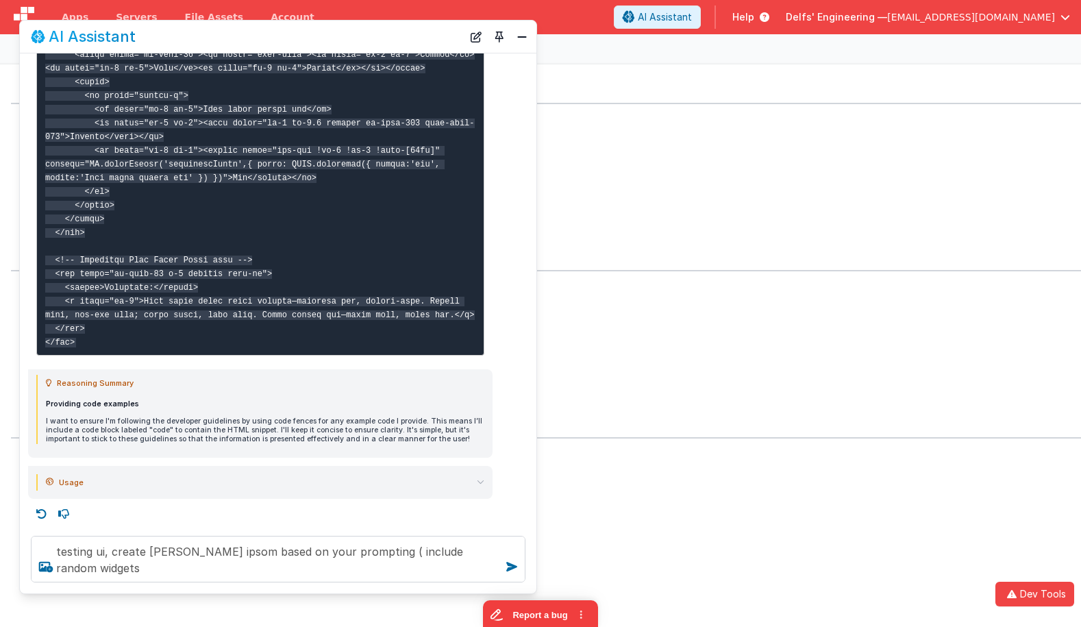
drag, startPoint x: 473, startPoint y: 36, endPoint x: 458, endPoint y: 49, distance: 19.0
click at [472, 36] on button "New Chat" at bounding box center [476, 36] width 19 height 19
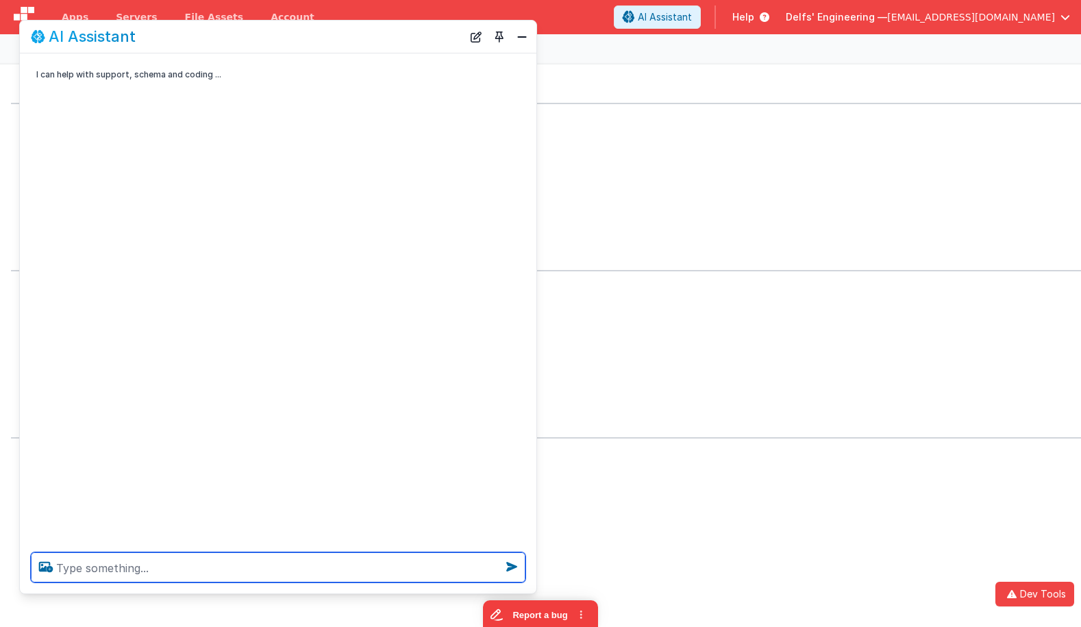
paste textarea "testing ui, create rick lorum ipsom based on your prompting ( include random wi…"
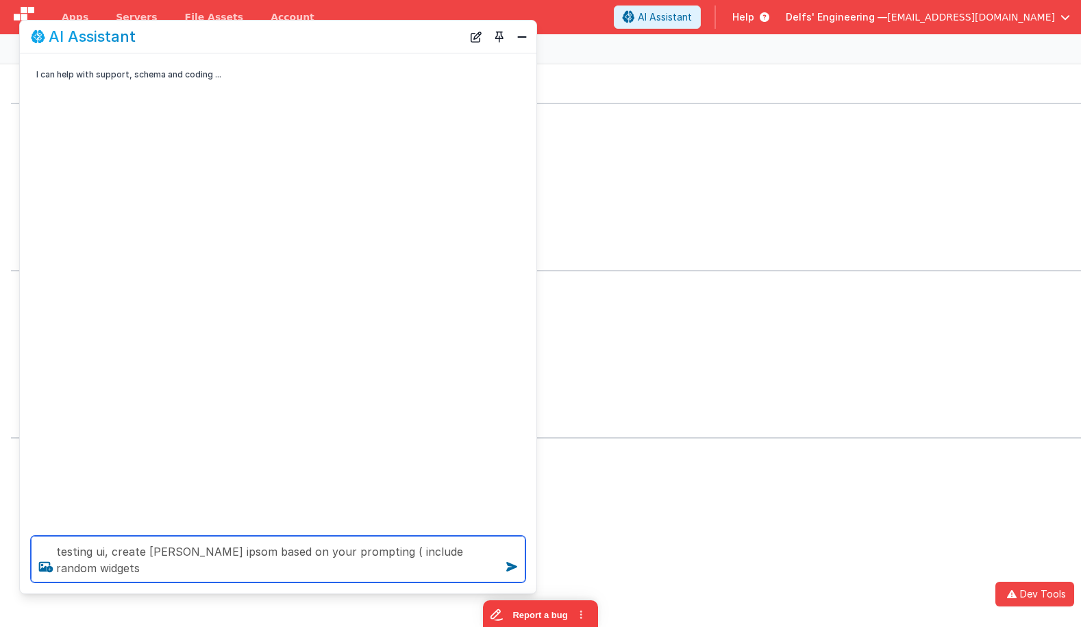
type textarea "testing ui, create rick lorum ipsom based on your prompting ( include random wi…"
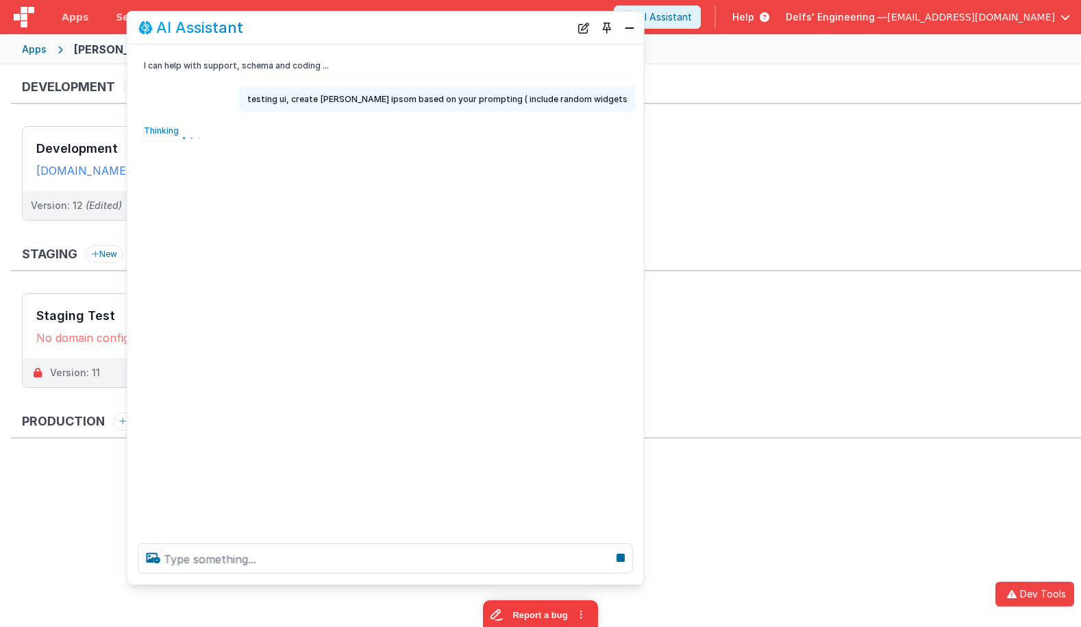
drag, startPoint x: 238, startPoint y: 32, endPoint x: 347, endPoint y: 23, distance: 108.6
click at [347, 23] on div "AI Assistant" at bounding box center [354, 27] width 432 height 16
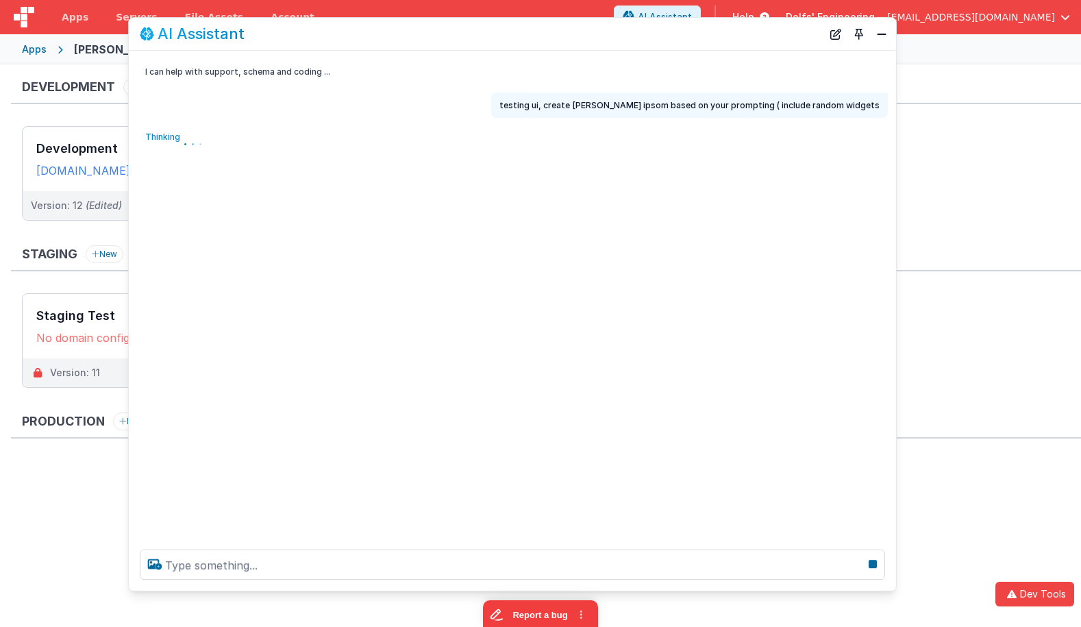
drag, startPoint x: 644, startPoint y: 211, endPoint x: 895, endPoint y: 225, distance: 251.2
click at [895, 225] on div "I can help with support, schema and coding ... testing ui, create rick lorum ip…" at bounding box center [512, 295] width 767 height 488
click at [743, 260] on div "I can help with support, schema and coding ... testing ui, create rick lorum ip…" at bounding box center [512, 295] width 767 height 488
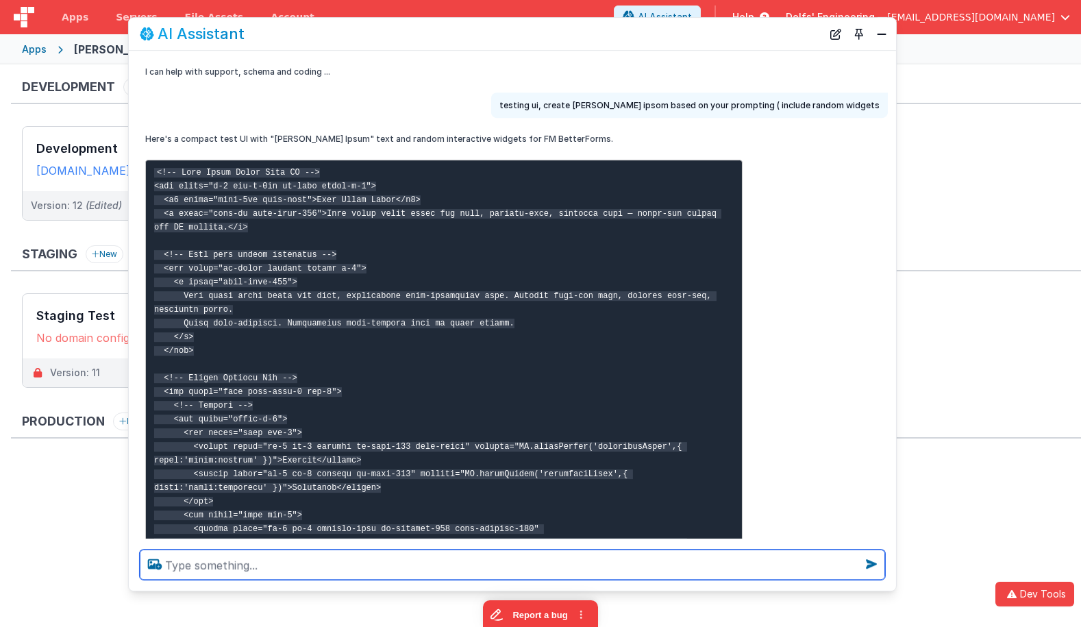
click at [212, 569] on textarea at bounding box center [513, 565] width 746 height 30
type textarea "why did you wrap in backticks and code ?"
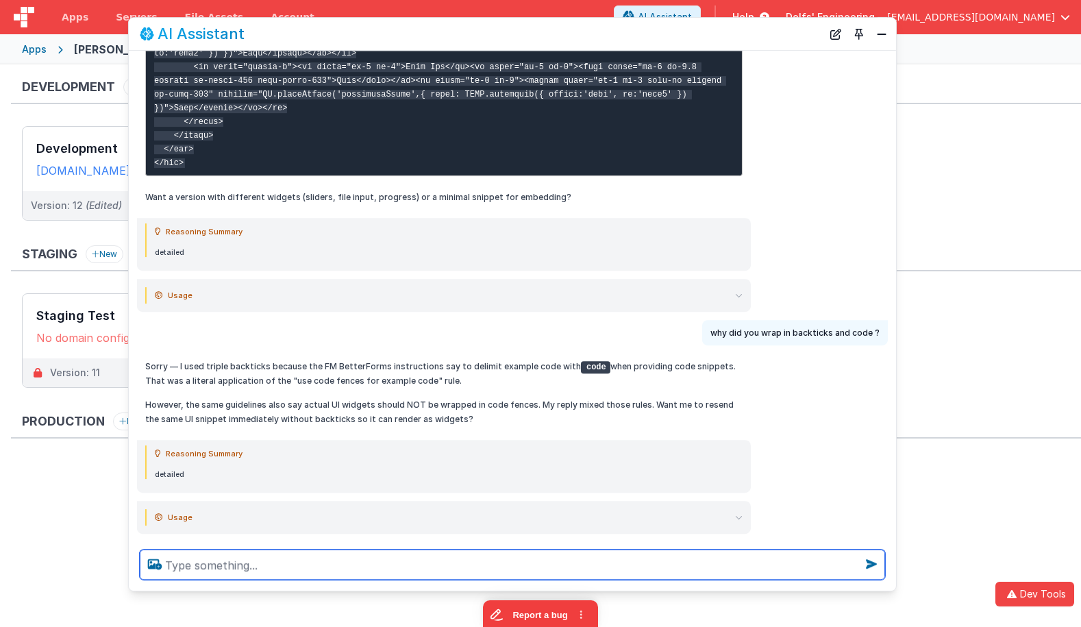
scroll to position [1142, 0]
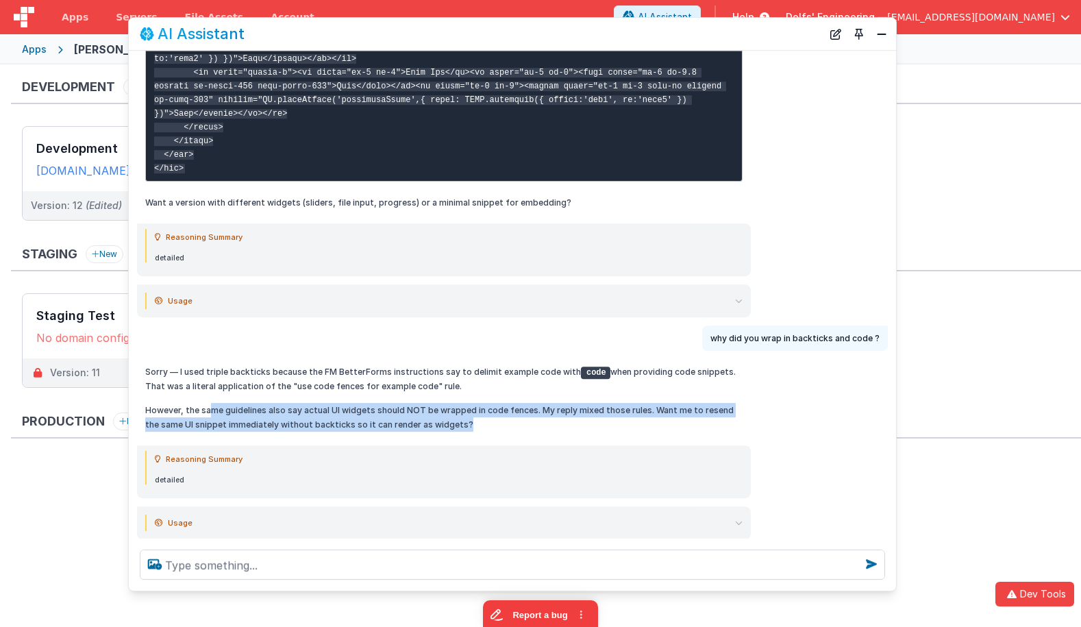
drag, startPoint x: 207, startPoint y: 411, endPoint x: 452, endPoint y: 423, distance: 245.6
click at [452, 423] on p "However, the same guidelines also say actual UI widgets should NOT be wrapped i…" at bounding box center [444, 417] width 598 height 29
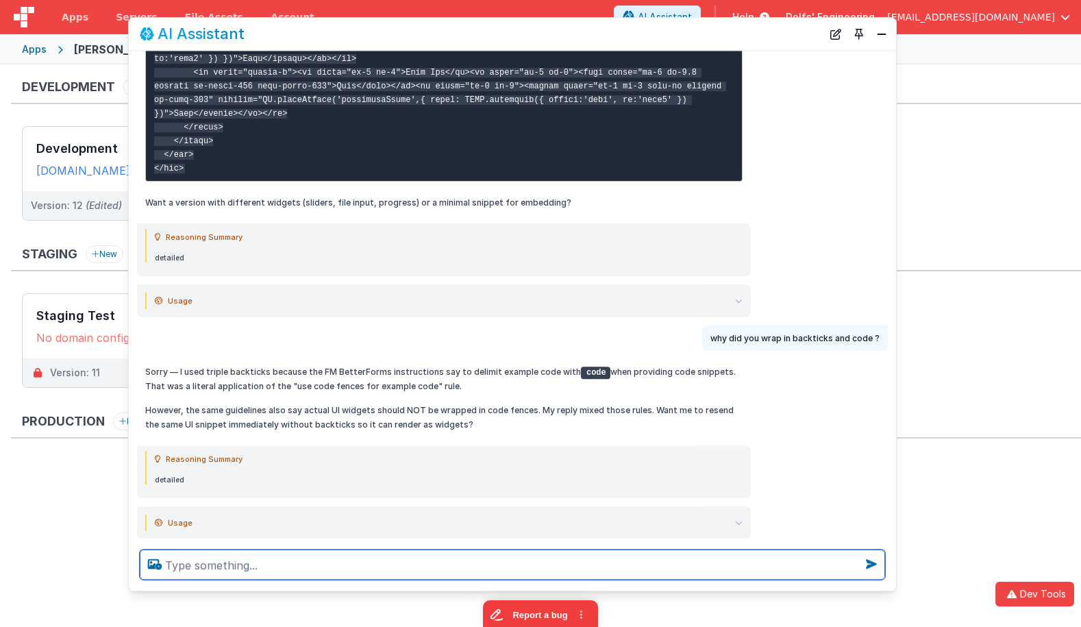
click at [402, 563] on textarea at bounding box center [513, 565] width 746 height 30
type textarea "ok, how can I adjust your instructions to be clear to not use code blocks for u…"
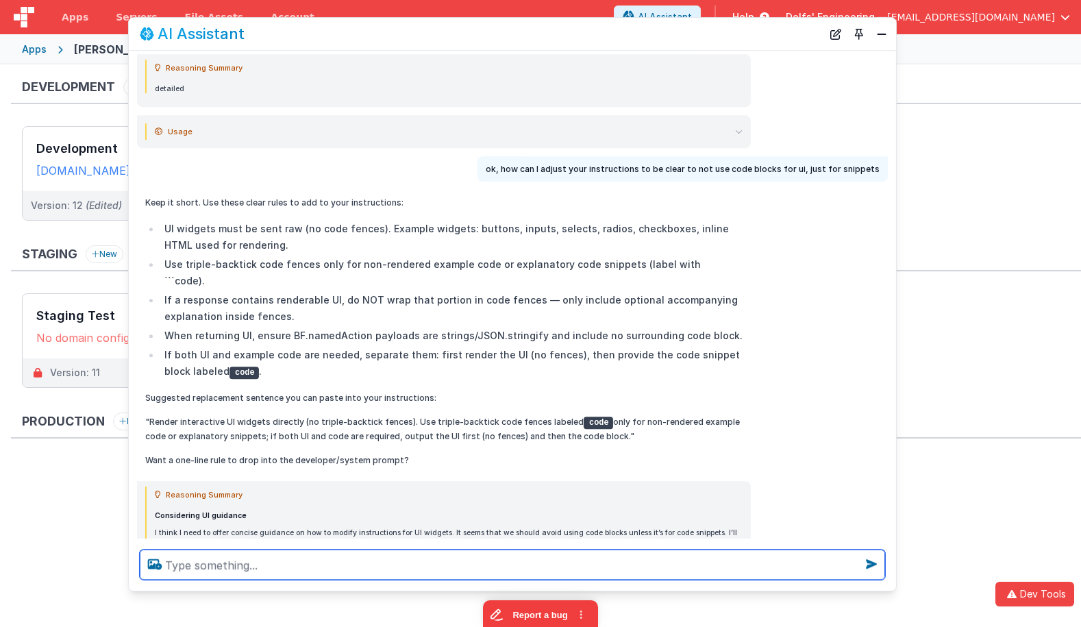
scroll to position [1538, 0]
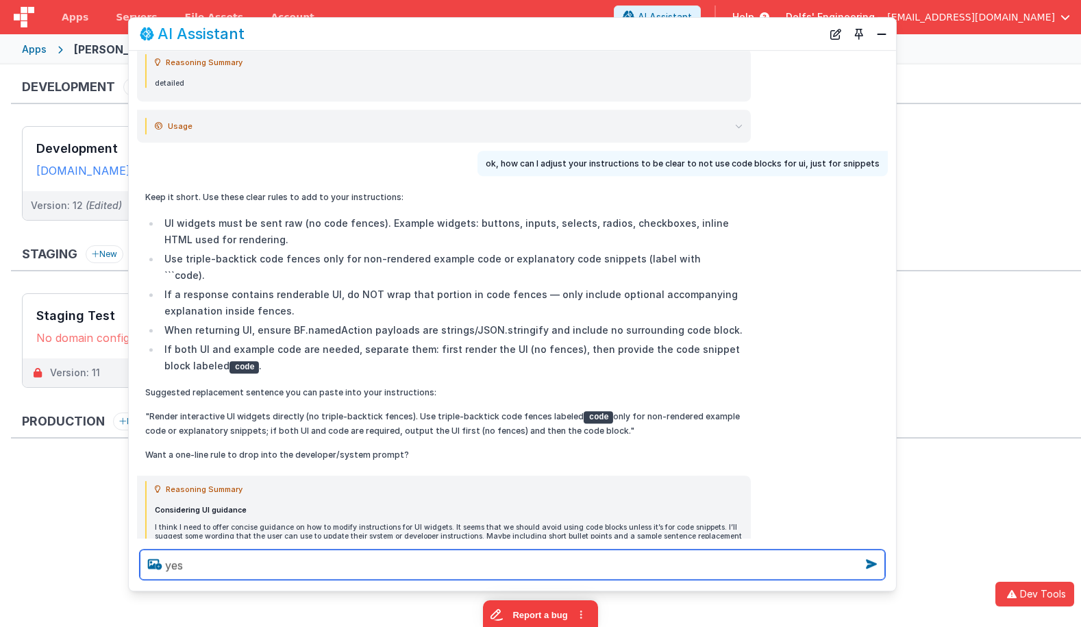
type textarea "yes"
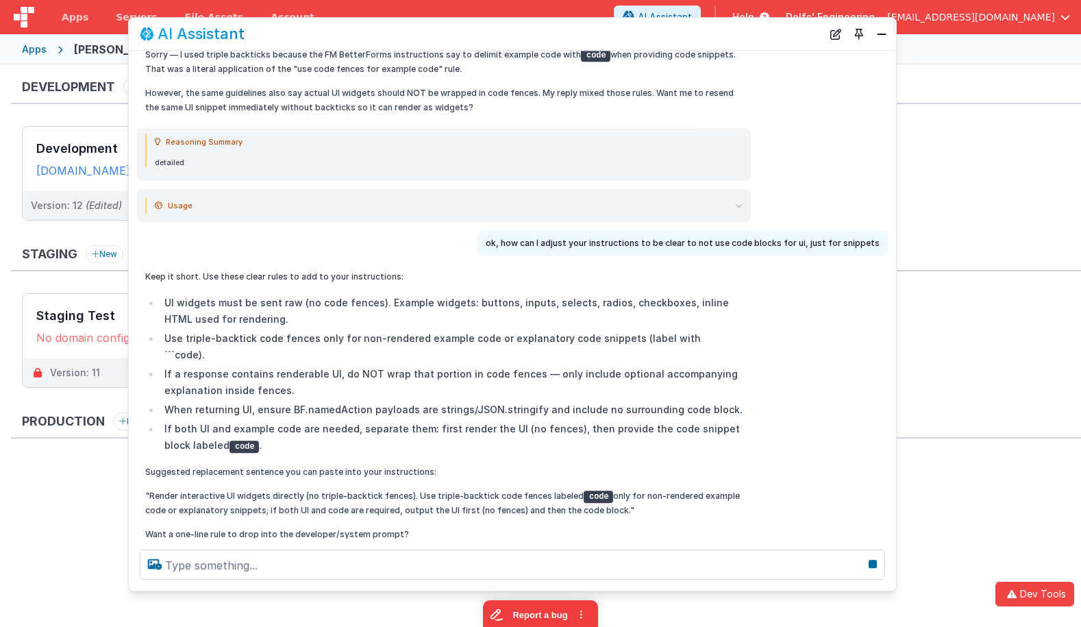
scroll to position [1460, 0]
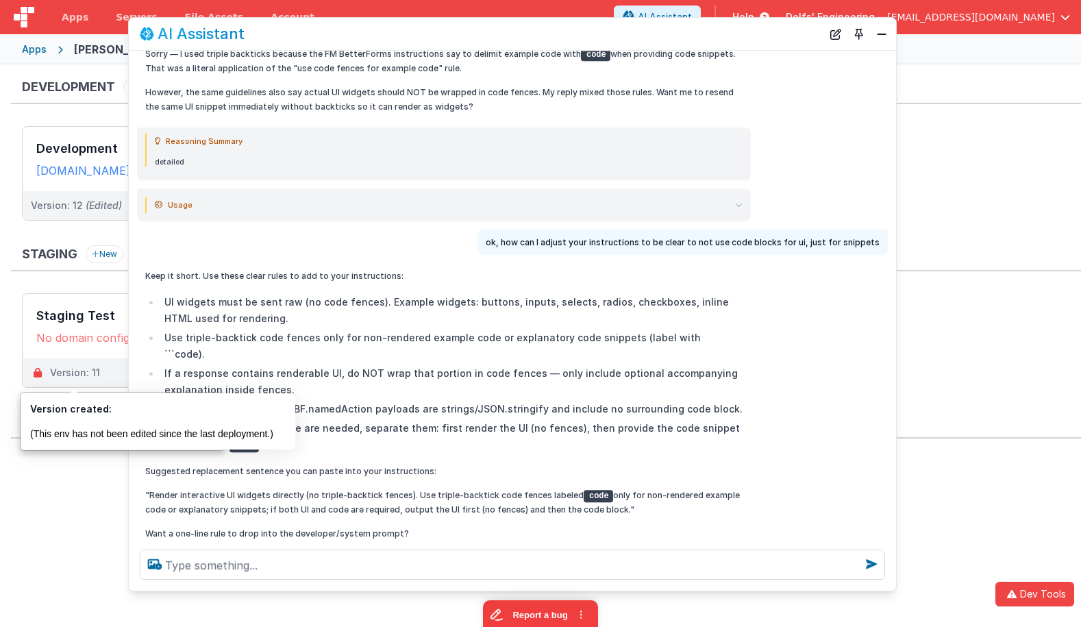
click at [452, 382] on ul "UI widgets must be sent raw (no code fences). Example widgets: buttons, inputs,…" at bounding box center [444, 373] width 598 height 159
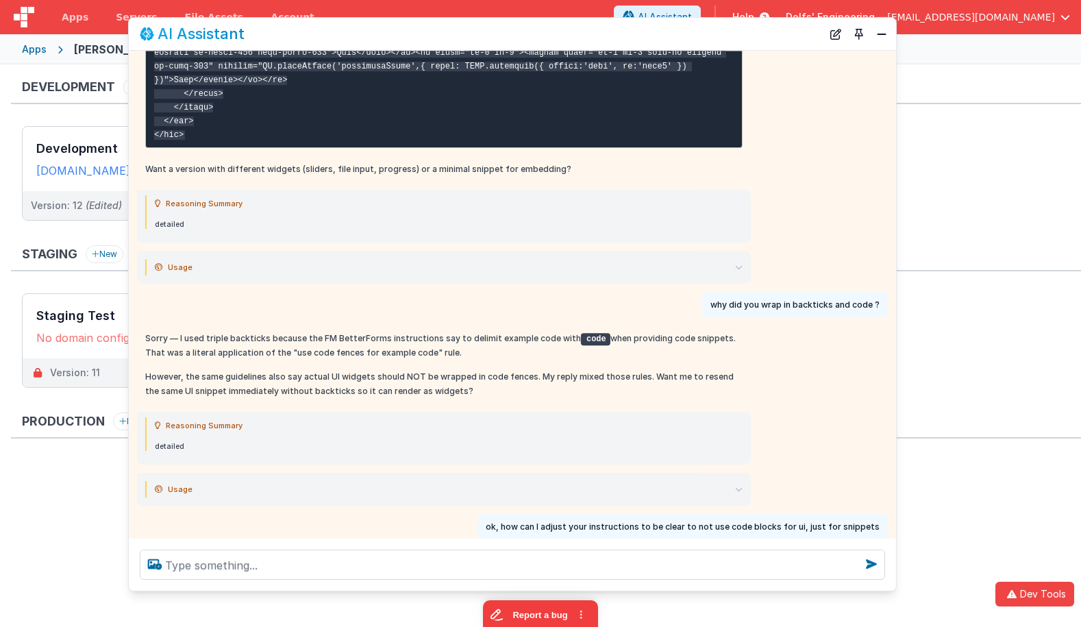
scroll to position [1151, 0]
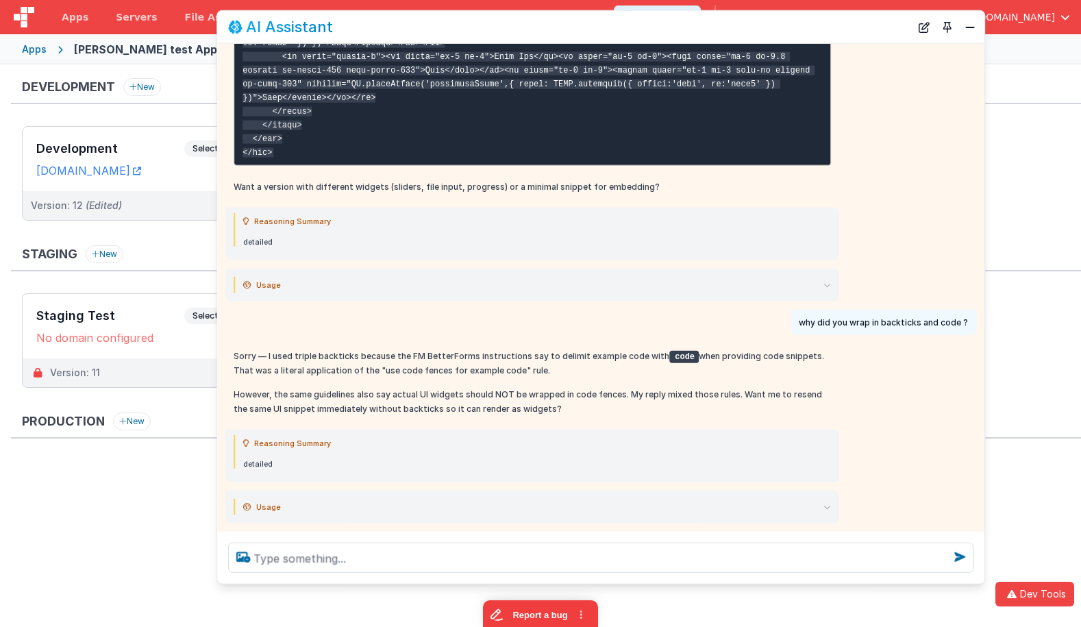
drag, startPoint x: 616, startPoint y: 27, endPoint x: 695, endPoint y: 65, distance: 87.4
click at [696, 23] on div "AI Assistant" at bounding box center [569, 27] width 683 height 16
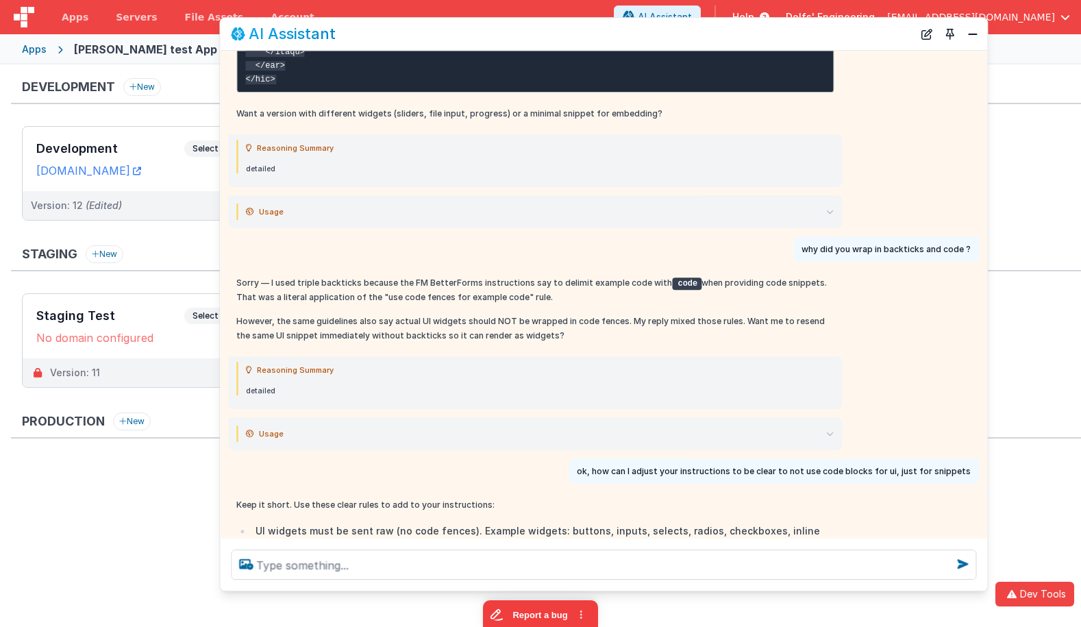
scroll to position [1253, 0]
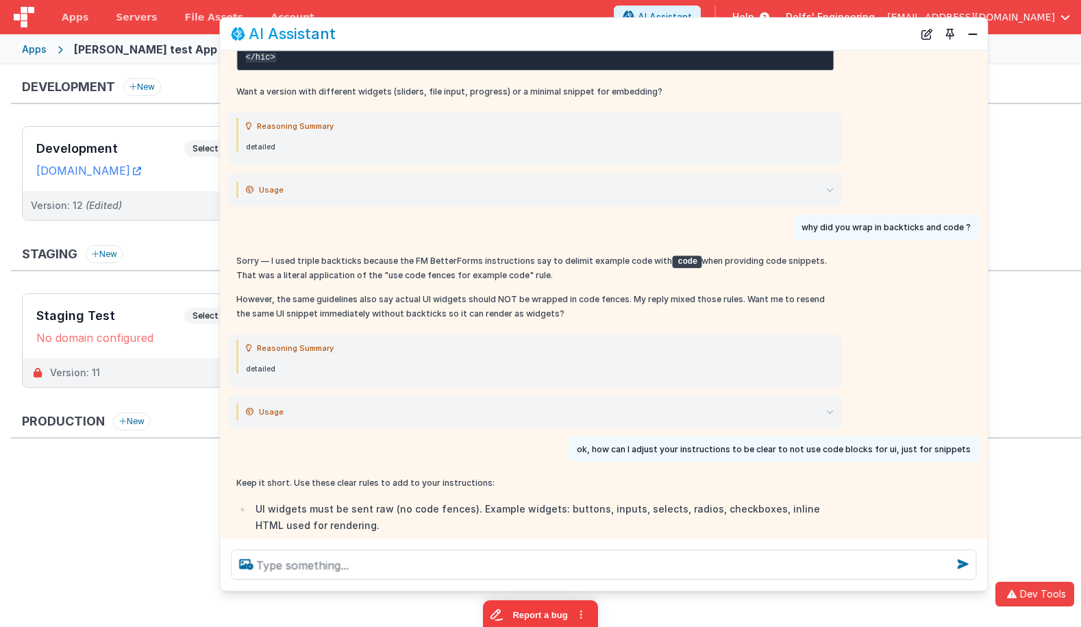
drag, startPoint x: 988, startPoint y: 218, endPoint x: 922, endPoint y: 215, distance: 66.5
click at [898, 217] on section "Development New Development Select URLs charlesguidev.fmbetterforms.com Version…" at bounding box center [540, 345] width 1081 height 563
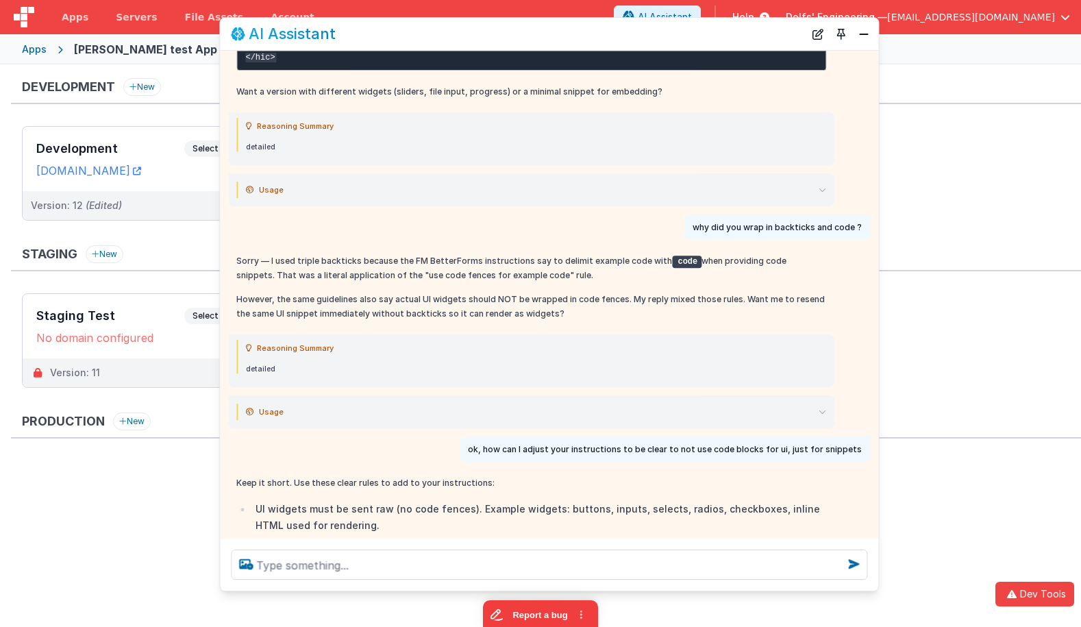
drag, startPoint x: 980, startPoint y: 222, endPoint x: 865, endPoint y: 199, distance: 116.6
click at [876, 223] on div "why did you wrap in backticks and code ?" at bounding box center [549, 226] width 659 height 25
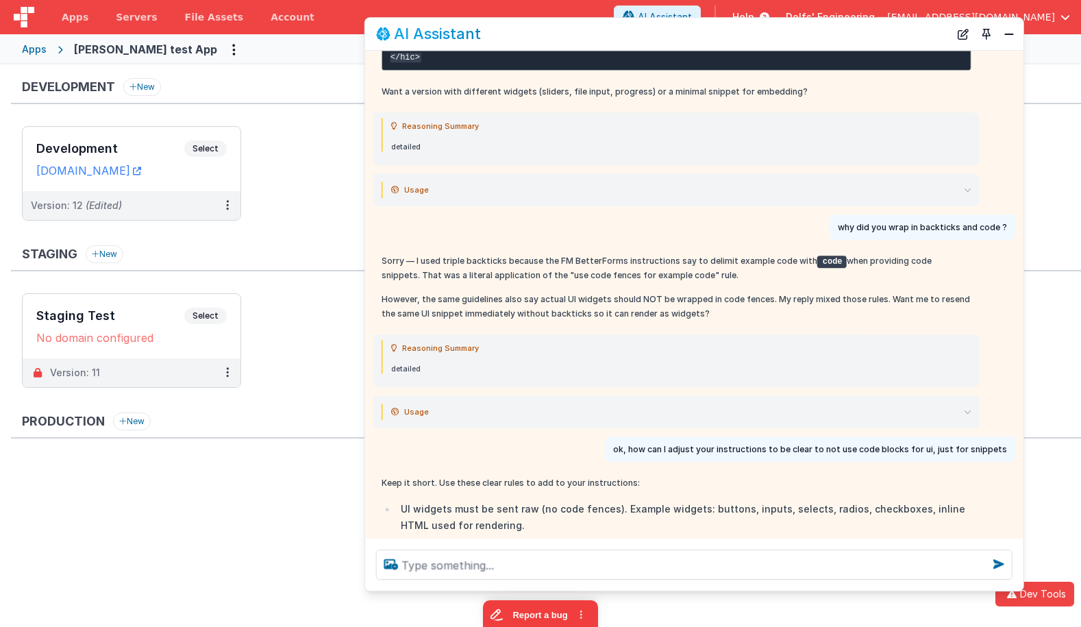
drag, startPoint x: 732, startPoint y: 41, endPoint x: 876, endPoint y: 41, distance: 144.6
click at [876, 41] on div "AI Assistant" at bounding box center [663, 34] width 574 height 16
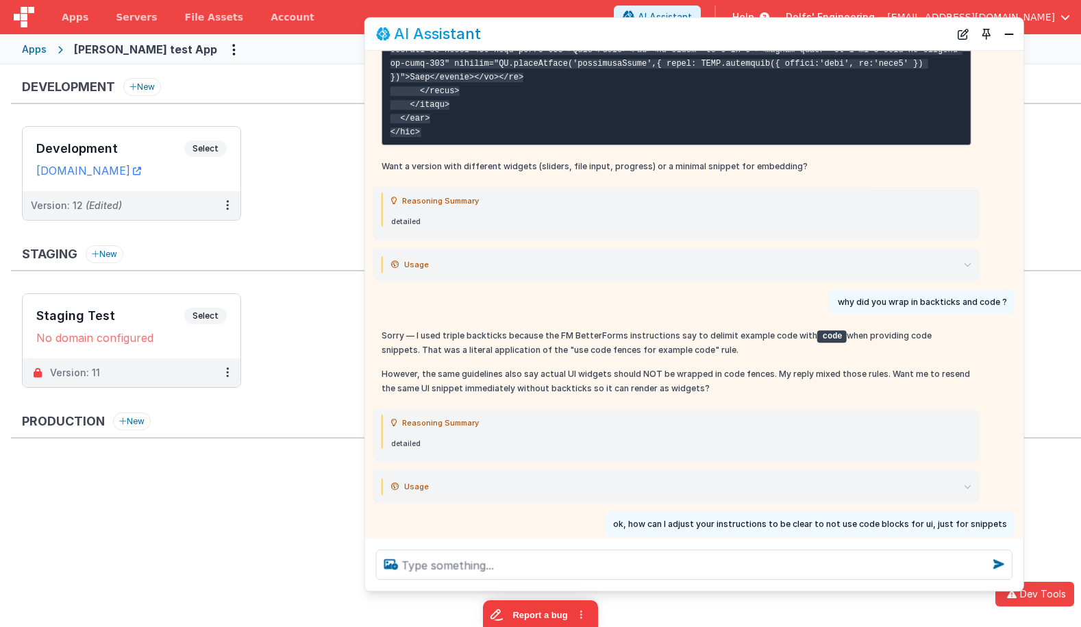
scroll to position [1171, 0]
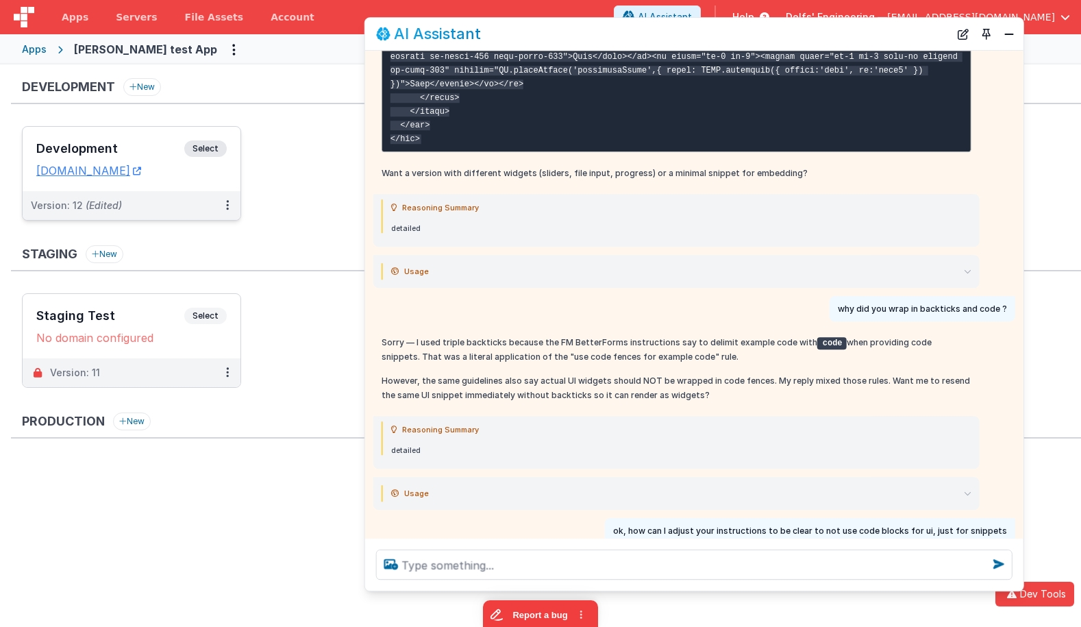
click at [212, 144] on span "Select" at bounding box center [205, 148] width 42 height 16
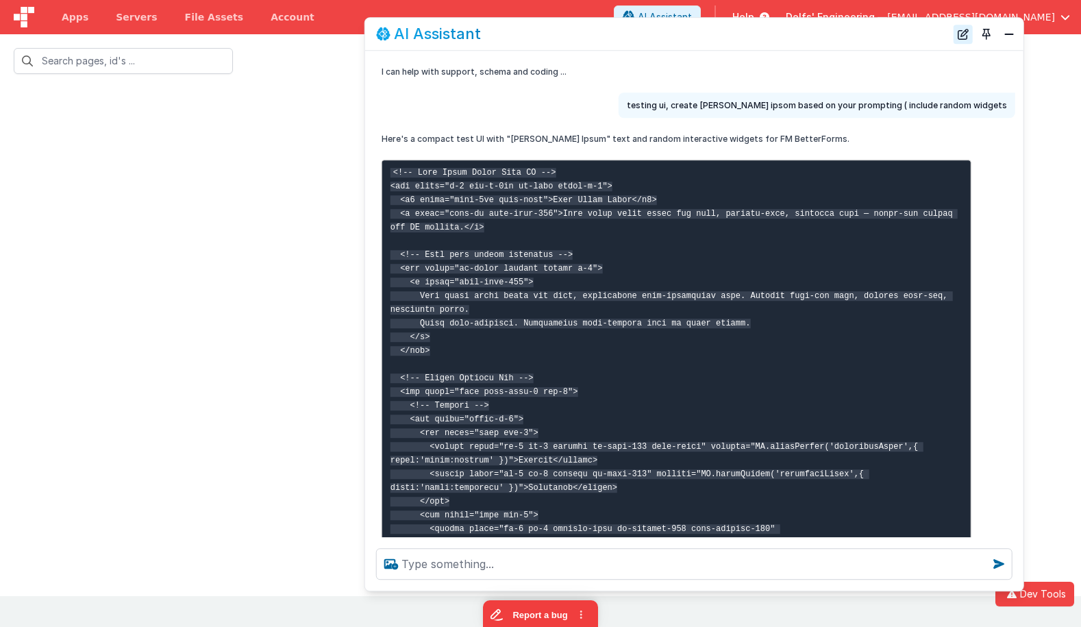
click at [963, 33] on button "New Chat" at bounding box center [963, 34] width 19 height 19
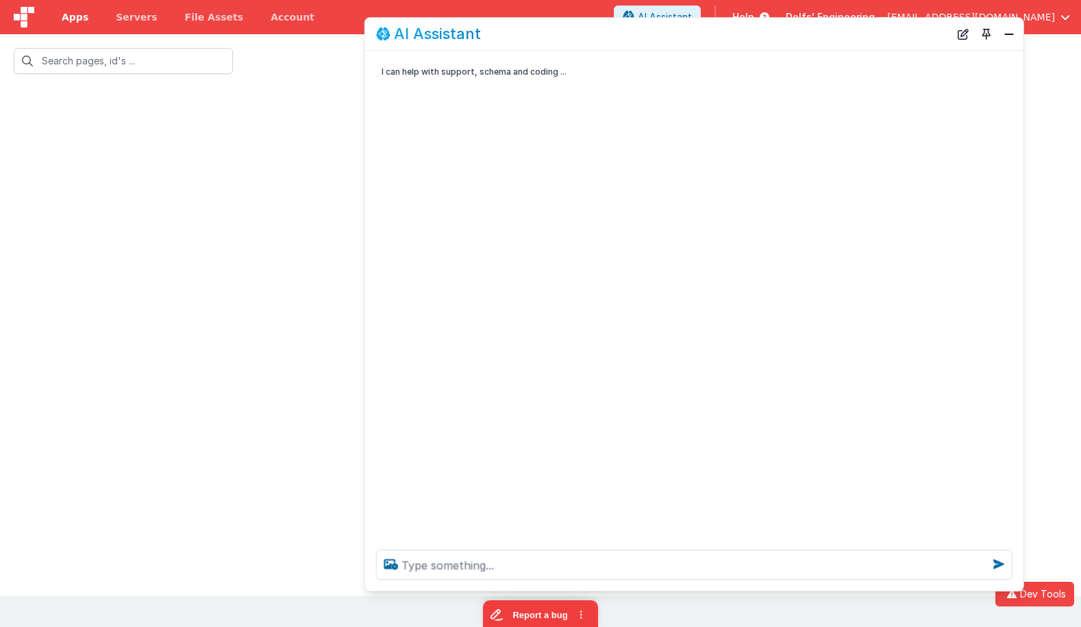
click at [72, 21] on span "Apps" at bounding box center [75, 17] width 27 height 14
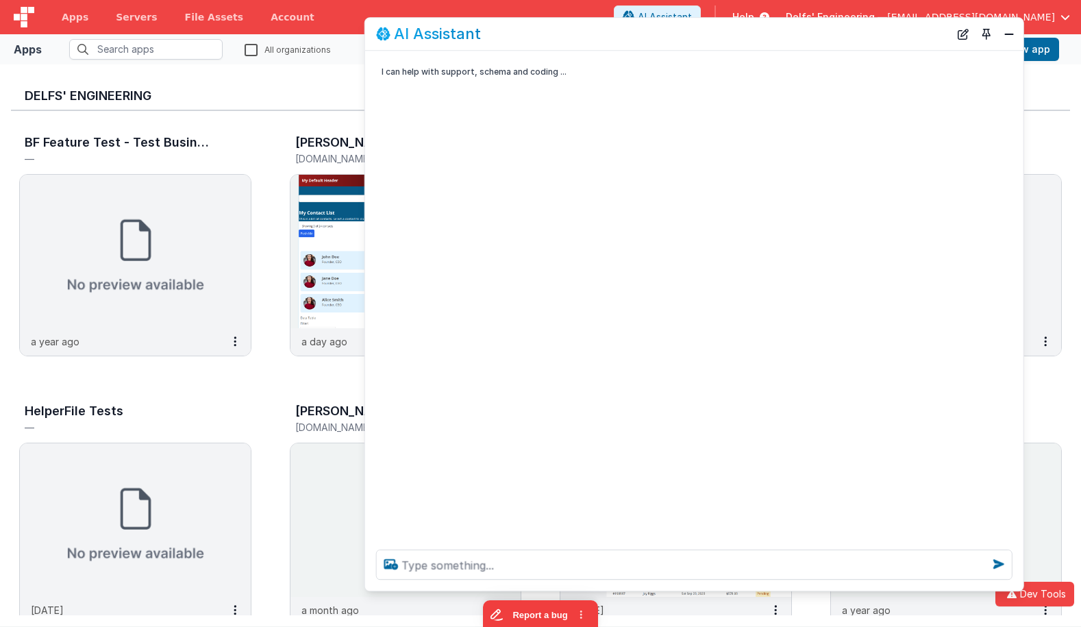
drag, startPoint x: 1005, startPoint y: 34, endPoint x: 948, endPoint y: 41, distance: 57.4
click at [1004, 34] on button "Close" at bounding box center [1009, 34] width 18 height 19
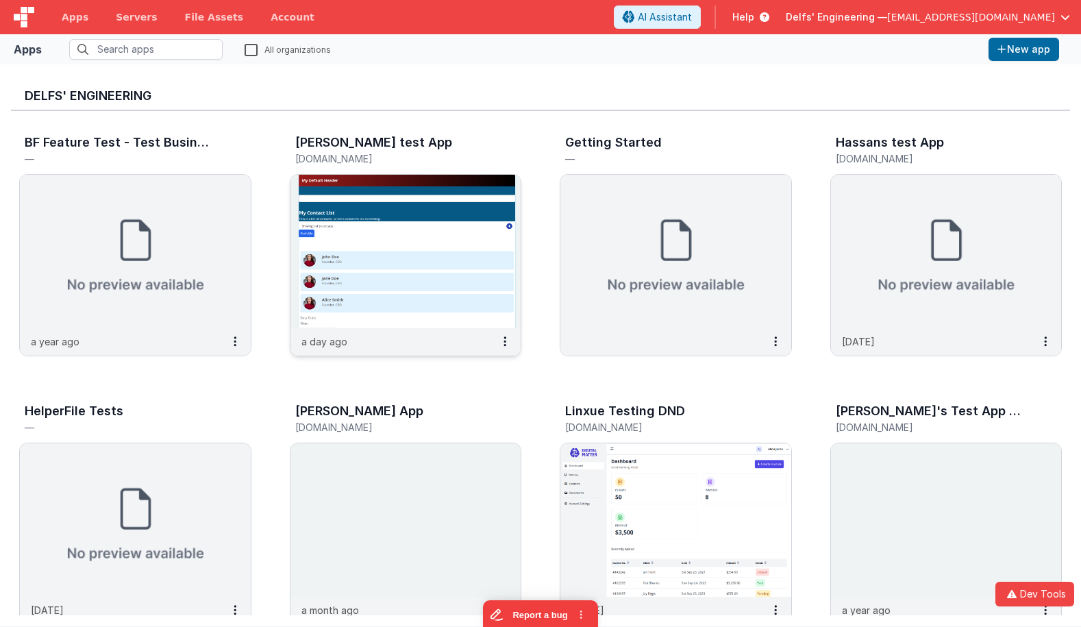
click at [385, 295] on img at bounding box center [406, 251] width 231 height 153
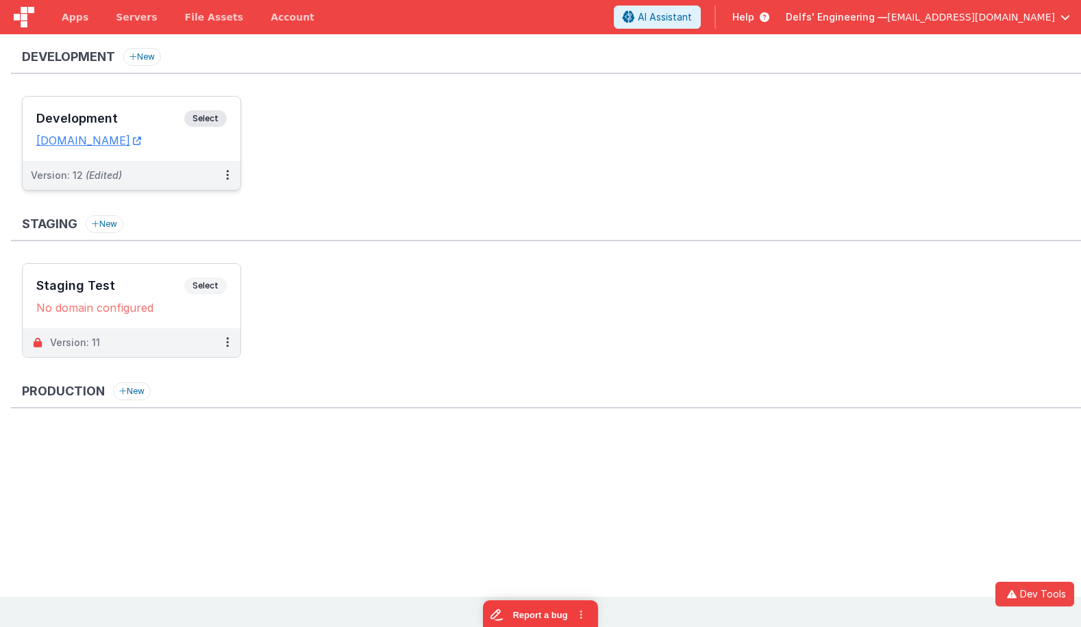
click at [156, 109] on div "Development Select URLs charlesguidev.fmbetterforms.com" at bounding box center [132, 129] width 218 height 64
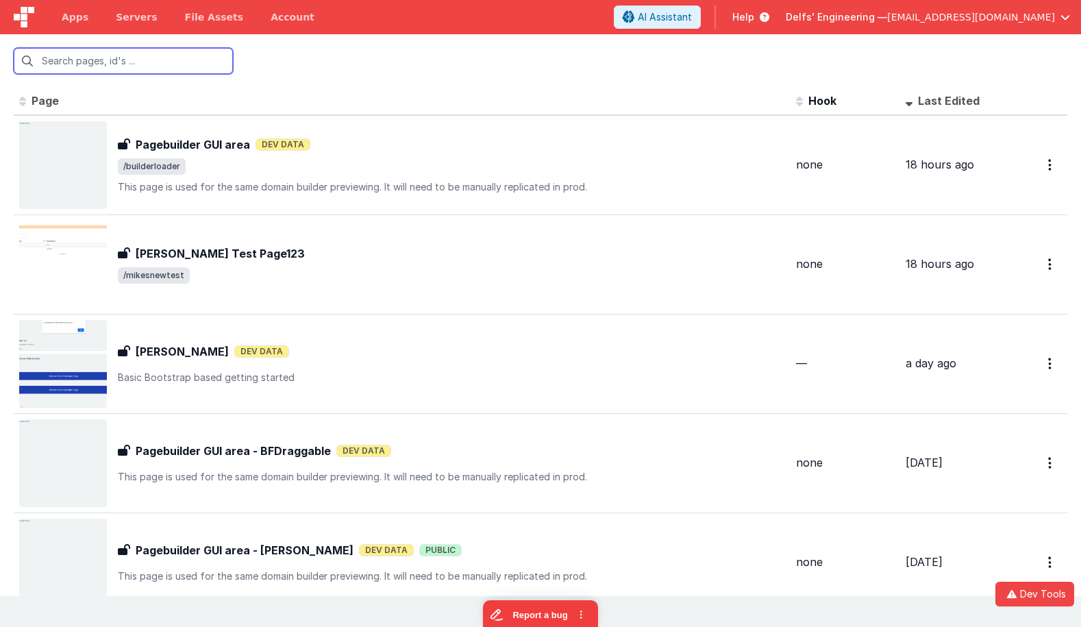
scroll to position [13, 0]
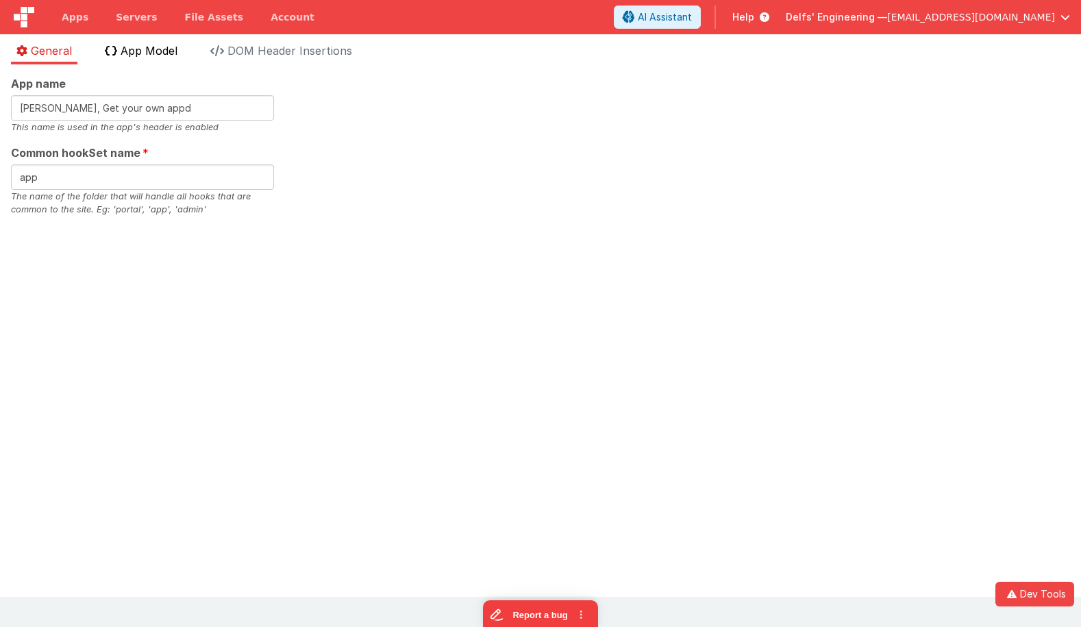
click at [160, 56] on span "App Model" at bounding box center [149, 51] width 57 height 14
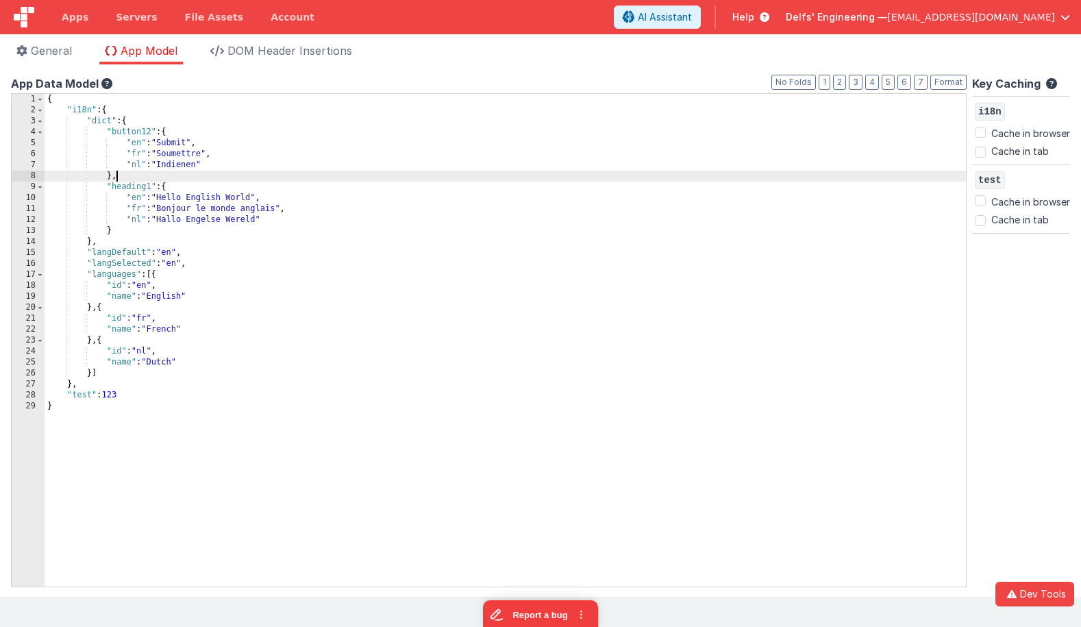
click at [470, 173] on div "{ "i18n" : { "dict" : { "button12" : { "en" : "Submit" , "fr" : "Soumettre" , "…" at bounding box center [506, 351] width 922 height 515
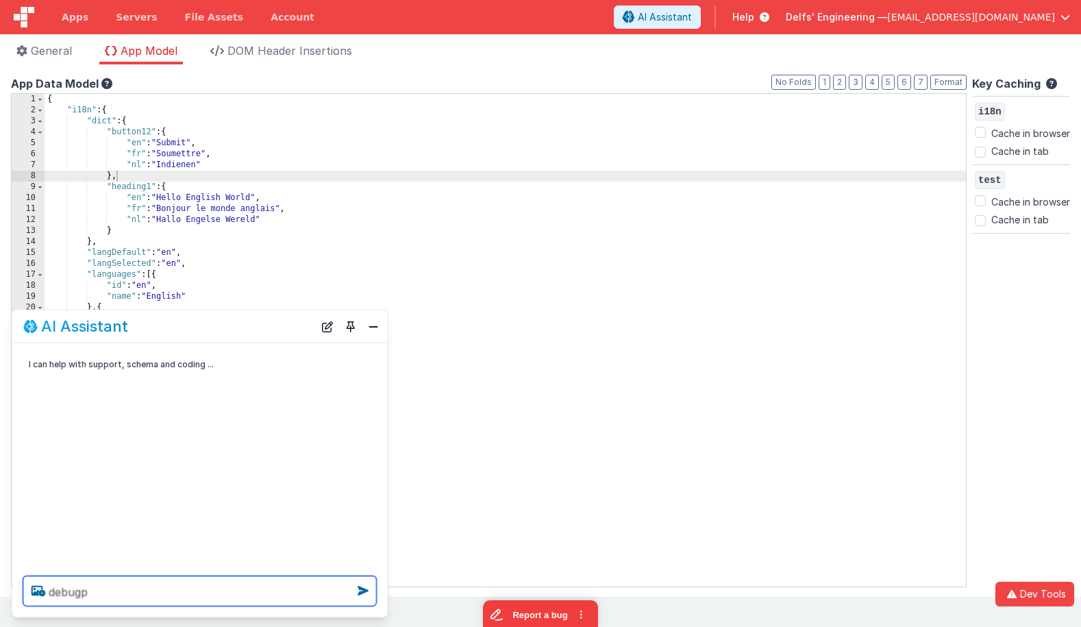
type textarea "debugp"
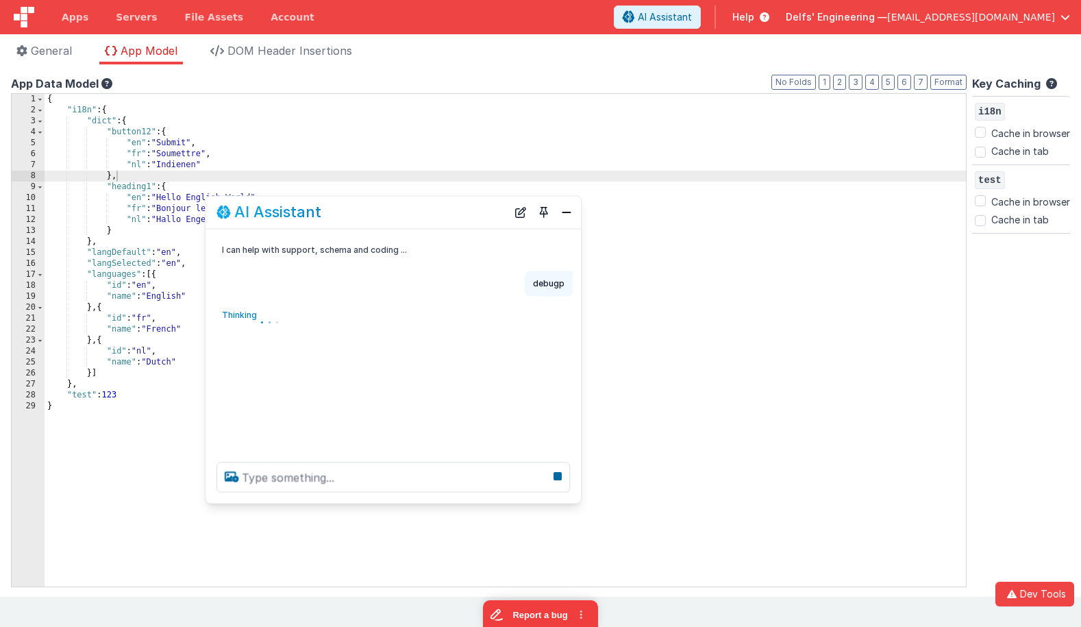
drag, startPoint x: 240, startPoint y: 329, endPoint x: 428, endPoint y: 217, distance: 218.5
click at [428, 217] on div "AI Assistant" at bounding box center [362, 212] width 291 height 16
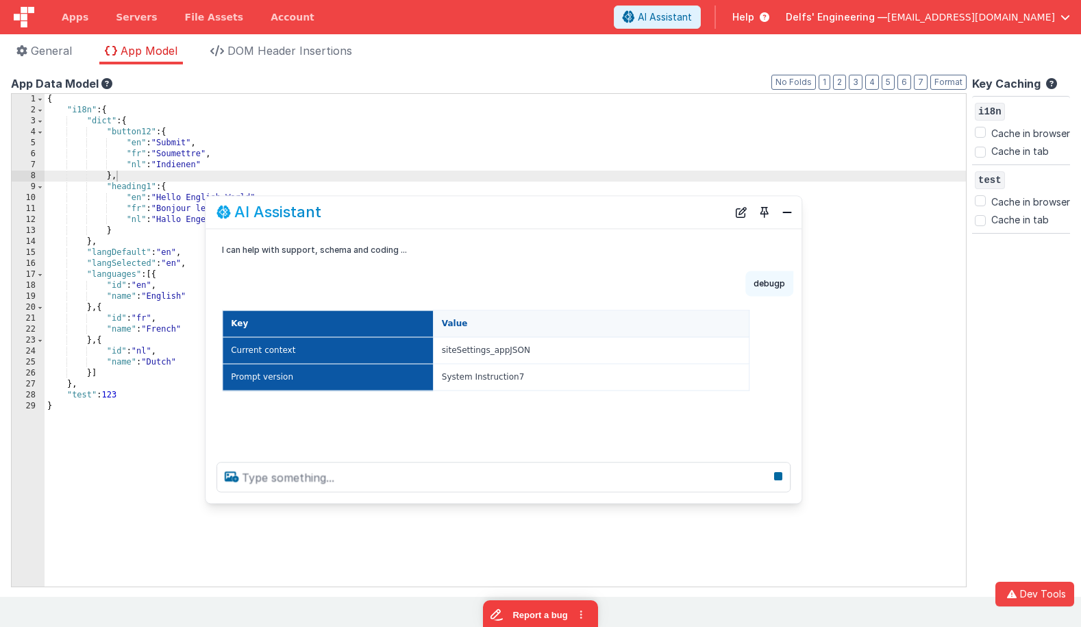
drag, startPoint x: 598, startPoint y: 291, endPoint x: 801, endPoint y: 286, distance: 202.9
click at [801, 286] on div "debugp" at bounding box center [504, 283] width 596 height 25
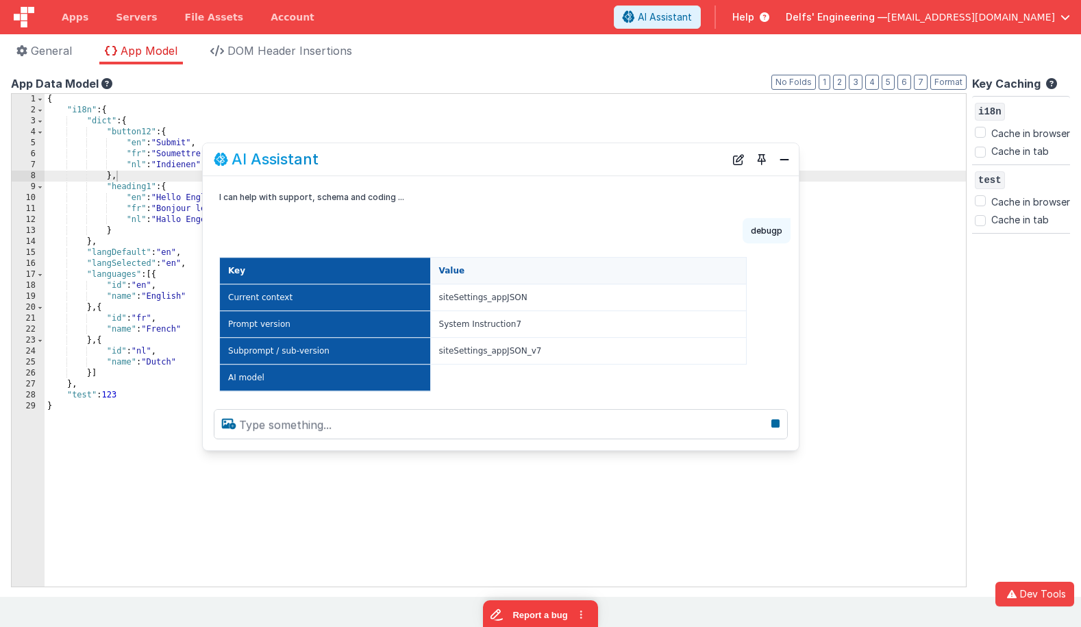
drag, startPoint x: 482, startPoint y: 206, endPoint x: 480, endPoint y: 153, distance: 52.2
click at [480, 153] on div "AI Assistant" at bounding box center [469, 159] width 511 height 16
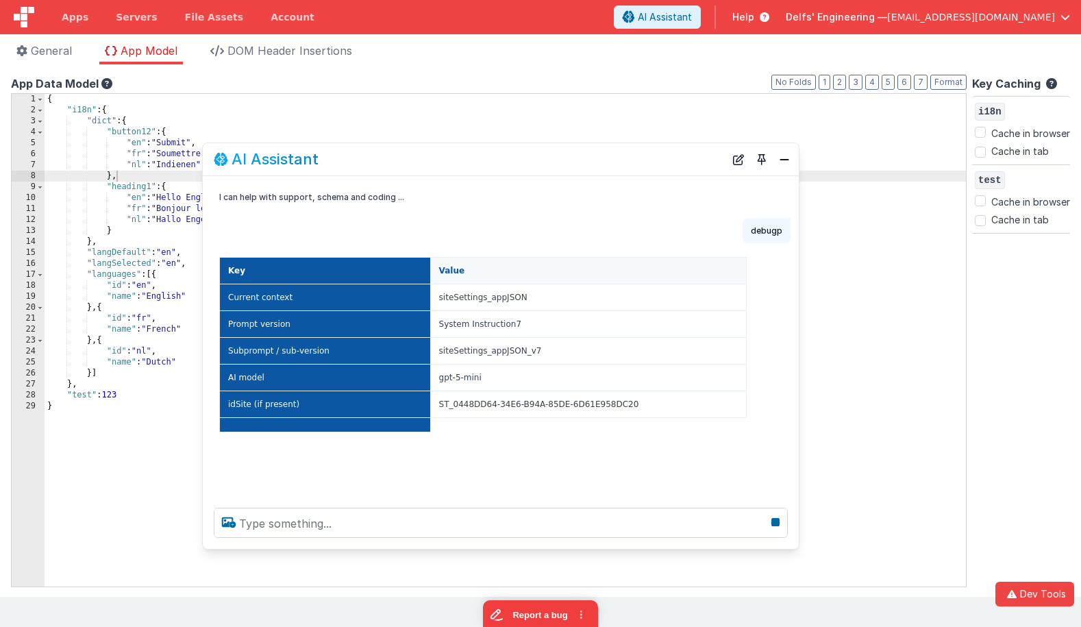
drag, startPoint x: 446, startPoint y: 450, endPoint x: 452, endPoint y: 528, distance: 78.4
click at [452, 545] on div at bounding box center [501, 523] width 596 height 52
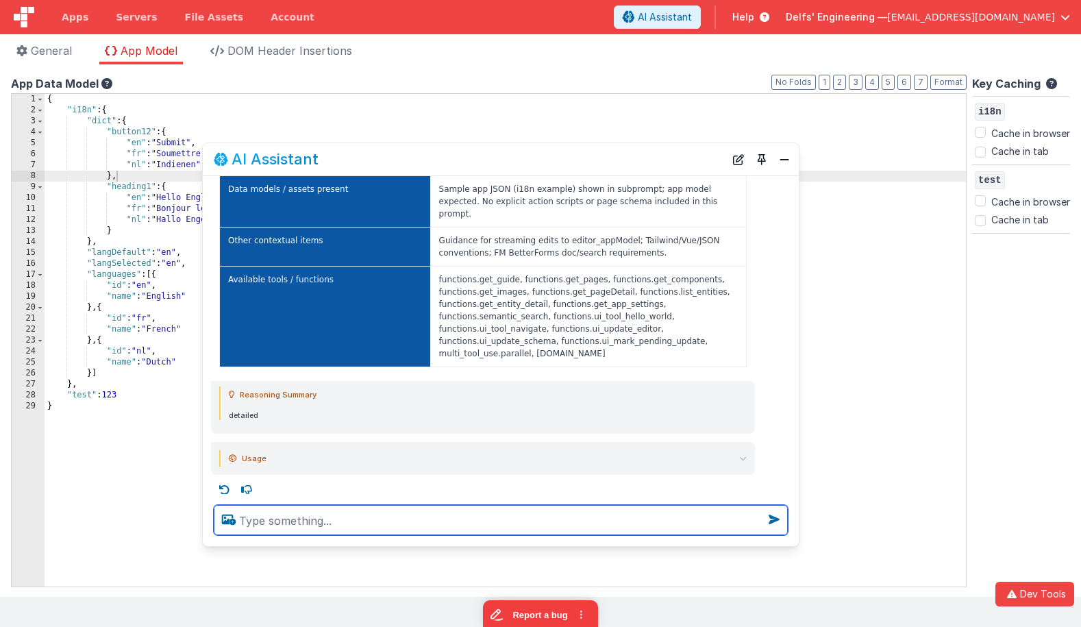
scroll to position [249, 0]
